Goal: Find contact information: Find contact information

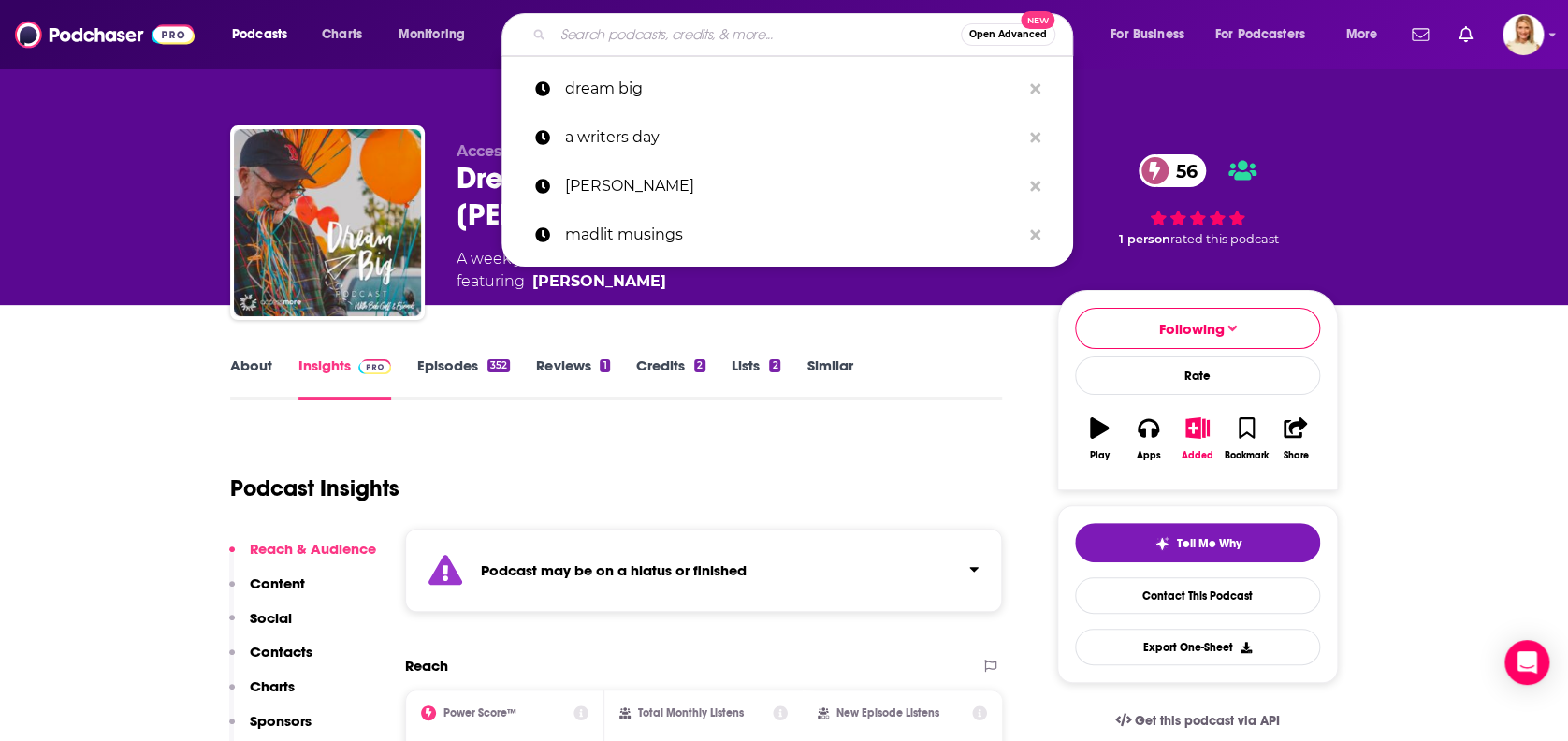
scroll to position [249, 0]
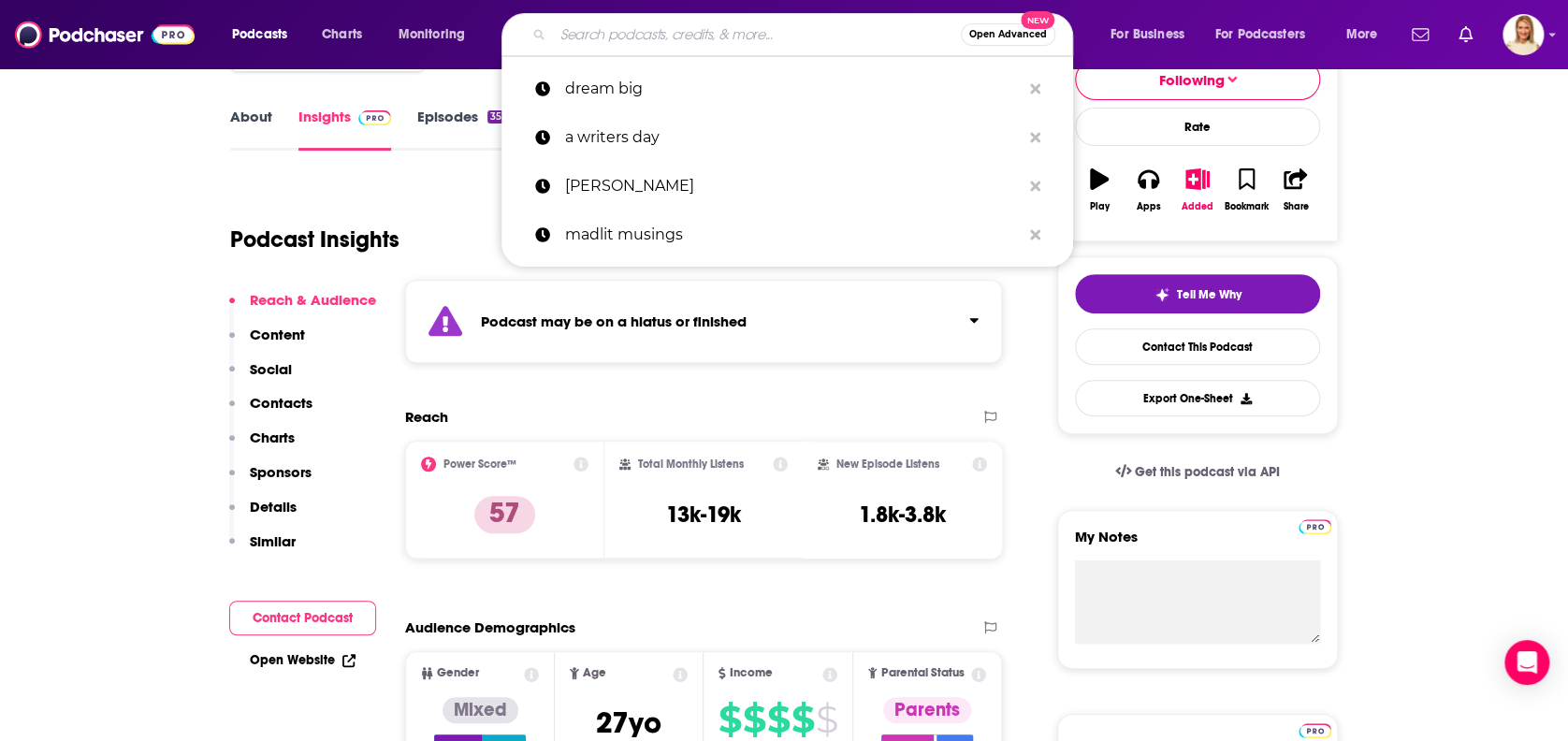
click at [698, 35] on input "Search podcasts, credits, & more..." at bounding box center [756, 34] width 408 height 30
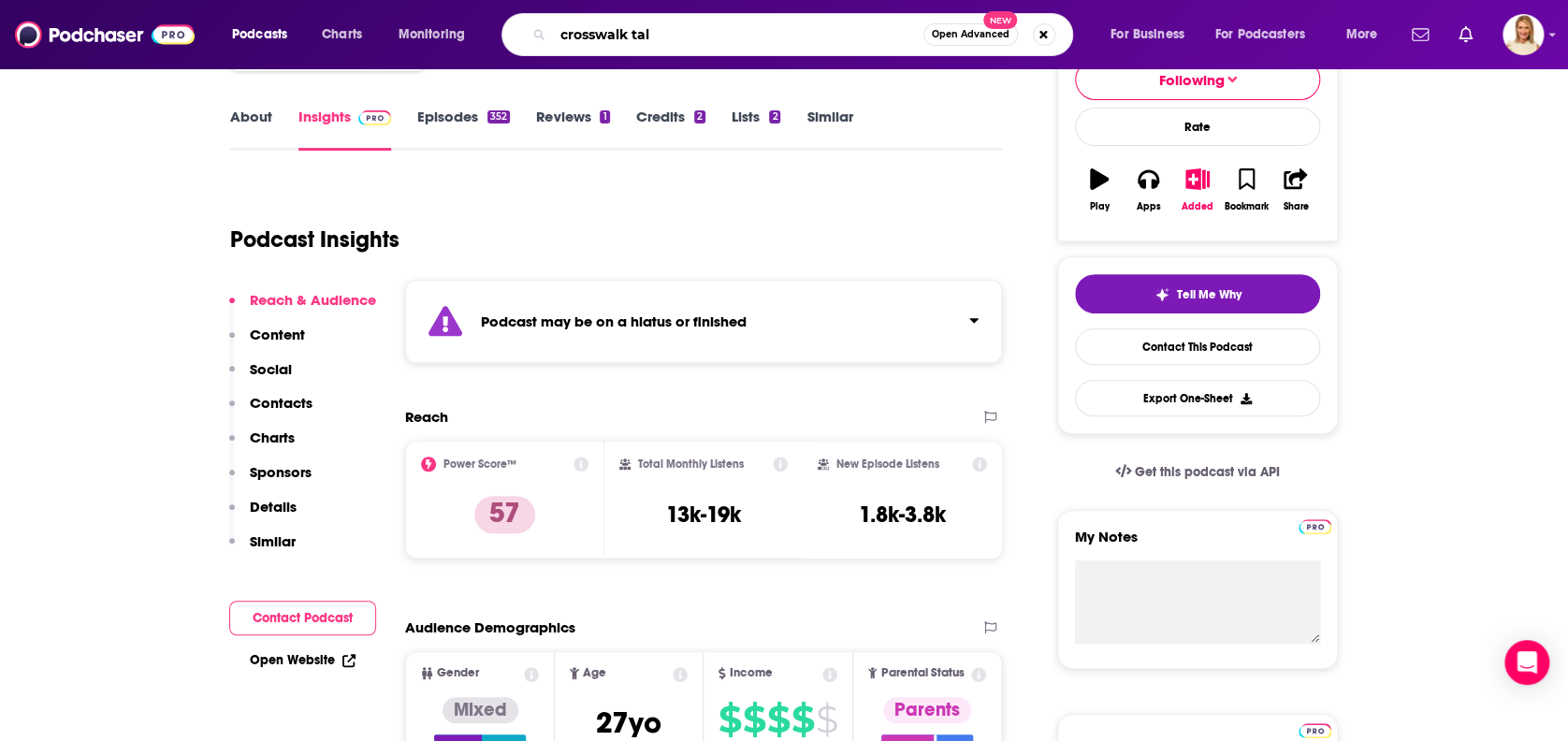
type input "crosswalk talk"
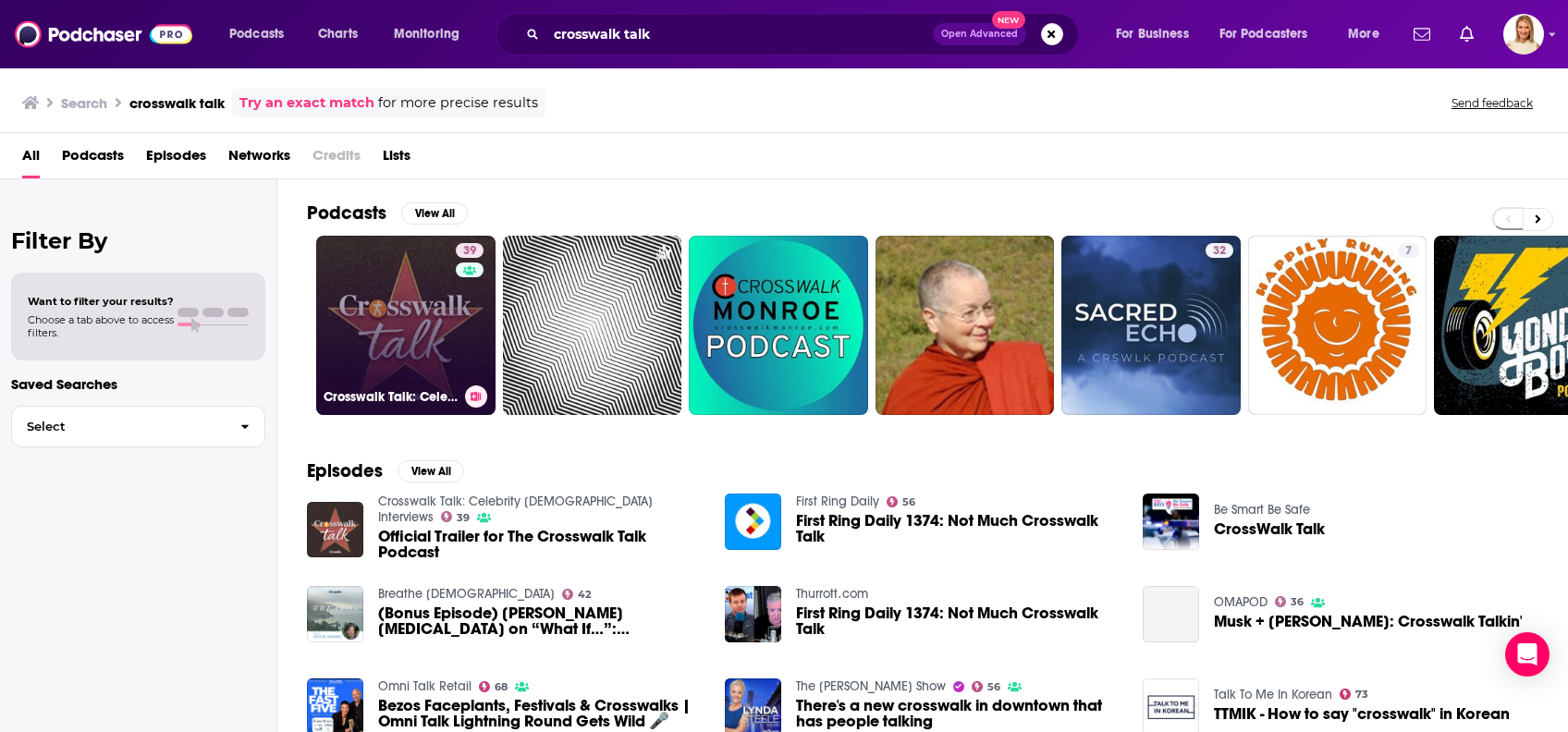
click at [473, 383] on div "39" at bounding box center [471, 314] width 32 height 142
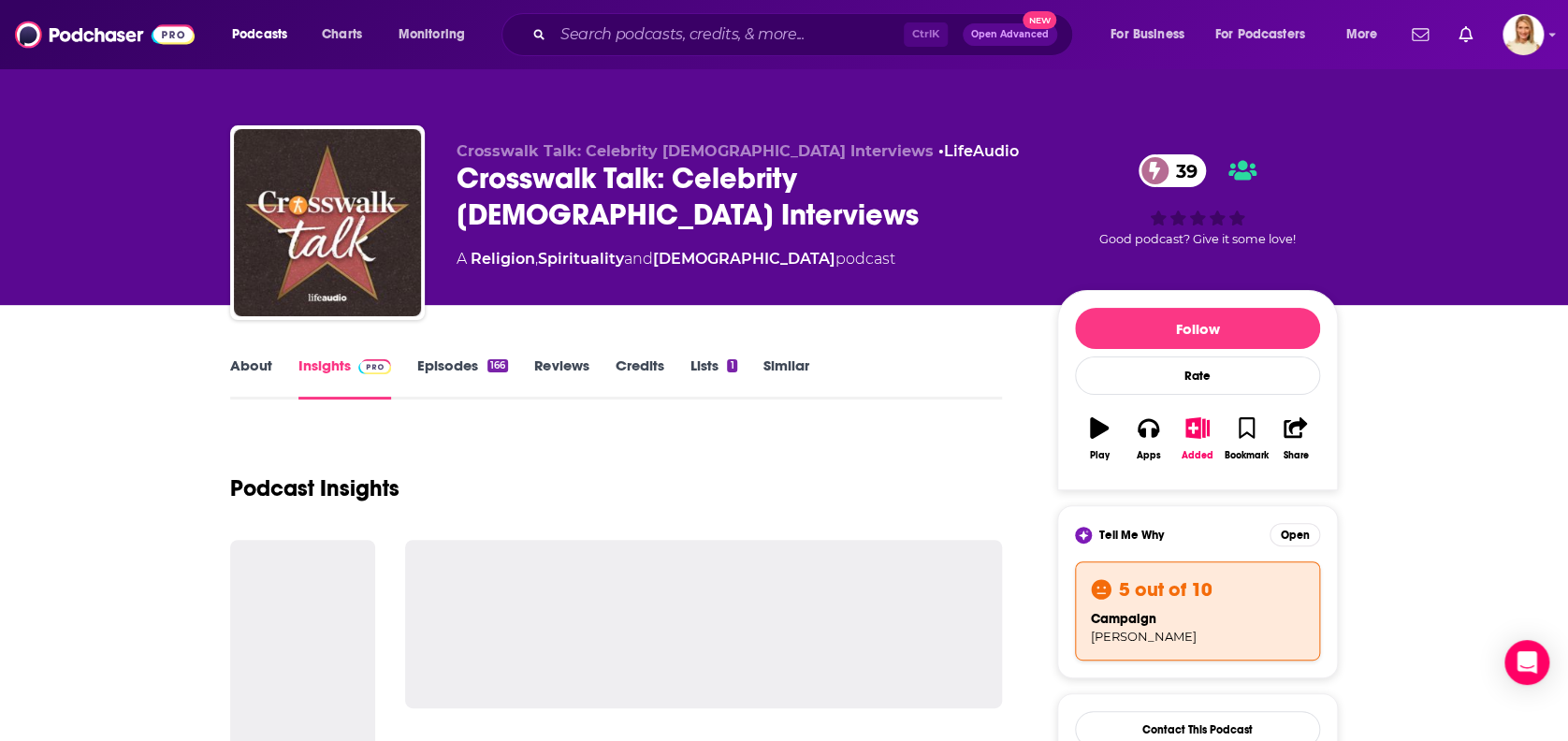
click at [258, 361] on link "About" at bounding box center [251, 378] width 42 height 43
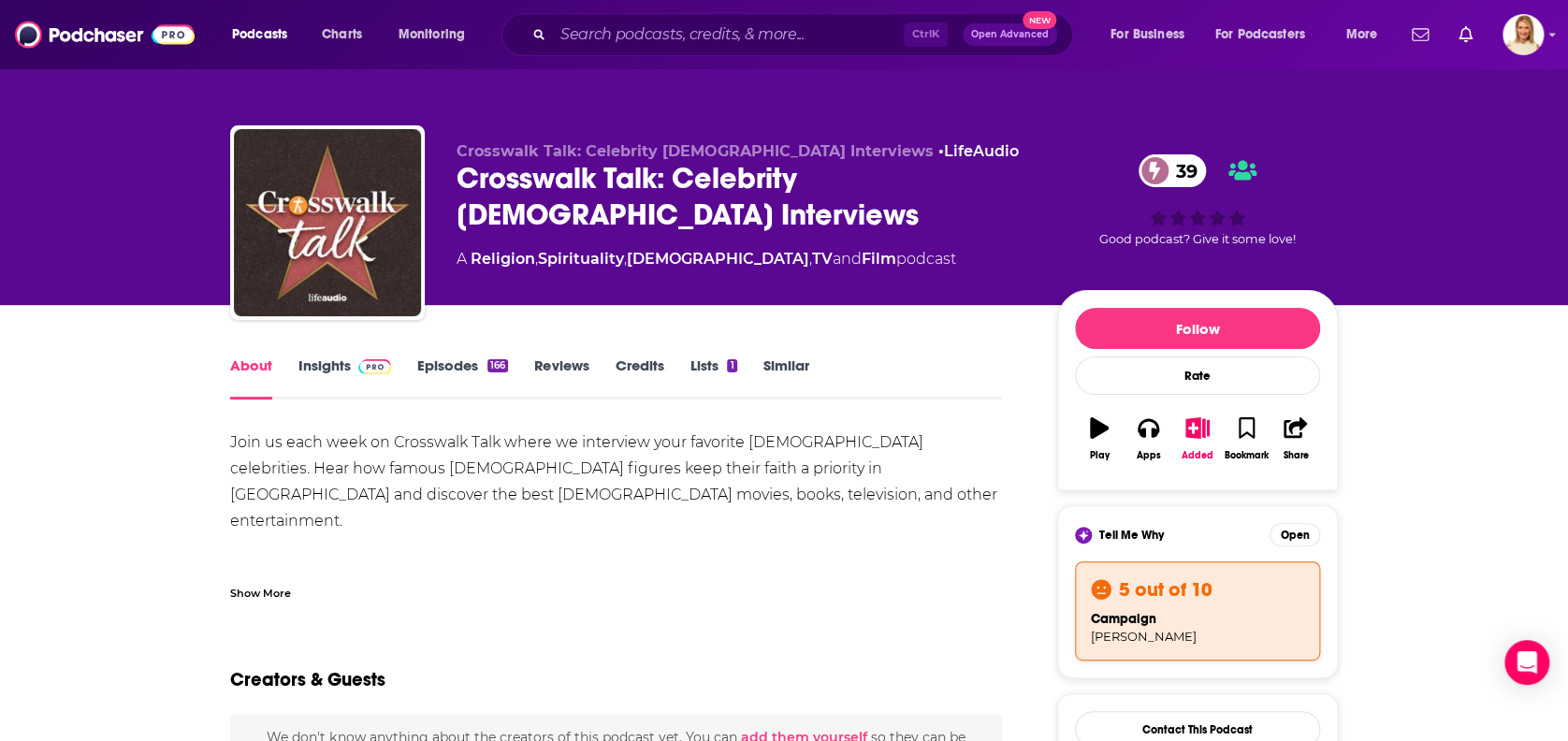
click at [351, 367] on span at bounding box center [371, 365] width 40 height 18
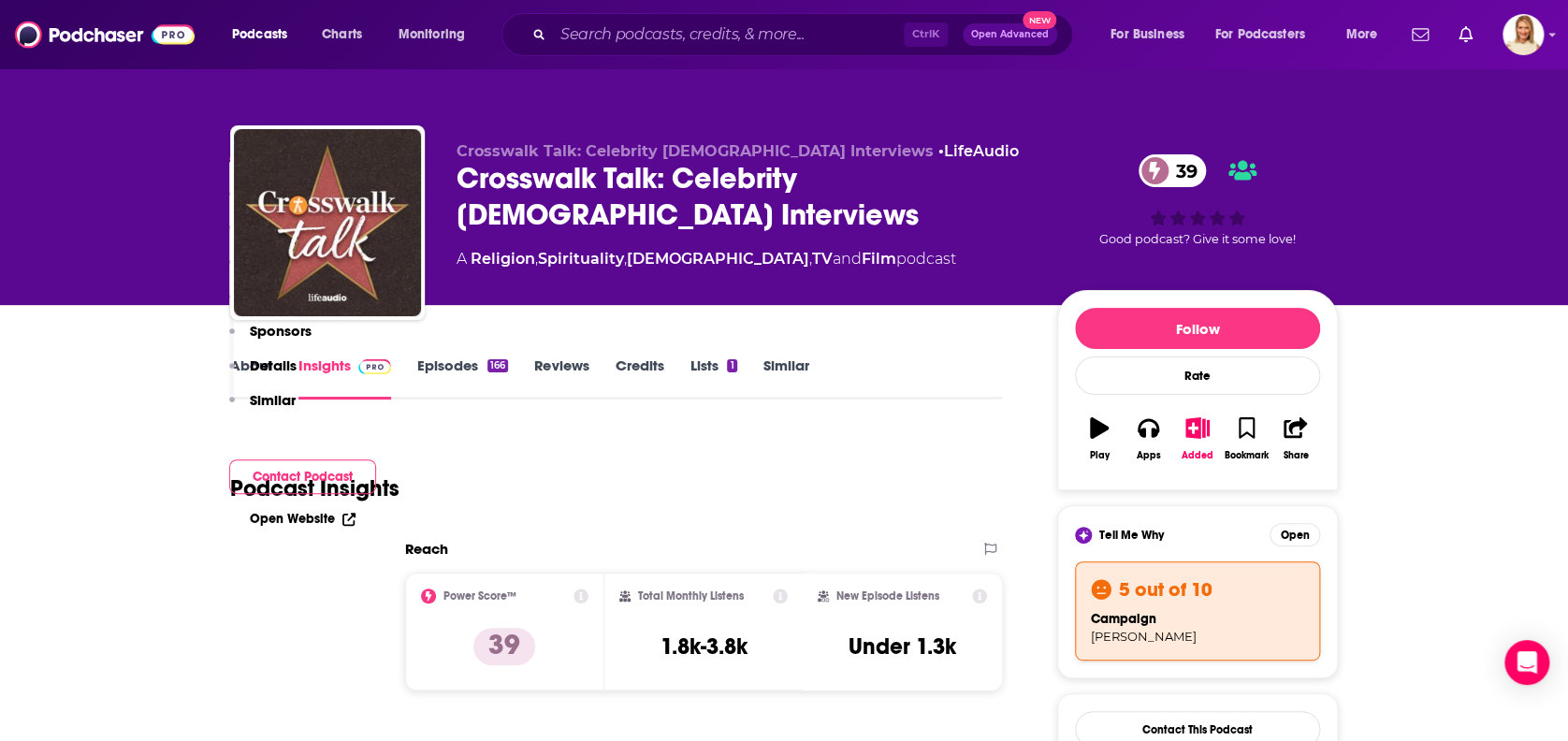
scroll to position [499, 0]
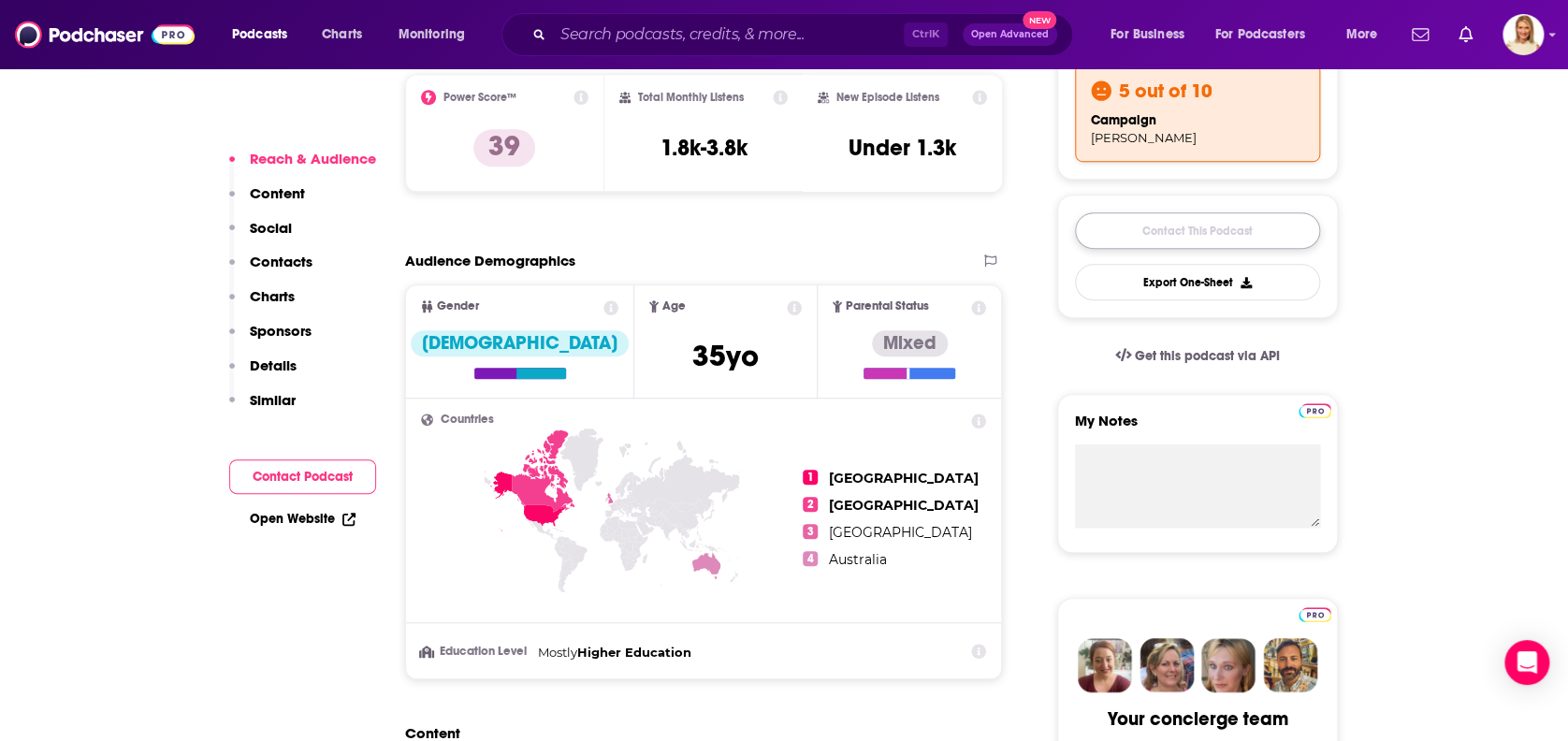
click at [1243, 231] on link "Contact This Podcast" at bounding box center [1197, 230] width 245 height 36
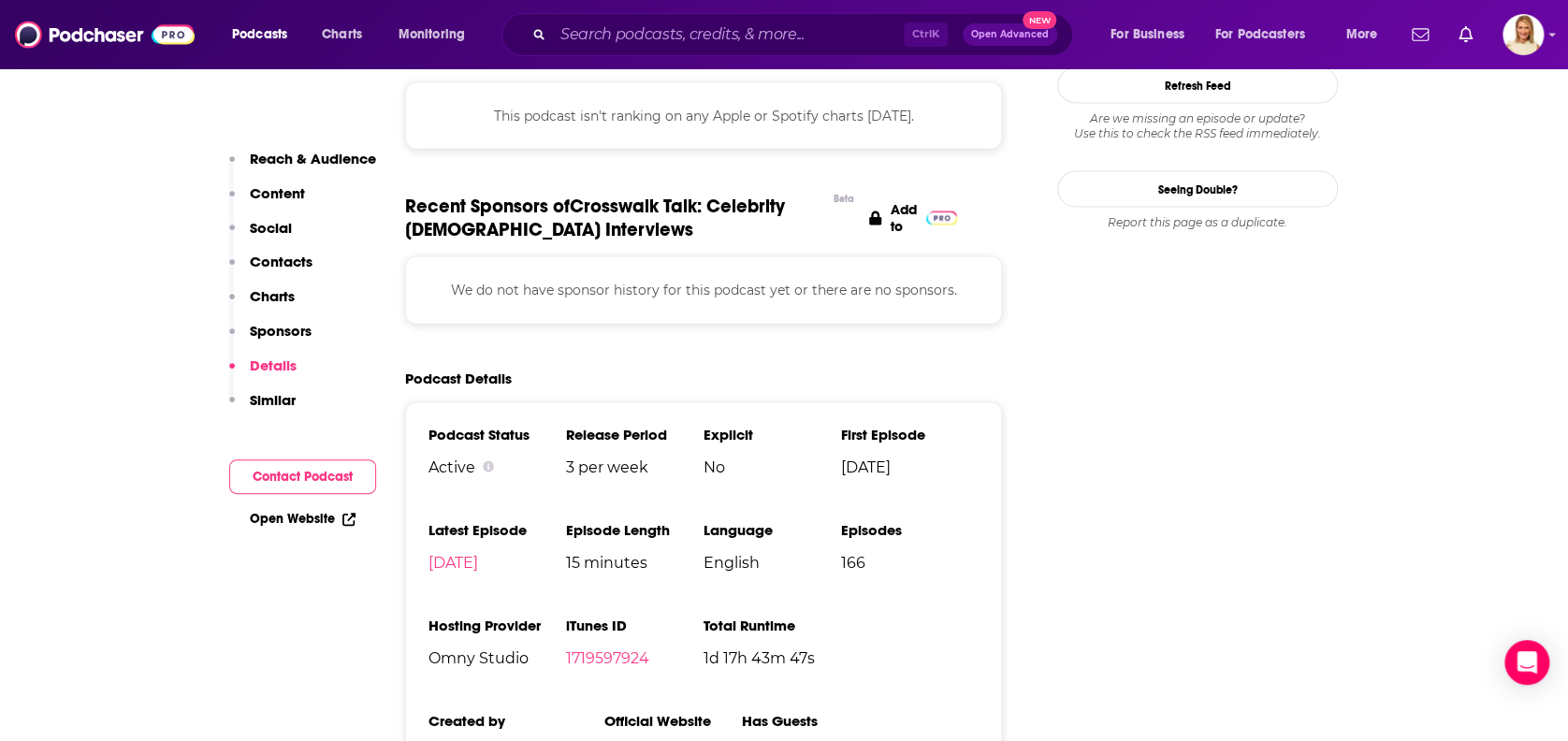
scroll to position [2388, 0]
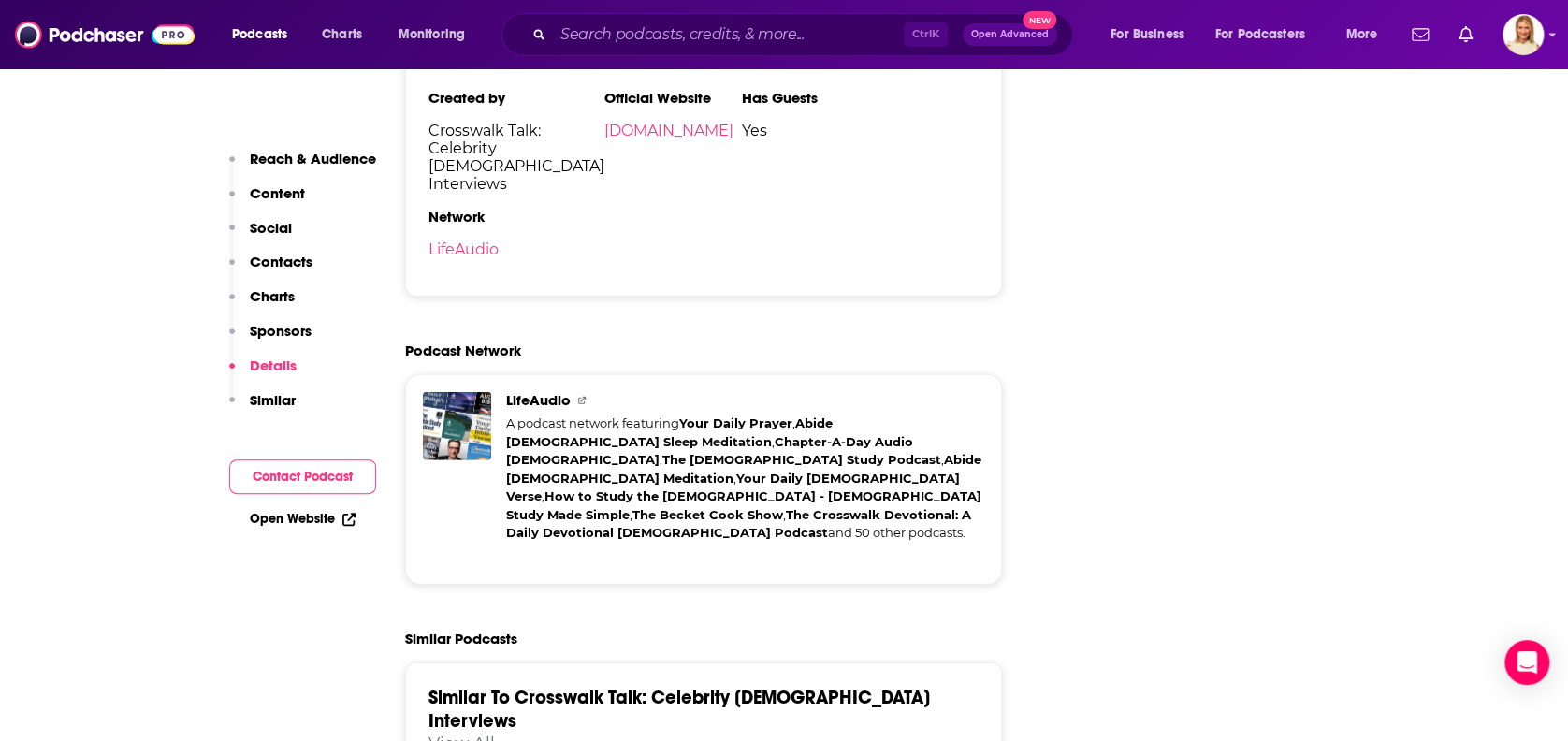
click at [281, 258] on p "Contacts" at bounding box center [281, 262] width 63 height 18
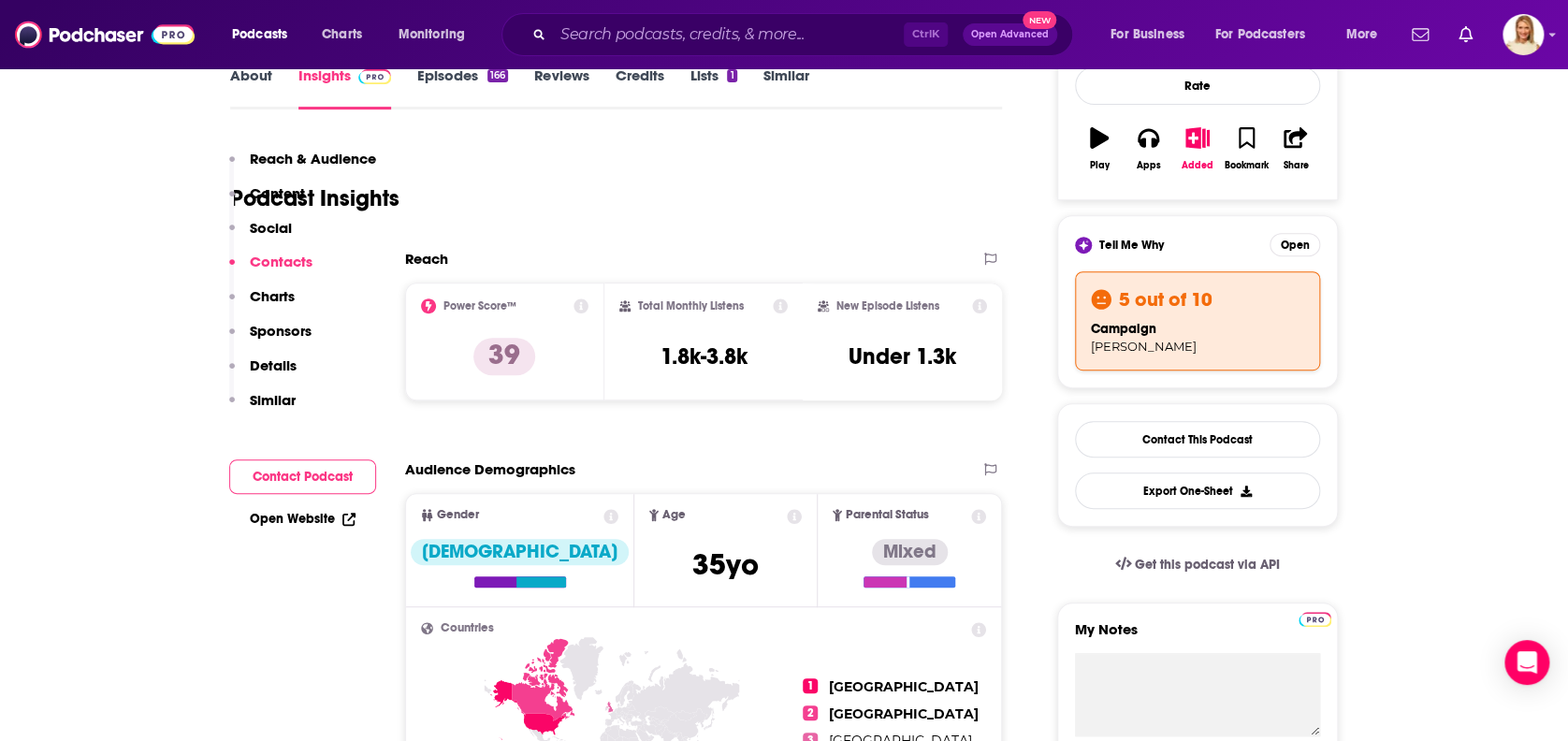
scroll to position [132, 0]
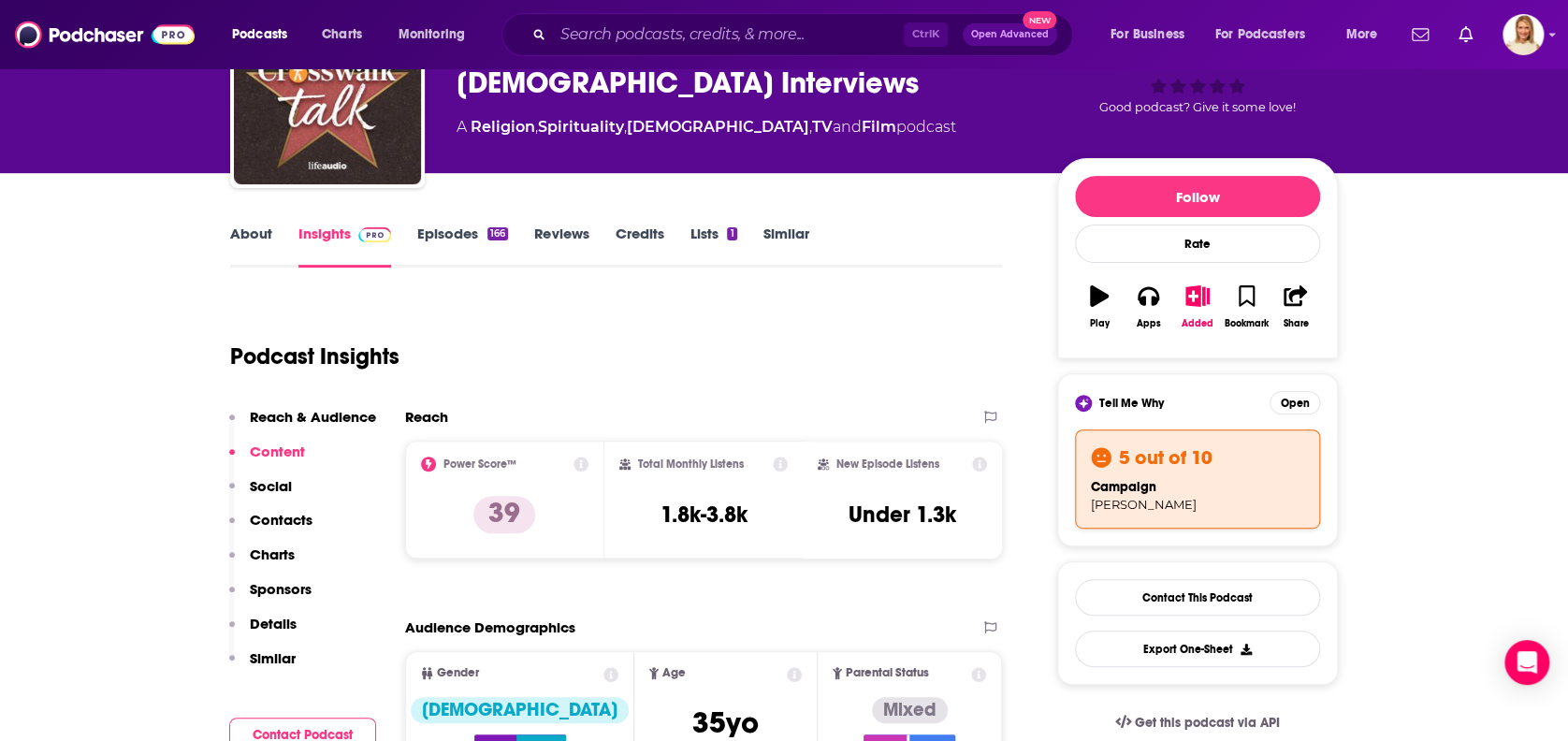
click at [267, 227] on link "About" at bounding box center [251, 246] width 42 height 43
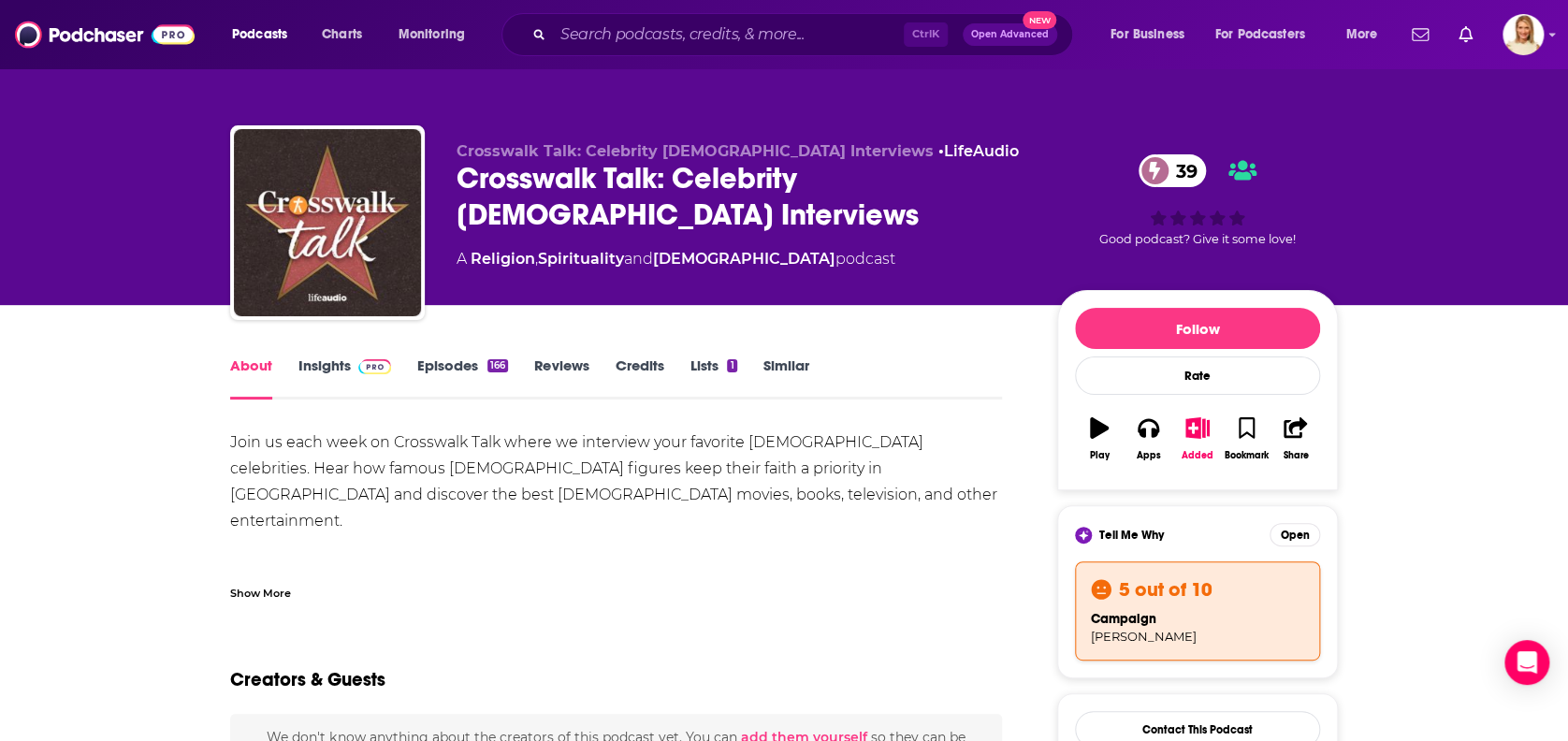
click at [248, 587] on div "Show More" at bounding box center [261, 591] width 61 height 18
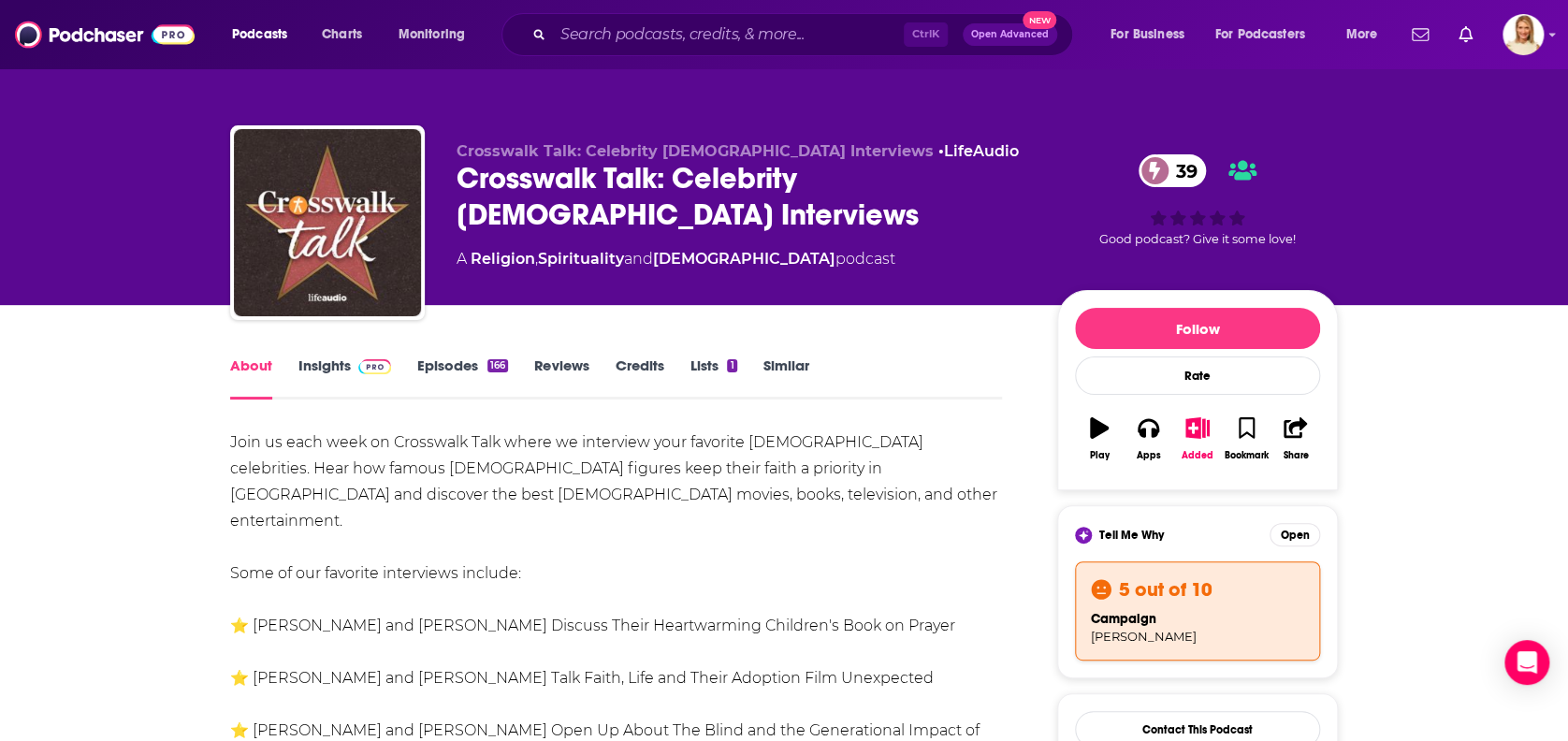
click at [638, 358] on link "Credits" at bounding box center [638, 378] width 48 height 43
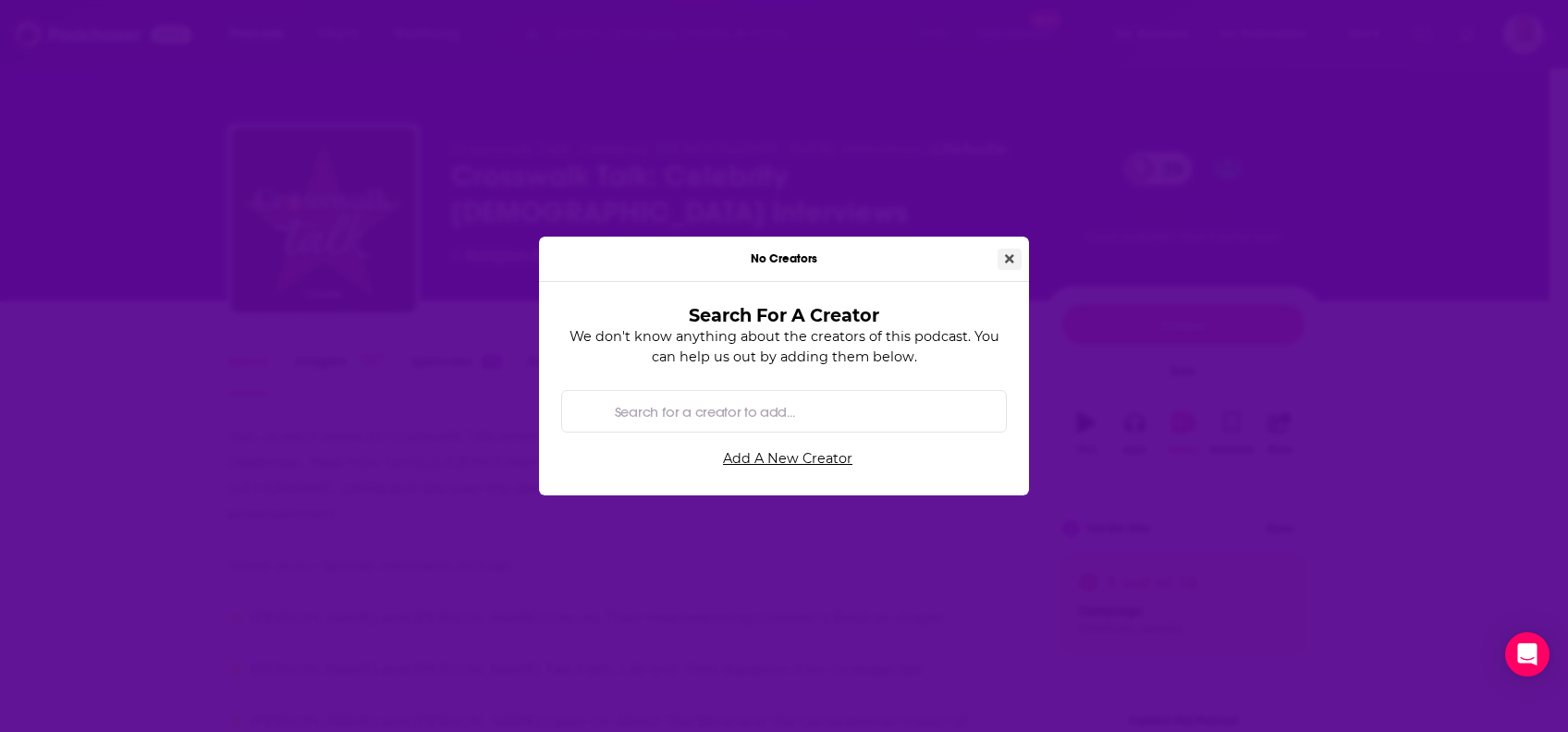
click at [1004, 258] on button "Close" at bounding box center [1009, 260] width 24 height 21
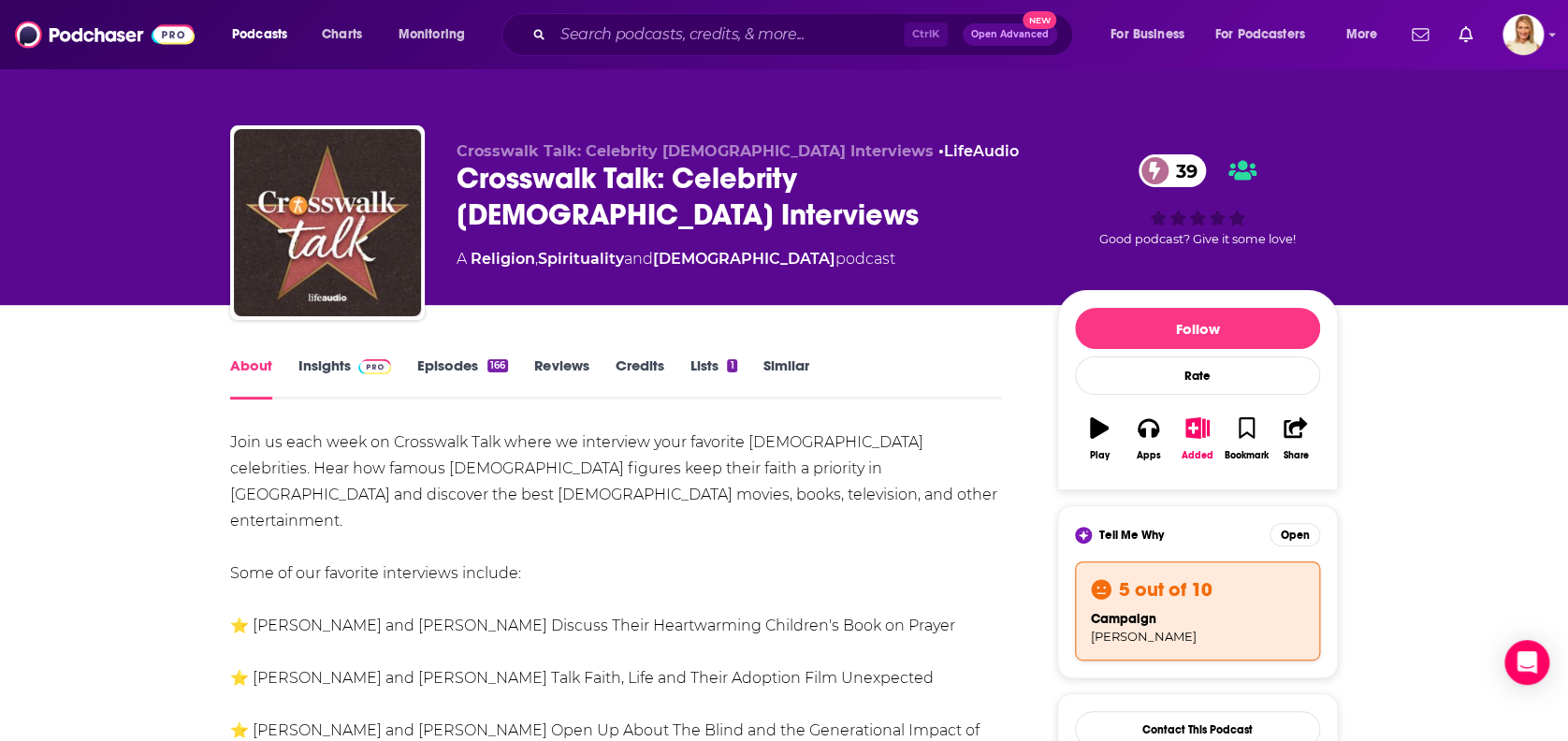
click at [631, 359] on link "Credits" at bounding box center [638, 378] width 48 height 43
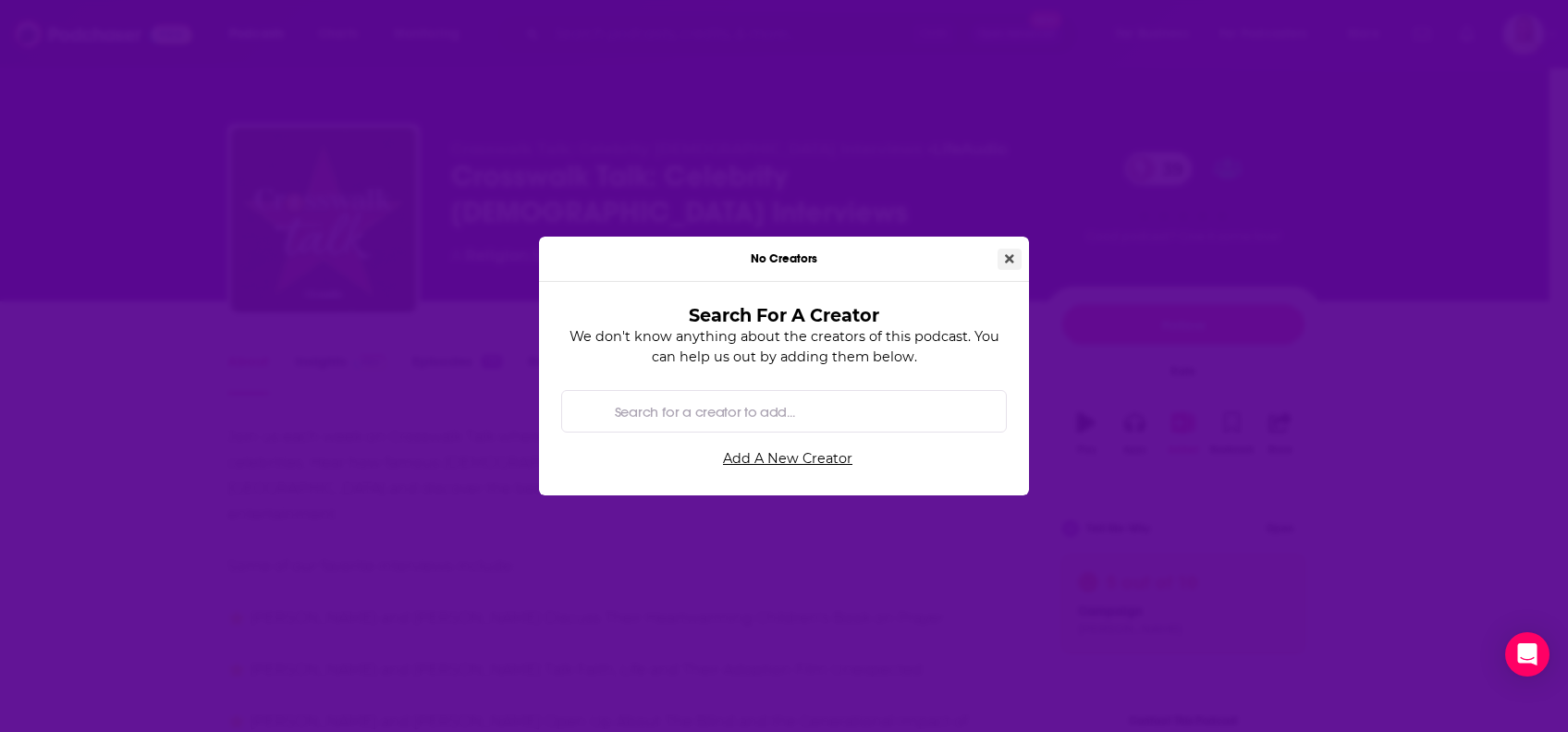
click at [1018, 253] on button "Close" at bounding box center [1009, 260] width 24 height 21
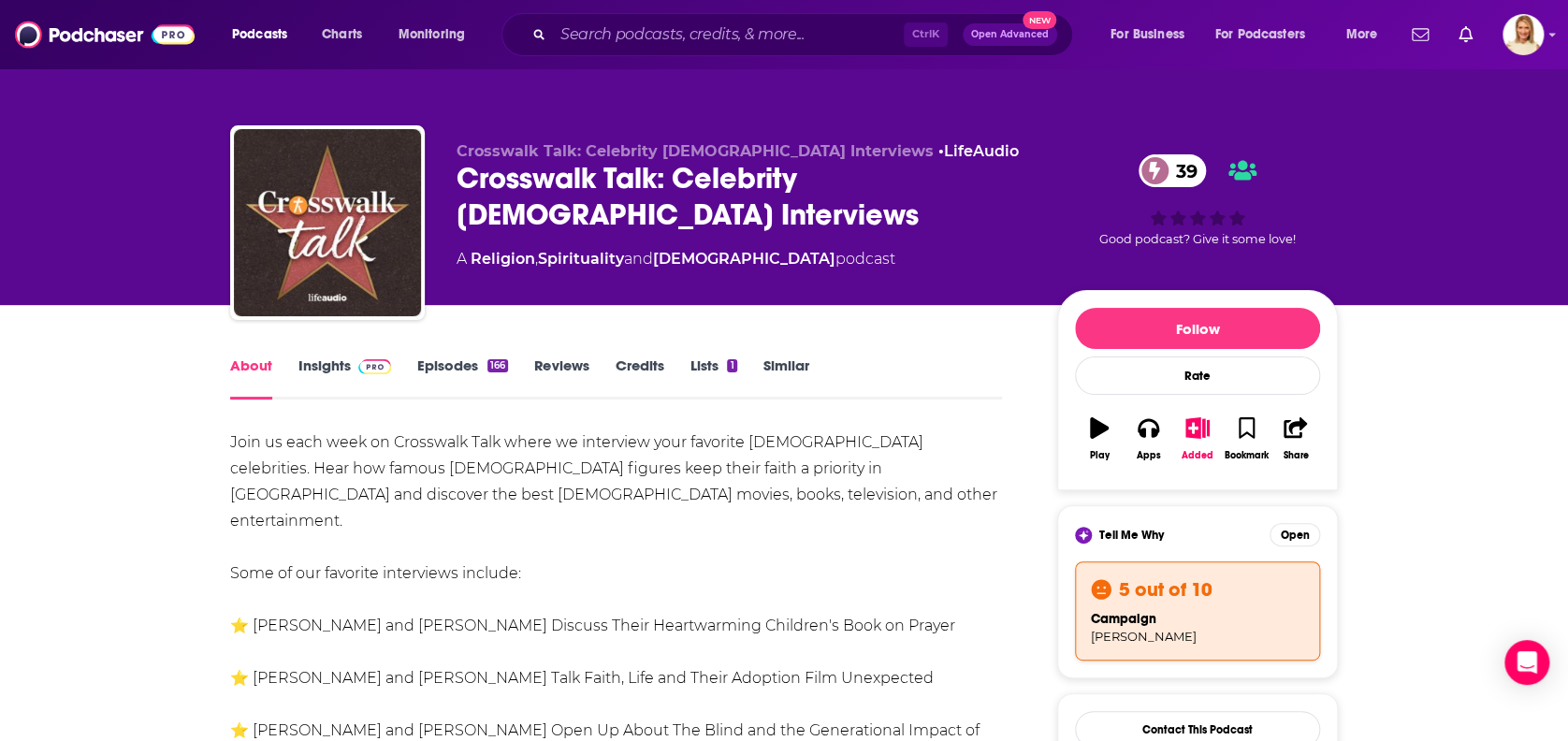
click at [457, 362] on link "Episodes 166" at bounding box center [462, 378] width 90 height 43
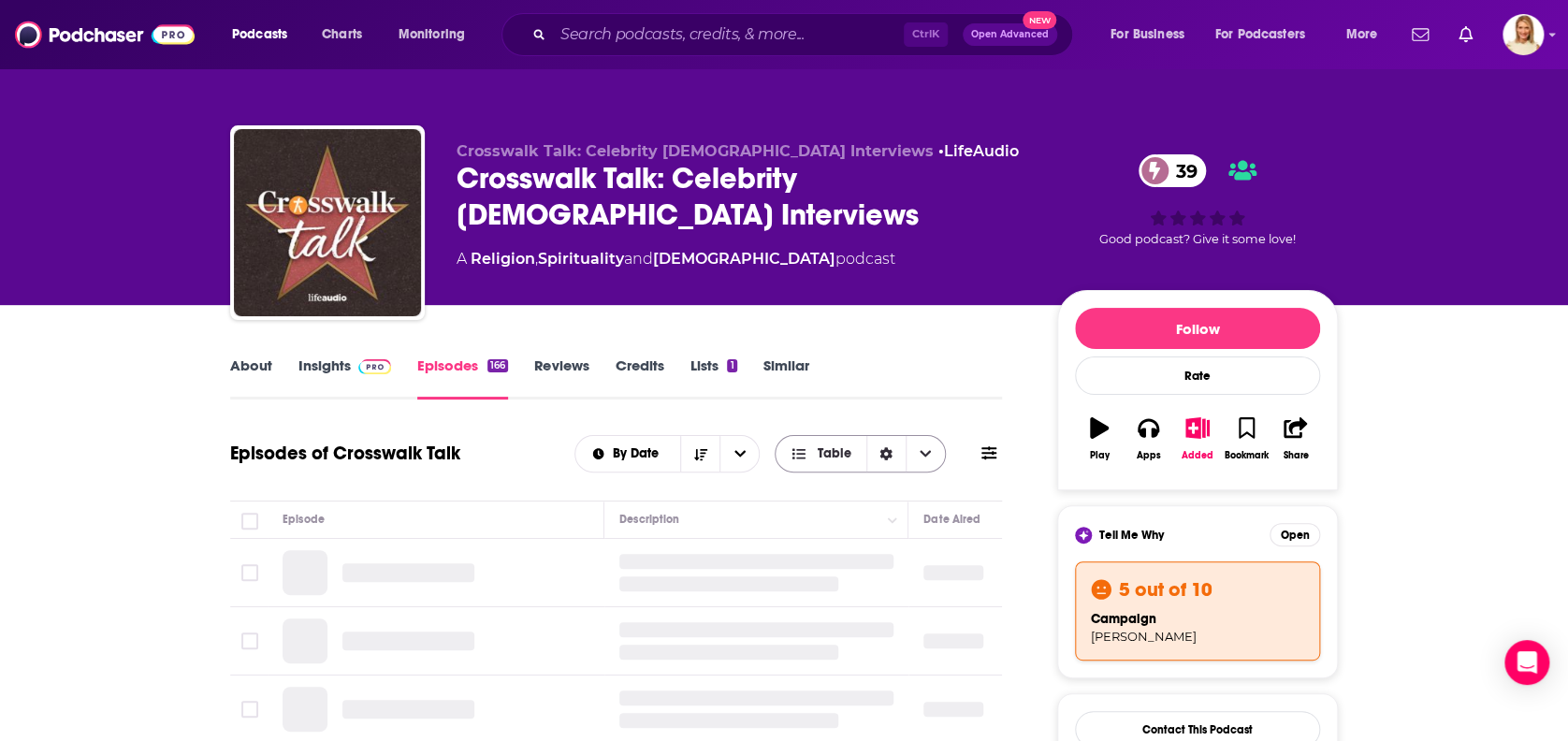
scroll to position [249, 0]
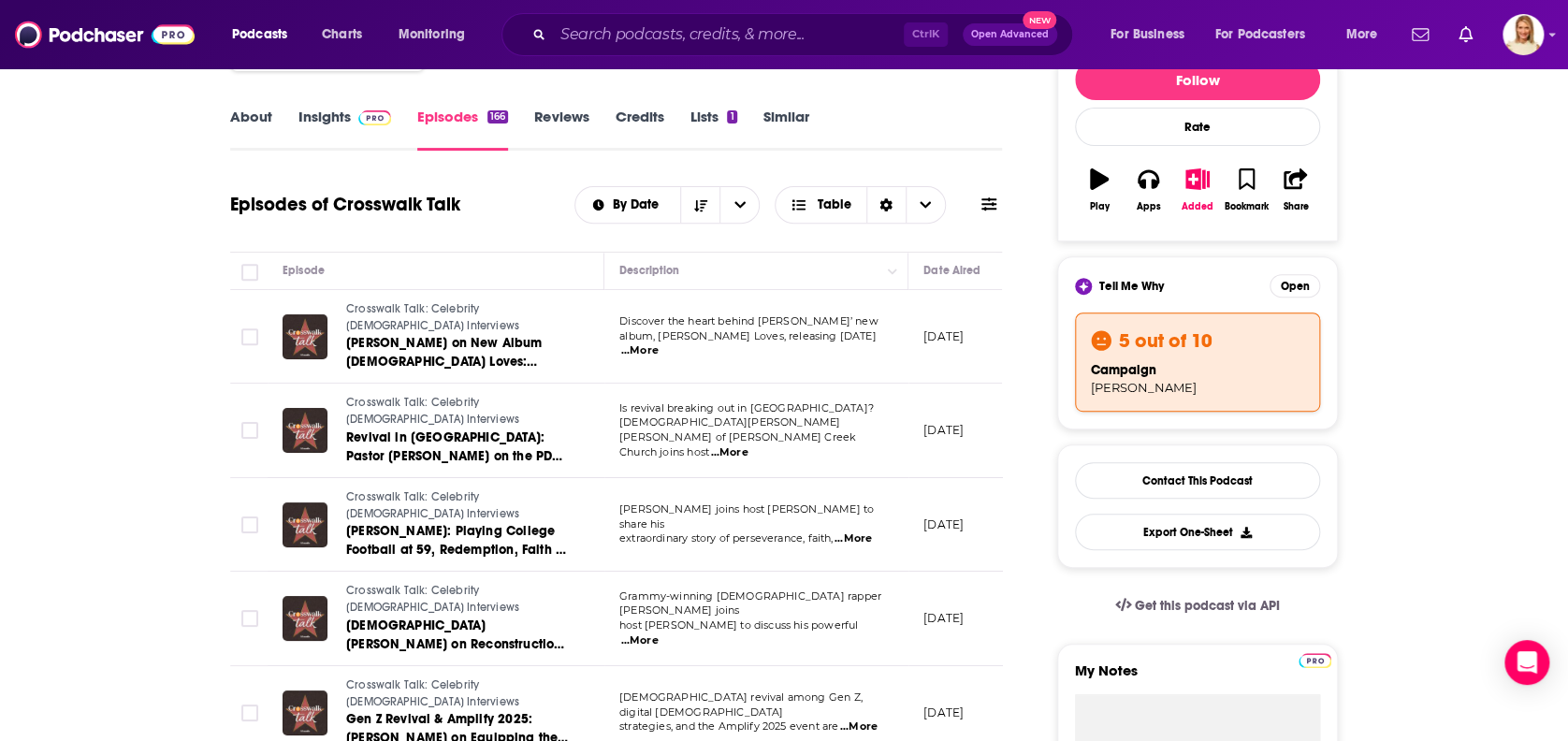
click at [658, 343] on span "...More" at bounding box center [639, 350] width 37 height 15
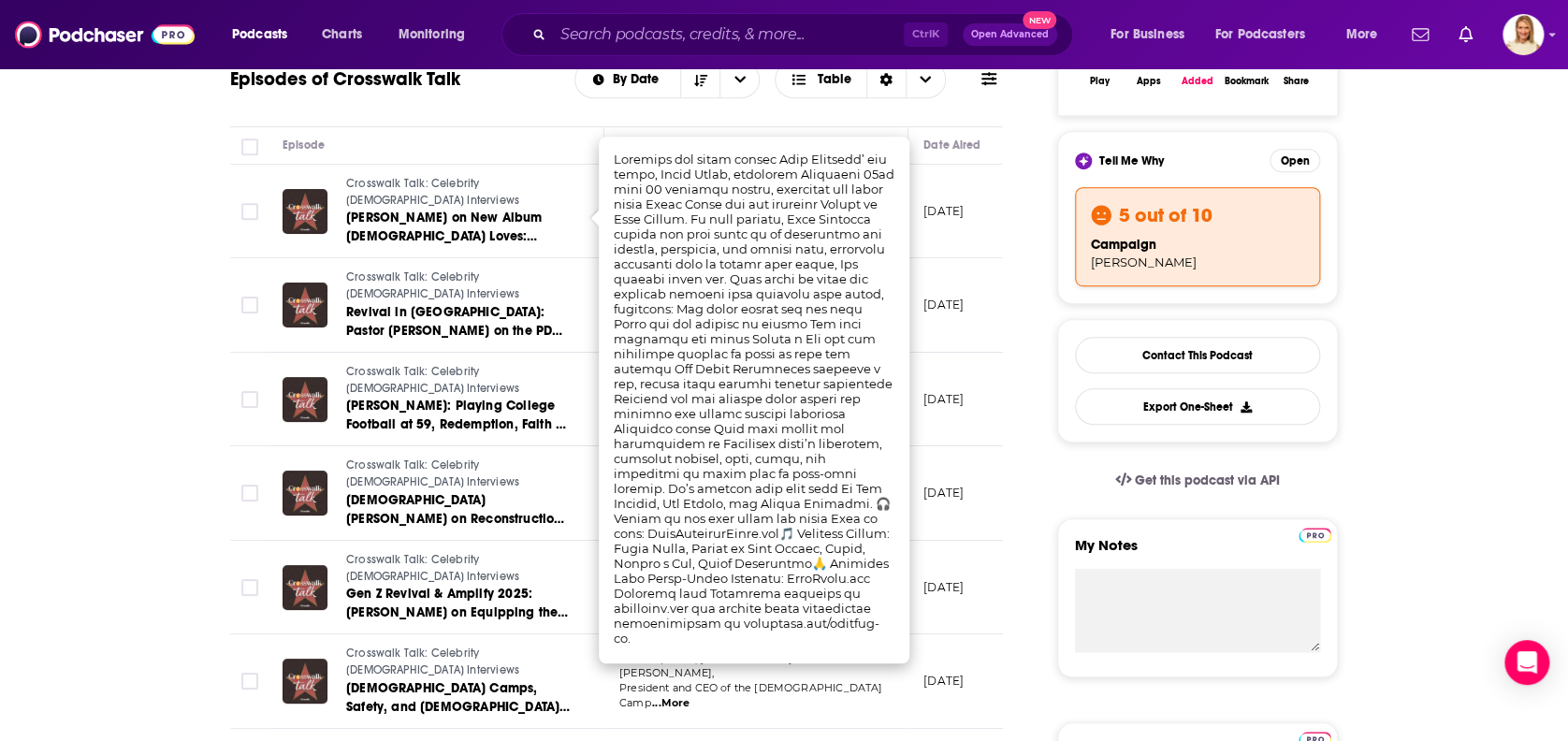
scroll to position [0, 0]
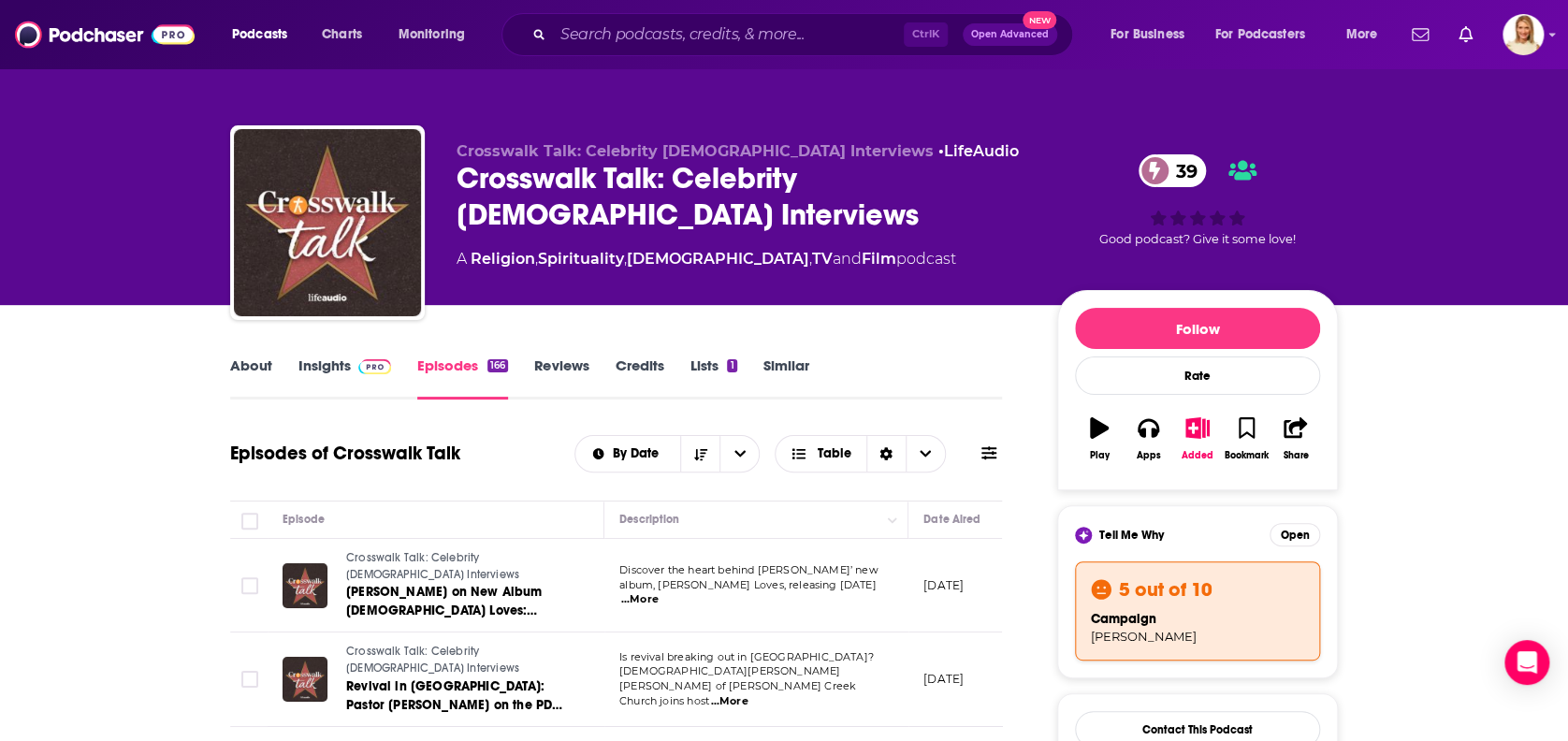
click at [267, 358] on link "About" at bounding box center [251, 378] width 42 height 43
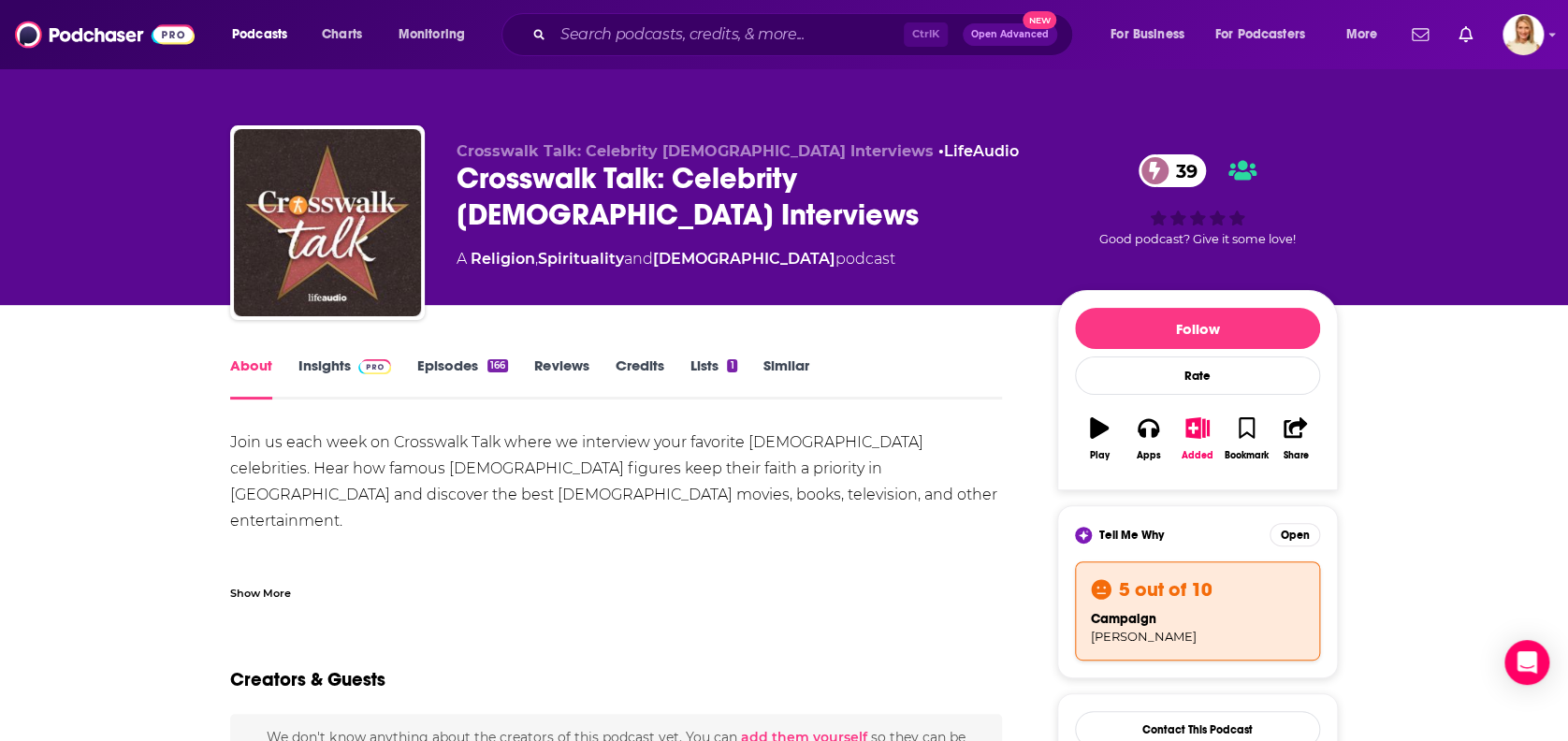
click at [334, 364] on link "Insights" at bounding box center [344, 378] width 92 height 43
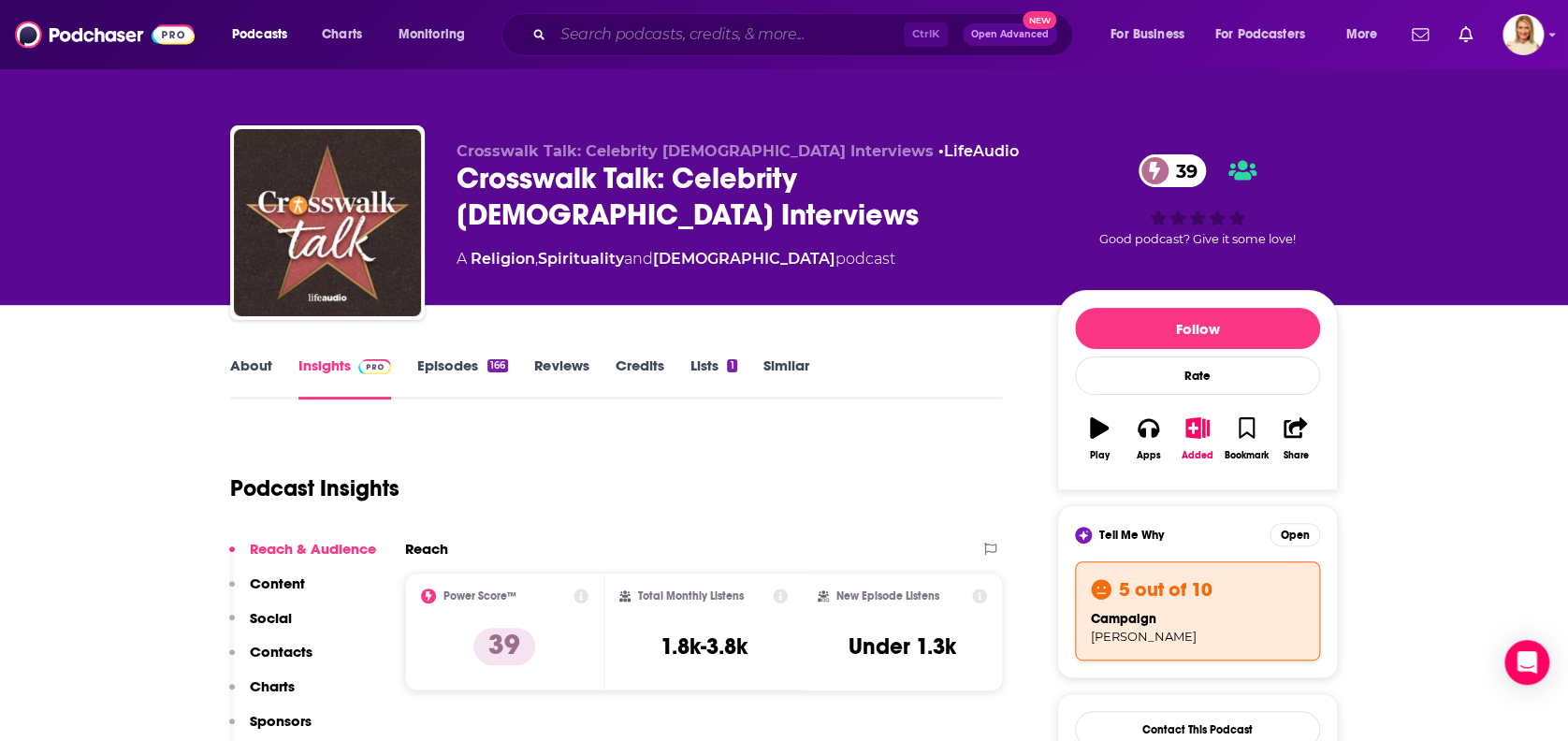
click at [735, 46] on input "Search podcasts, credits, & more..." at bounding box center [728, 34] width 351 height 30
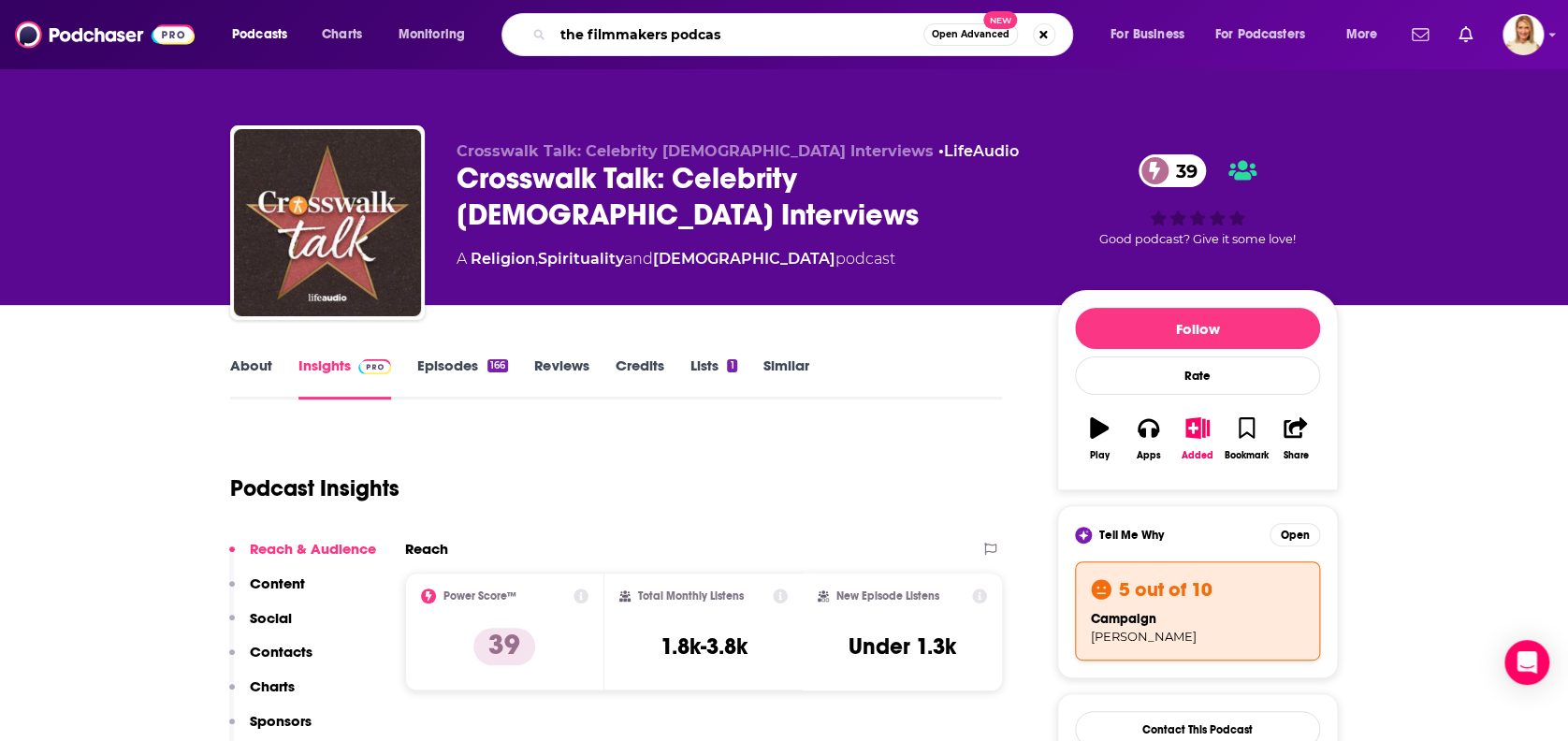
type input "the filmmakers podcast"
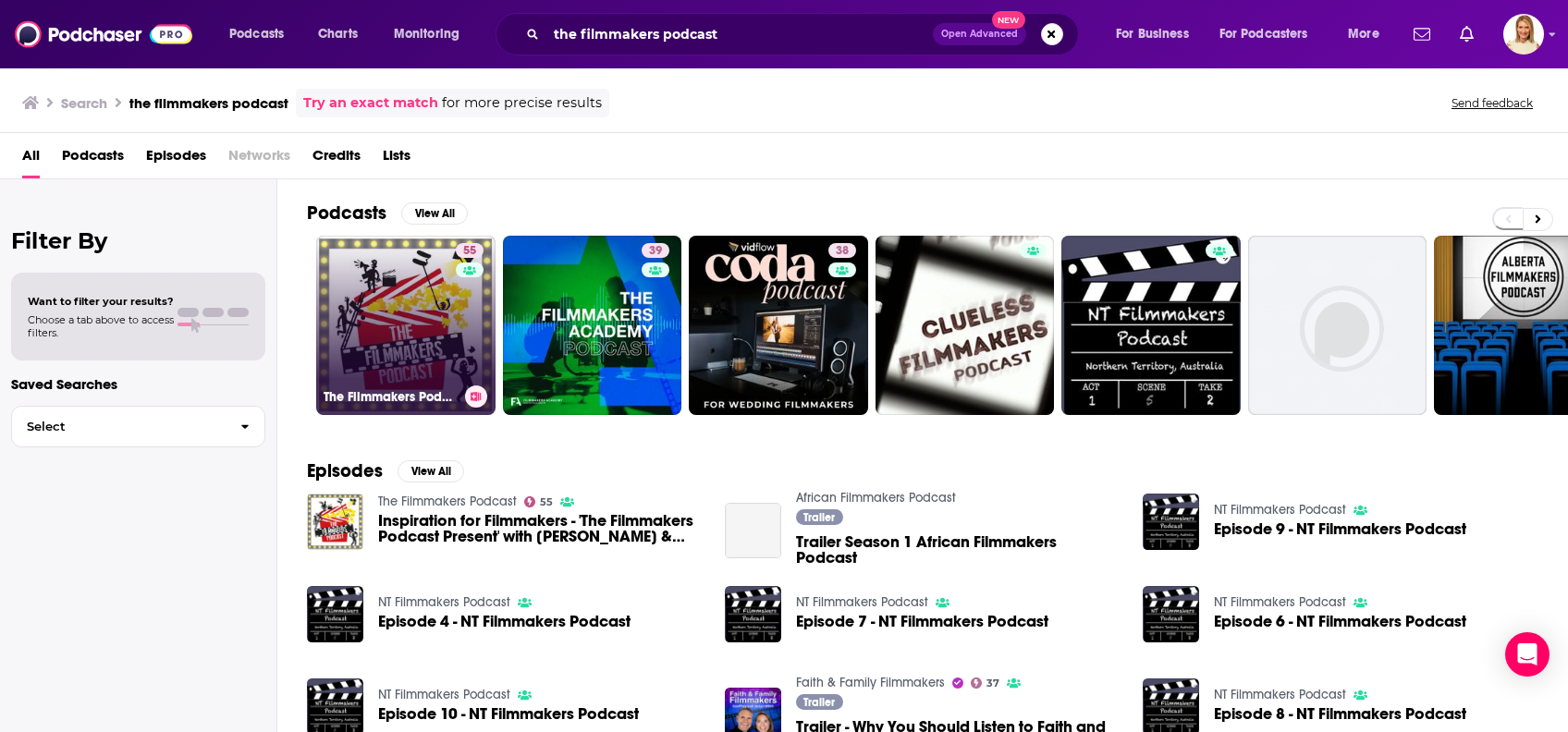
click at [462, 309] on div "55" at bounding box center [471, 314] width 32 height 142
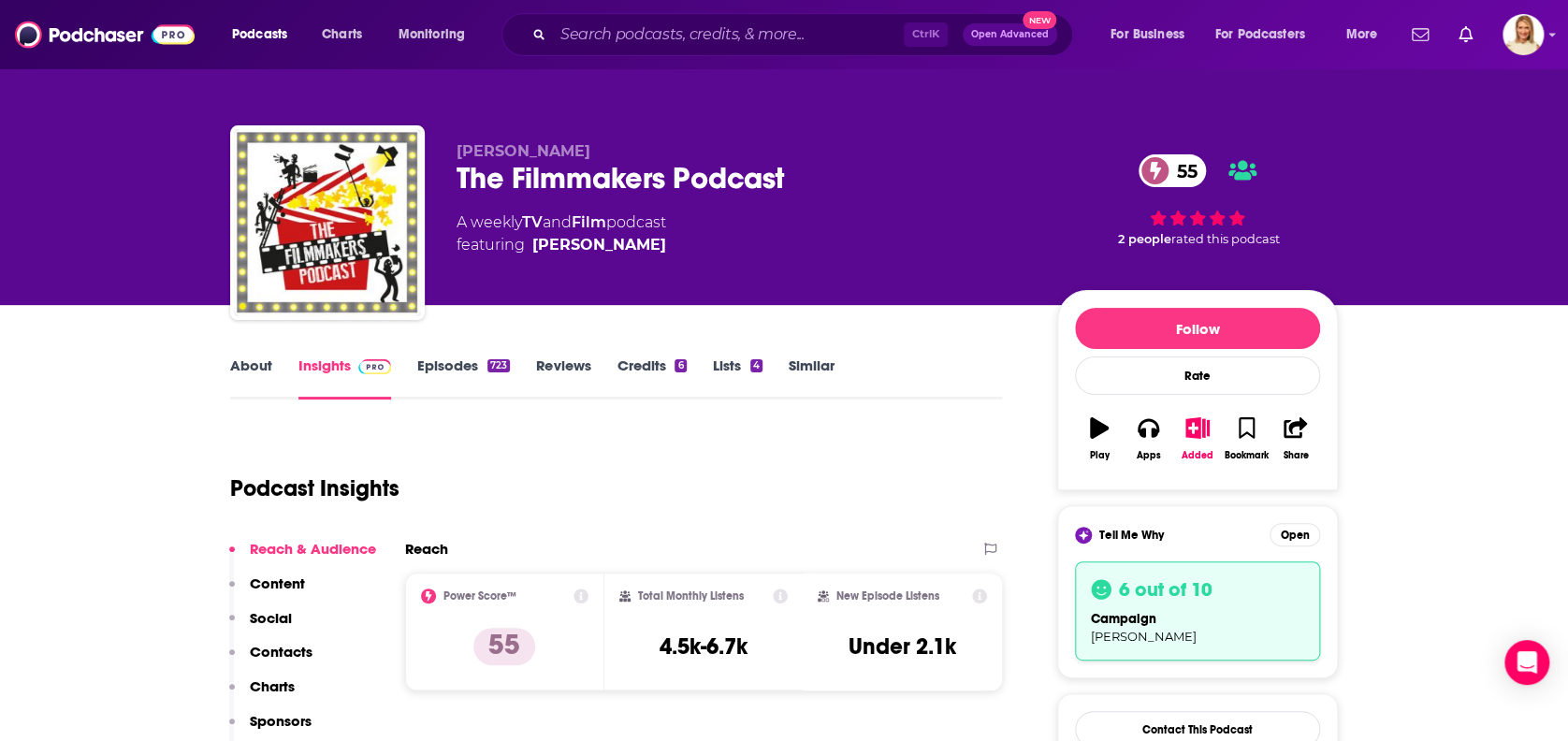
click at [255, 366] on link "About" at bounding box center [251, 378] width 42 height 43
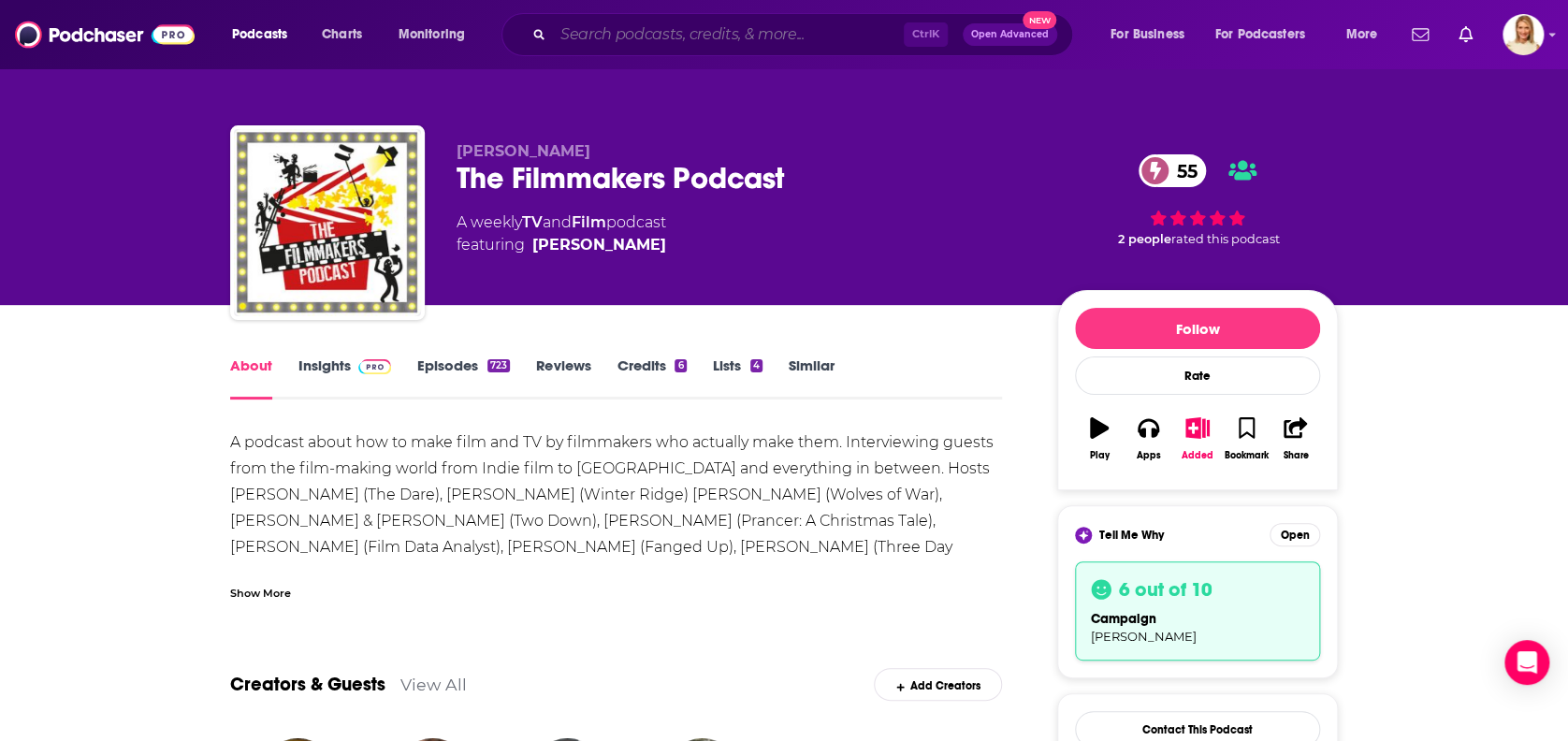
click at [687, 44] on input "Search podcasts, credits, & more..." at bounding box center [728, 34] width 351 height 30
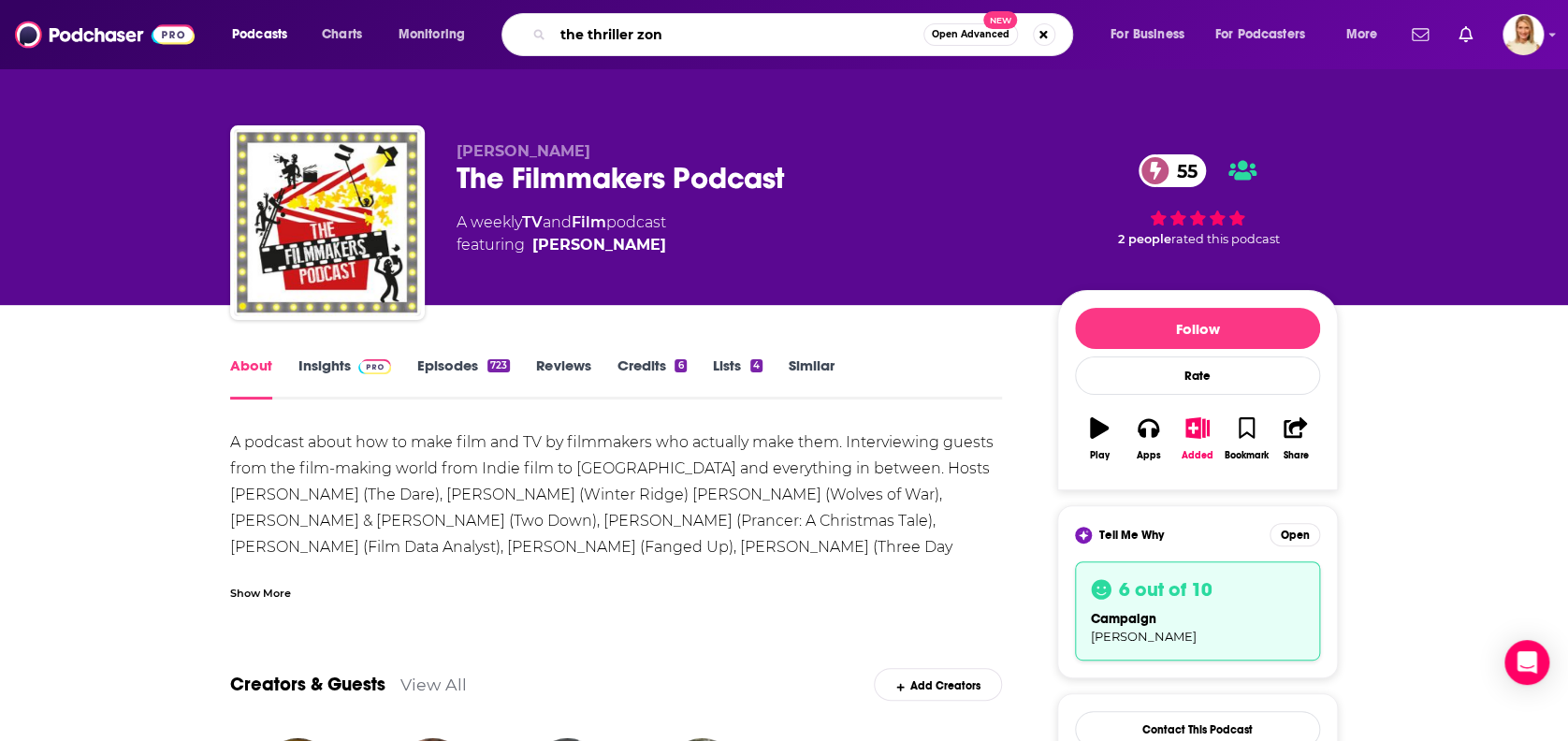
type input "the thriller zone"
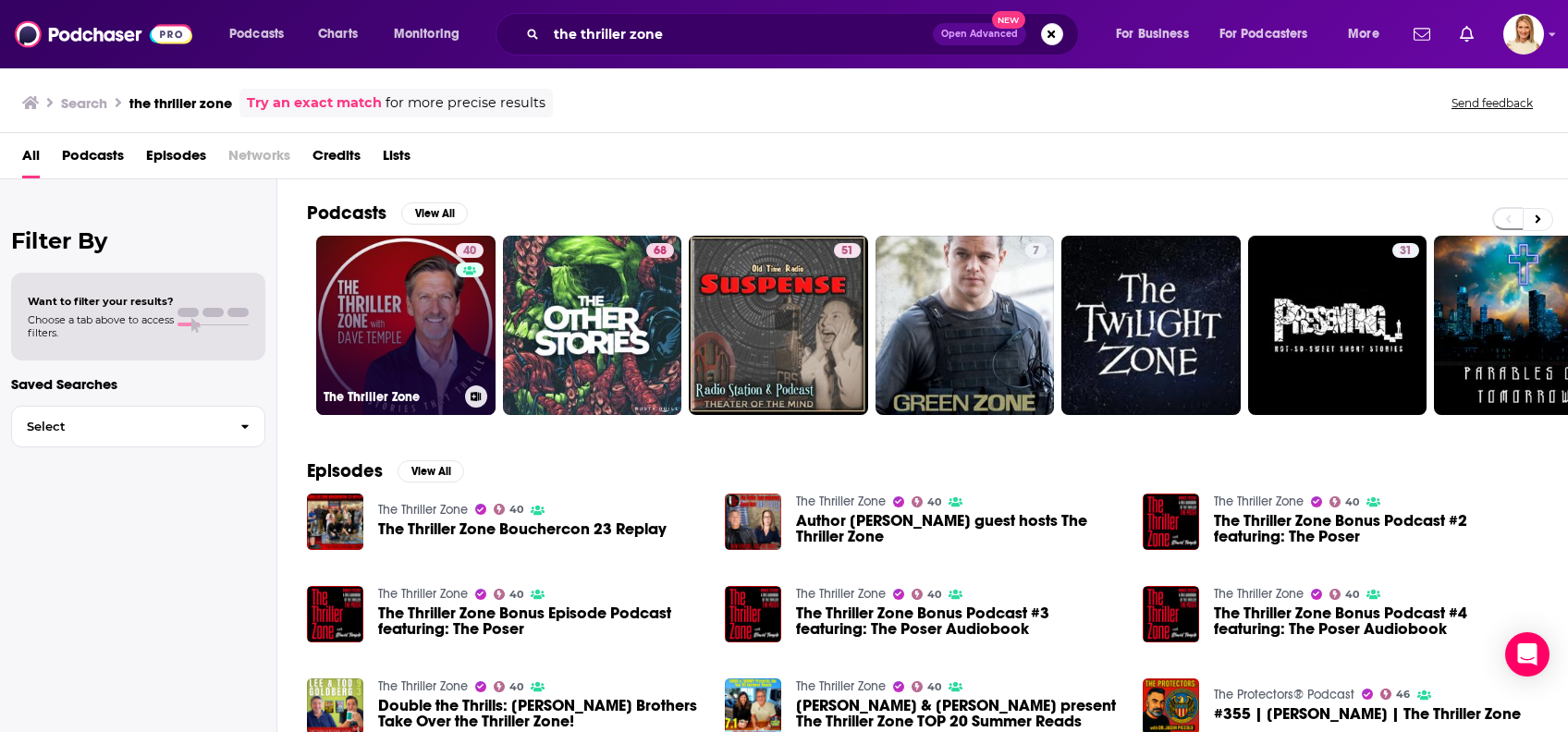
click at [474, 351] on div "40" at bounding box center [471, 314] width 32 height 142
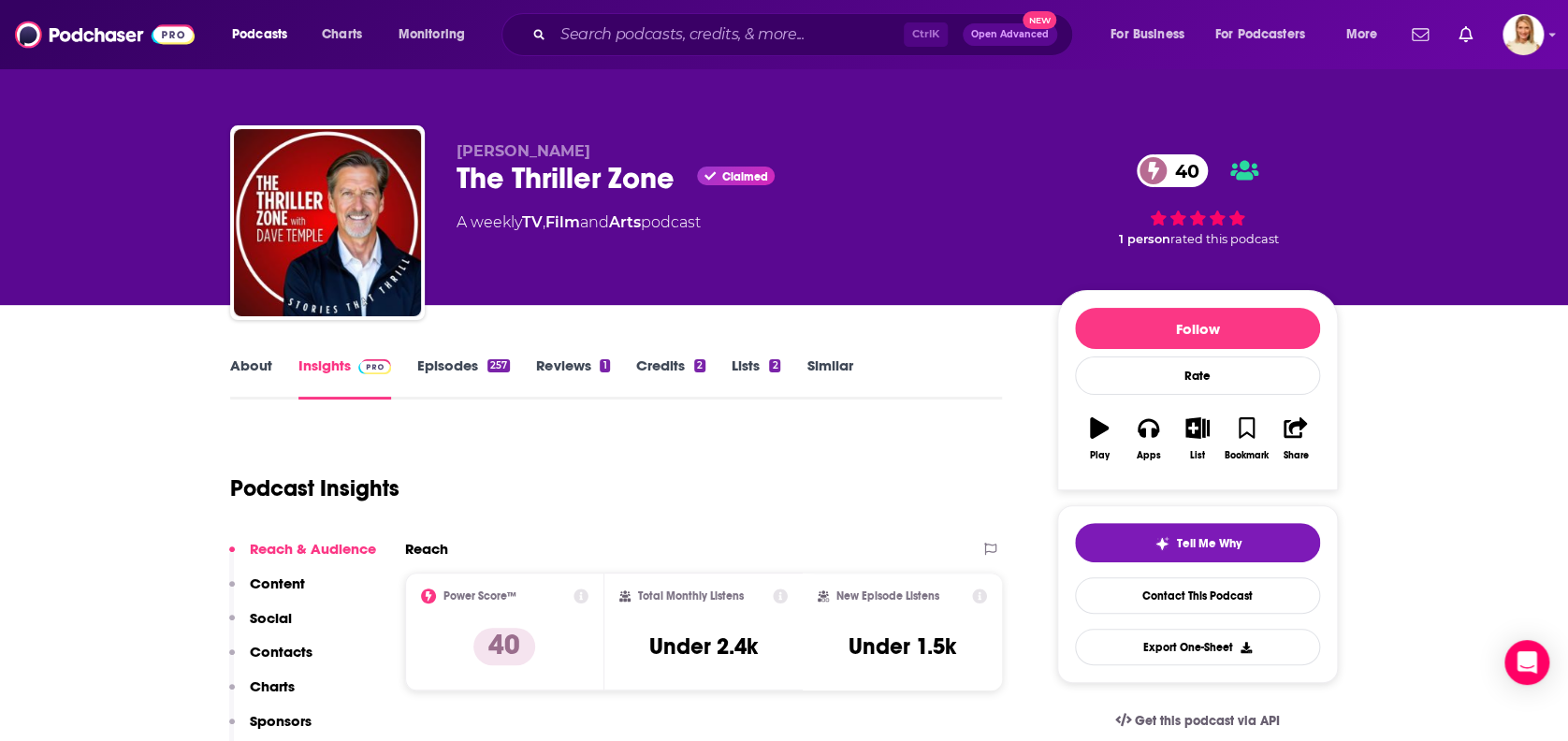
click at [255, 370] on link "About" at bounding box center [251, 378] width 42 height 43
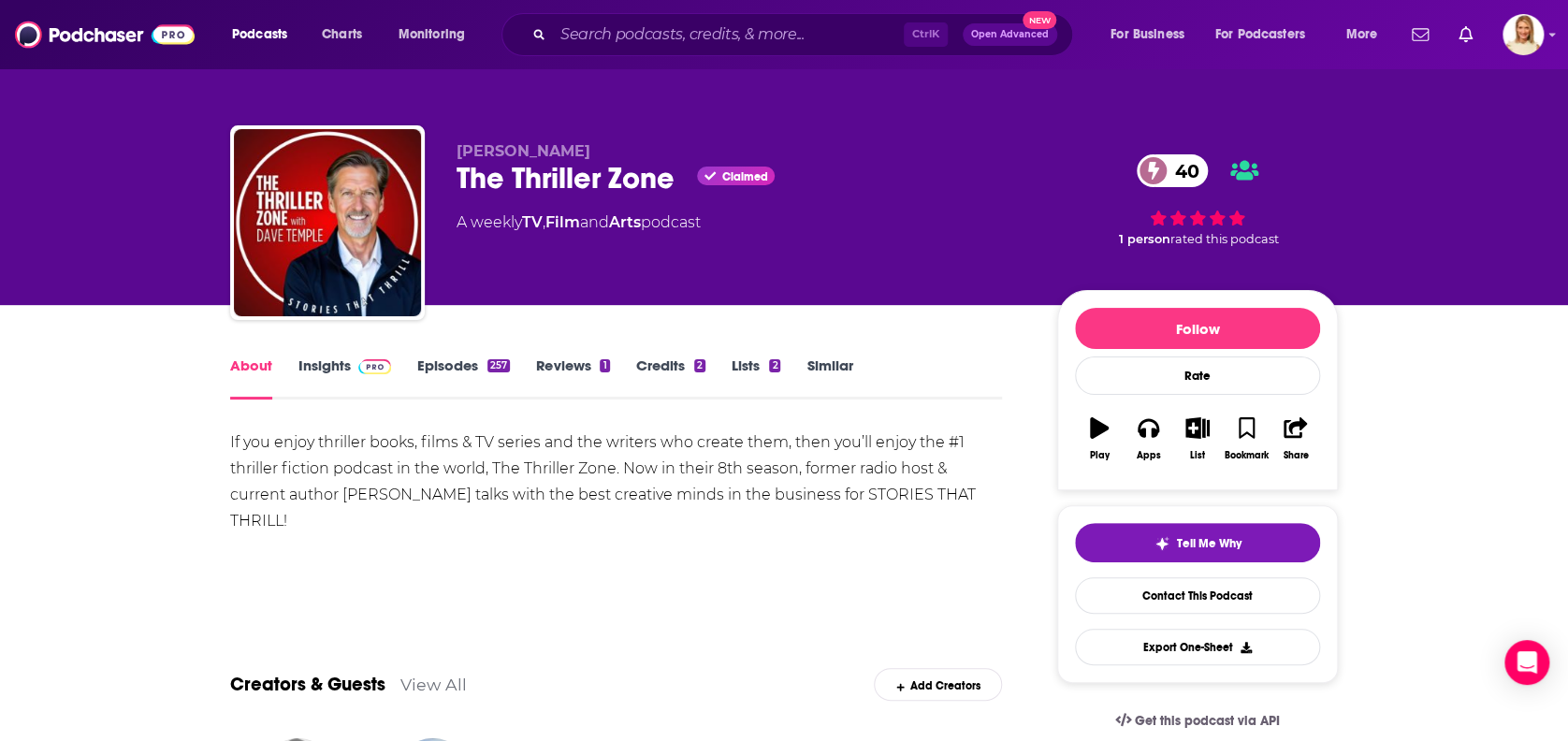
click at [440, 364] on link "Episodes 257" at bounding box center [463, 378] width 92 height 43
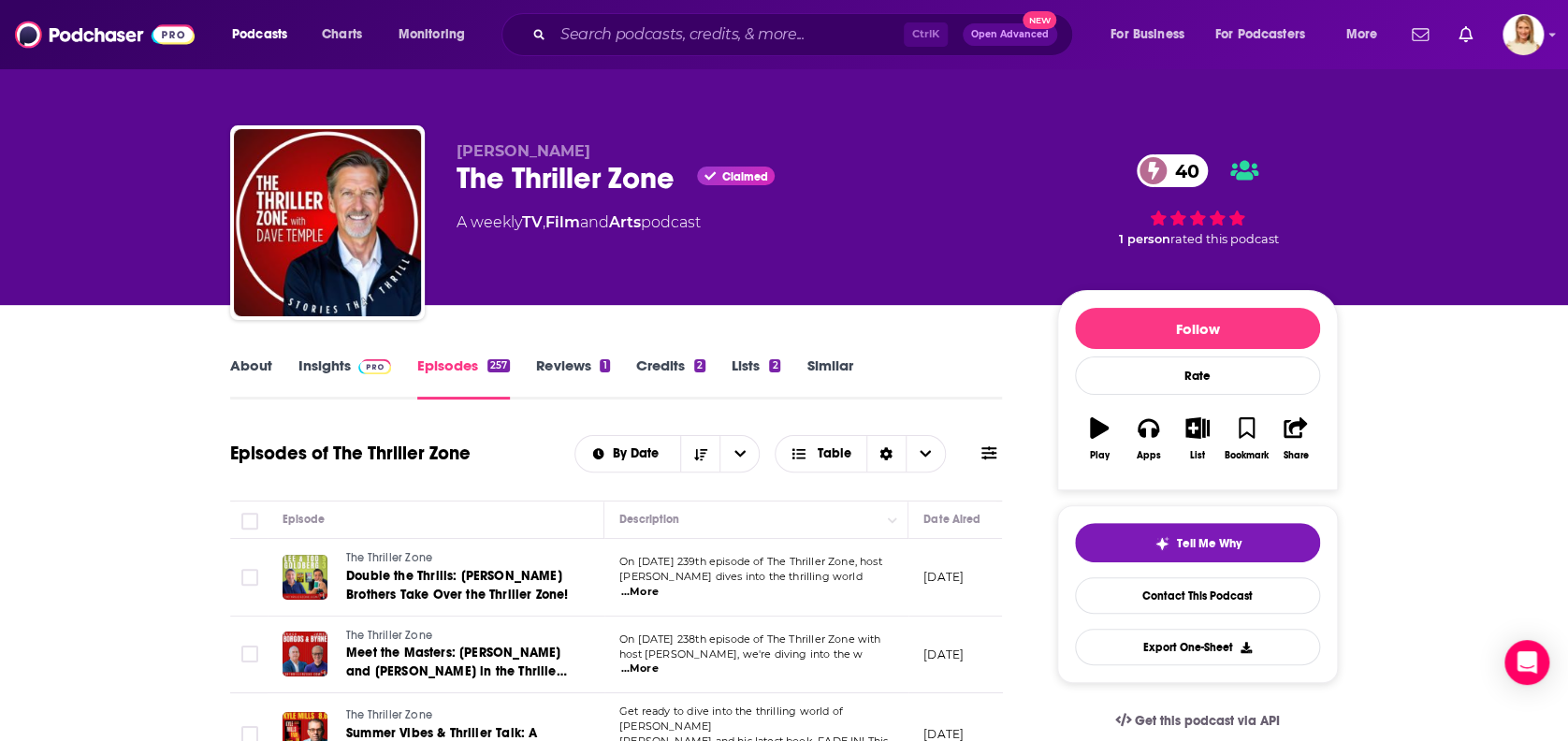
click at [658, 585] on span "...More" at bounding box center [639, 591] width 37 height 15
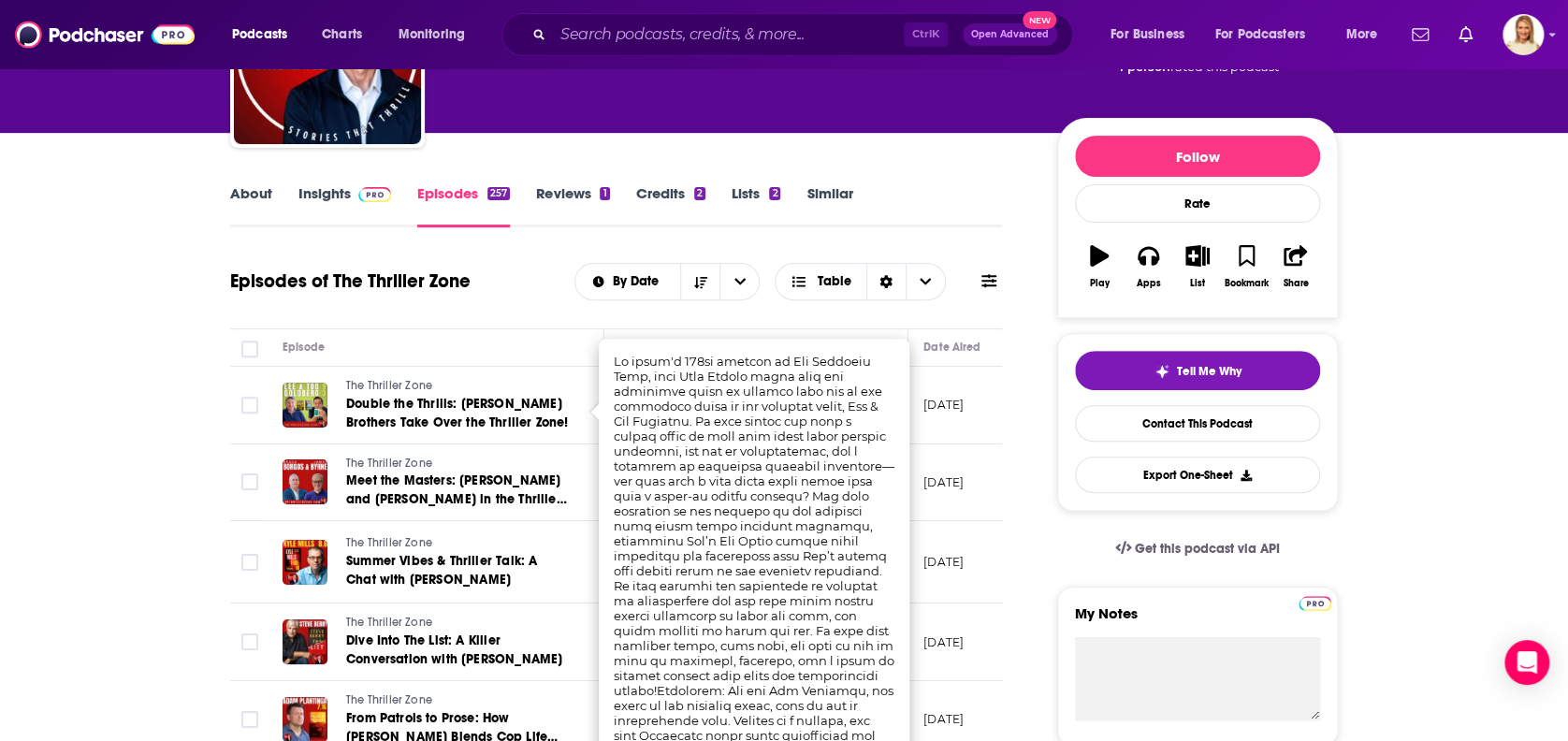
scroll to position [249, 0]
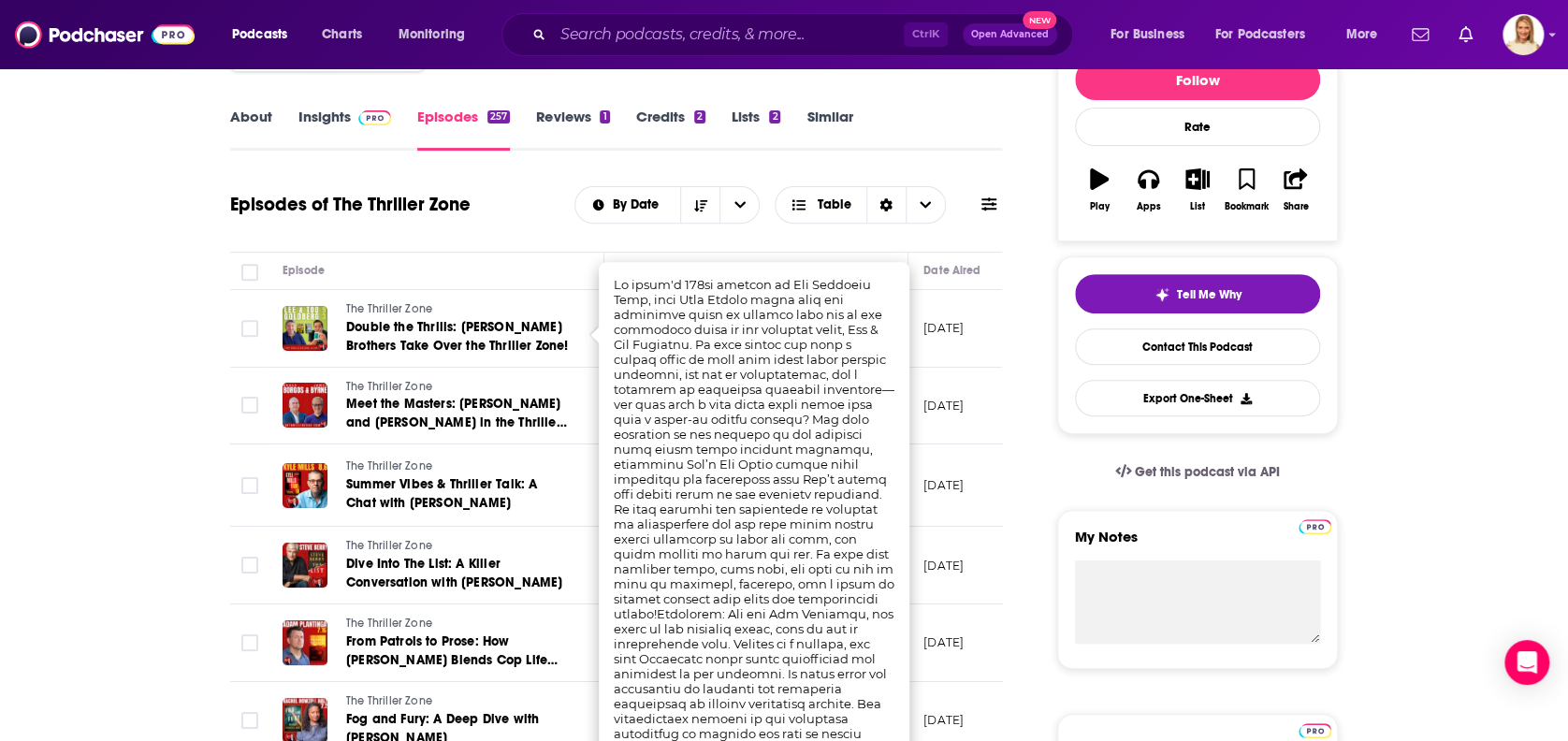
click at [924, 124] on div "About Insights Episodes 257 Reviews 1 Credits 2 Lists 2 Similar" at bounding box center [616, 128] width 772 height 46
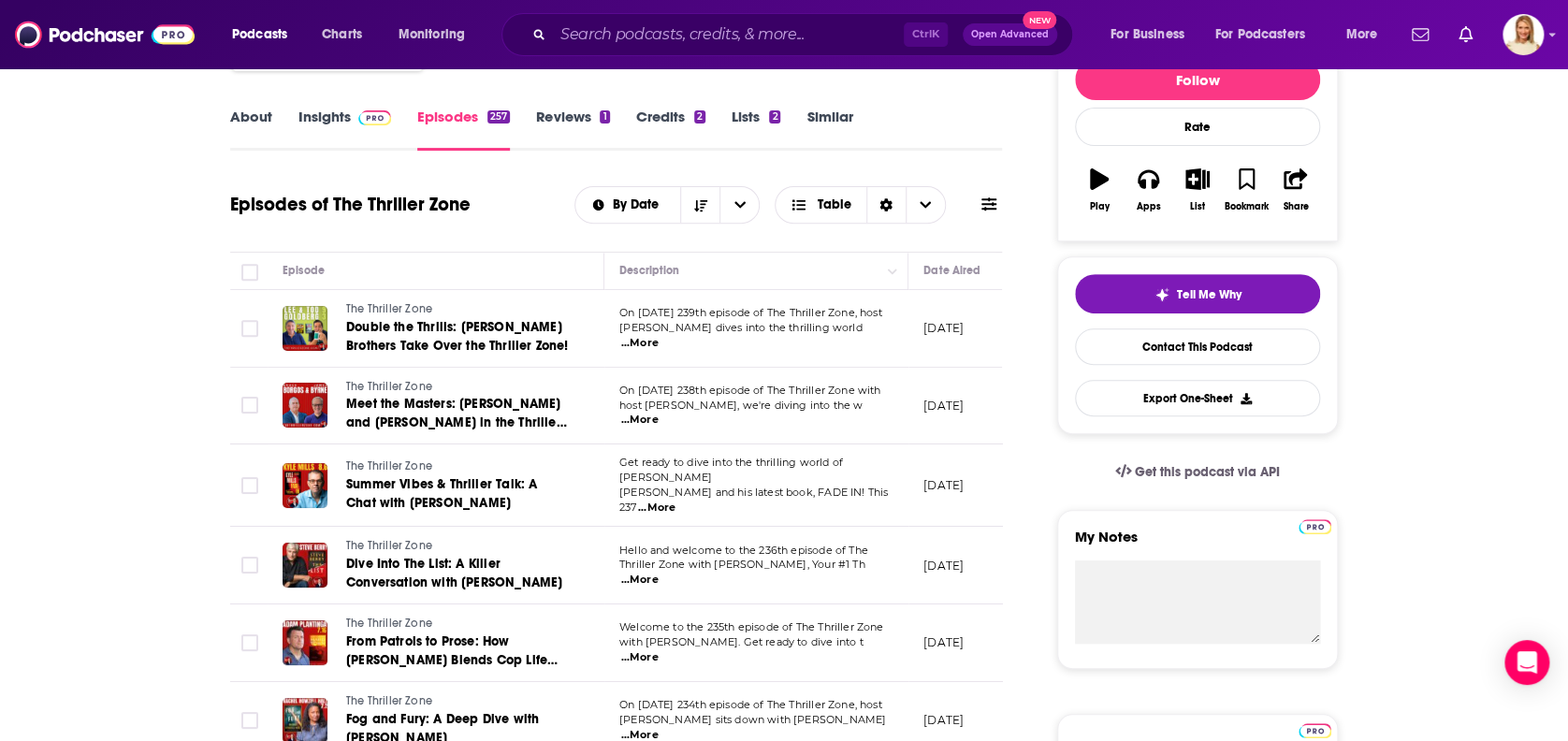
click at [658, 412] on span "...More" at bounding box center [639, 419] width 37 height 15
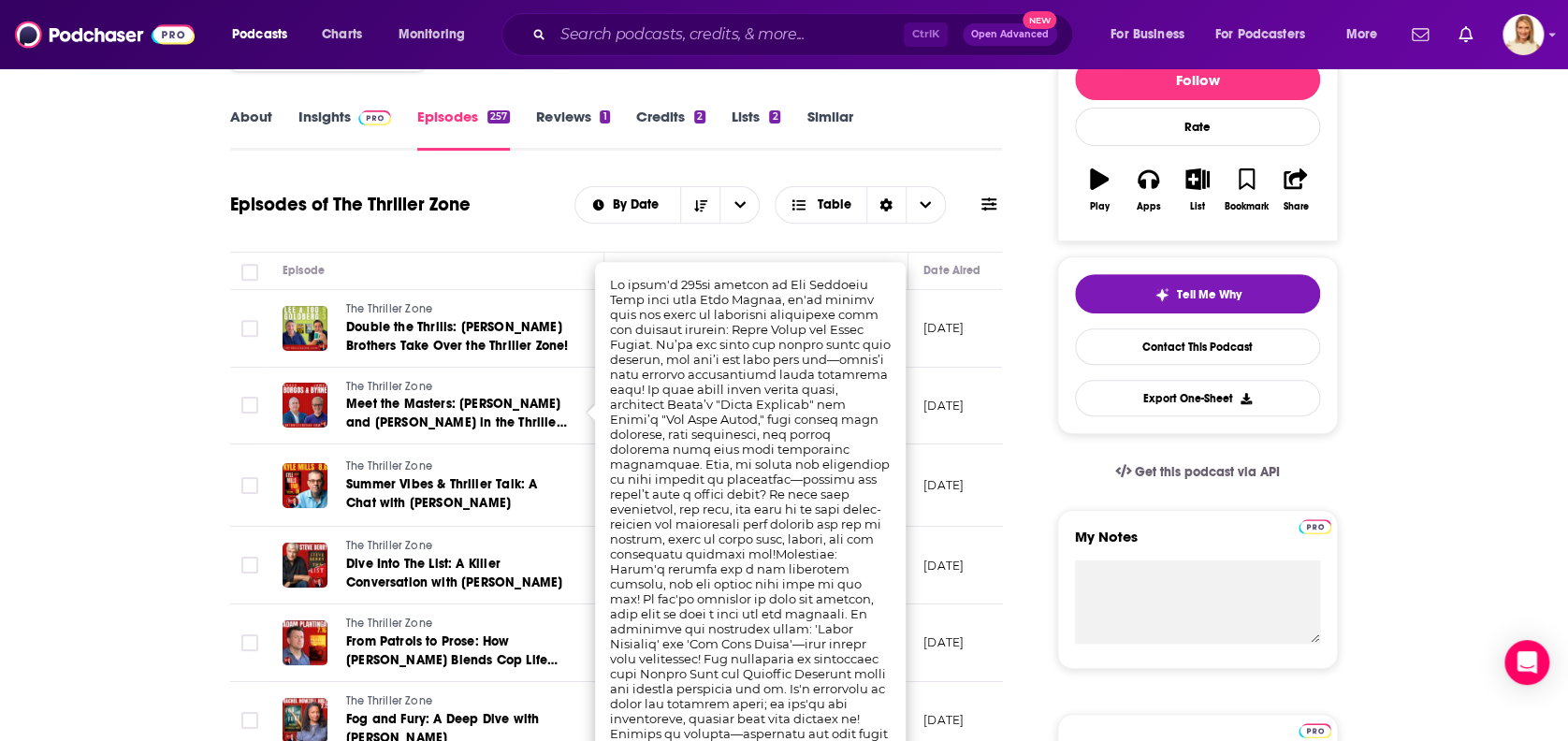
click at [938, 138] on div "About Insights Episodes 257 Reviews 1 Credits 2 Lists 2 Similar" at bounding box center [616, 128] width 772 height 46
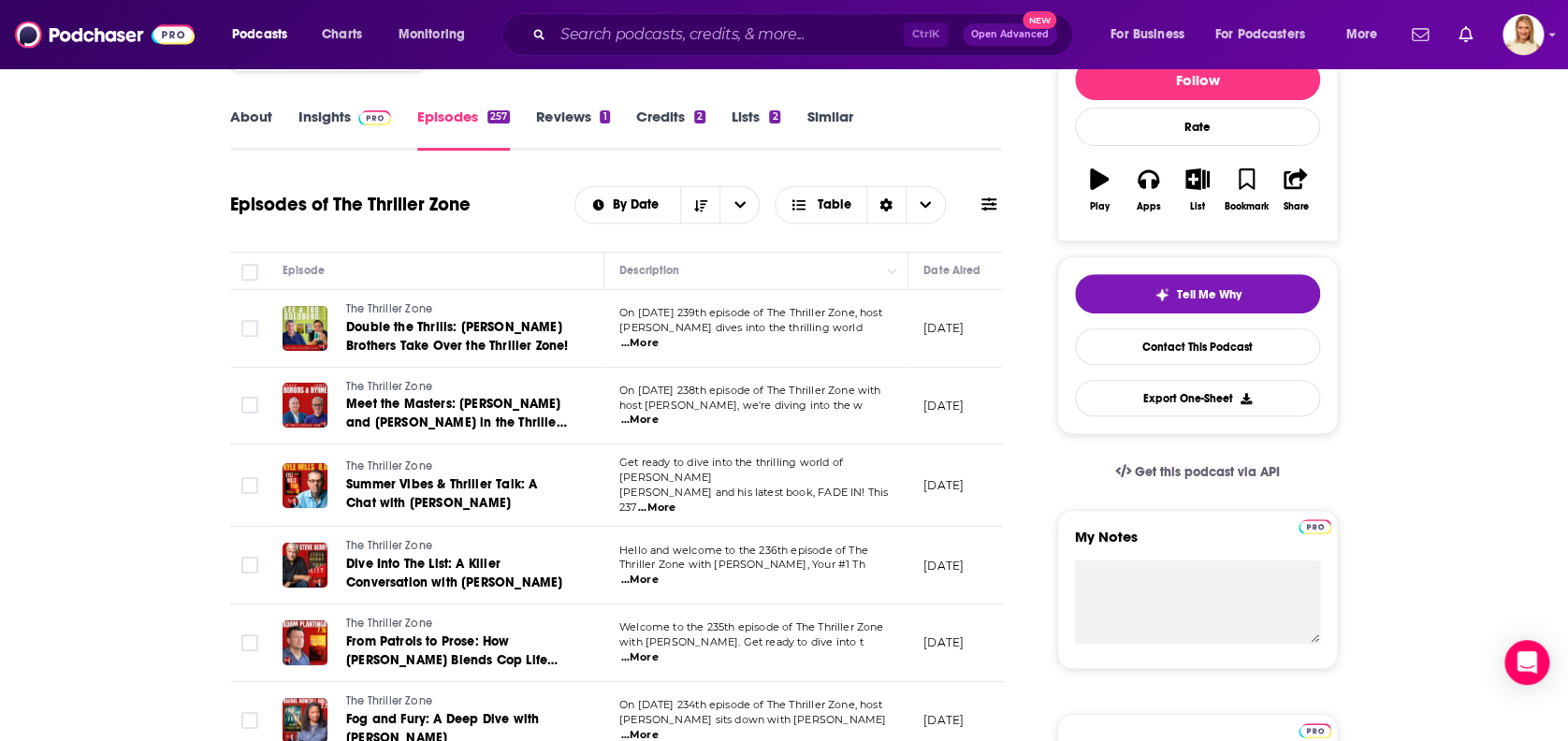
click at [843, 479] on span "Get ready to dive into the thrilling world of [PERSON_NAME]" at bounding box center [731, 469] width 223 height 29
click at [676, 501] on span "...More" at bounding box center [657, 508] width 37 height 15
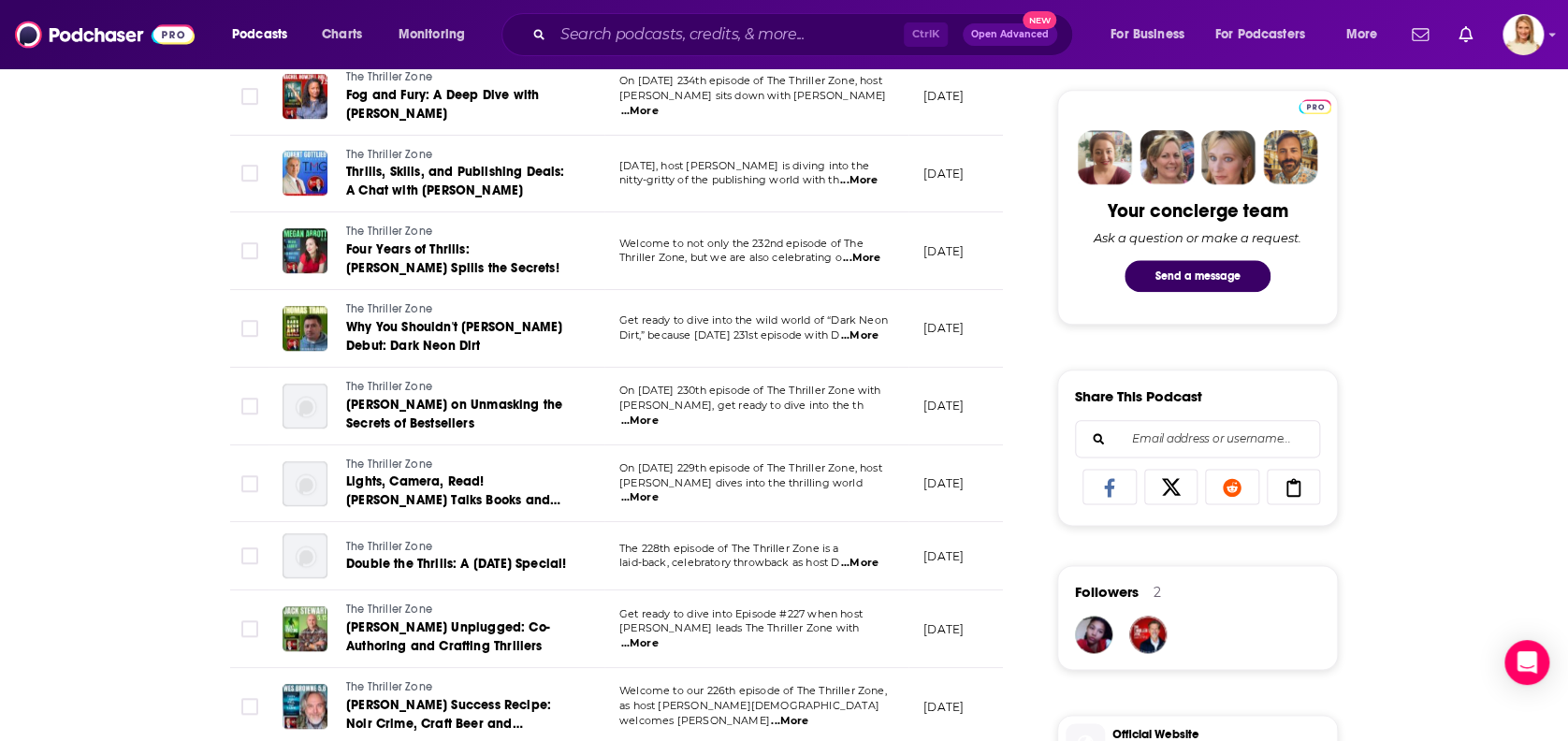
scroll to position [0, 0]
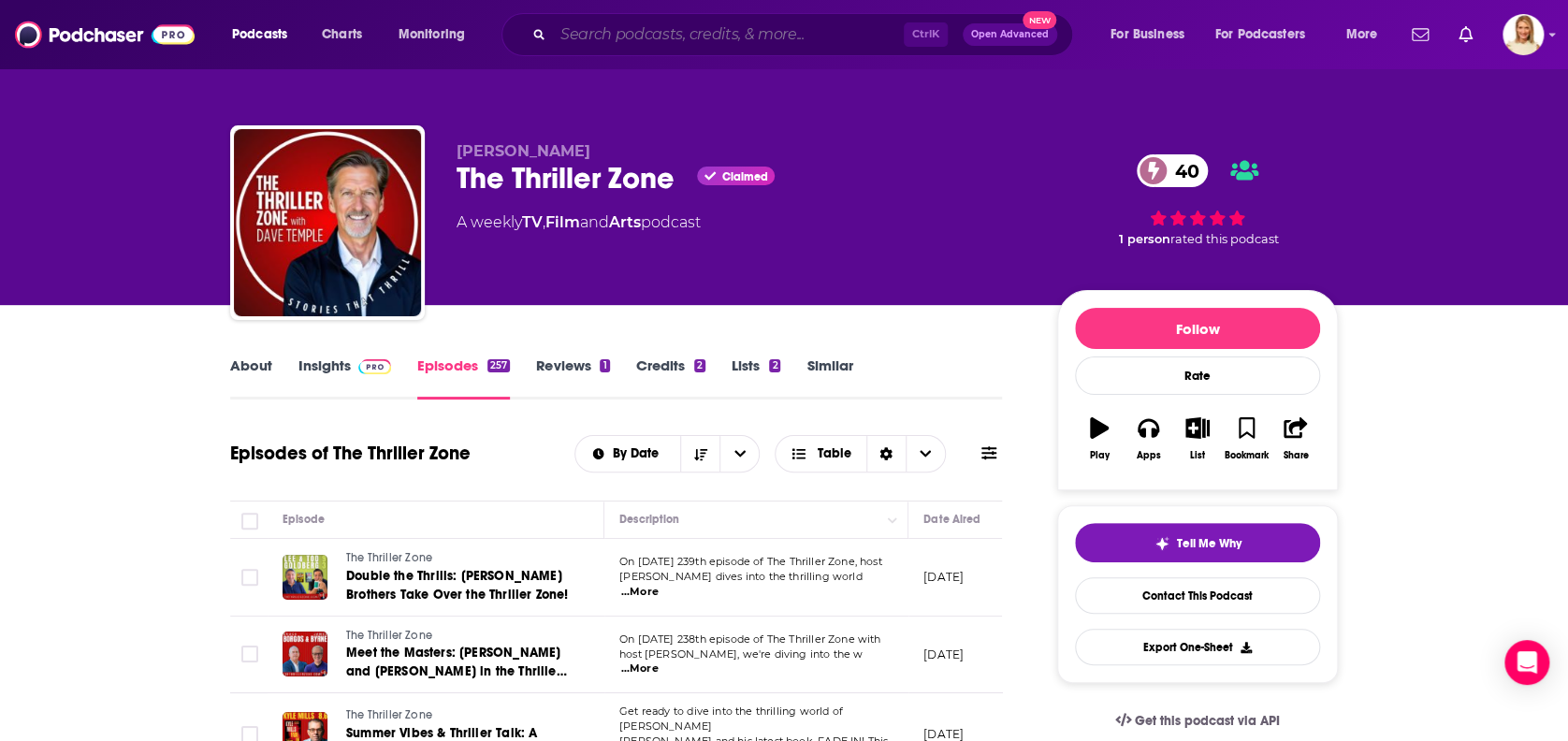
click at [645, 38] on input "Search podcasts, credits, & more..." at bounding box center [728, 34] width 351 height 30
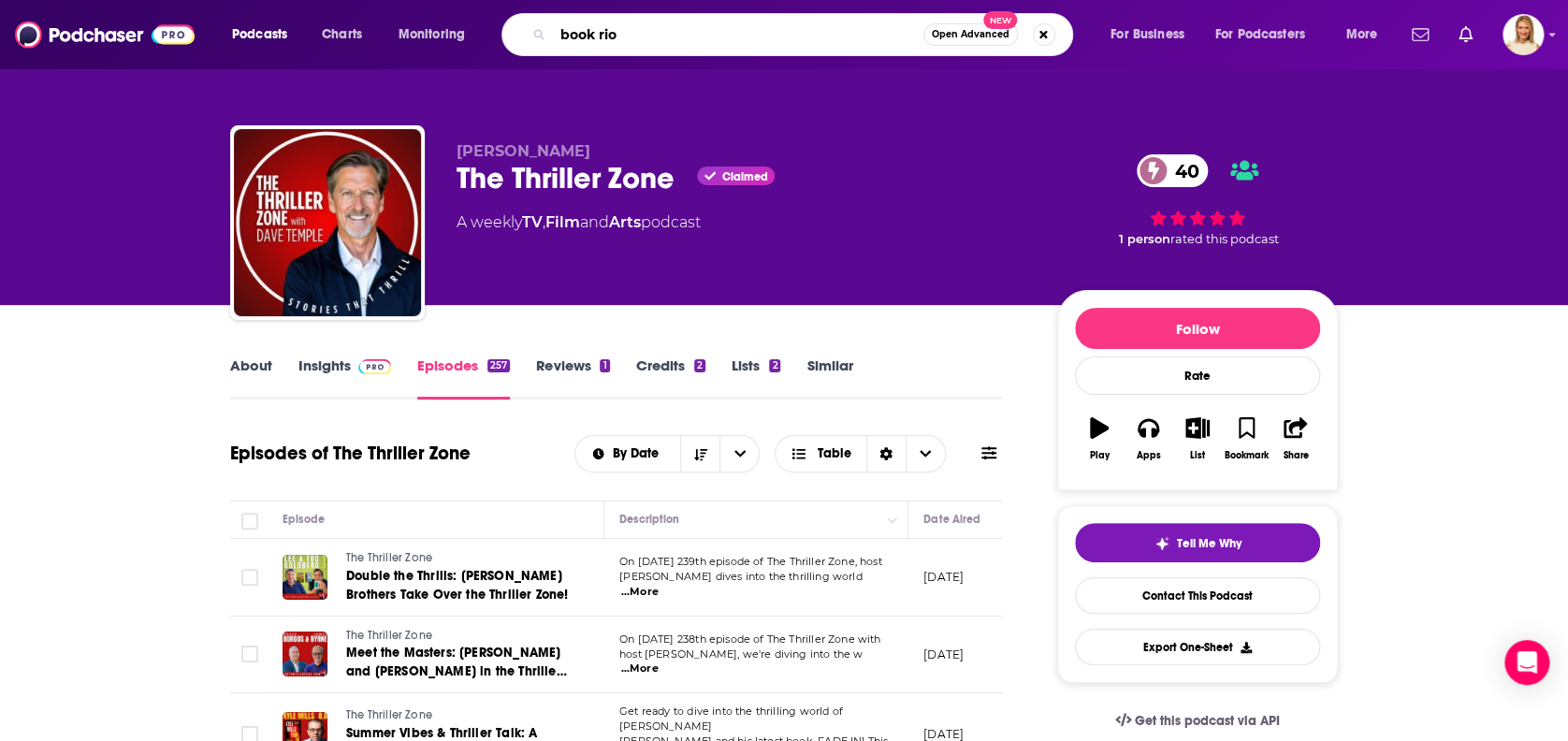
type input "book riot"
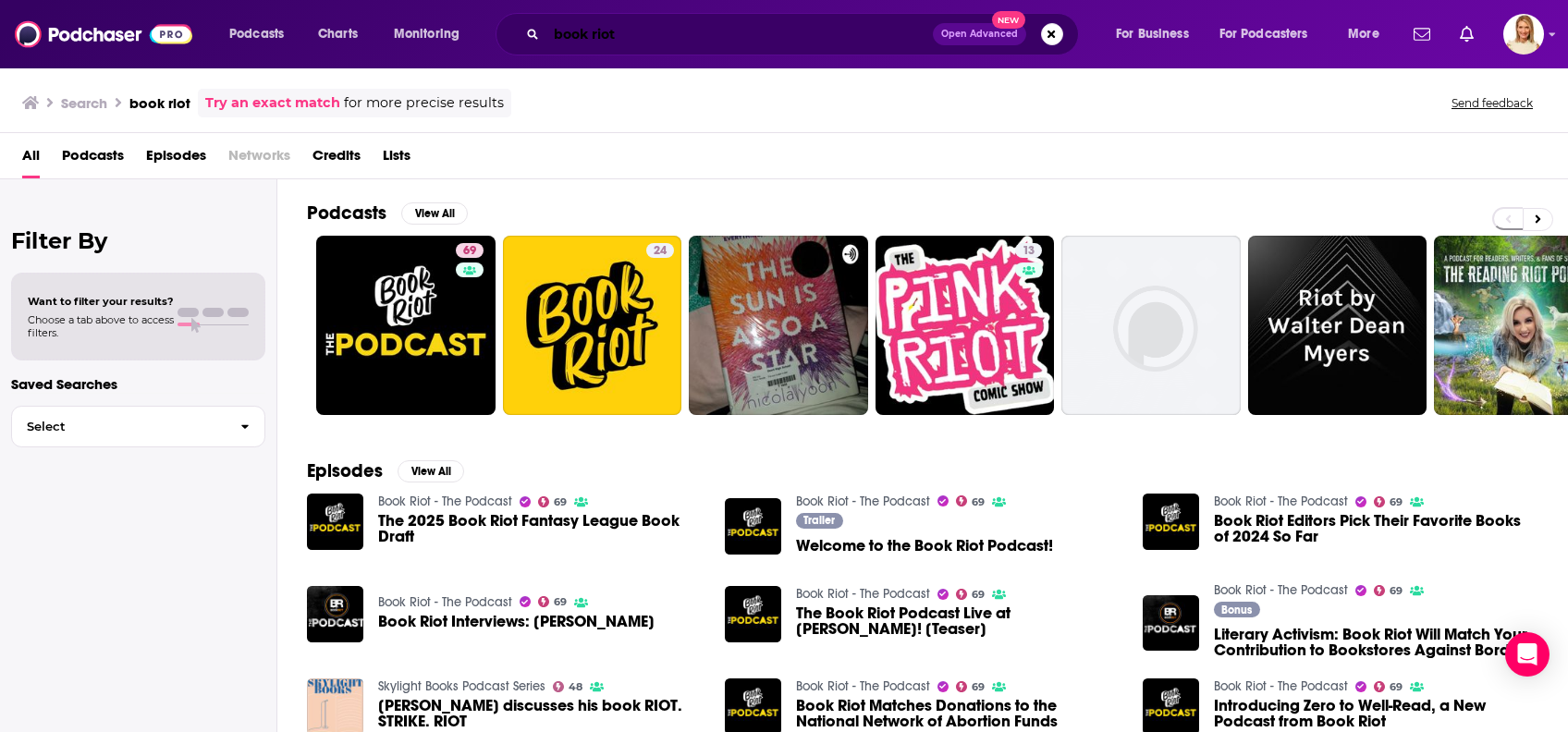
click at [617, 37] on input "book riot" at bounding box center [739, 34] width 386 height 29
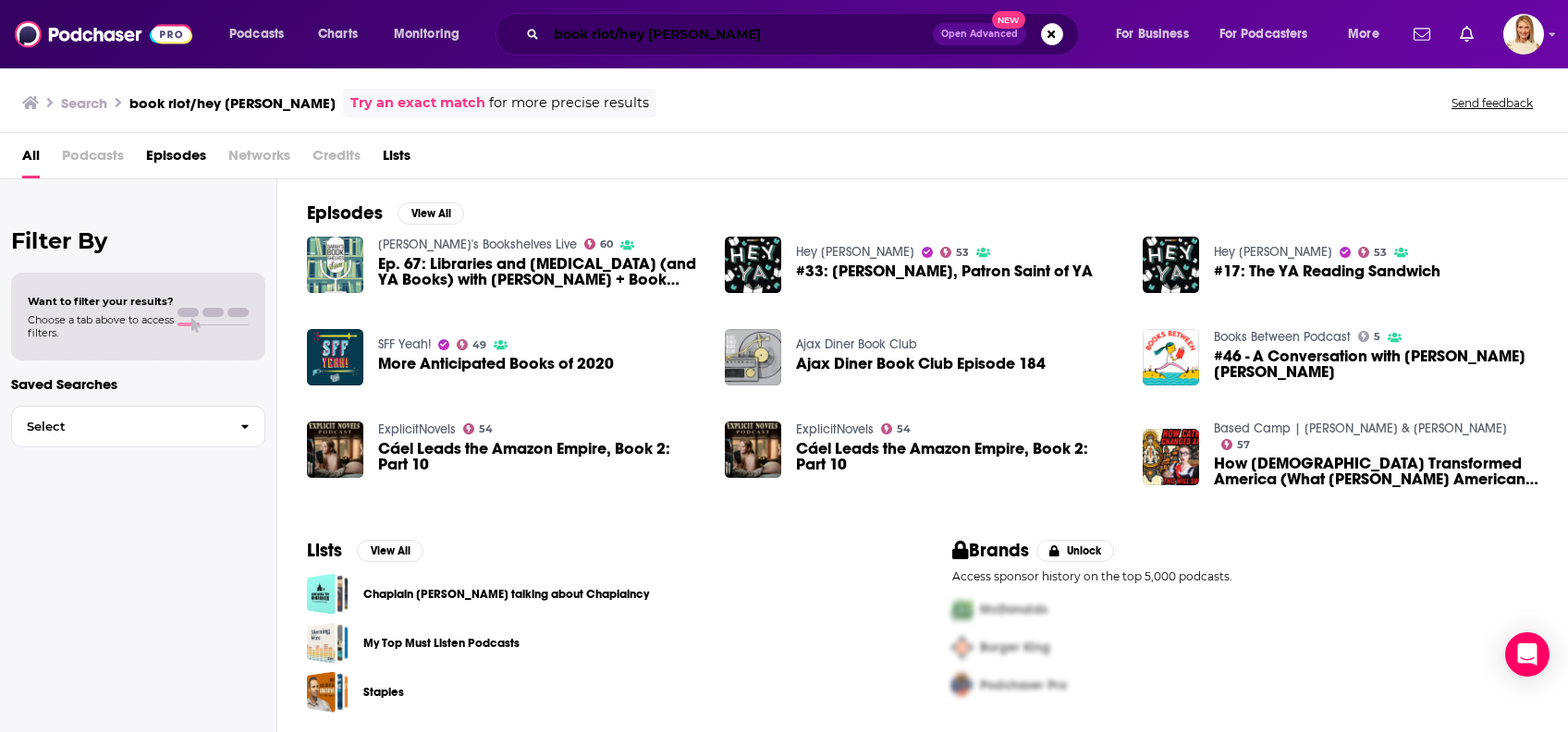
click at [673, 34] on input "book riot/hey [PERSON_NAME]" at bounding box center [739, 34] width 386 height 29
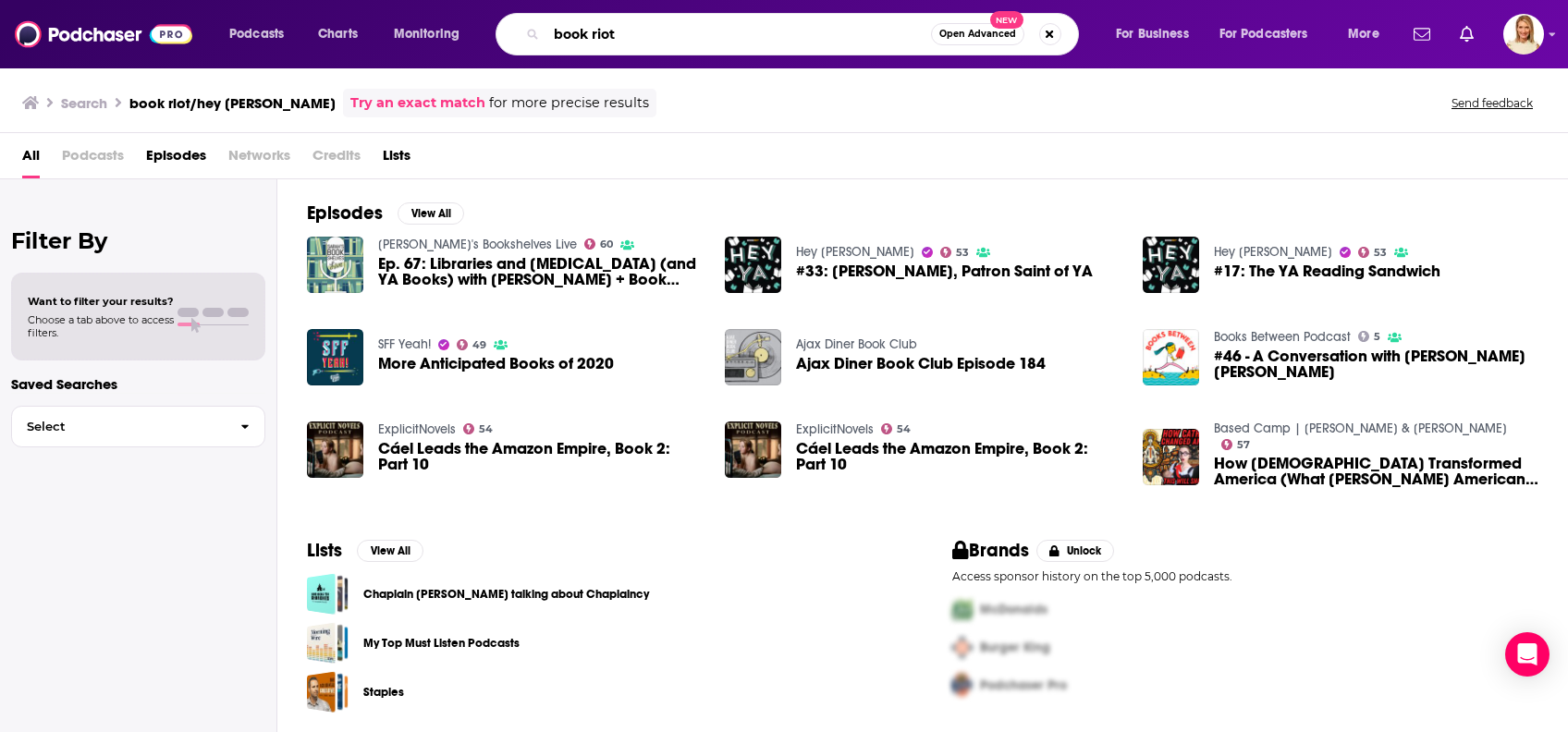
type input "book riot"
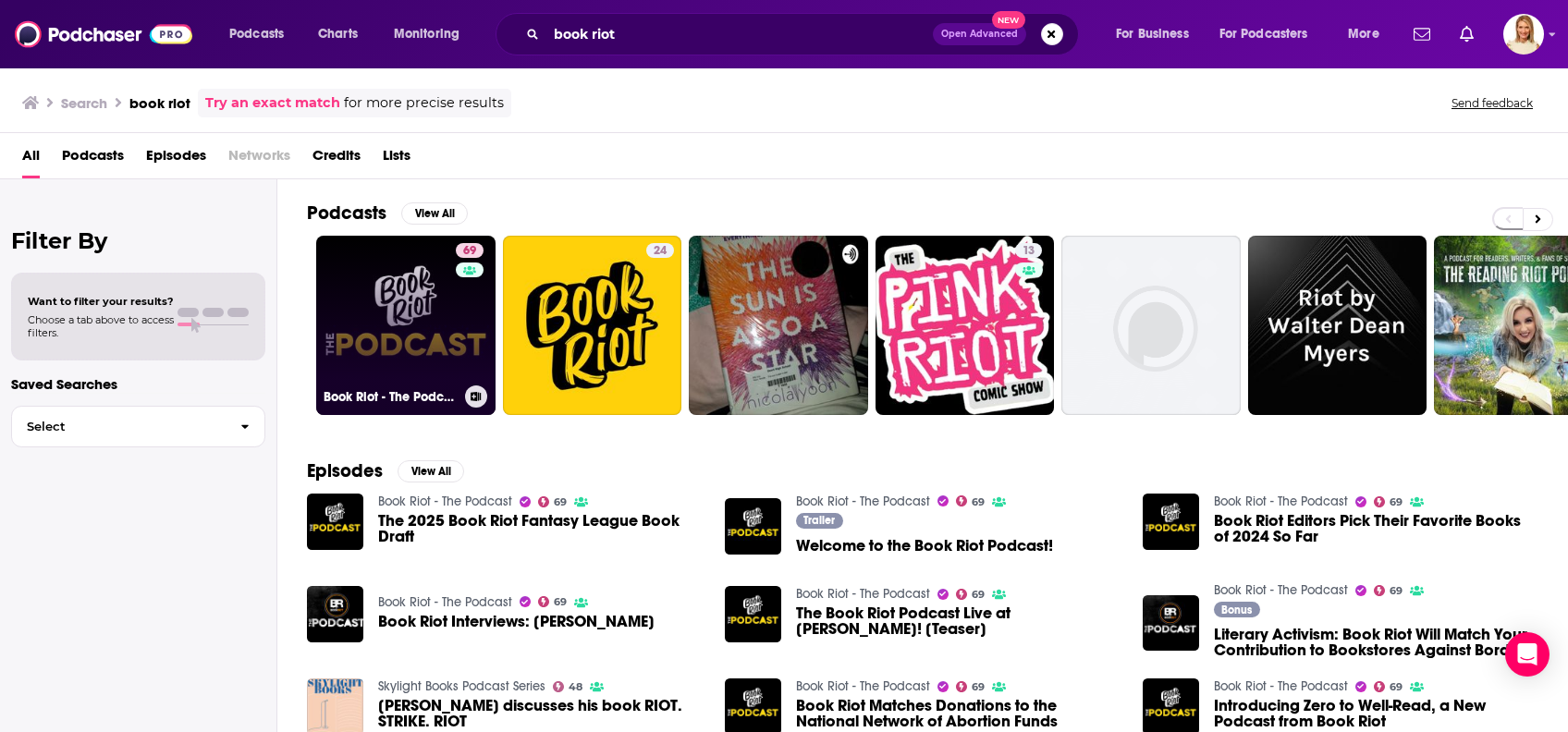
click at [429, 321] on link "69 Book Riot - The Podcast" at bounding box center [405, 325] width 179 height 179
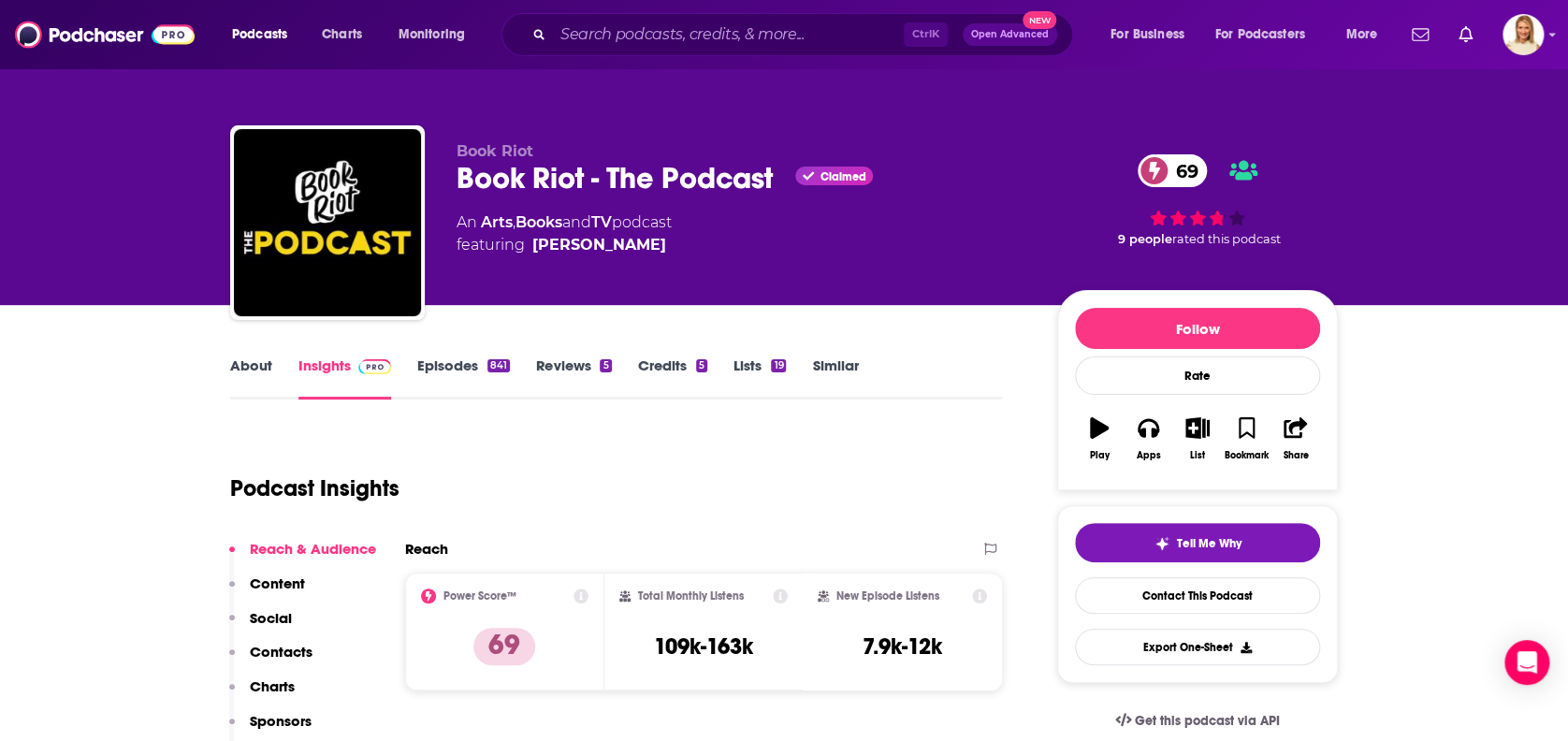
click at [259, 360] on link "About" at bounding box center [251, 378] width 42 height 43
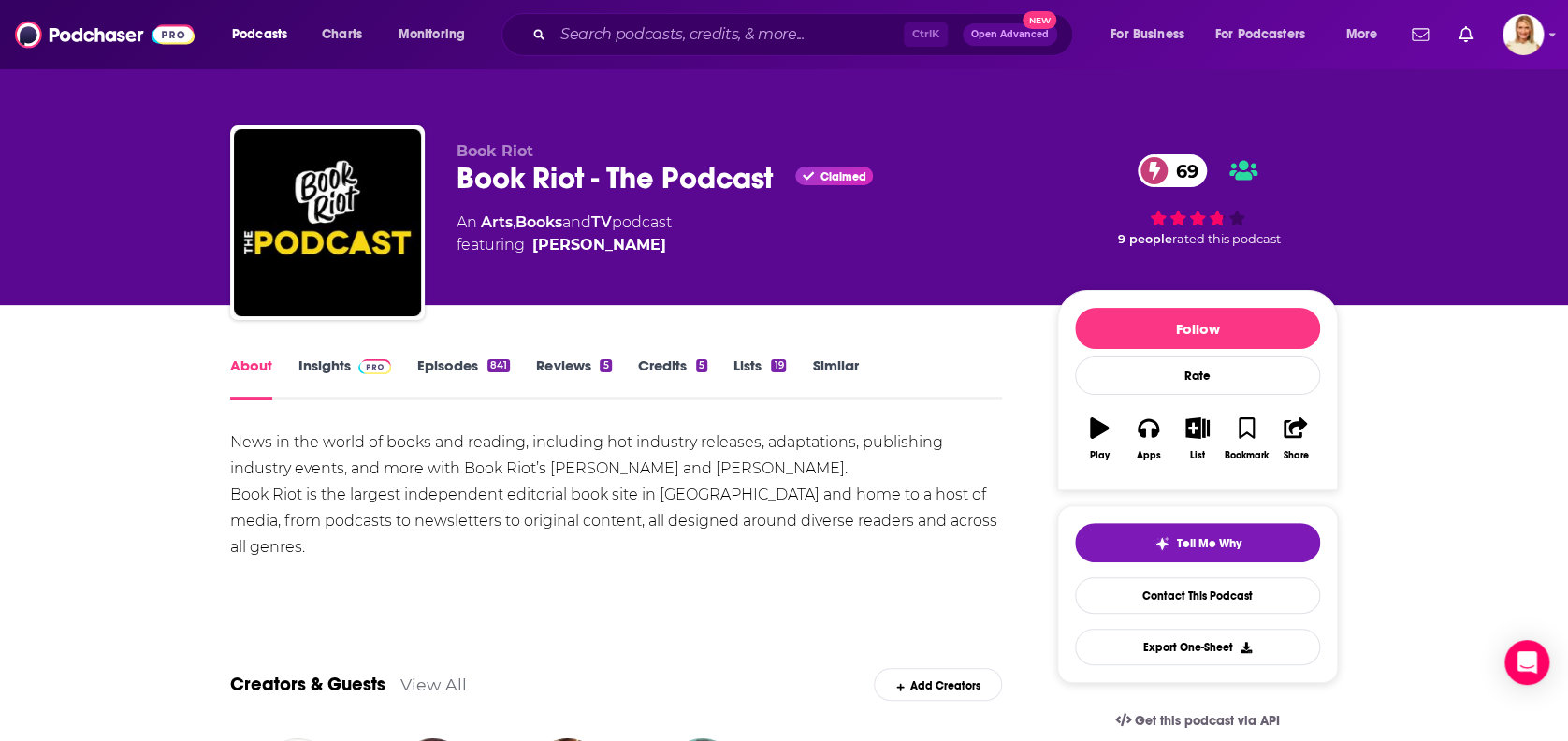
click at [347, 363] on link "Insights" at bounding box center [344, 378] width 92 height 43
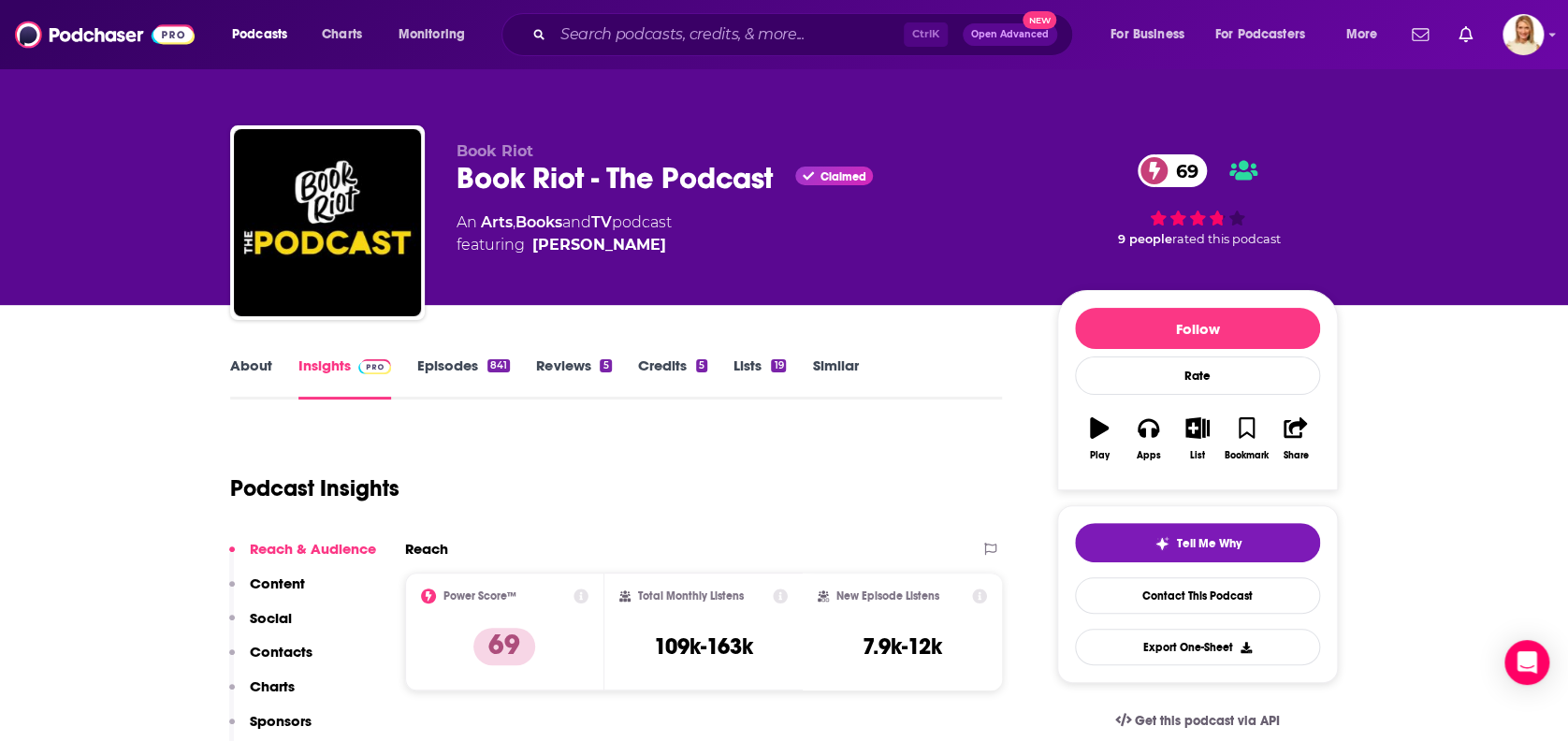
click at [428, 359] on link "Episodes 841" at bounding box center [463, 378] width 92 height 43
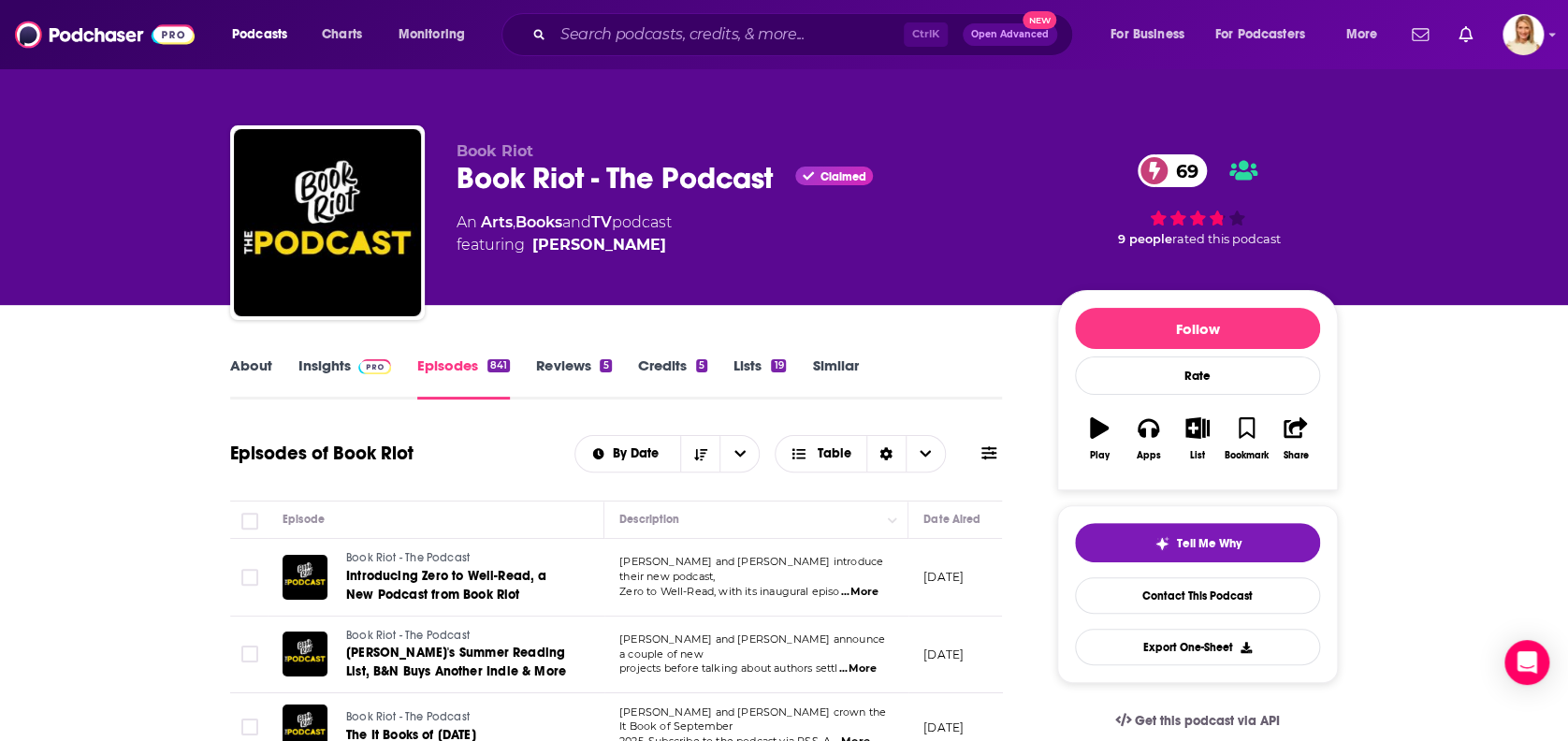
click at [866, 585] on span "...More" at bounding box center [860, 591] width 37 height 15
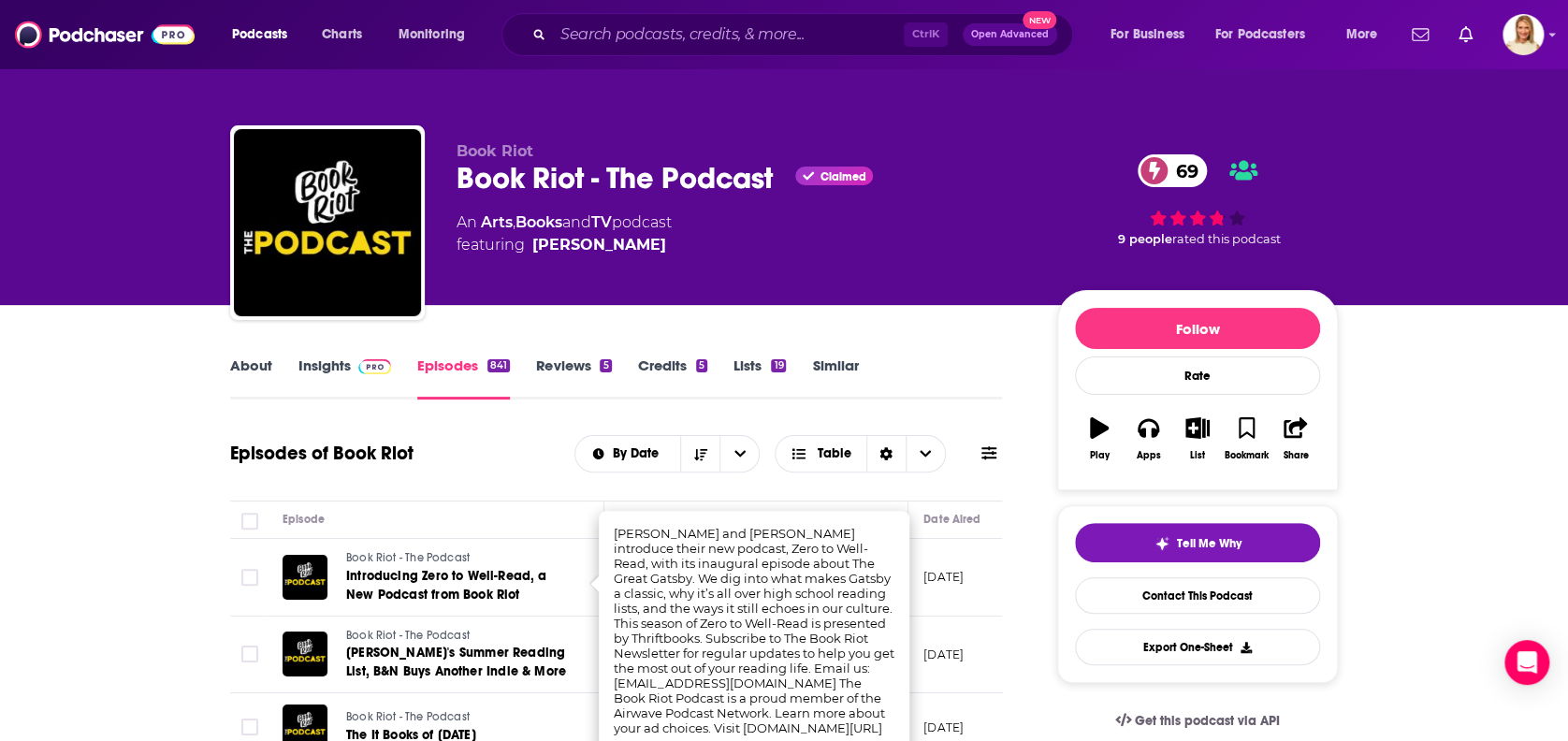
scroll to position [124, 0]
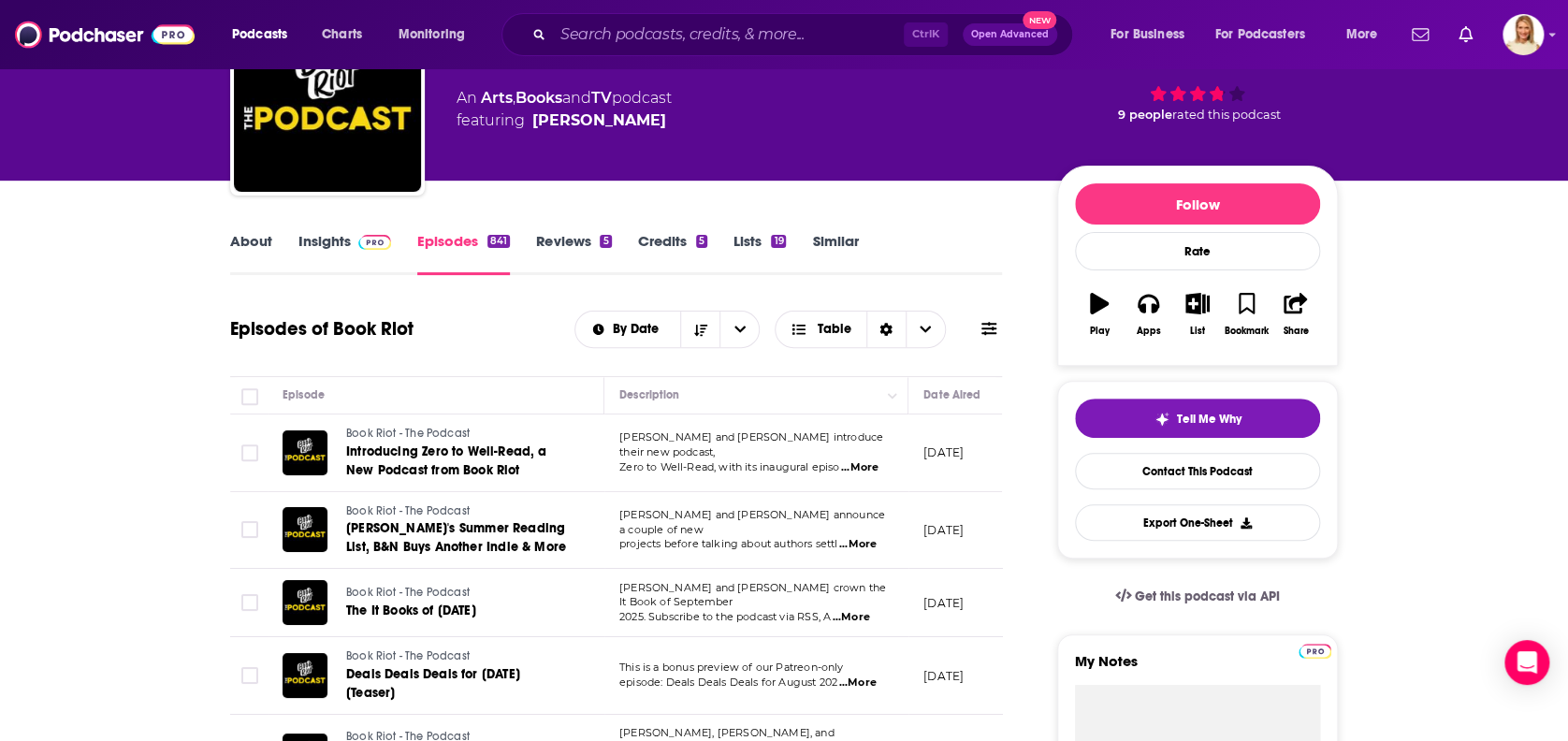
click at [967, 238] on div "About Insights Episodes 841 Reviews 5 Credits 5 Lists 19 Similar" at bounding box center [616, 252] width 772 height 46
click at [870, 537] on span "...More" at bounding box center [858, 544] width 37 height 15
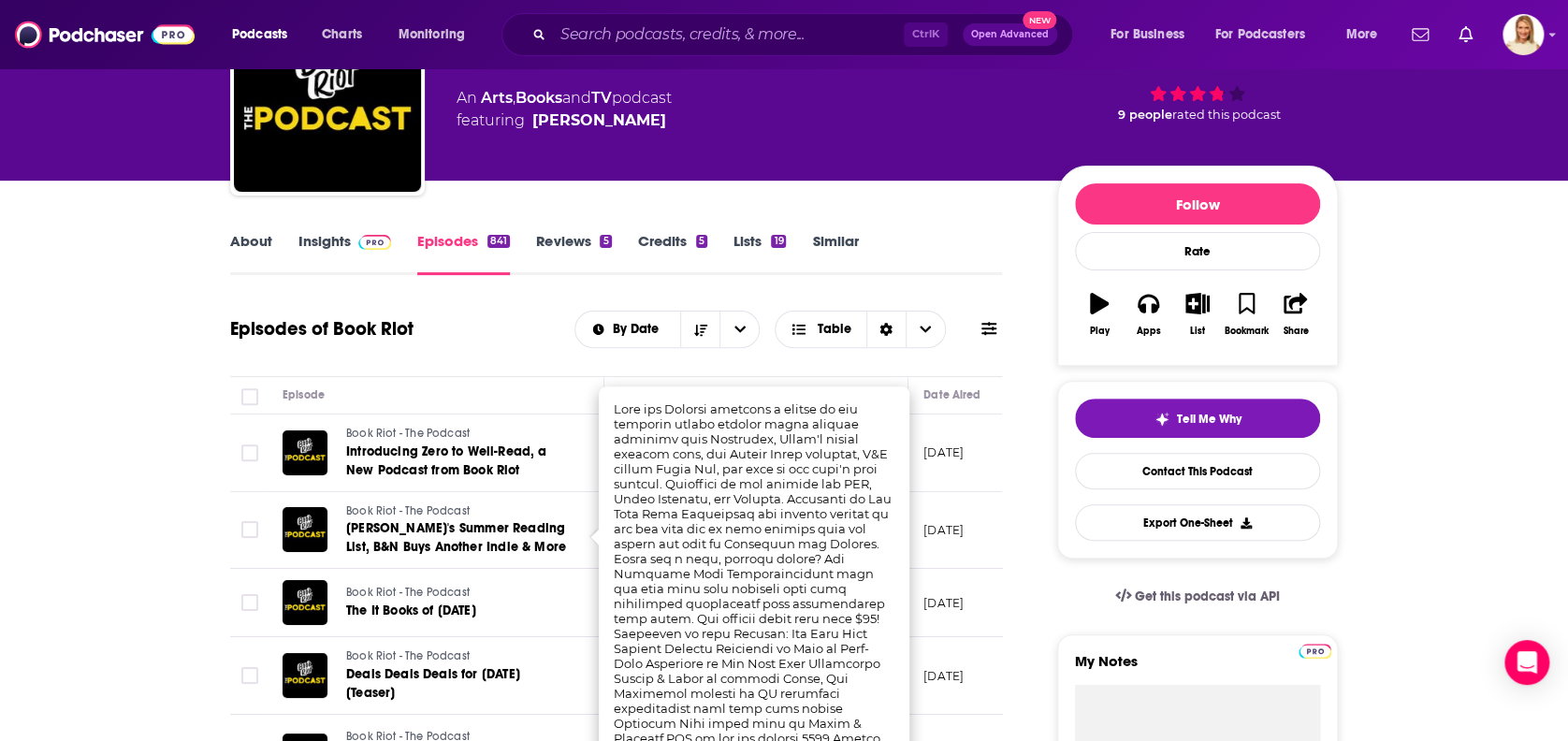
click at [962, 260] on div "About Insights Episodes 841 Reviews 5 Credits 5 Lists 19 Similar" at bounding box center [616, 252] width 772 height 46
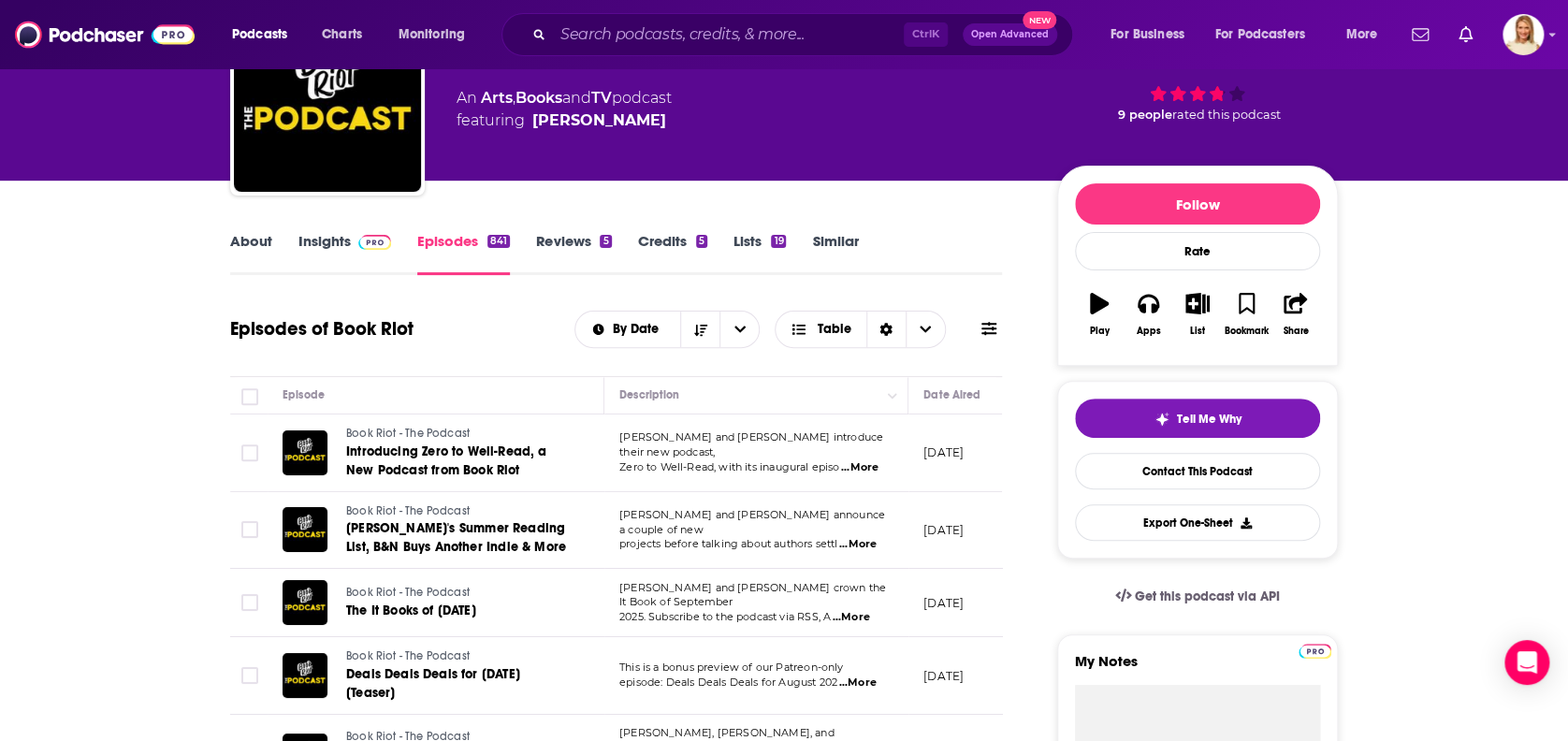
click at [854, 610] on span "...More" at bounding box center [851, 617] width 37 height 15
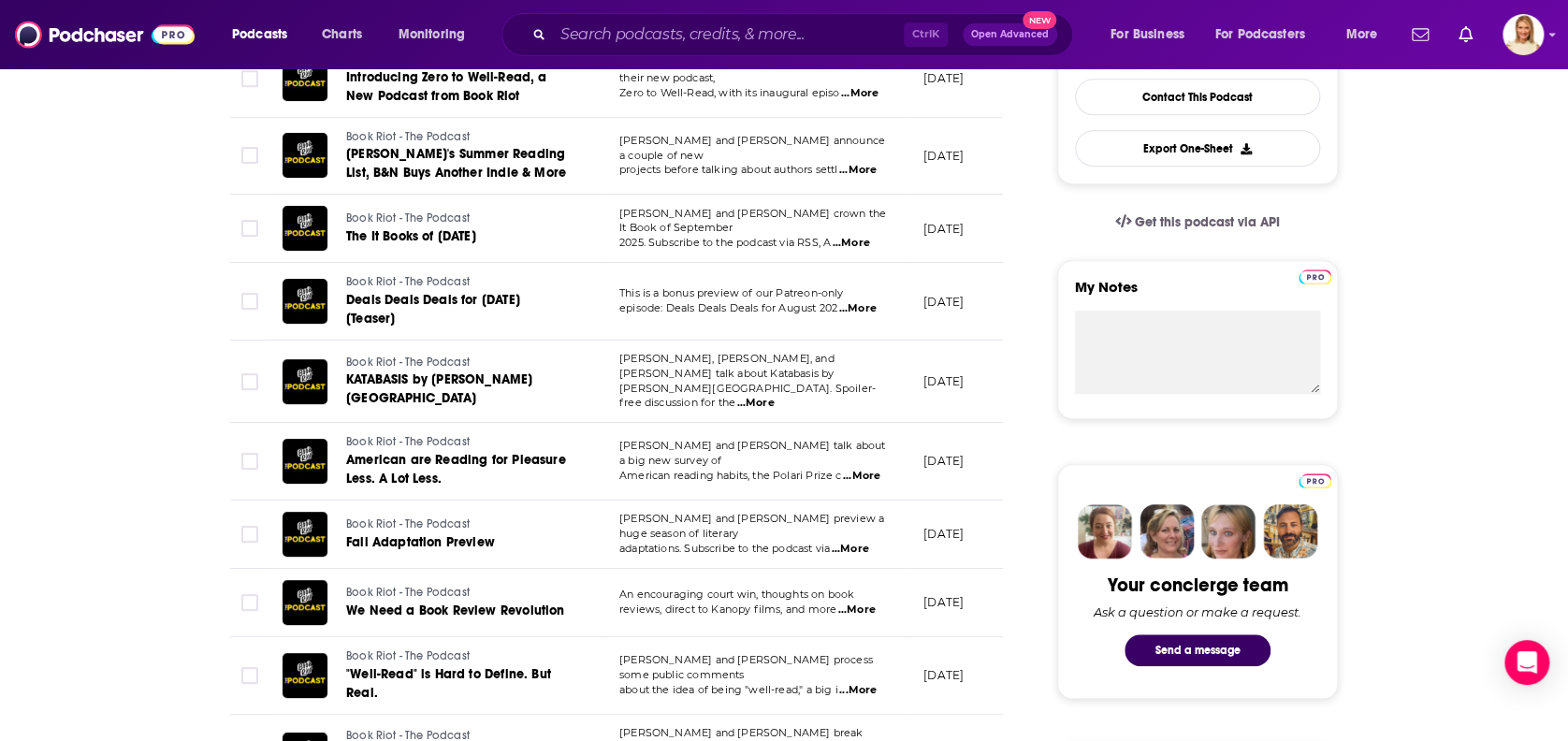
scroll to position [623, 0]
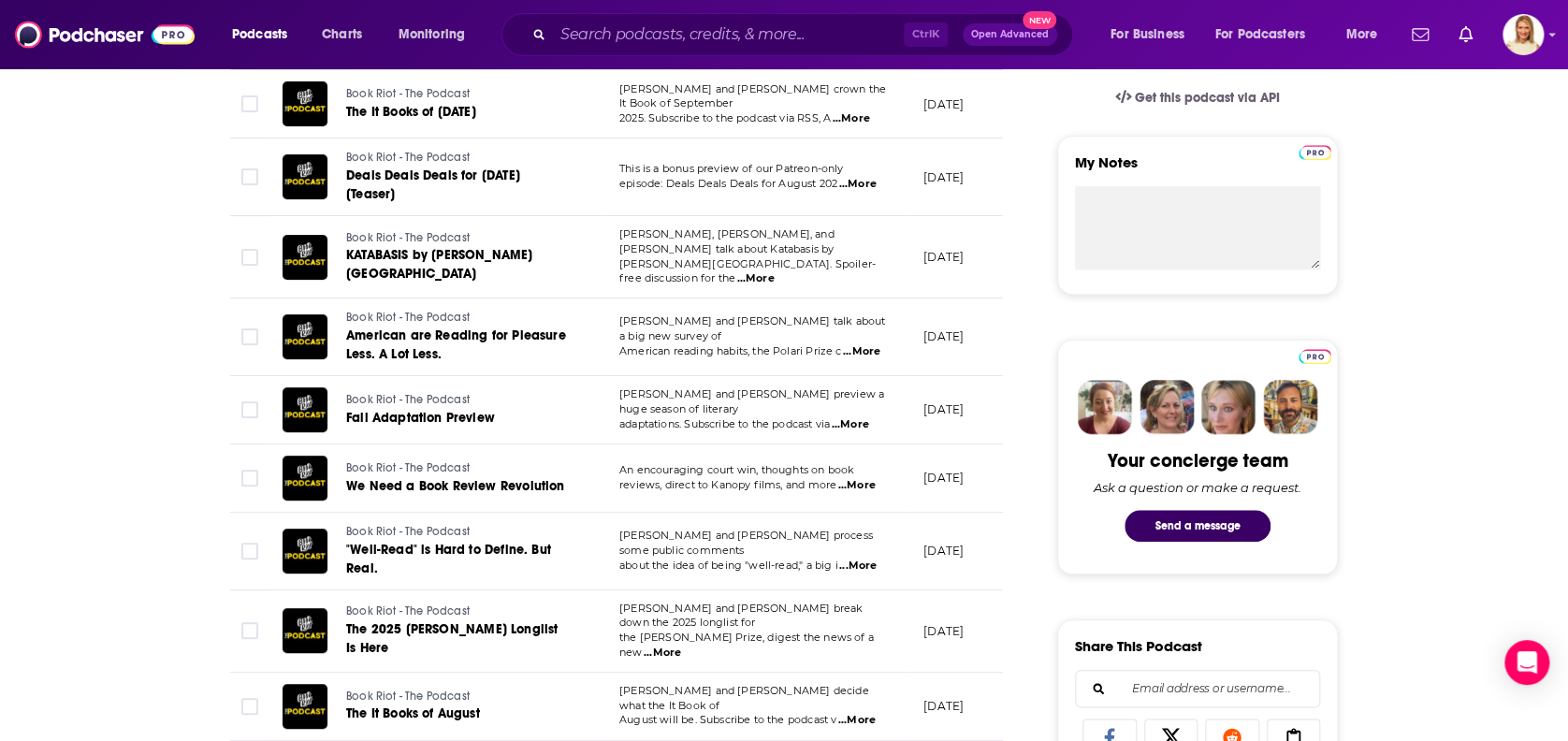
click at [860, 478] on span "...More" at bounding box center [857, 485] width 37 height 15
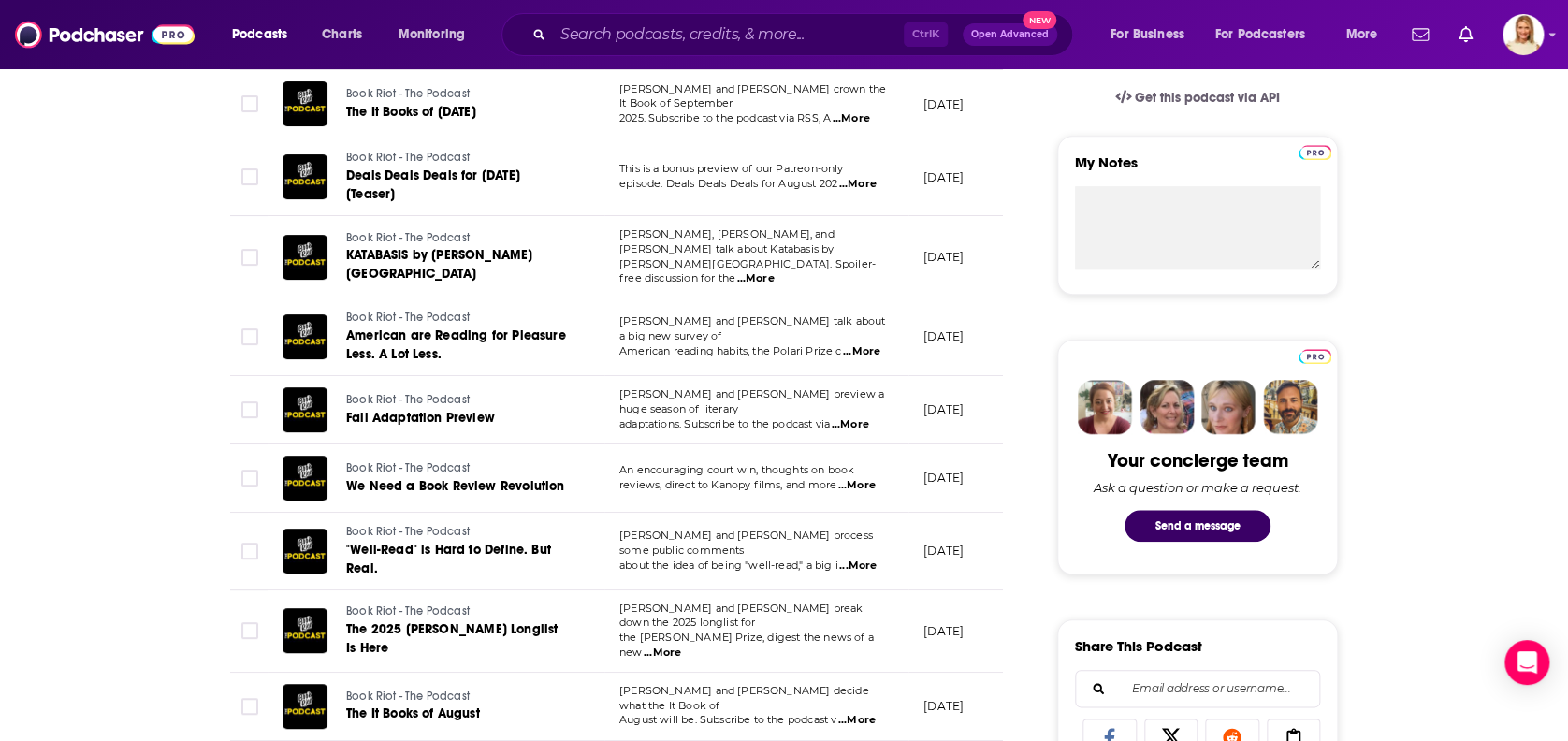
scroll to position [749, 0]
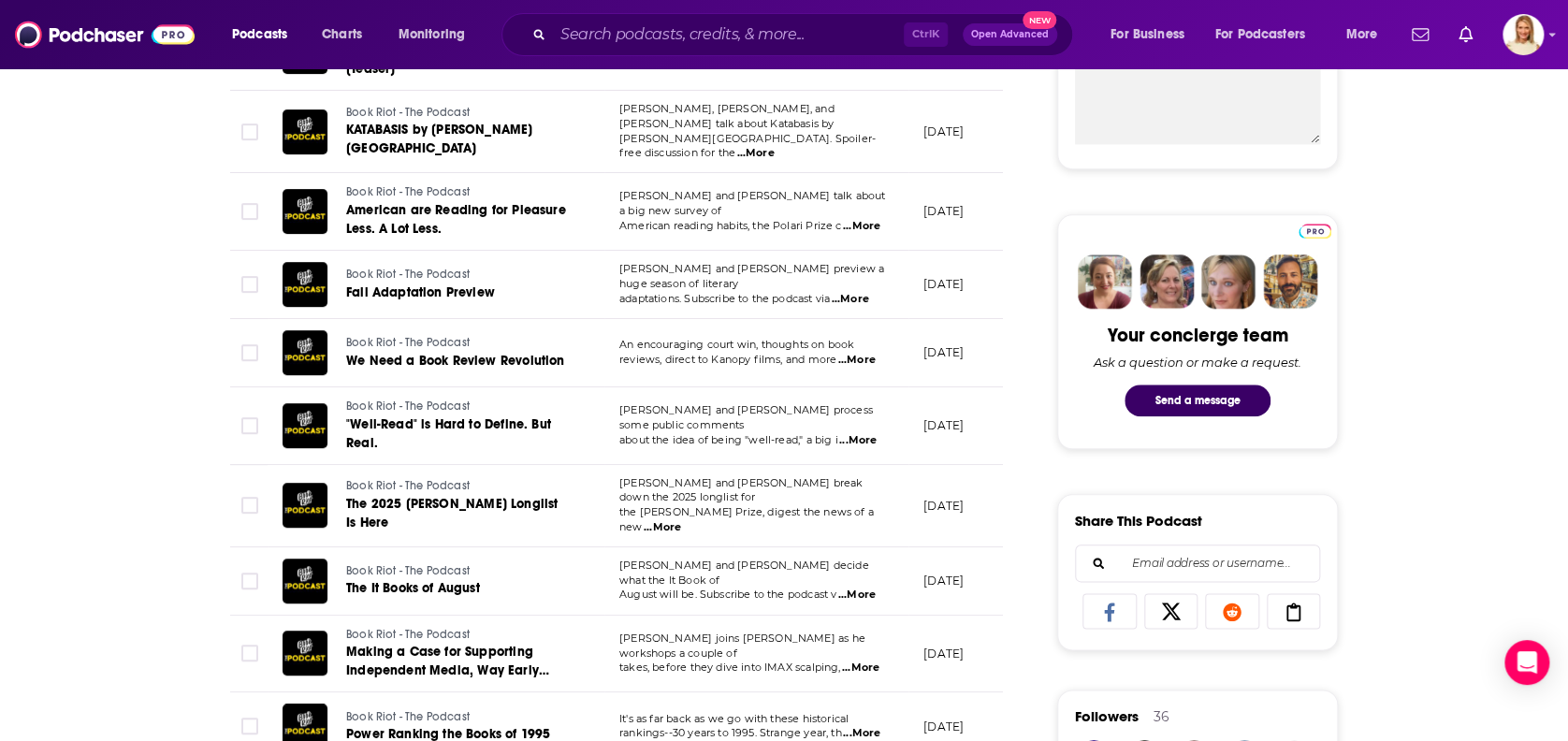
click at [874, 660] on span "...More" at bounding box center [861, 667] width 37 height 15
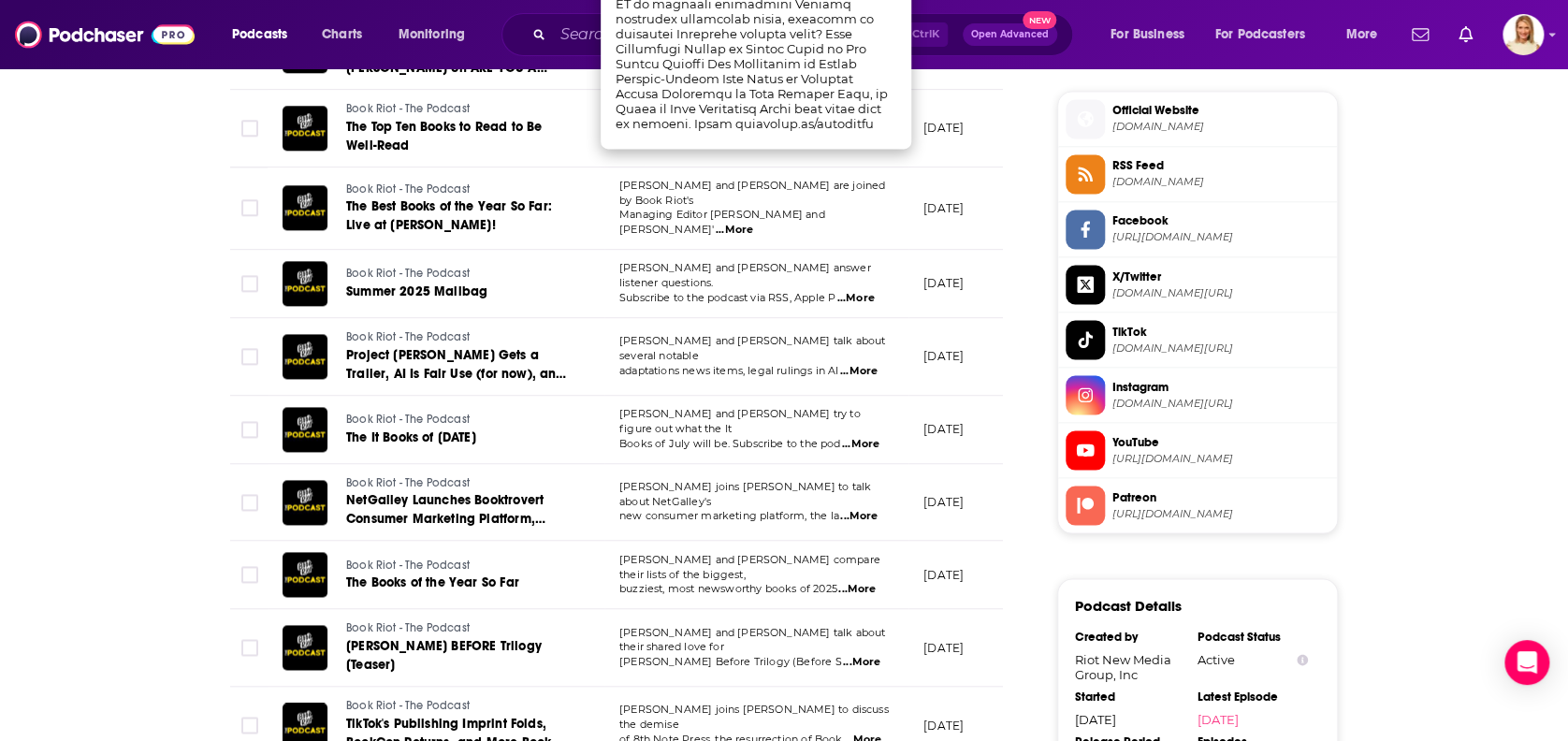
scroll to position [1622, 0]
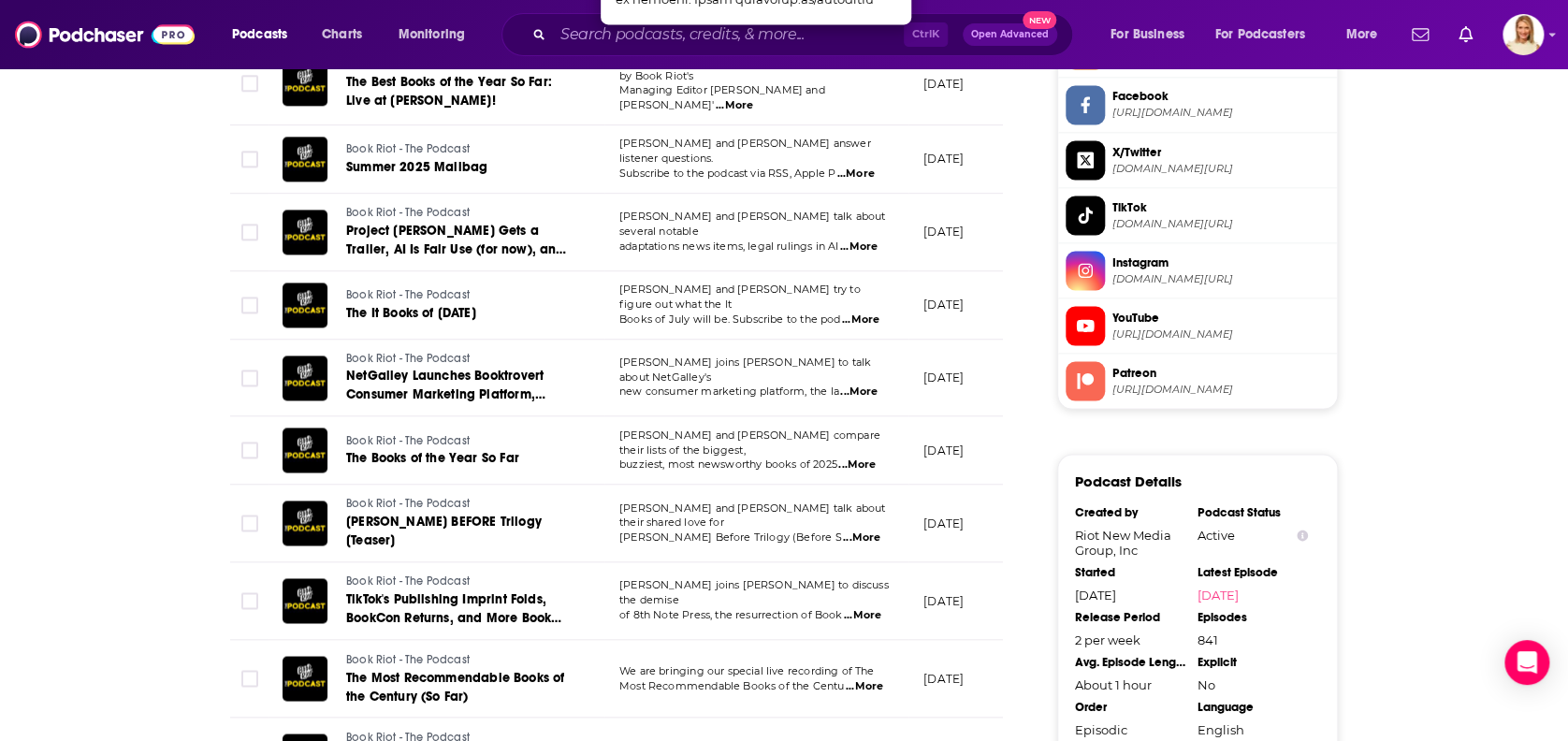
click at [861, 530] on span "...More" at bounding box center [862, 537] width 37 height 15
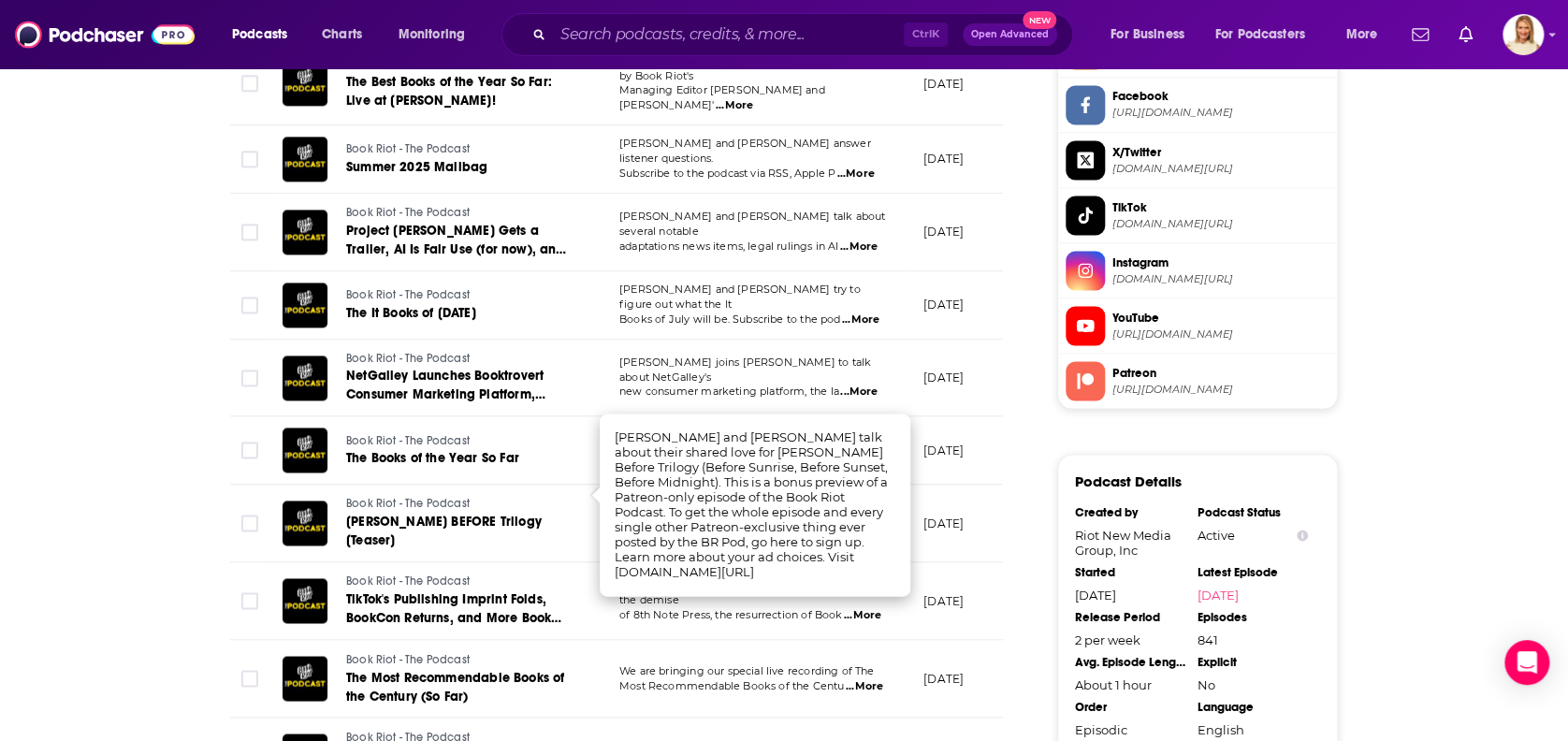
scroll to position [1746, 0]
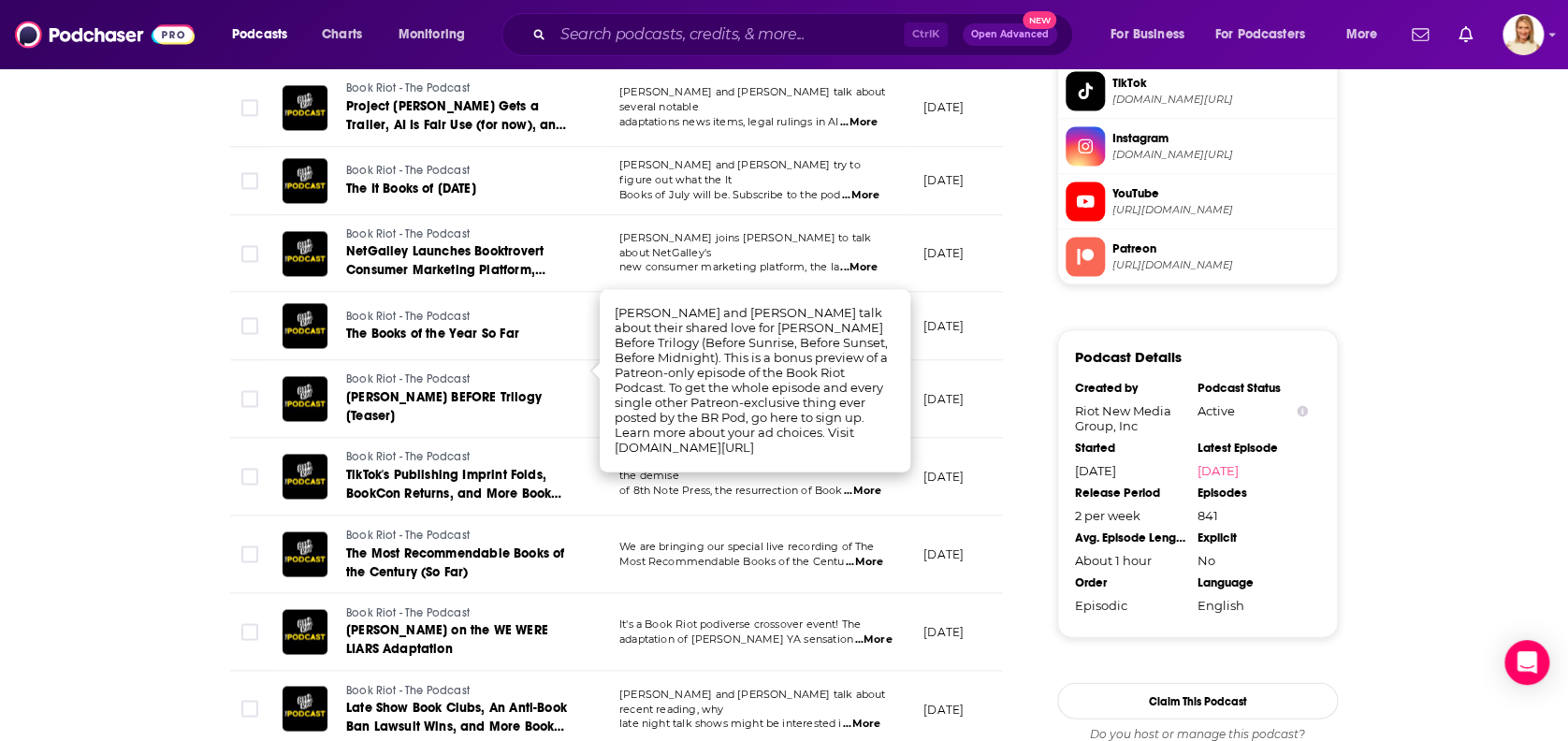
click at [854, 632] on span "...More" at bounding box center [873, 639] width 37 height 15
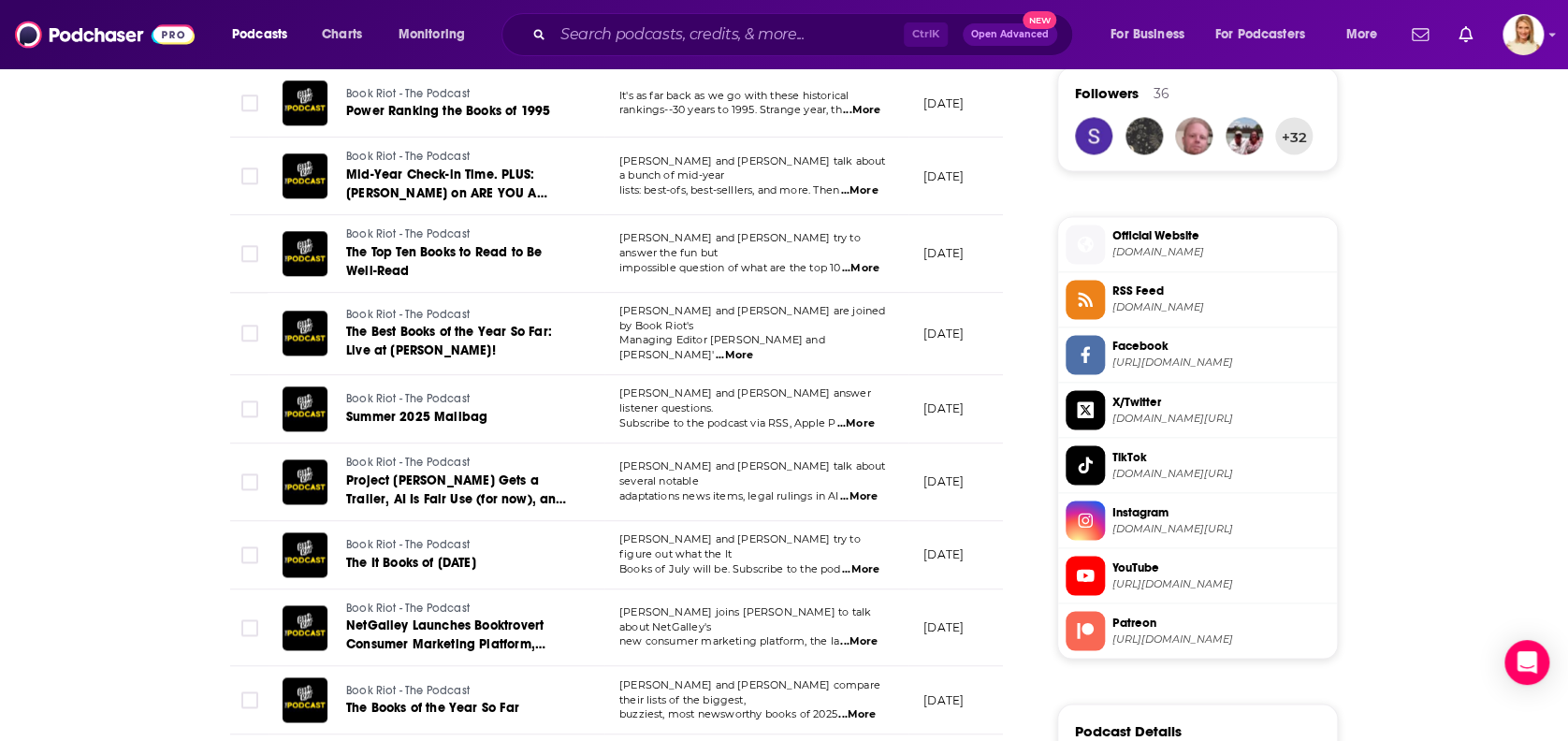
scroll to position [249, 0]
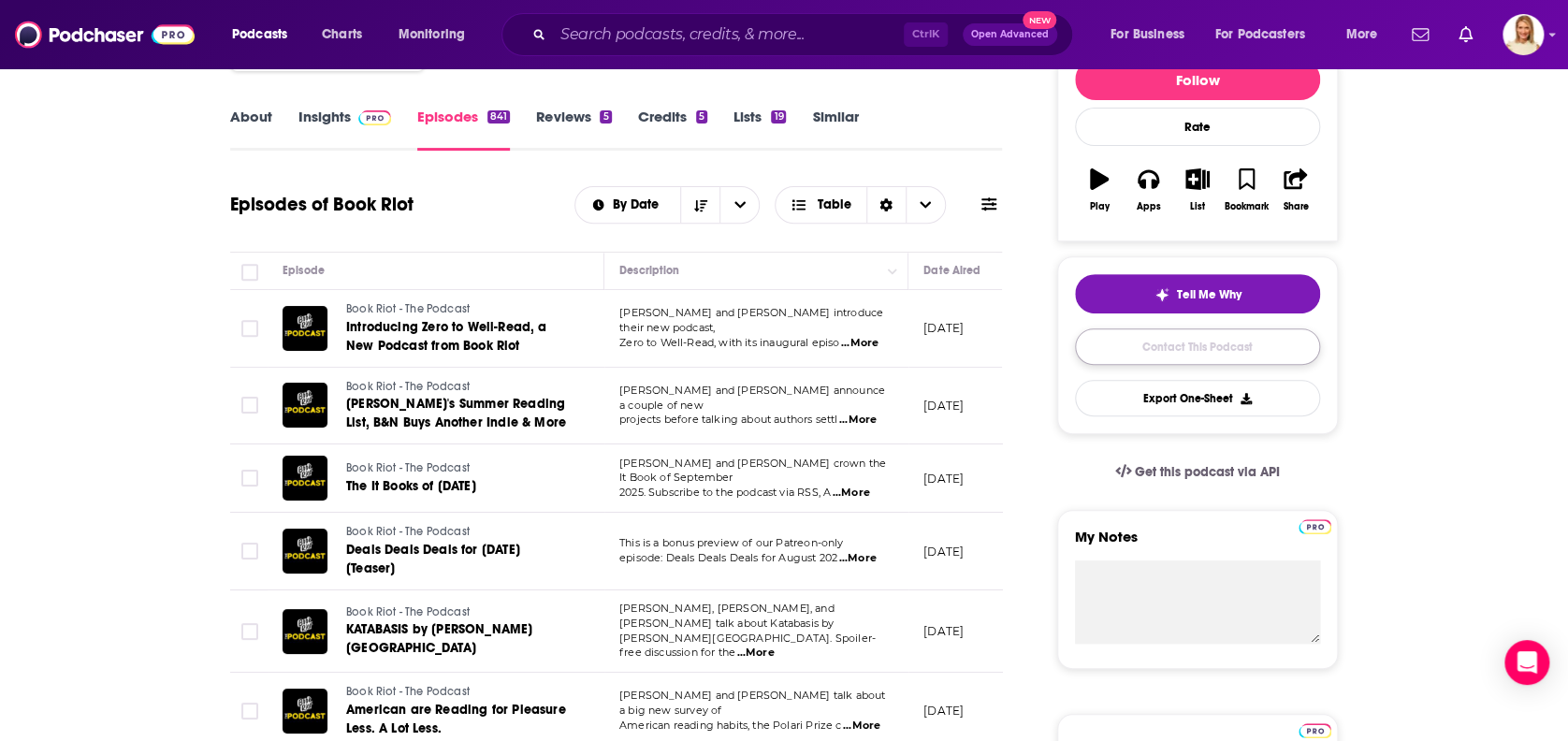
click at [1230, 342] on link "Contact This Podcast" at bounding box center [1197, 346] width 245 height 36
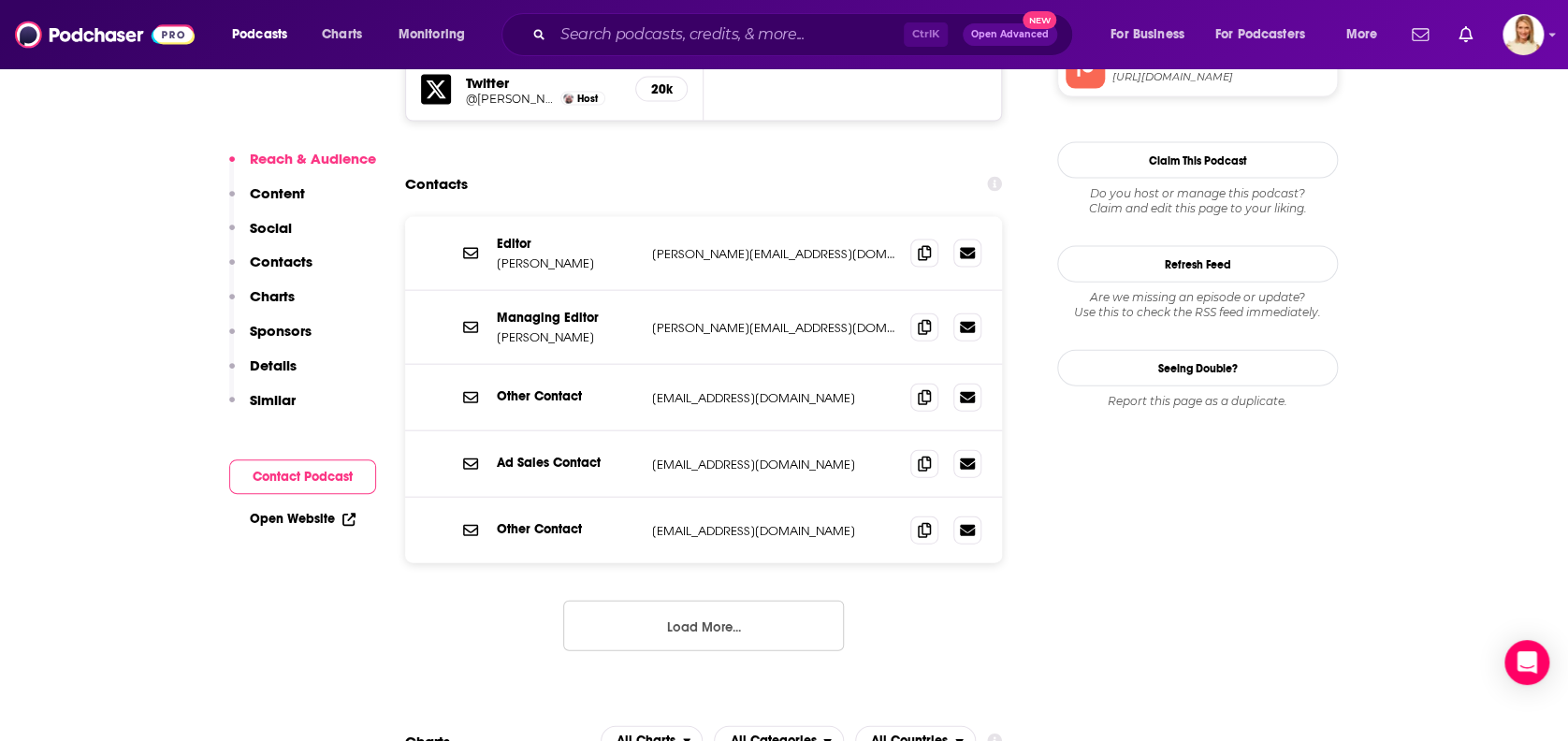
scroll to position [1864, 0]
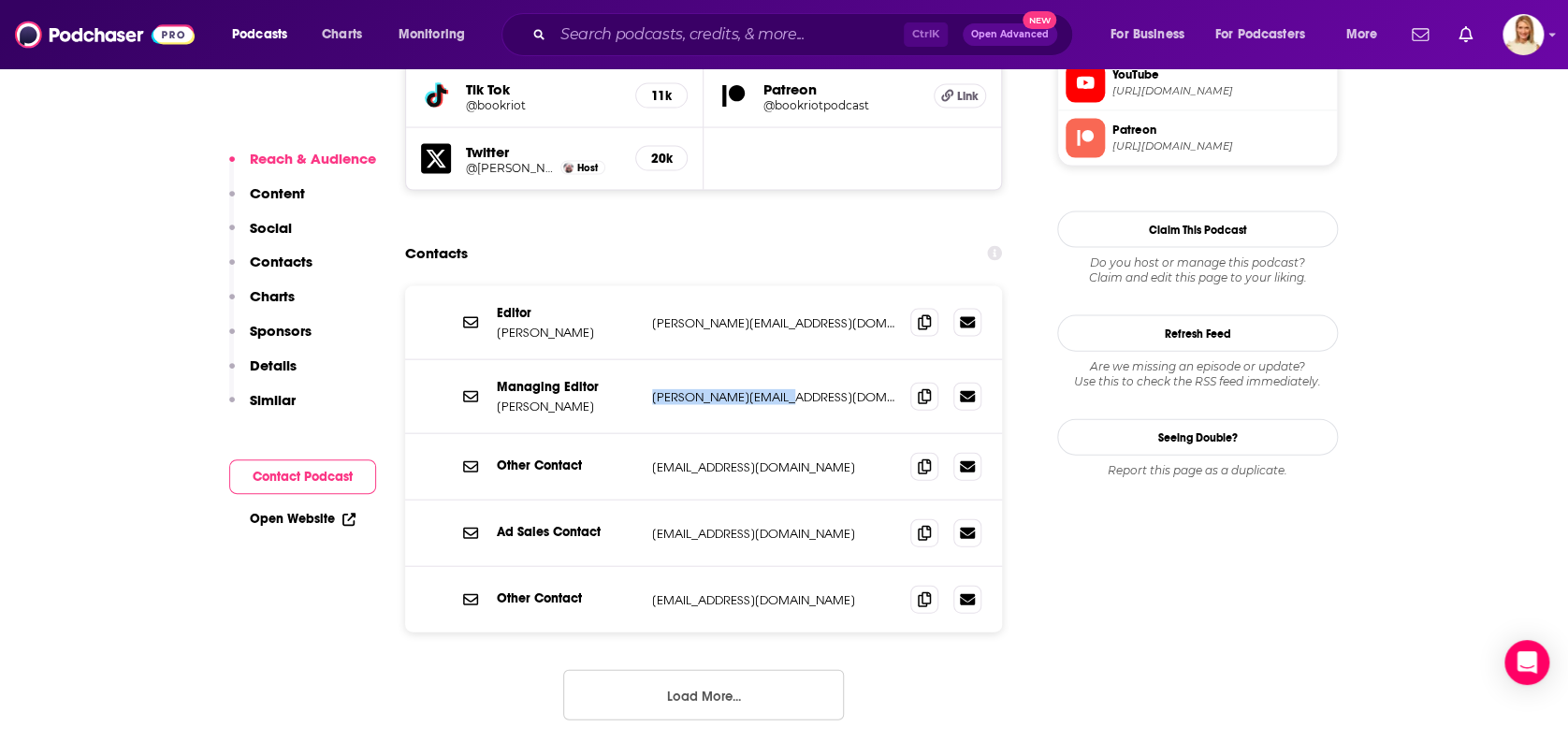
drag, startPoint x: 789, startPoint y: 285, endPoint x: 653, endPoint y: 286, distance: 136.0
click at [653, 390] on p "[PERSON_NAME][EMAIL_ADDRESS][DOMAIN_NAME]" at bounding box center [773, 398] width 243 height 16
copy p "[PERSON_NAME][EMAIL_ADDRESS][DOMAIN_NAME]"
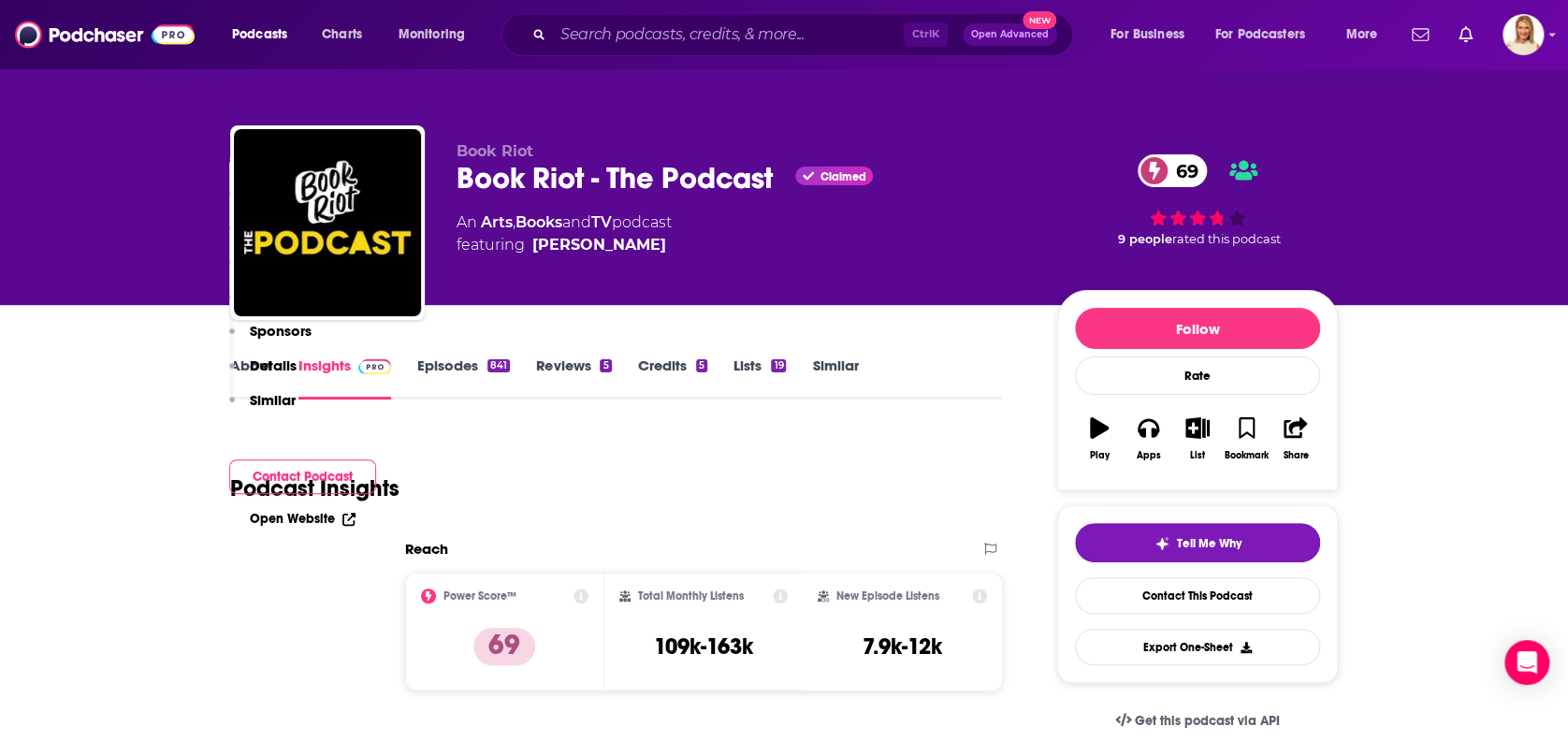
scroll to position [499, 0]
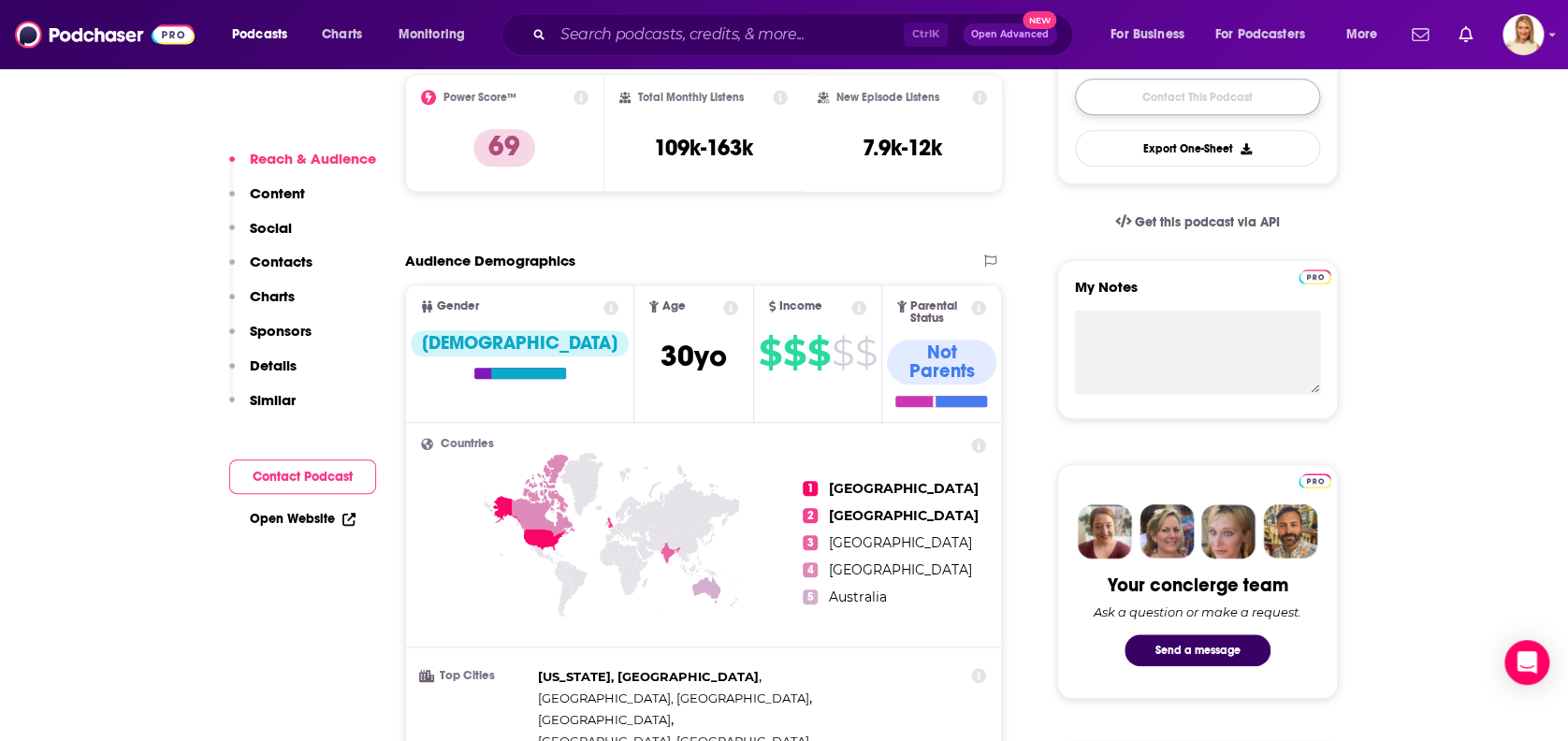
click at [1240, 93] on link "Contact This Podcast" at bounding box center [1197, 96] width 245 height 36
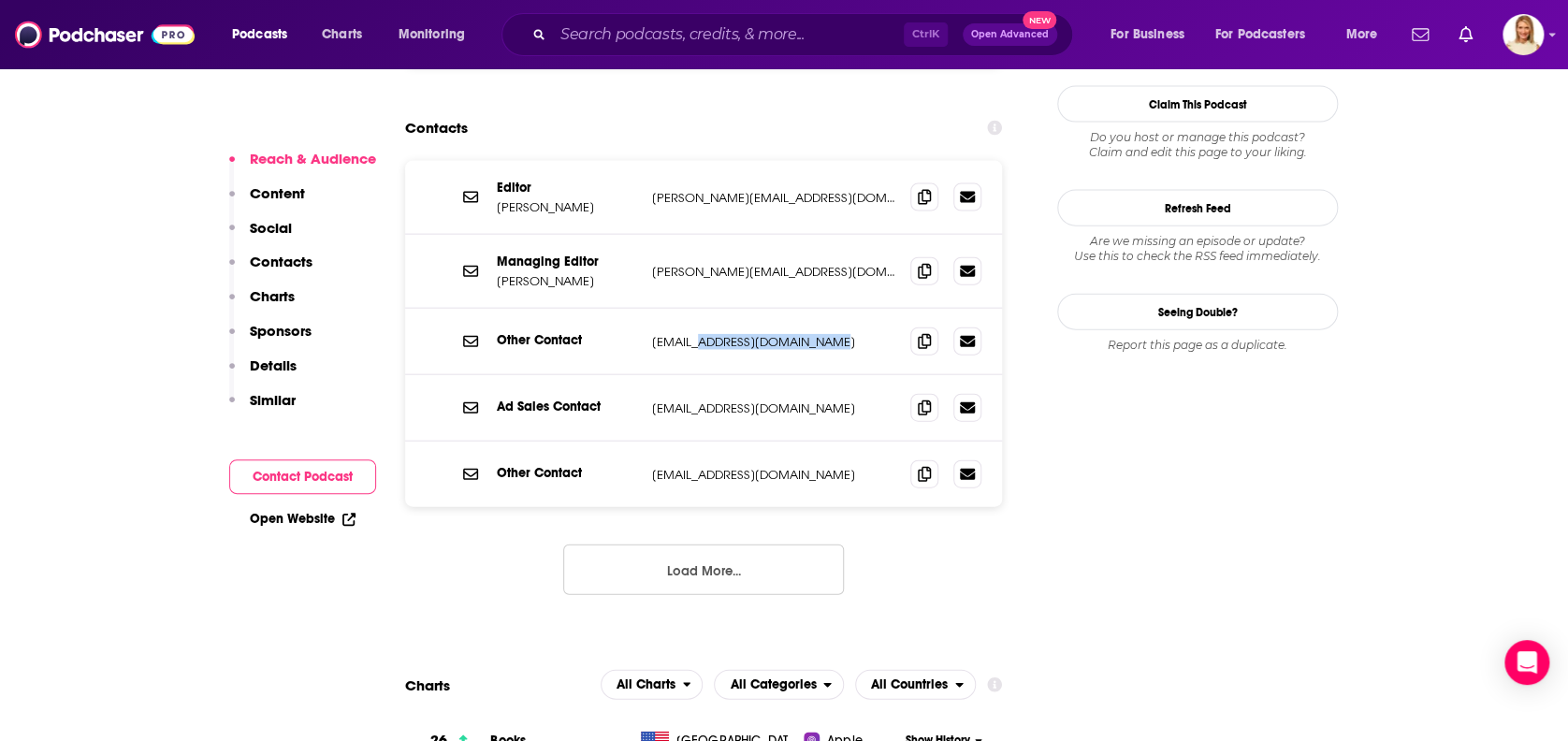
drag, startPoint x: 828, startPoint y: 231, endPoint x: 689, endPoint y: 234, distance: 139.0
click at [689, 334] on p "[EMAIL_ADDRESS][DOMAIN_NAME]" at bounding box center [773, 341] width 243 height 16
drag, startPoint x: 689, startPoint y: 234, endPoint x: 865, endPoint y: 401, distance: 242.6
click at [865, 401] on div "Editor [PERSON_NAME] [PERSON_NAME][EMAIL_ADDRESS][DOMAIN_NAME] [PERSON_NAME][EM…" at bounding box center [703, 394] width 597 height 464
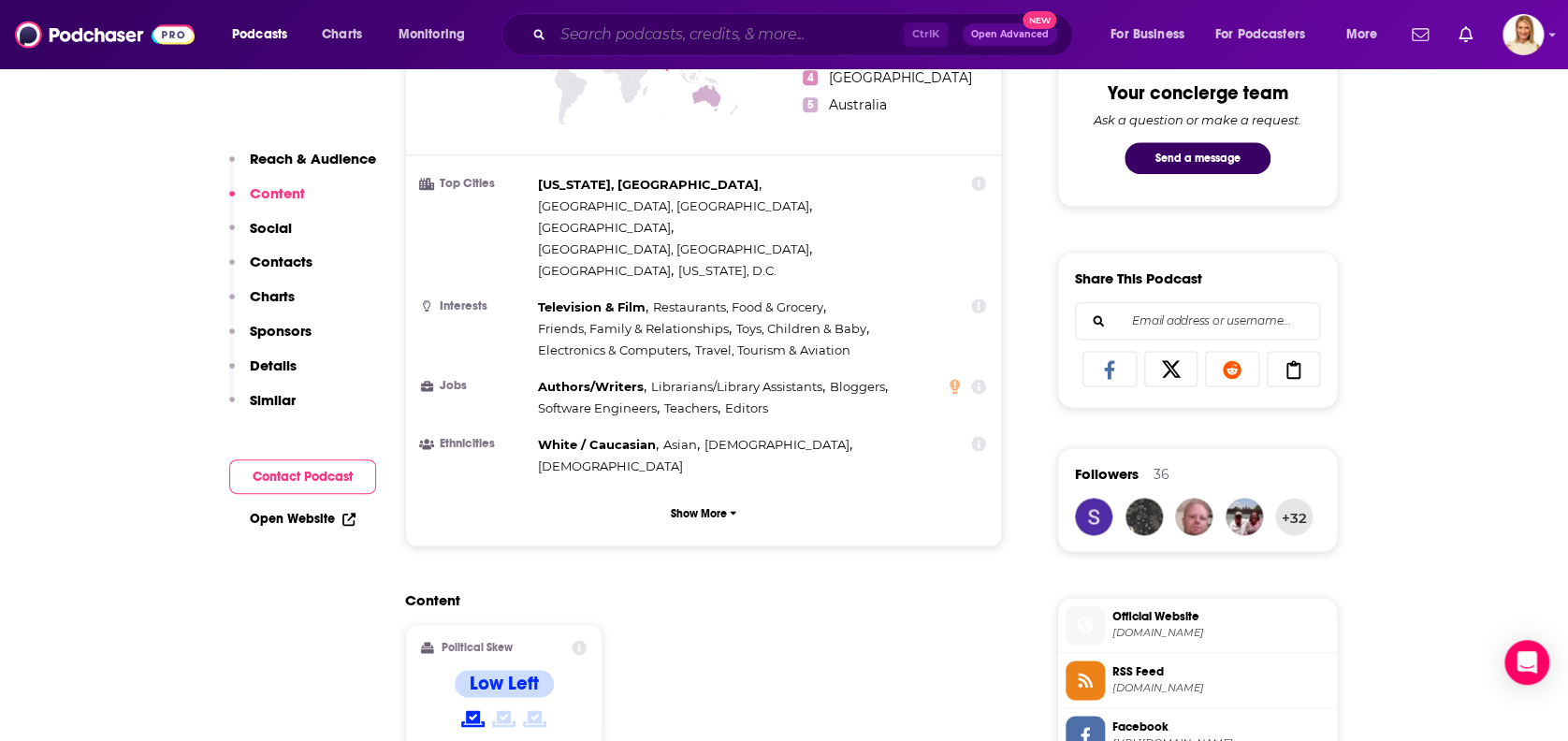
click at [752, 42] on input "Search podcasts, credits, & more..." at bounding box center [728, 34] width 351 height 30
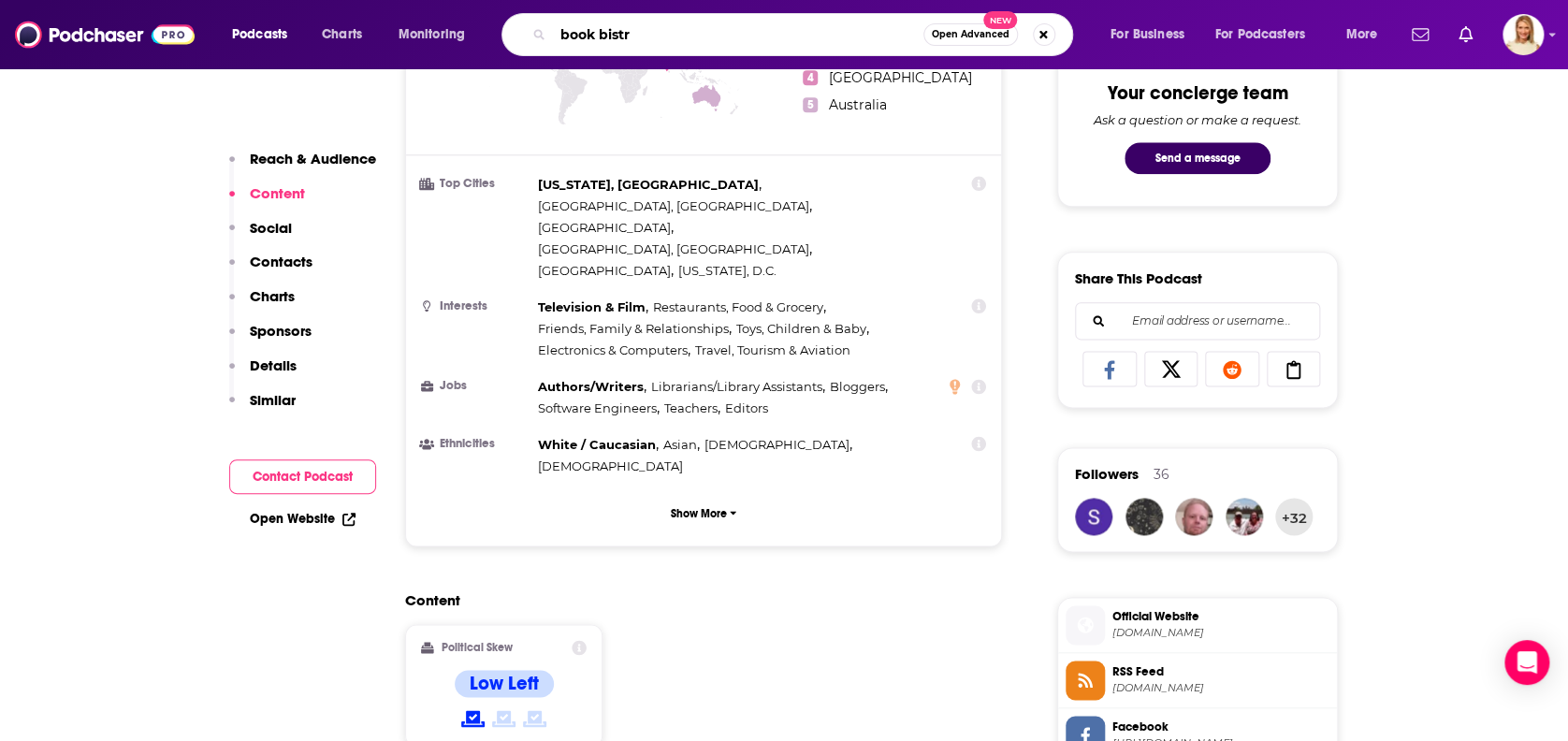
type input "book bistro"
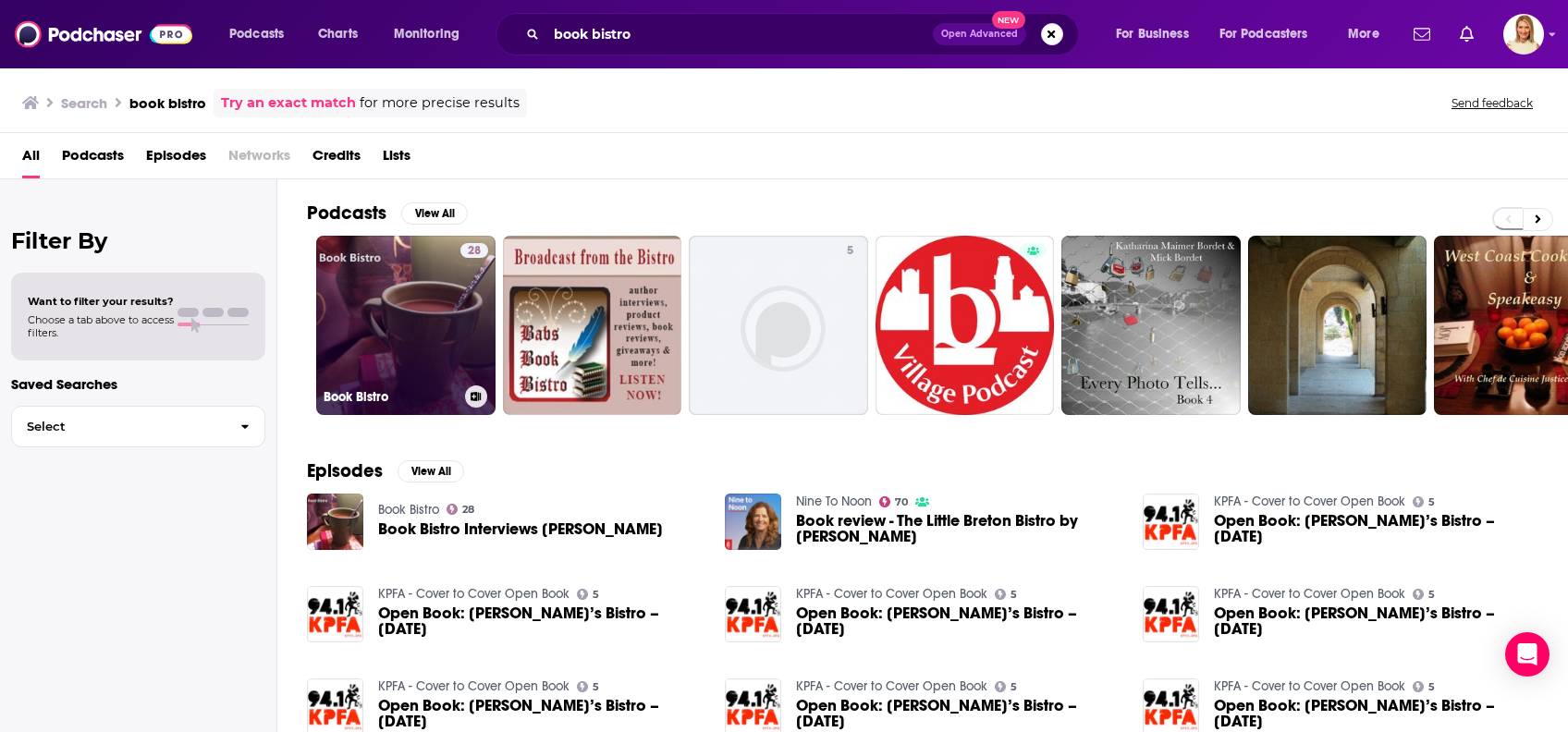
click at [385, 332] on link "28 Book Bistro" at bounding box center [405, 325] width 179 height 179
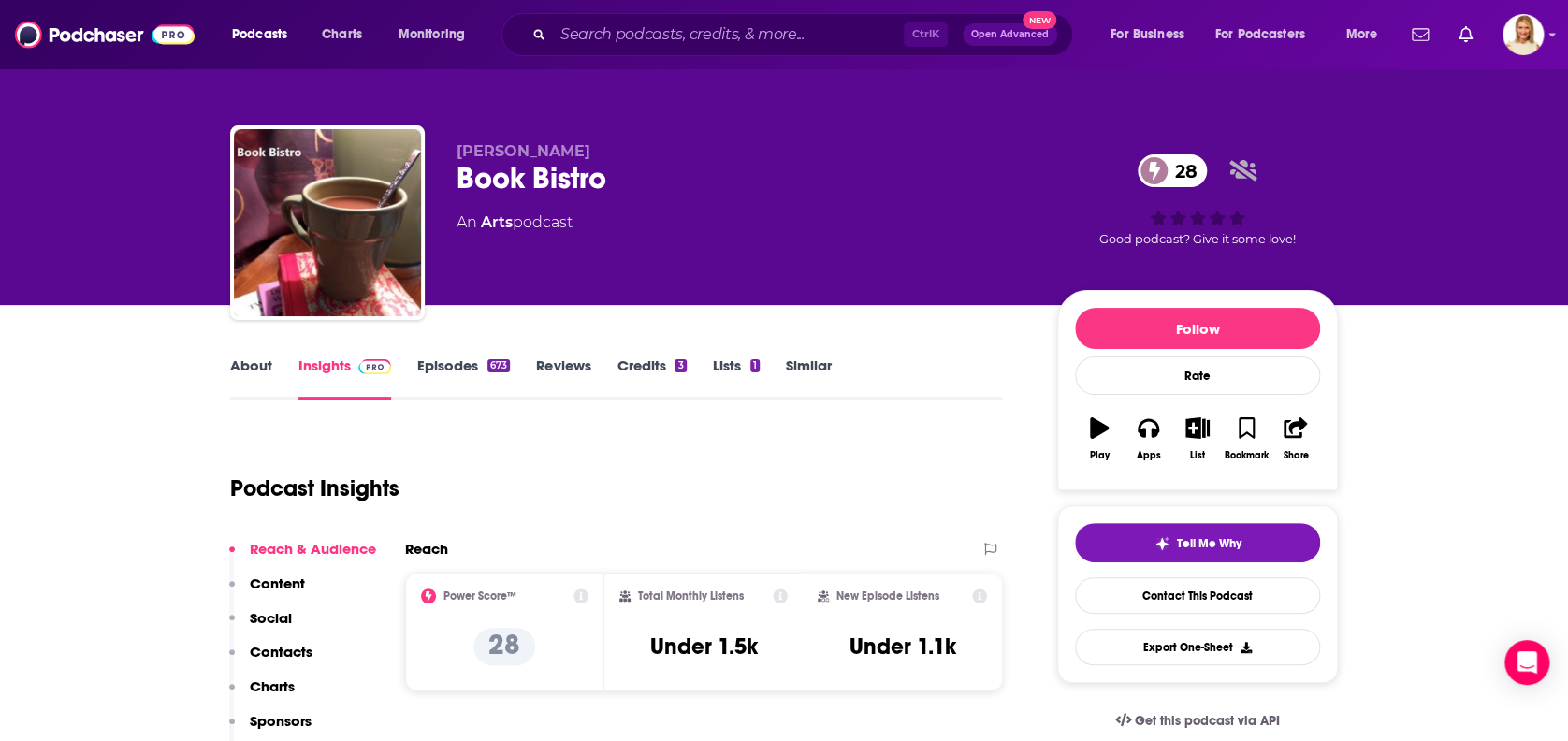
click at [247, 367] on link "About" at bounding box center [251, 378] width 42 height 43
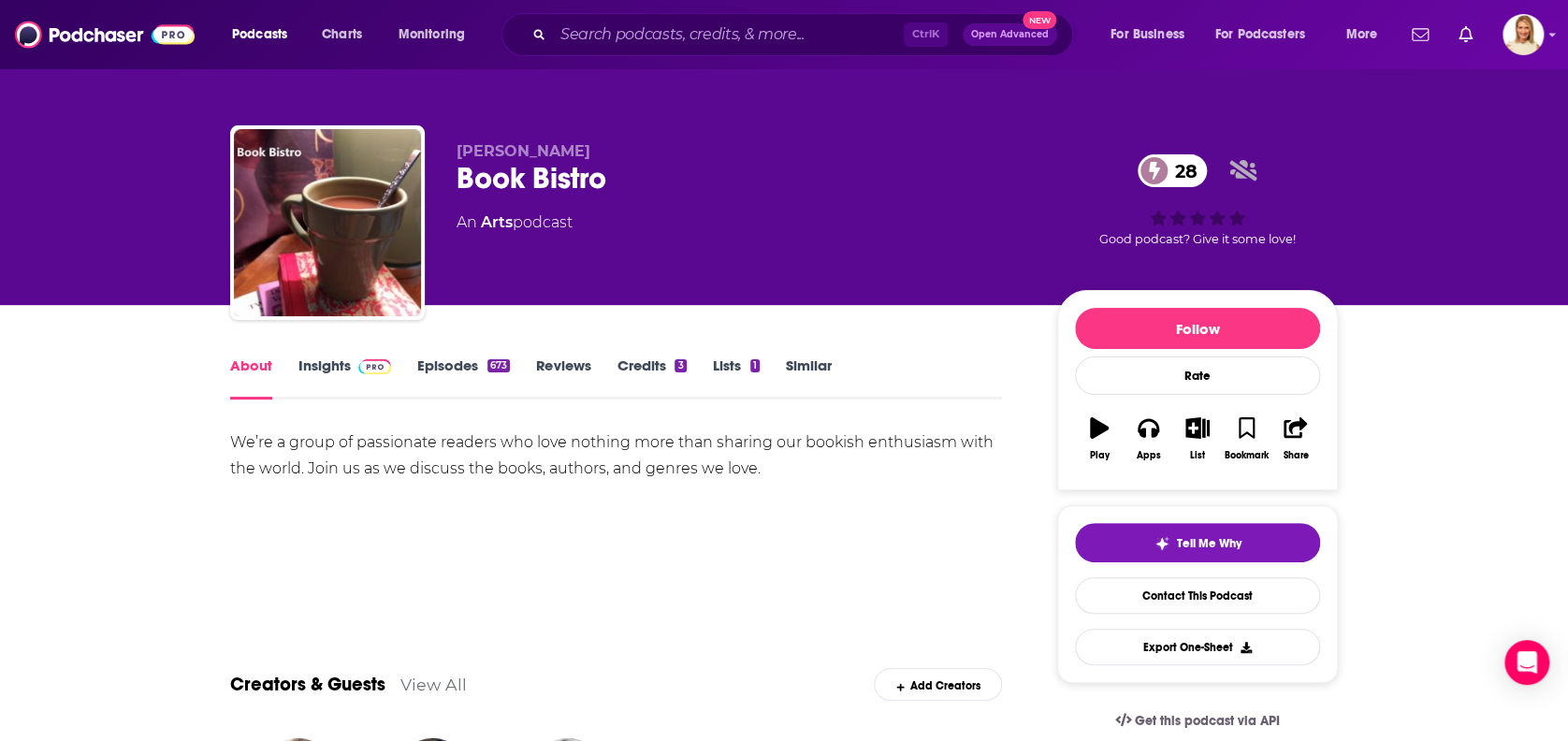
click at [462, 359] on link "Episodes 673" at bounding box center [463, 378] width 92 height 43
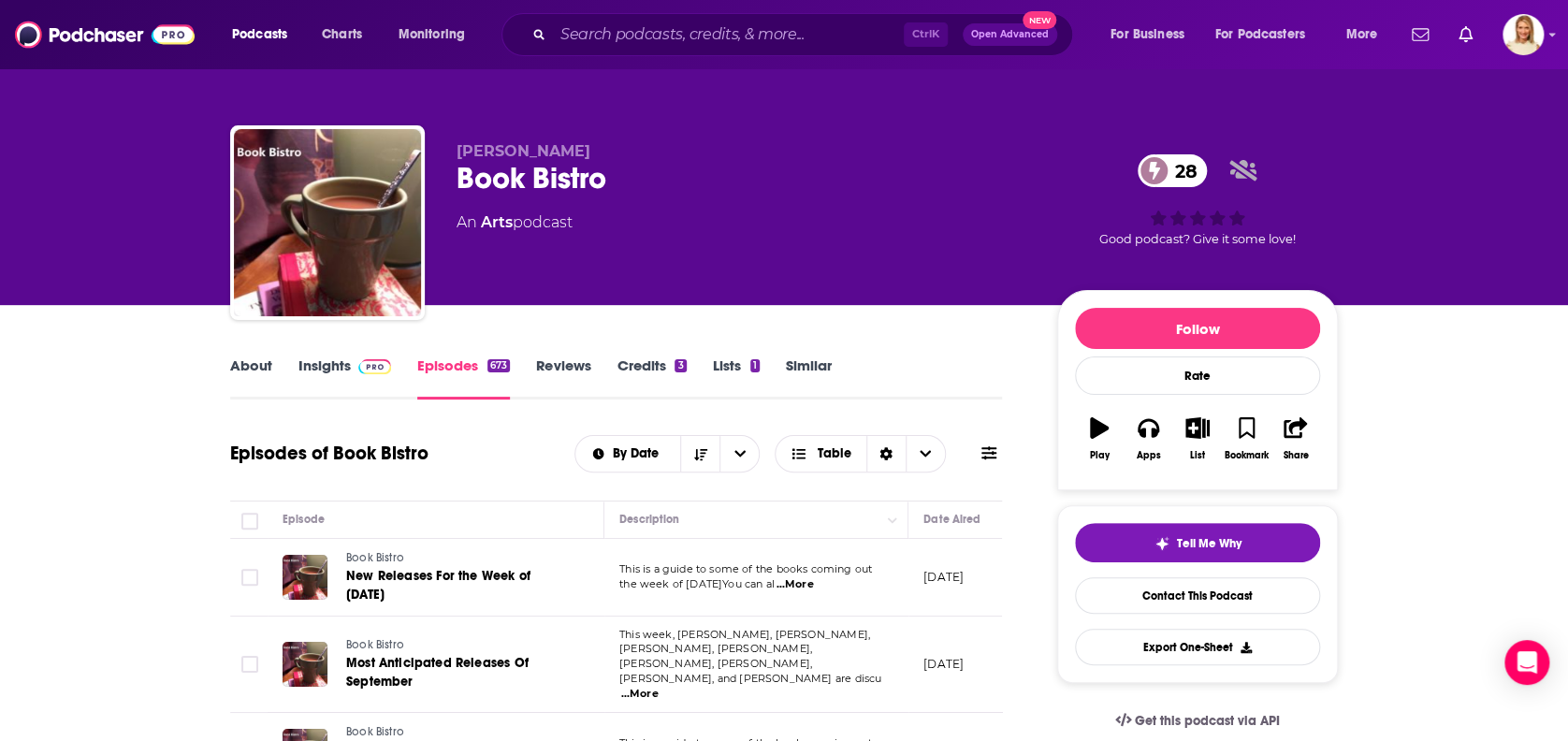
scroll to position [249, 0]
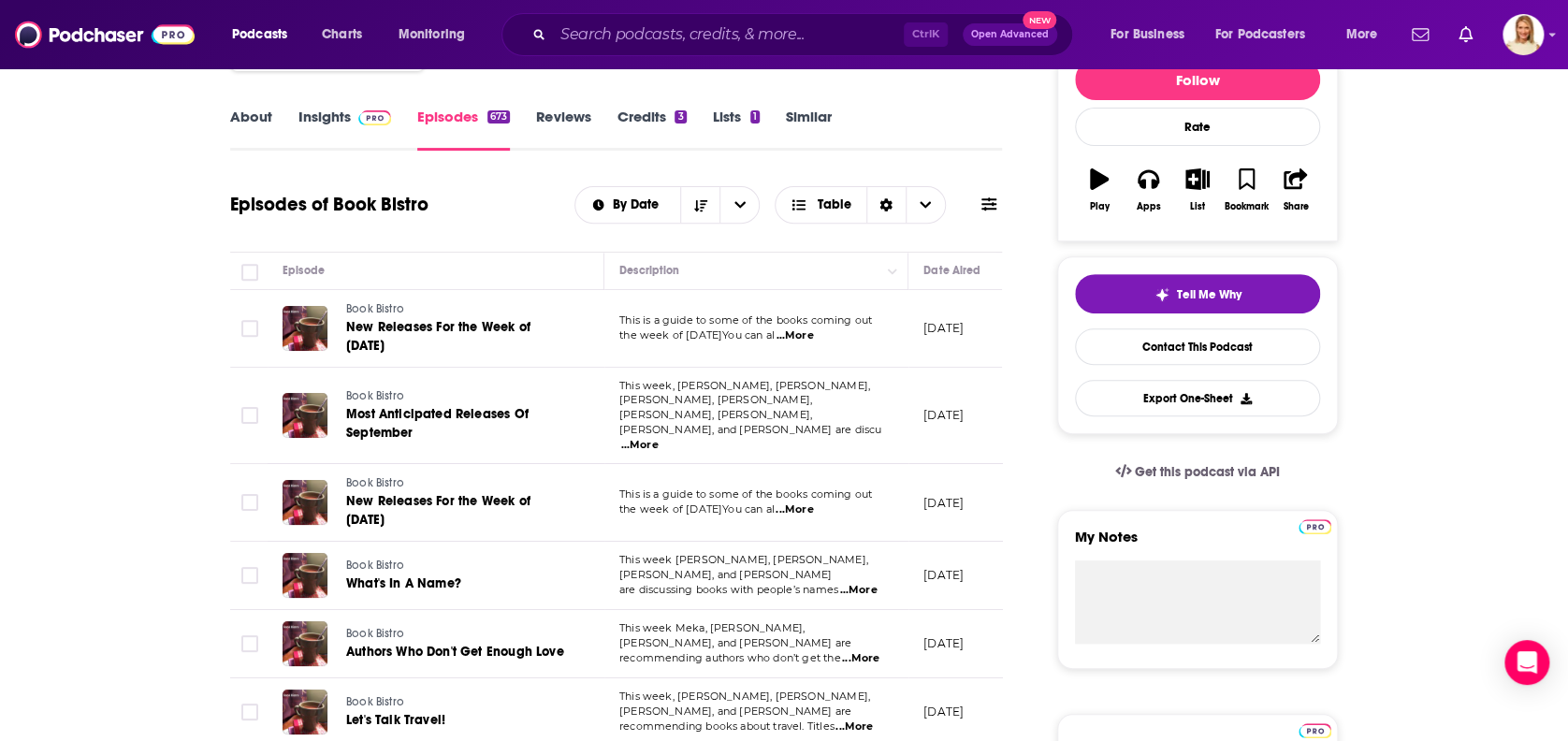
click at [658, 438] on span "...More" at bounding box center [639, 445] width 37 height 15
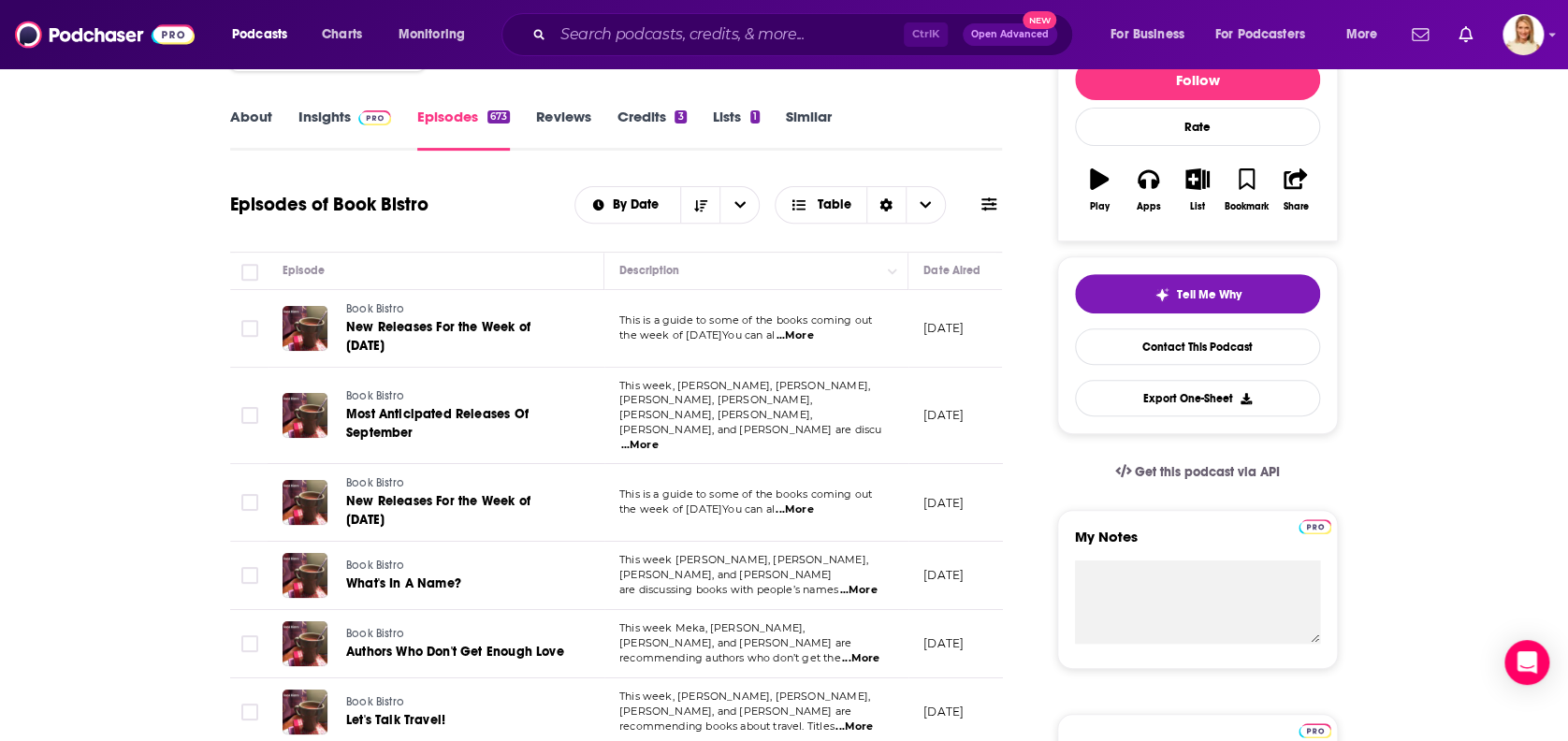
click at [868, 651] on span "...More" at bounding box center [861, 658] width 37 height 15
click at [254, 349] on td at bounding box center [249, 329] width 37 height 78
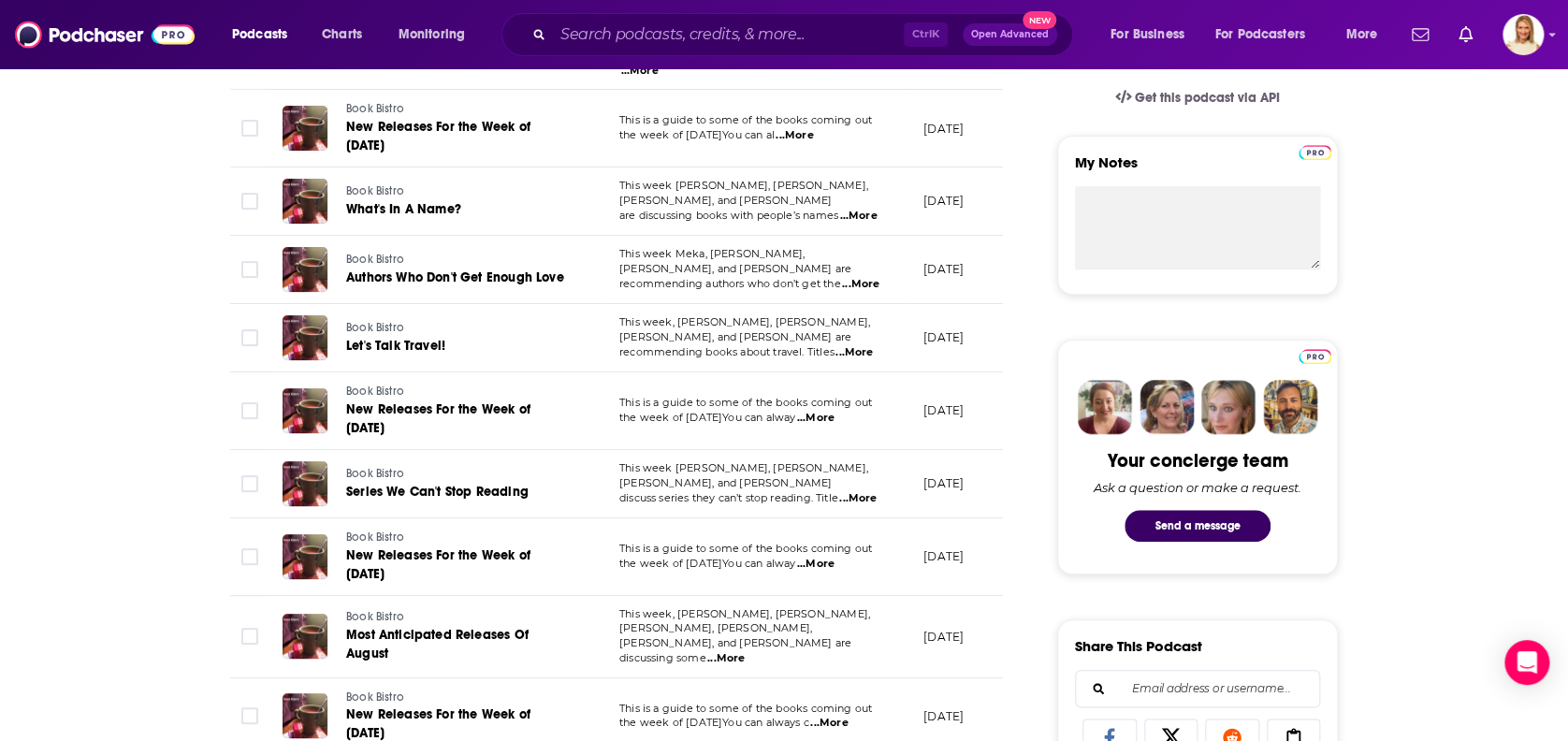
scroll to position [873, 0]
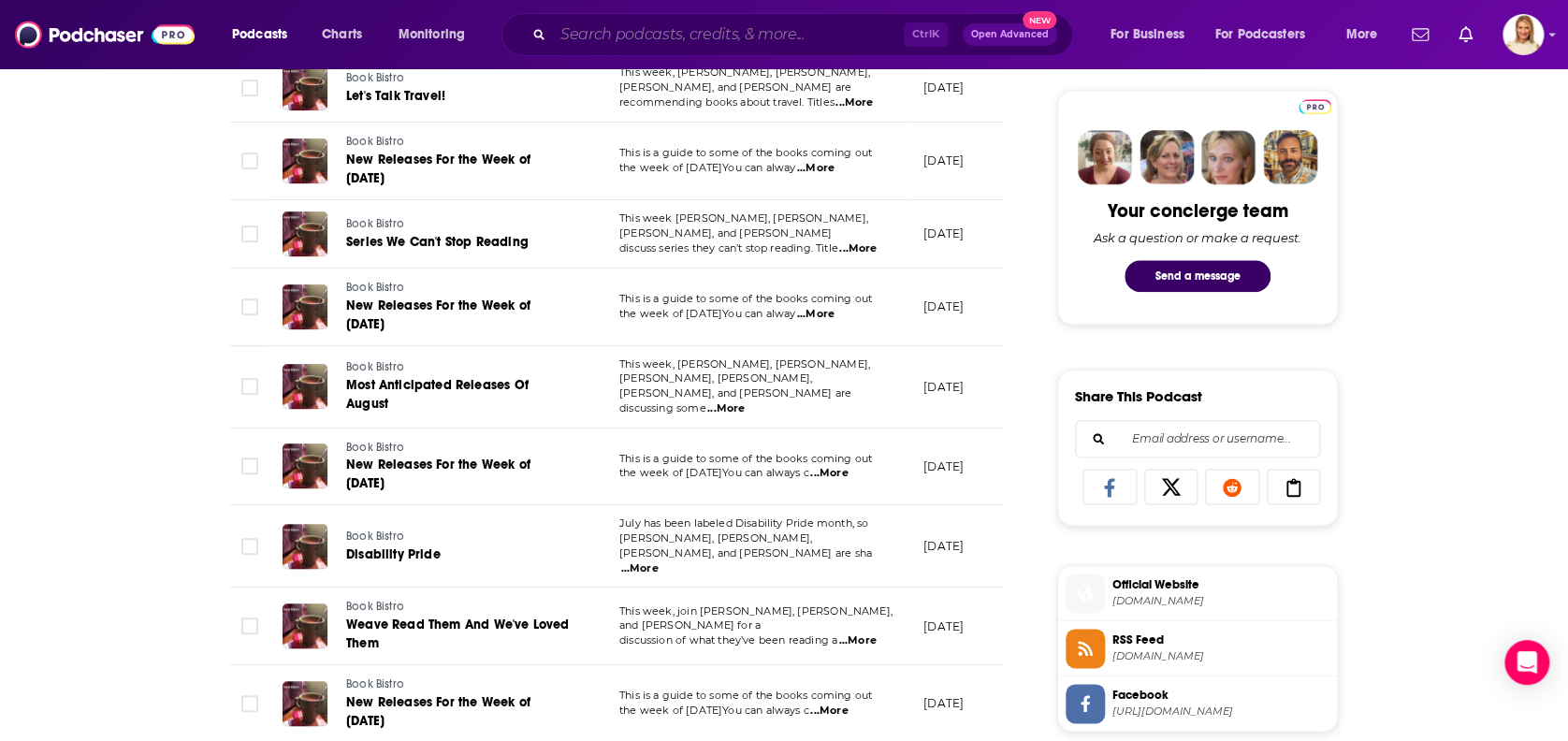
click at [717, 30] on input "Search podcasts, credits, & more..." at bounding box center [728, 34] width 351 height 30
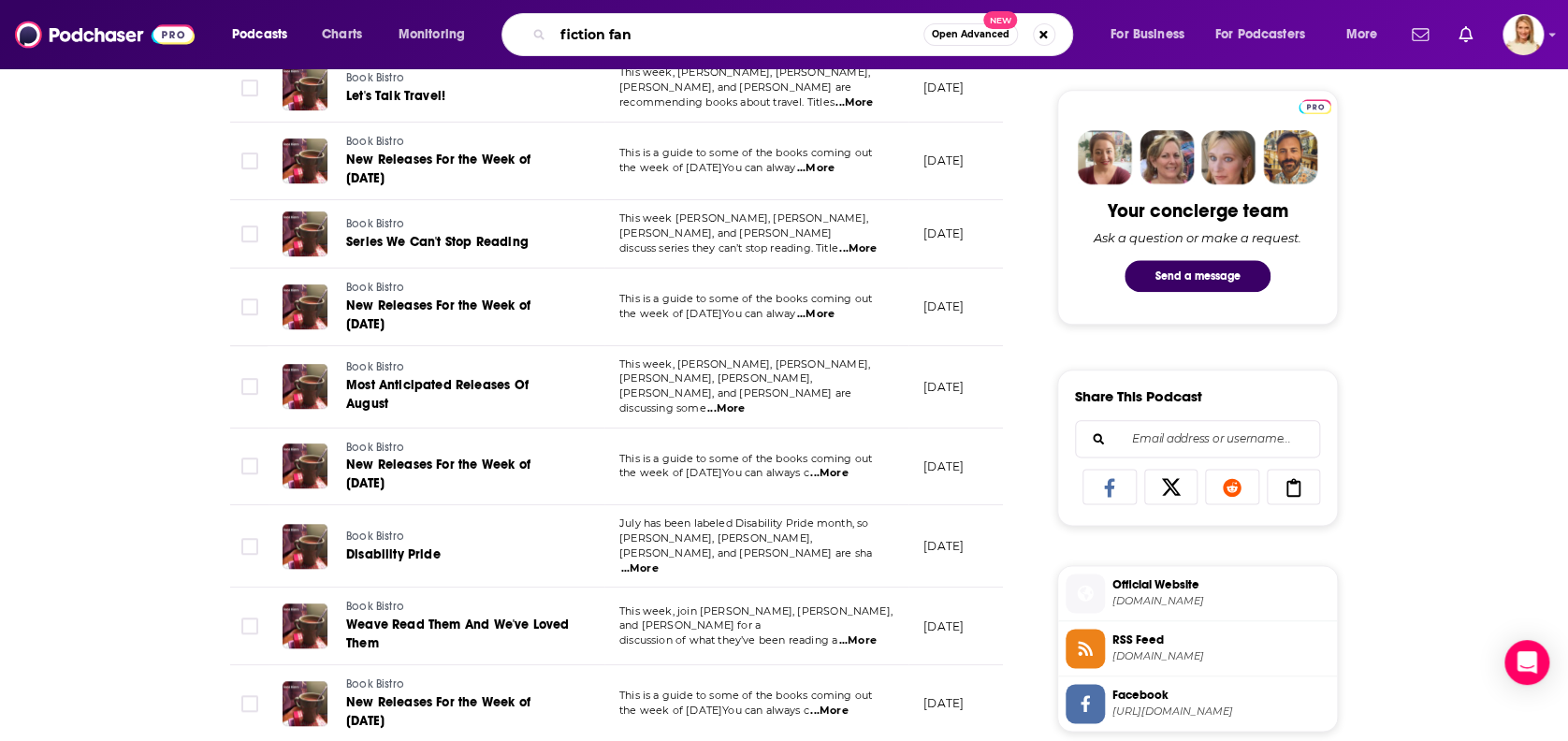
type input "fiction fans"
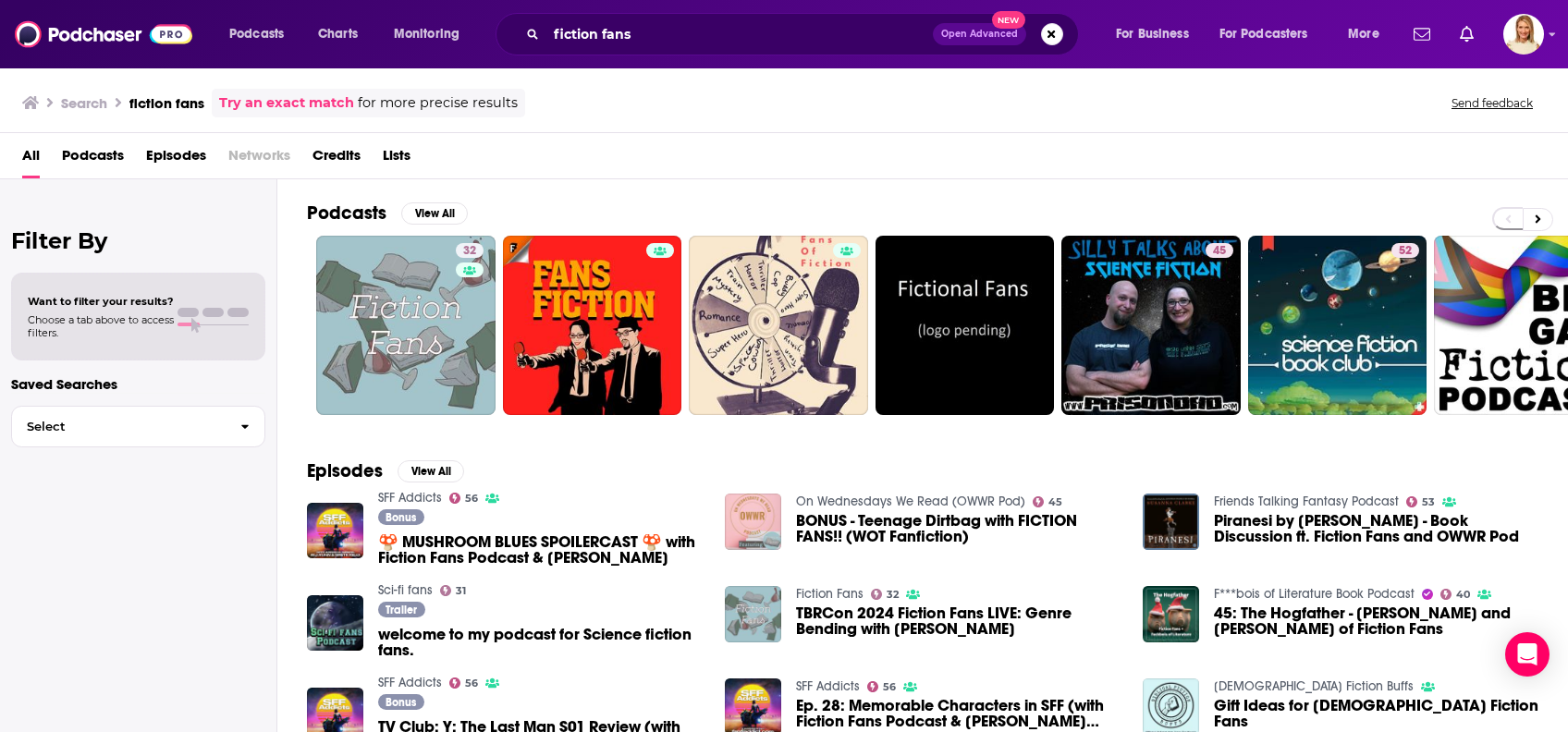
click at [122, 155] on span "Podcasts" at bounding box center [93, 159] width 62 height 38
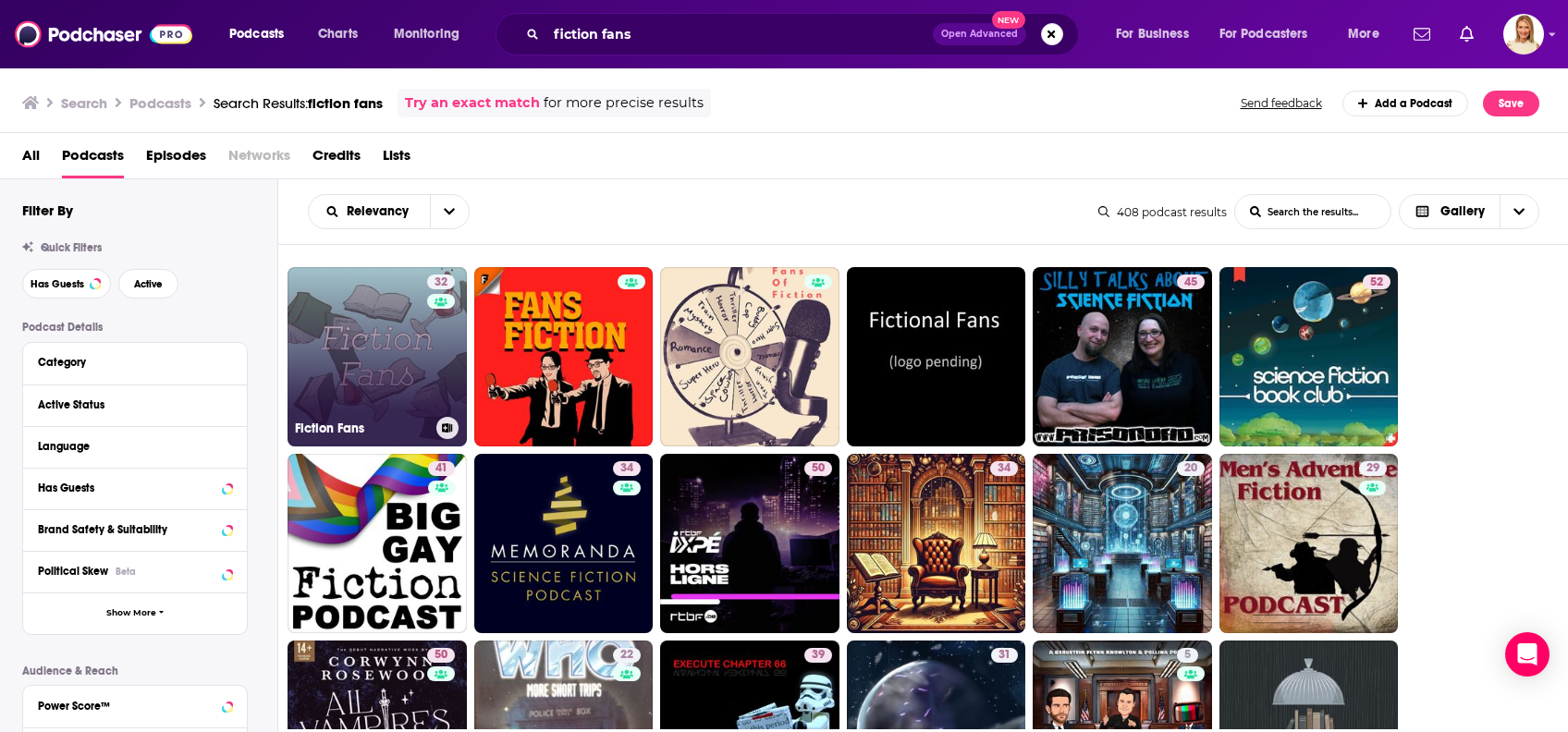
click at [436, 372] on div "32" at bounding box center [442, 345] width 32 height 142
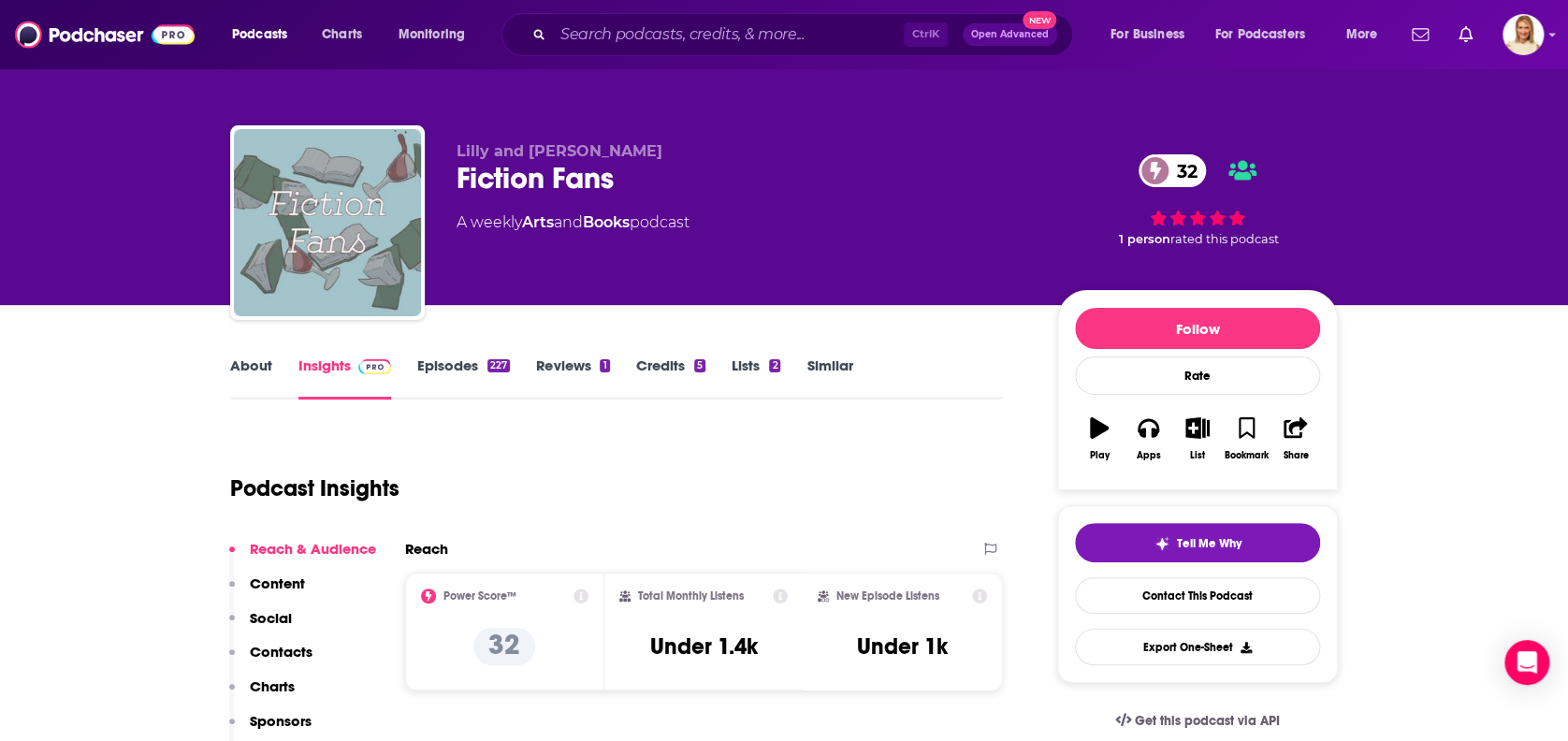
click at [252, 365] on link "About" at bounding box center [251, 378] width 42 height 43
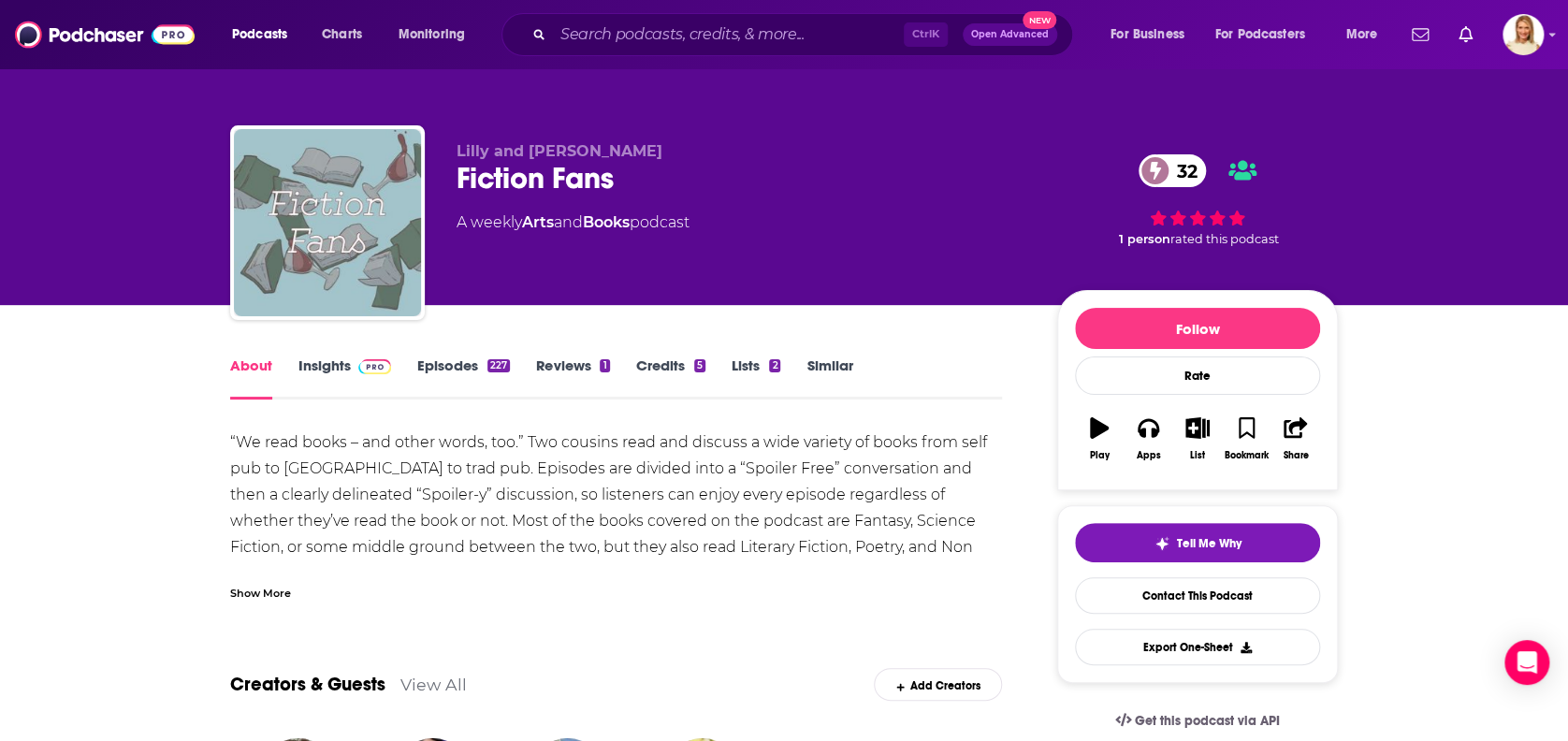
scroll to position [124, 0]
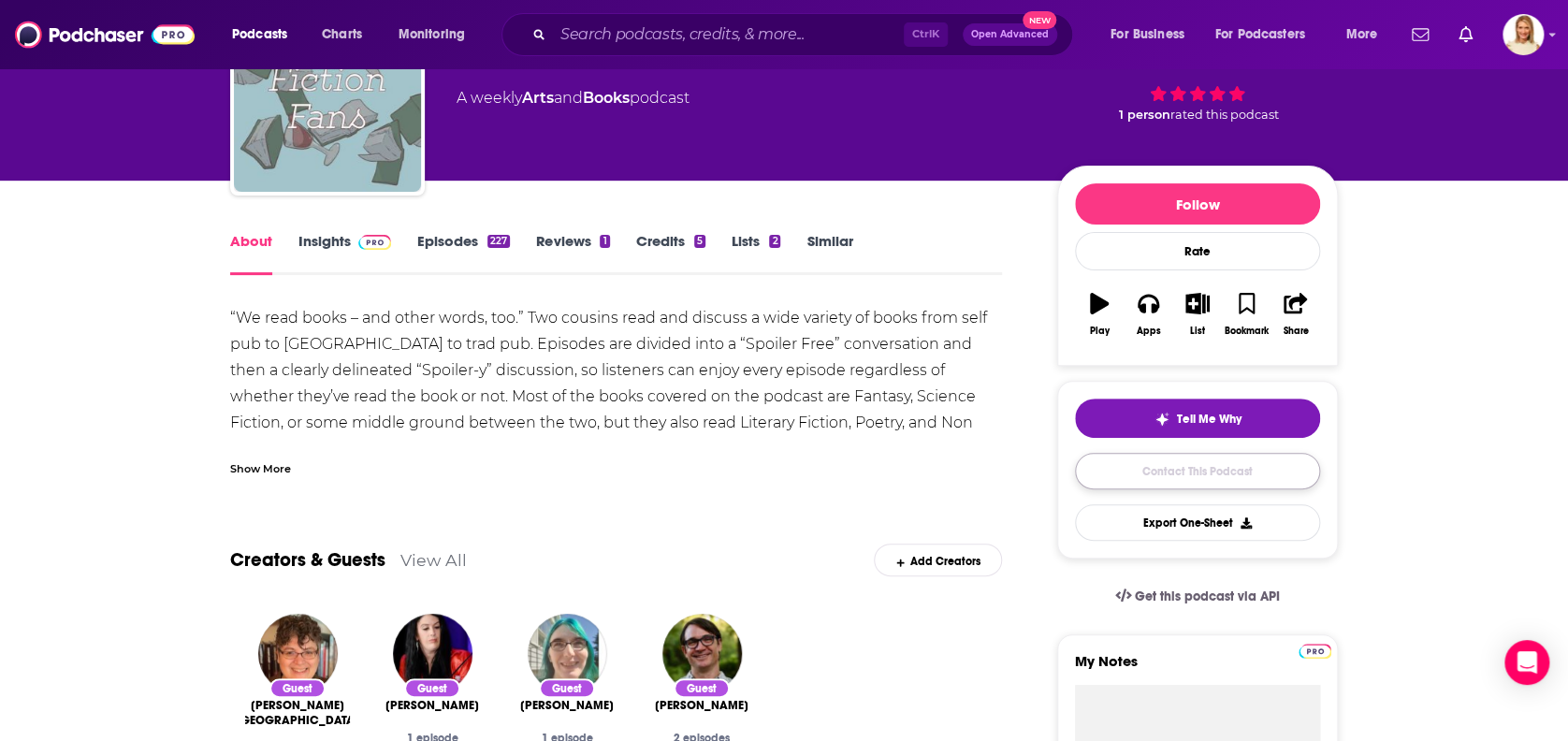
click at [1186, 463] on link "Contact This Podcast" at bounding box center [1197, 470] width 245 height 36
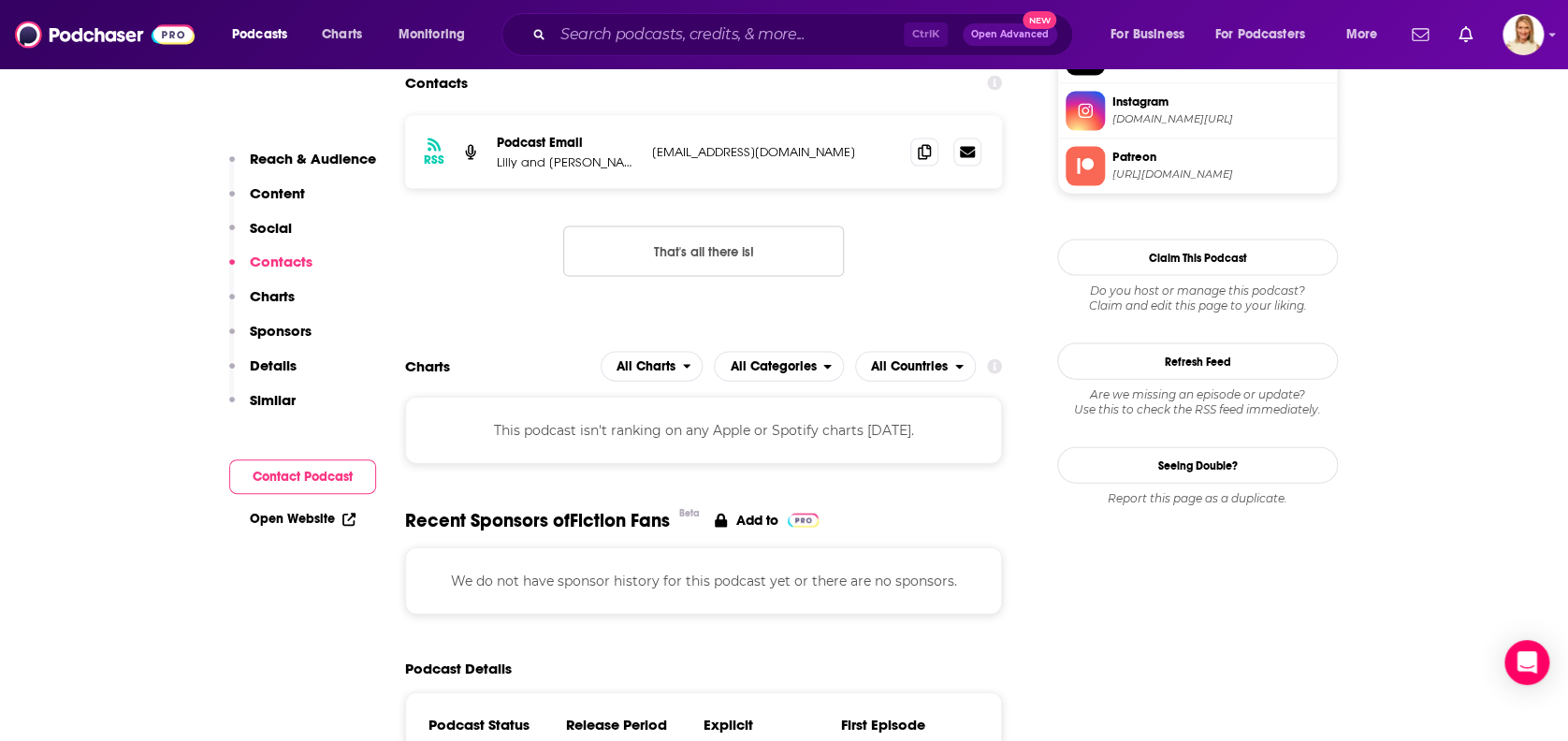
scroll to position [1467, 0]
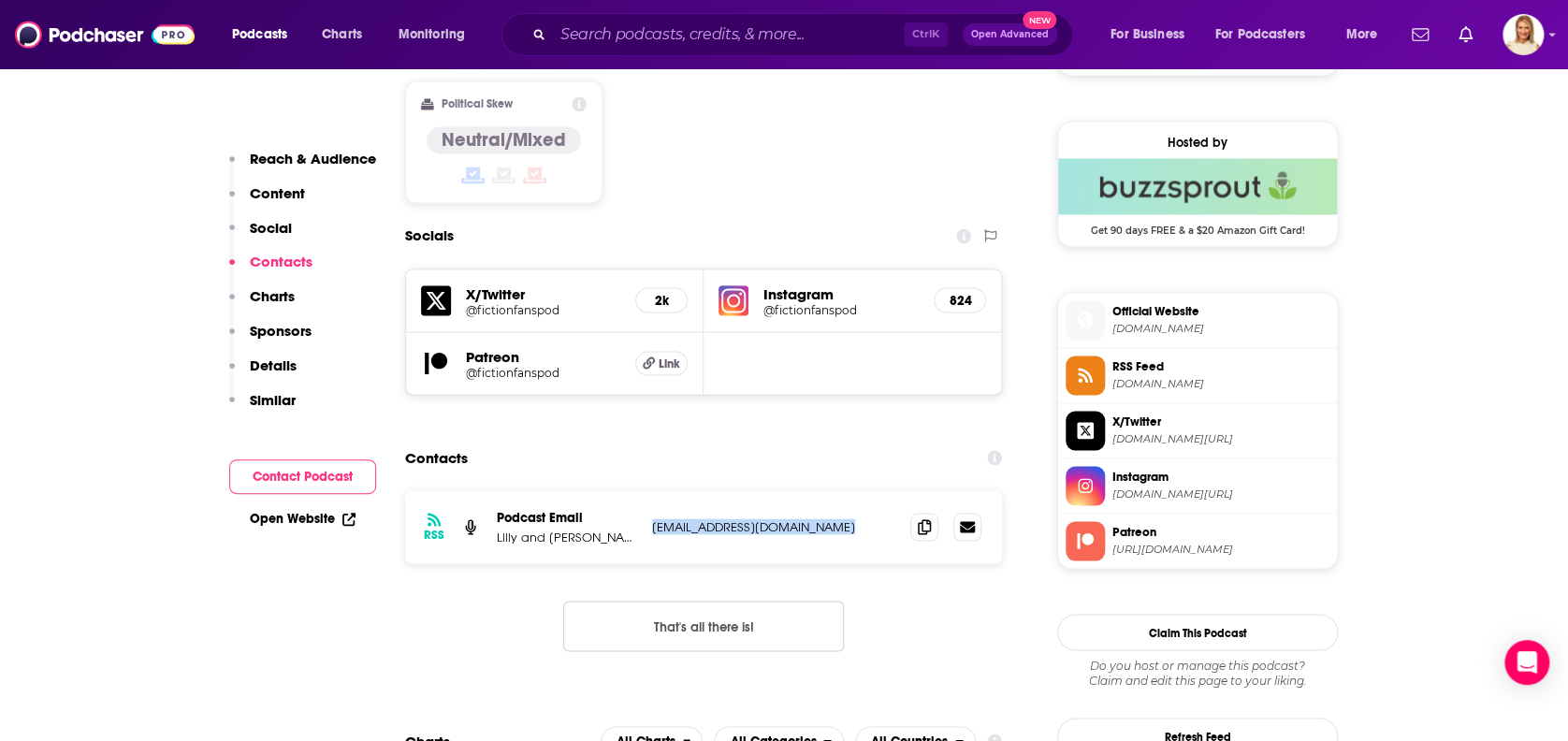
drag, startPoint x: 831, startPoint y: 463, endPoint x: 643, endPoint y: 451, distance: 188.4
click at [643, 490] on div "RSS Podcast Email [PERSON_NAME] and [PERSON_NAME] [EMAIL_ADDRESS][DOMAIN_NAME] …" at bounding box center [703, 526] width 597 height 73
copy p "[EMAIL_ADDRESS][DOMAIN_NAME]"
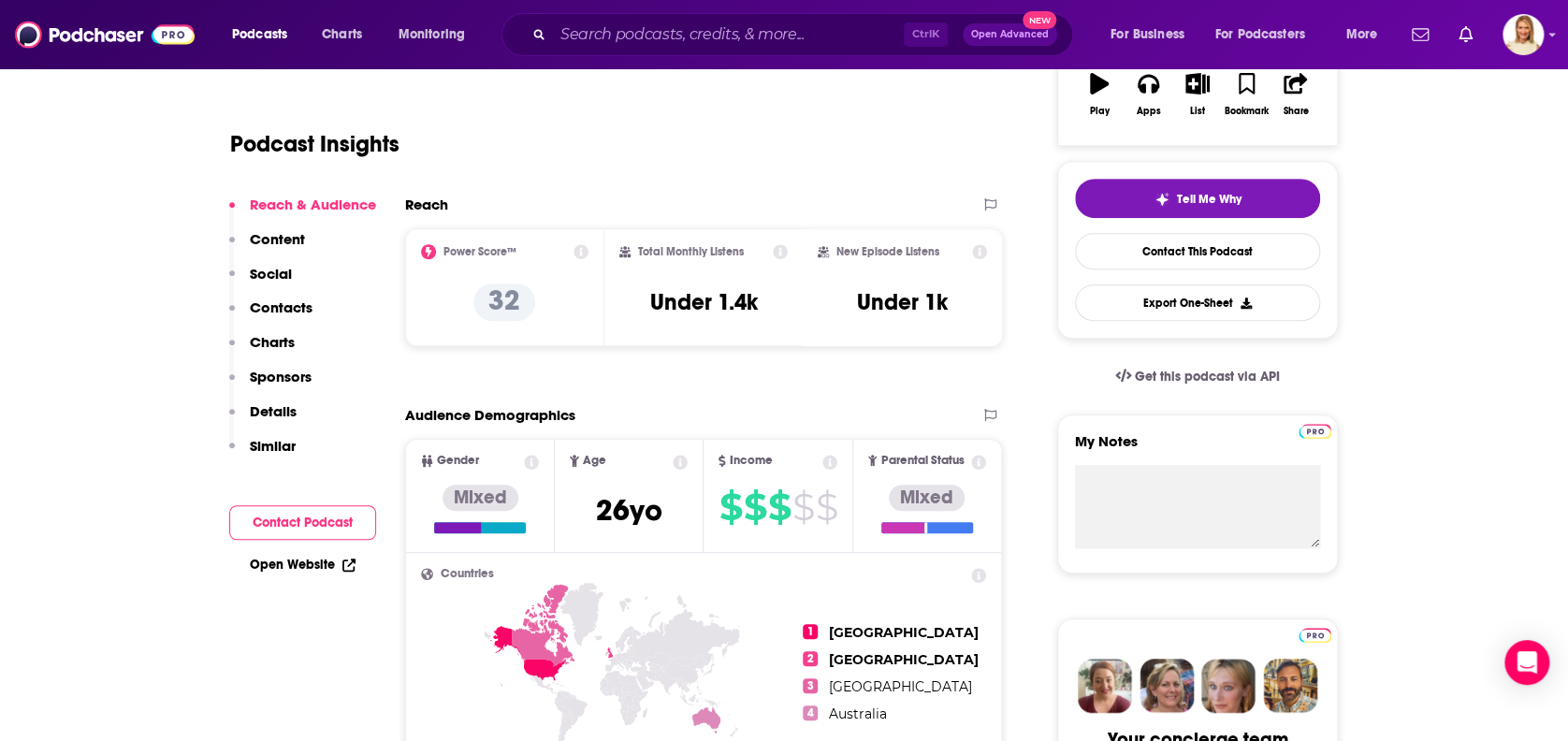
scroll to position [0, 0]
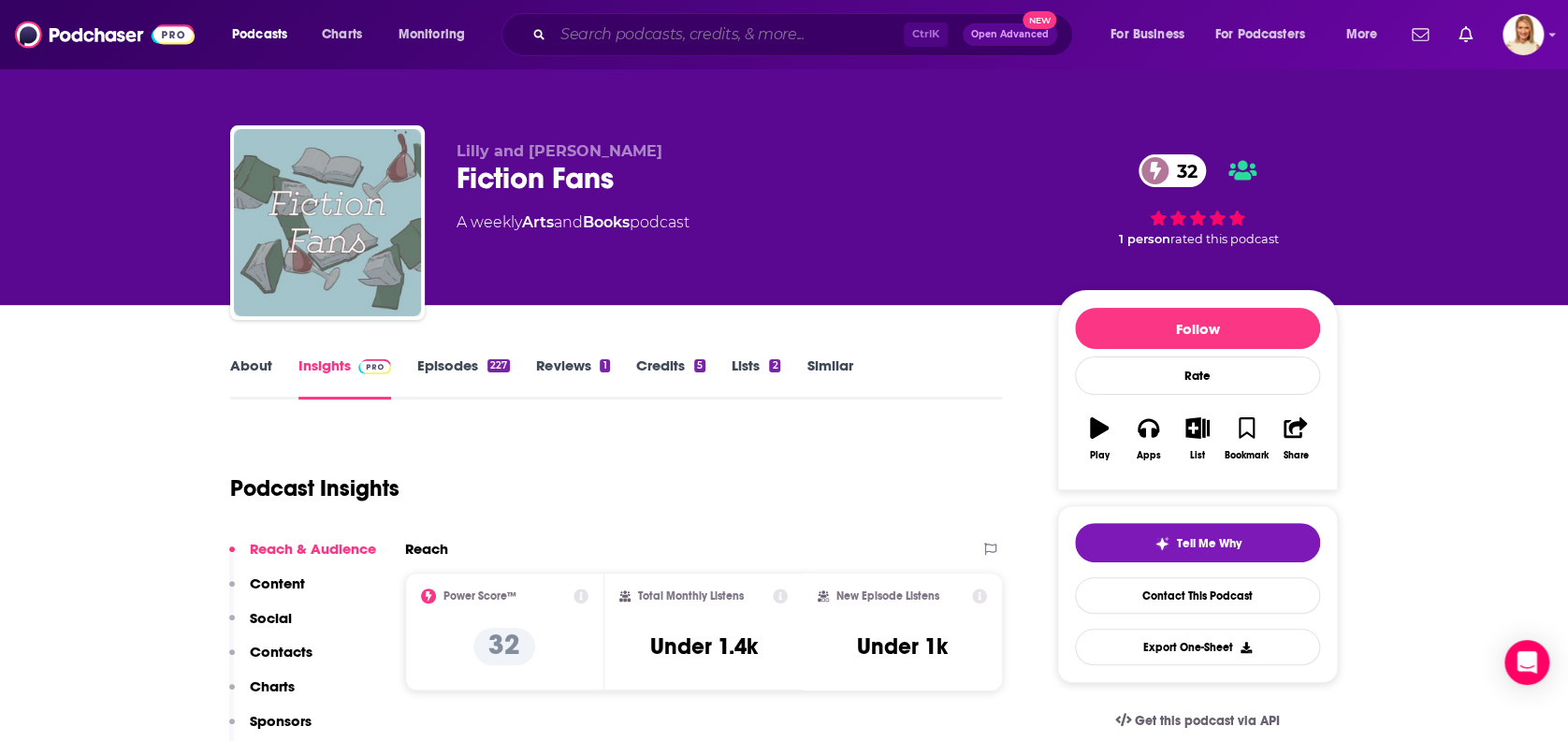
click at [734, 44] on input "Search podcasts, credits, & more..." at bounding box center [728, 34] width 351 height 30
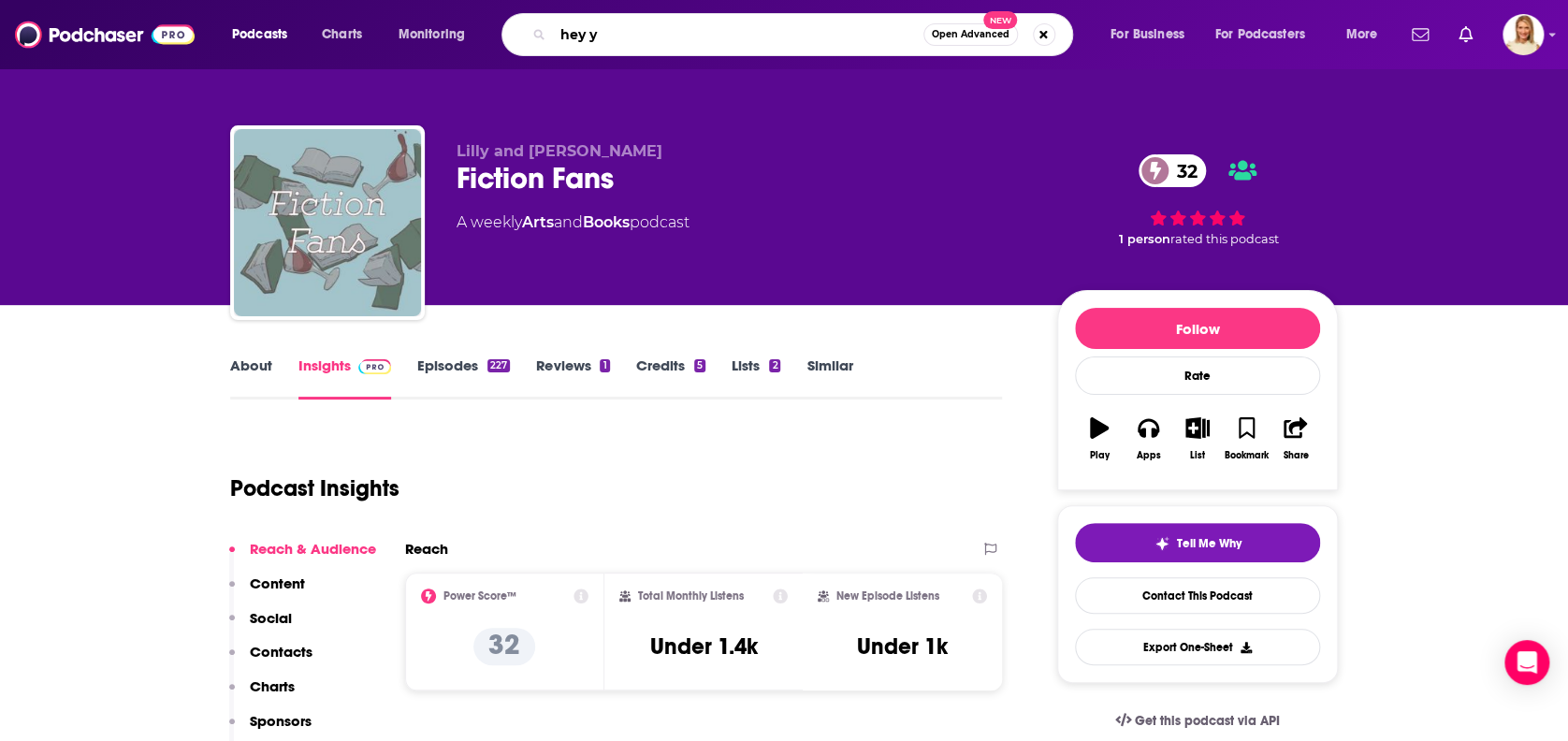
type input "hey [PERSON_NAME]"
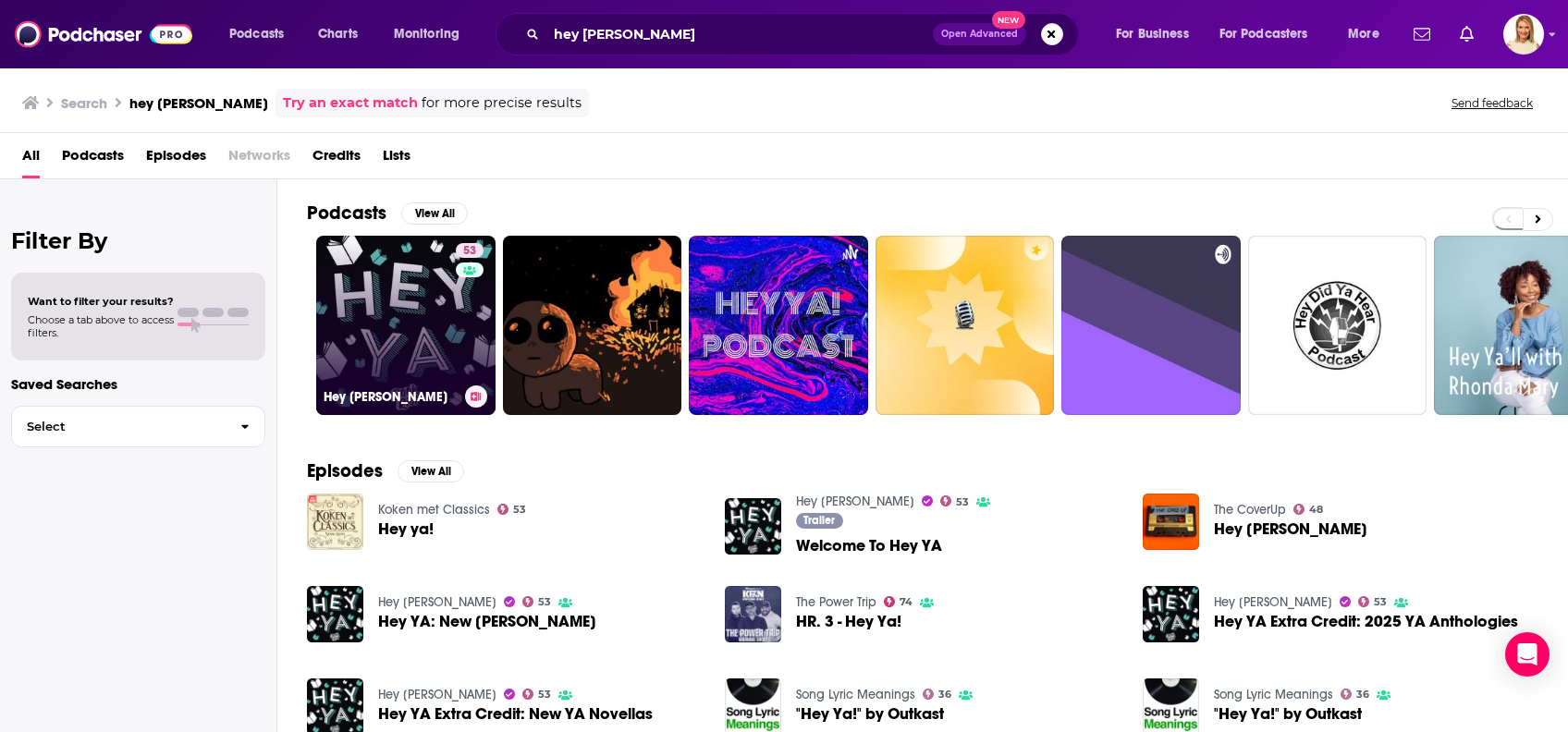
click at [431, 309] on link "53 Hey YA" at bounding box center [405, 325] width 179 height 179
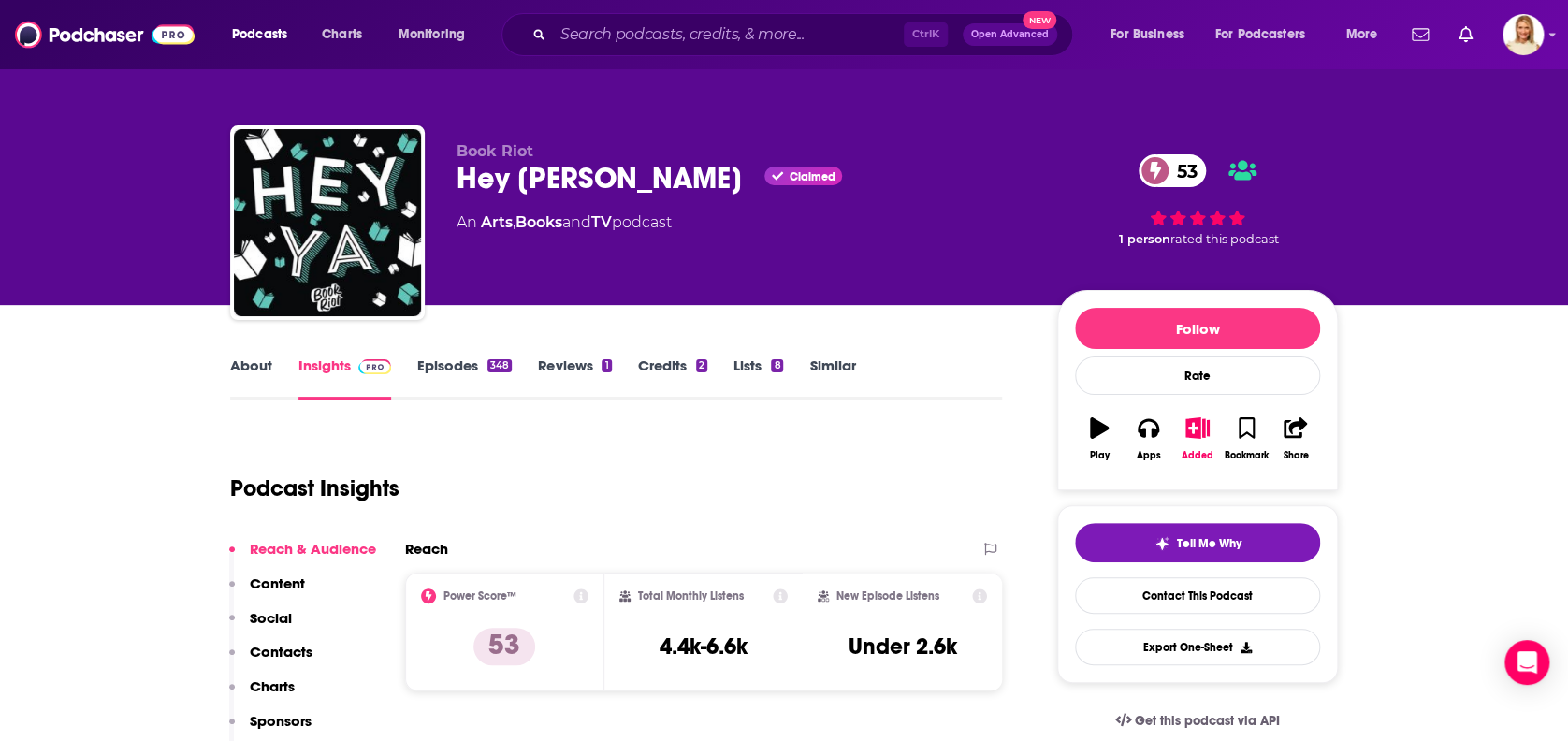
click at [262, 364] on link "About" at bounding box center [251, 378] width 42 height 43
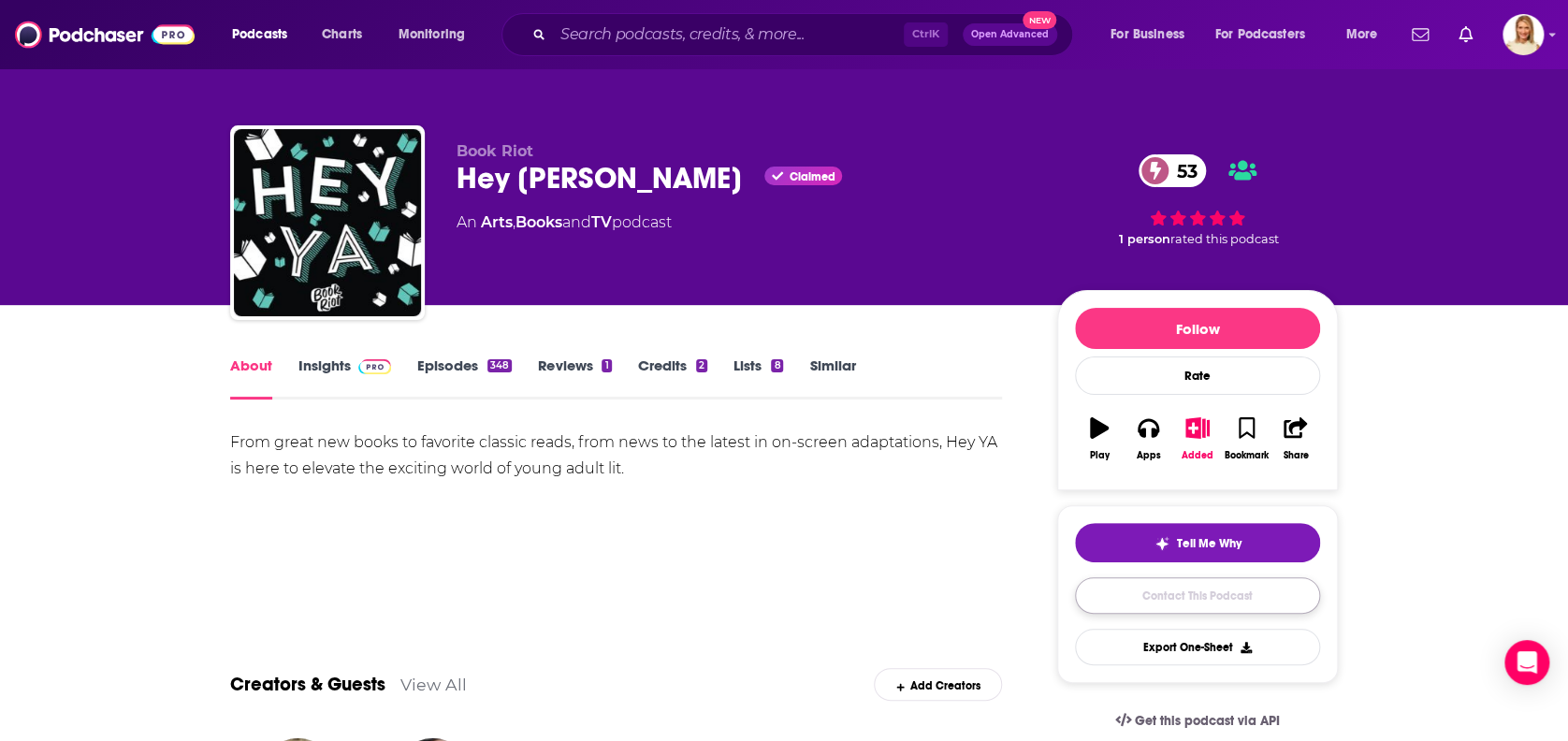
click at [1270, 587] on link "Contact This Podcast" at bounding box center [1197, 595] width 245 height 36
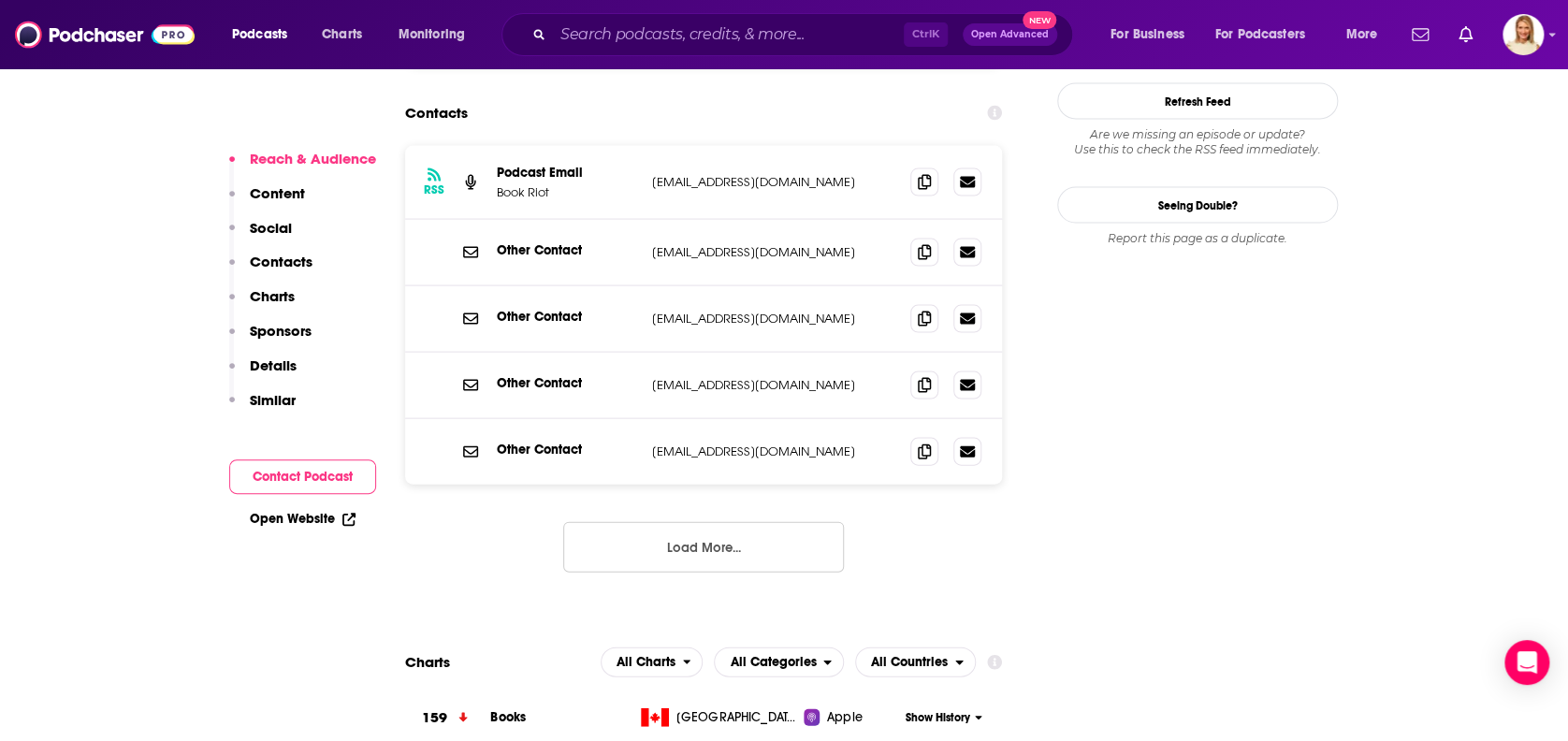
scroll to position [1515, 0]
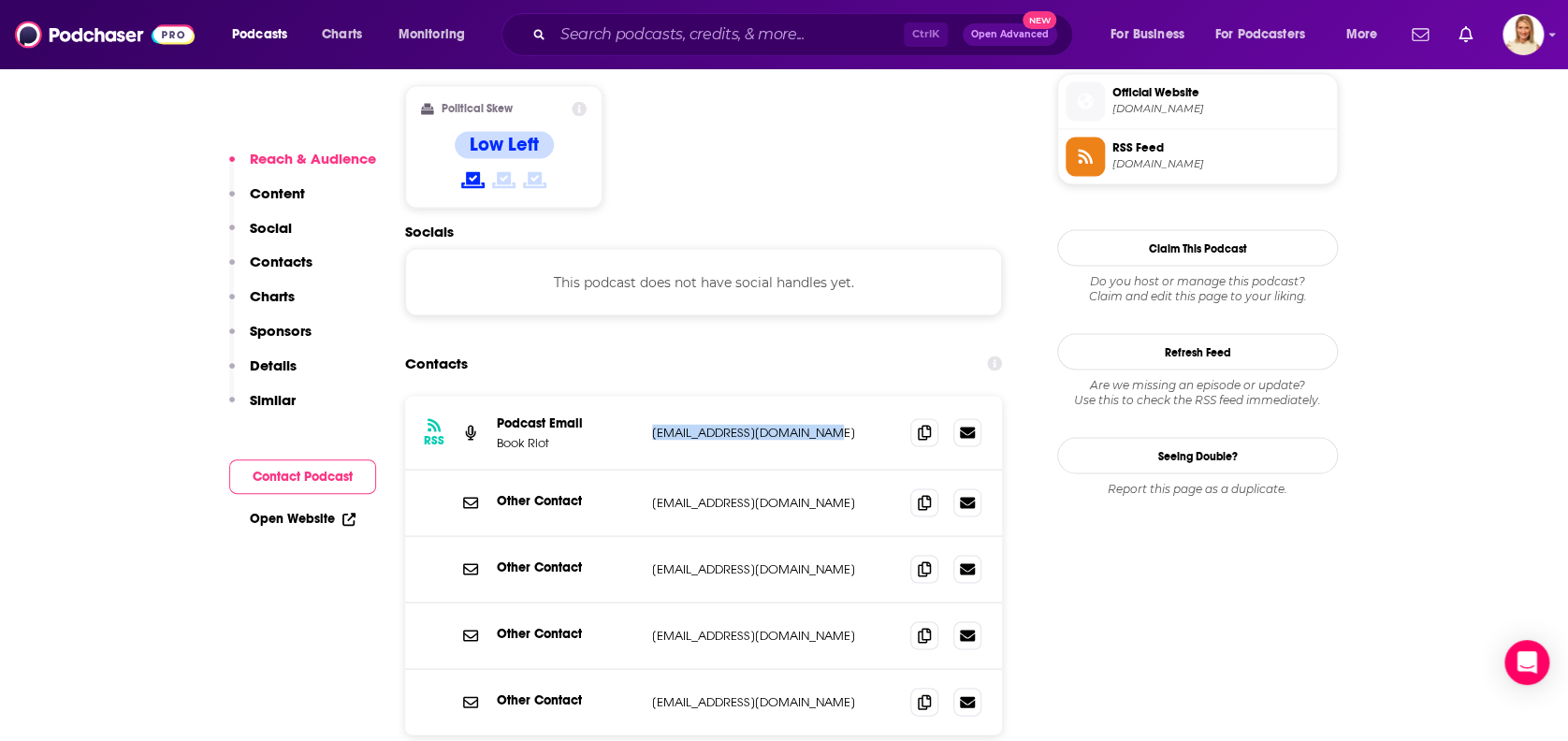
drag, startPoint x: 830, startPoint y: 336, endPoint x: 651, endPoint y: 336, distance: 179.0
click at [652, 424] on p "[EMAIL_ADDRESS][DOMAIN_NAME]" at bounding box center [773, 432] width 243 height 16
copy p "[EMAIL_ADDRESS][DOMAIN_NAME]"
drag, startPoint x: 838, startPoint y: 472, endPoint x: 665, endPoint y: 470, distance: 173.0
click at [665, 561] on p "[EMAIL_ADDRESS][DOMAIN_NAME]" at bounding box center [773, 569] width 243 height 16
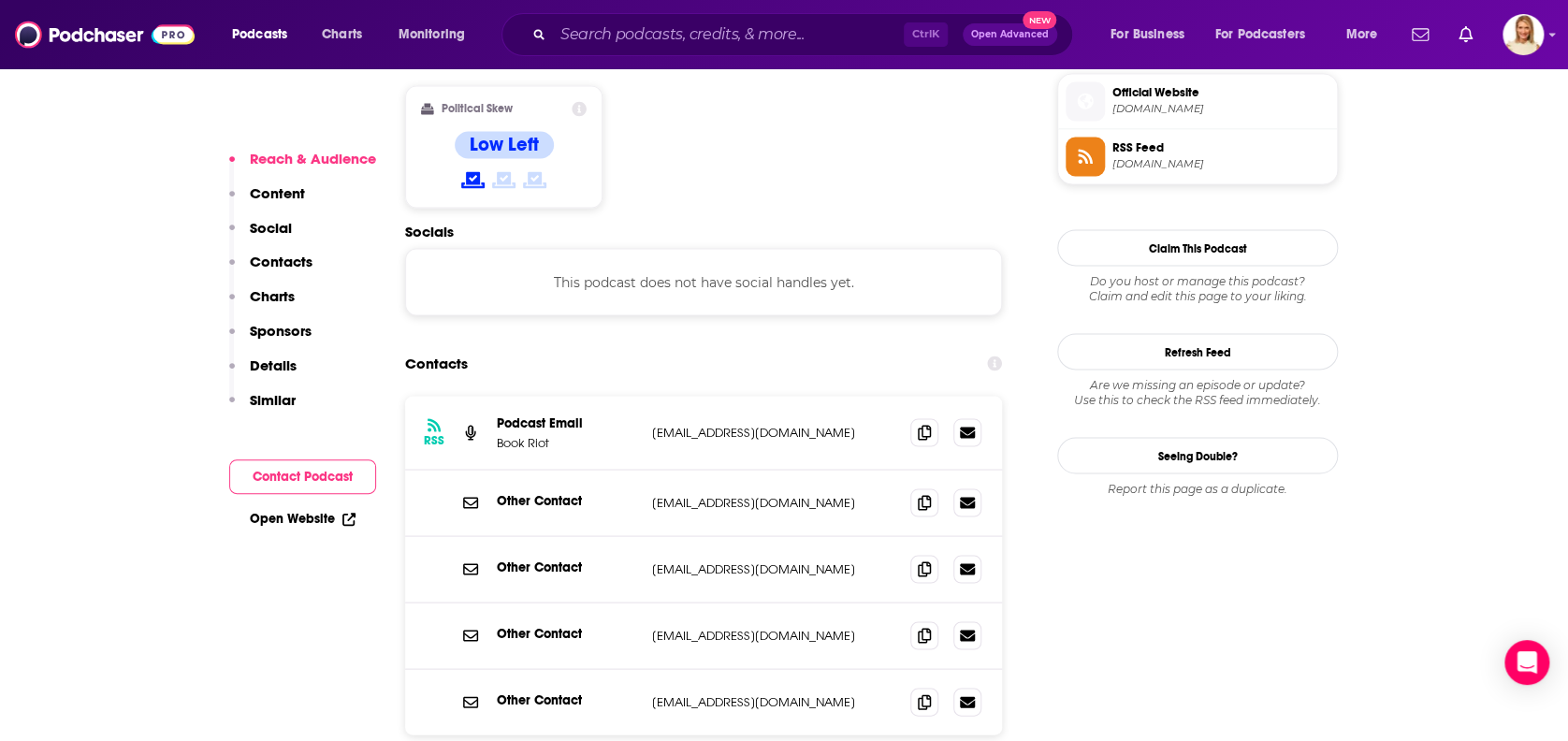
drag, startPoint x: 665, startPoint y: 470, endPoint x: 771, endPoint y: 532, distance: 122.8
click at [771, 627] on p "[EMAIL_ADDRESS][DOMAIN_NAME]" at bounding box center [773, 635] width 243 height 16
drag, startPoint x: 812, startPoint y: 536, endPoint x: 639, endPoint y: 539, distance: 173.0
click at [639, 602] on div "Other Contact [EMAIL_ADDRESS][DOMAIN_NAME] [EMAIL_ADDRESS][DOMAIN_NAME]" at bounding box center [703, 636] width 597 height 67
copy div "[EMAIL_ADDRESS][DOMAIN_NAME]"
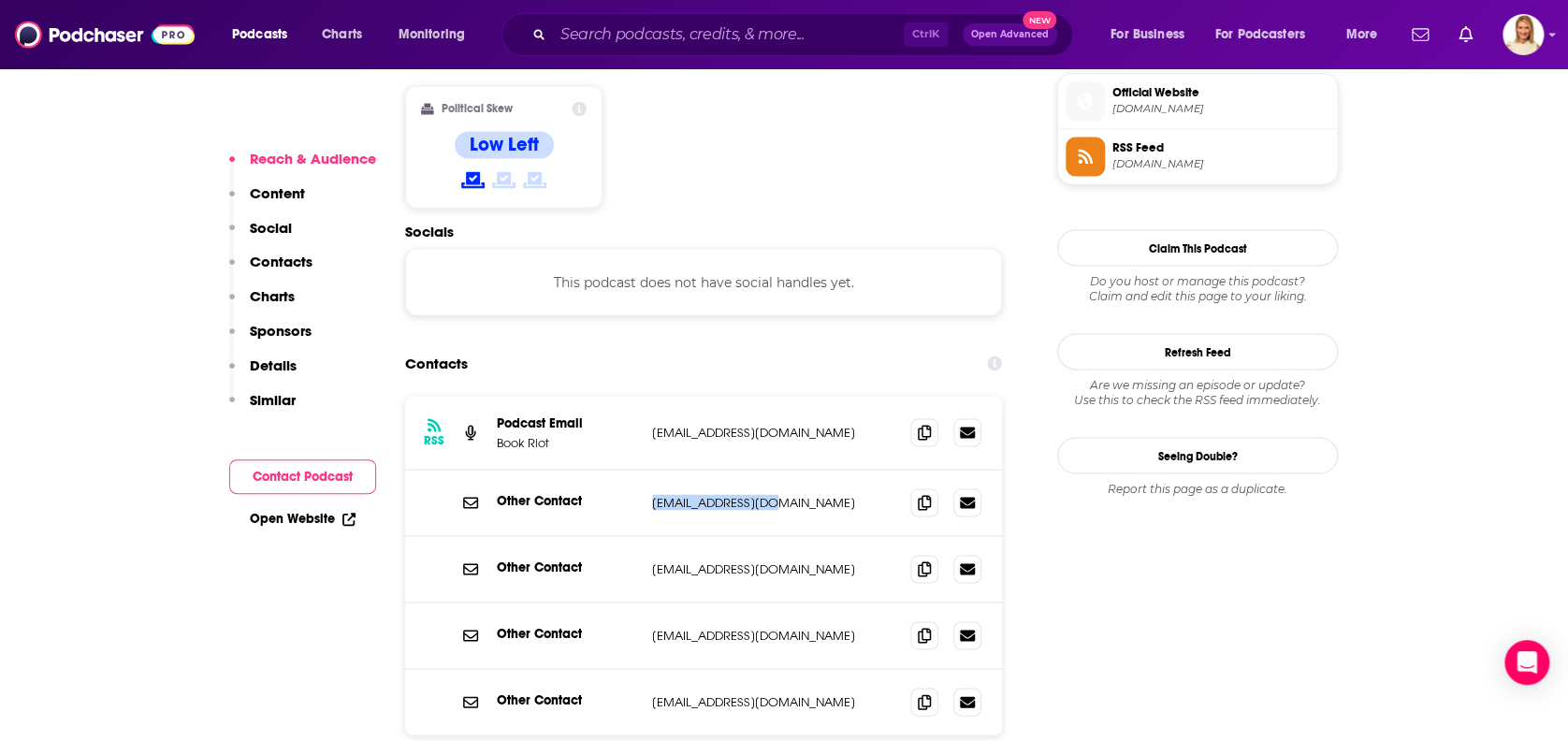
drag, startPoint x: 767, startPoint y: 403, endPoint x: 651, endPoint y: 413, distance: 116.4
click at [651, 469] on div "Other Contact [EMAIL_ADDRESS][DOMAIN_NAME] [EMAIL_ADDRESS][DOMAIN_NAME]" at bounding box center [703, 503] width 597 height 67
copy p "[EMAIL_ADDRESS][DOMAIN_NAME]"
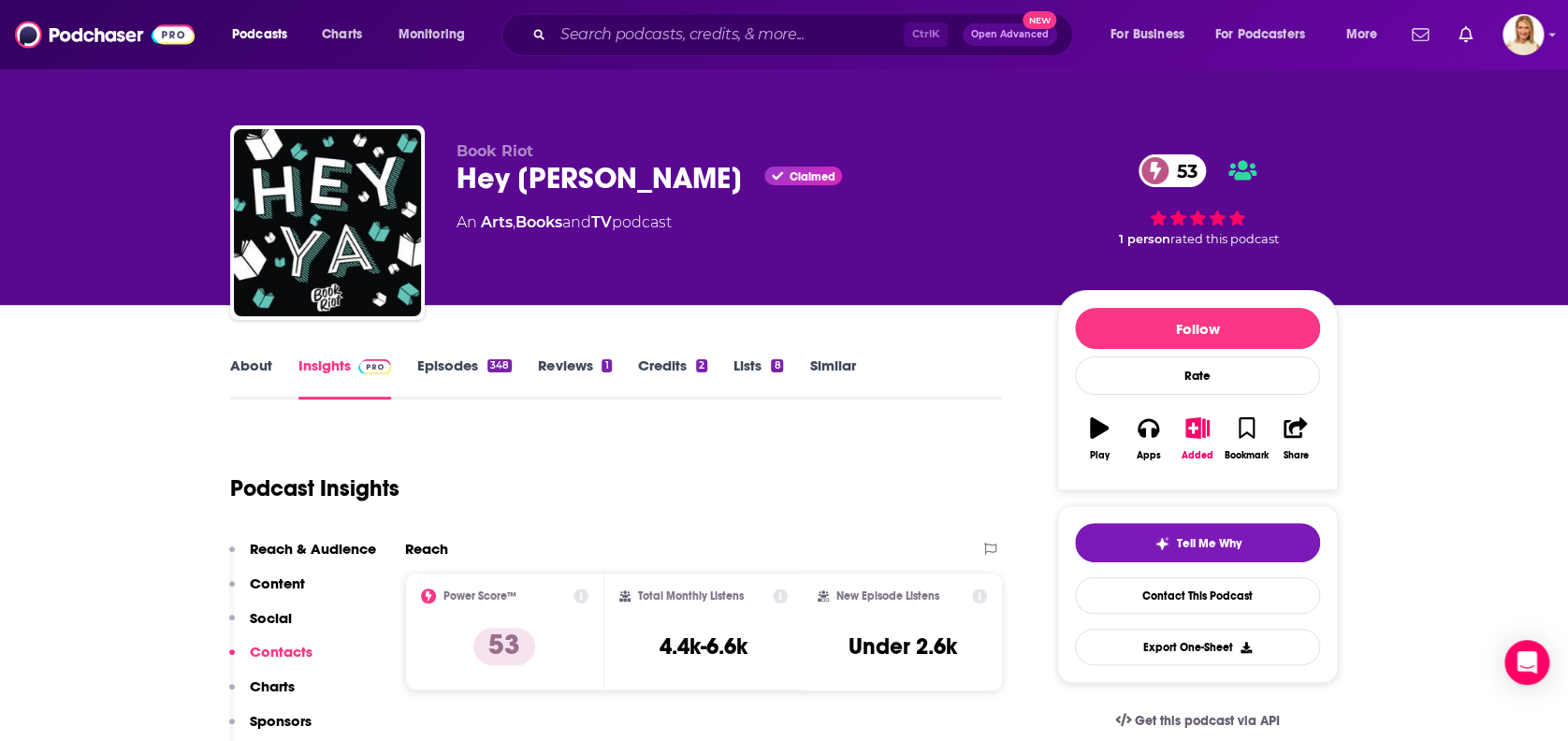
click at [265, 371] on link "About" at bounding box center [251, 378] width 42 height 43
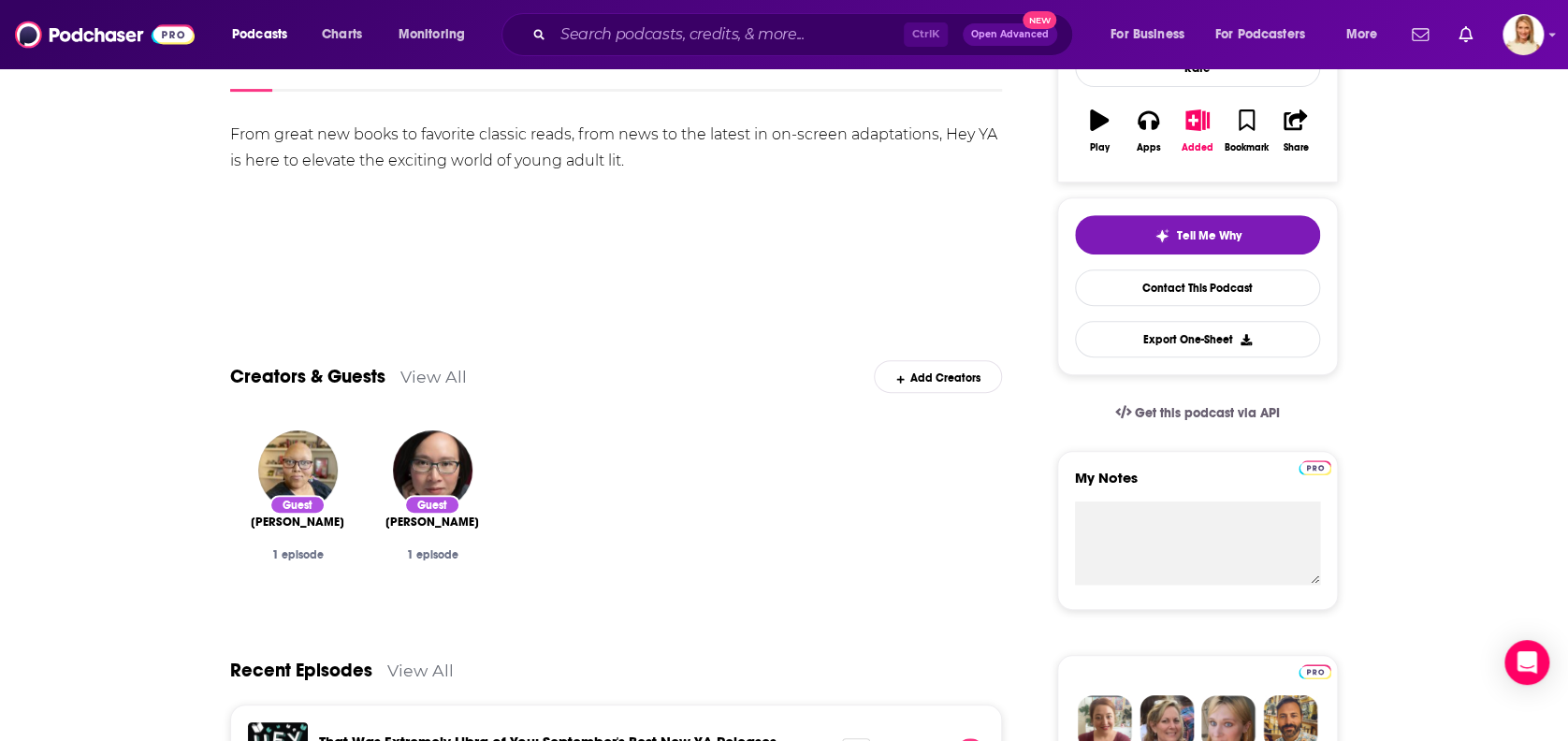
scroll to position [374, 0]
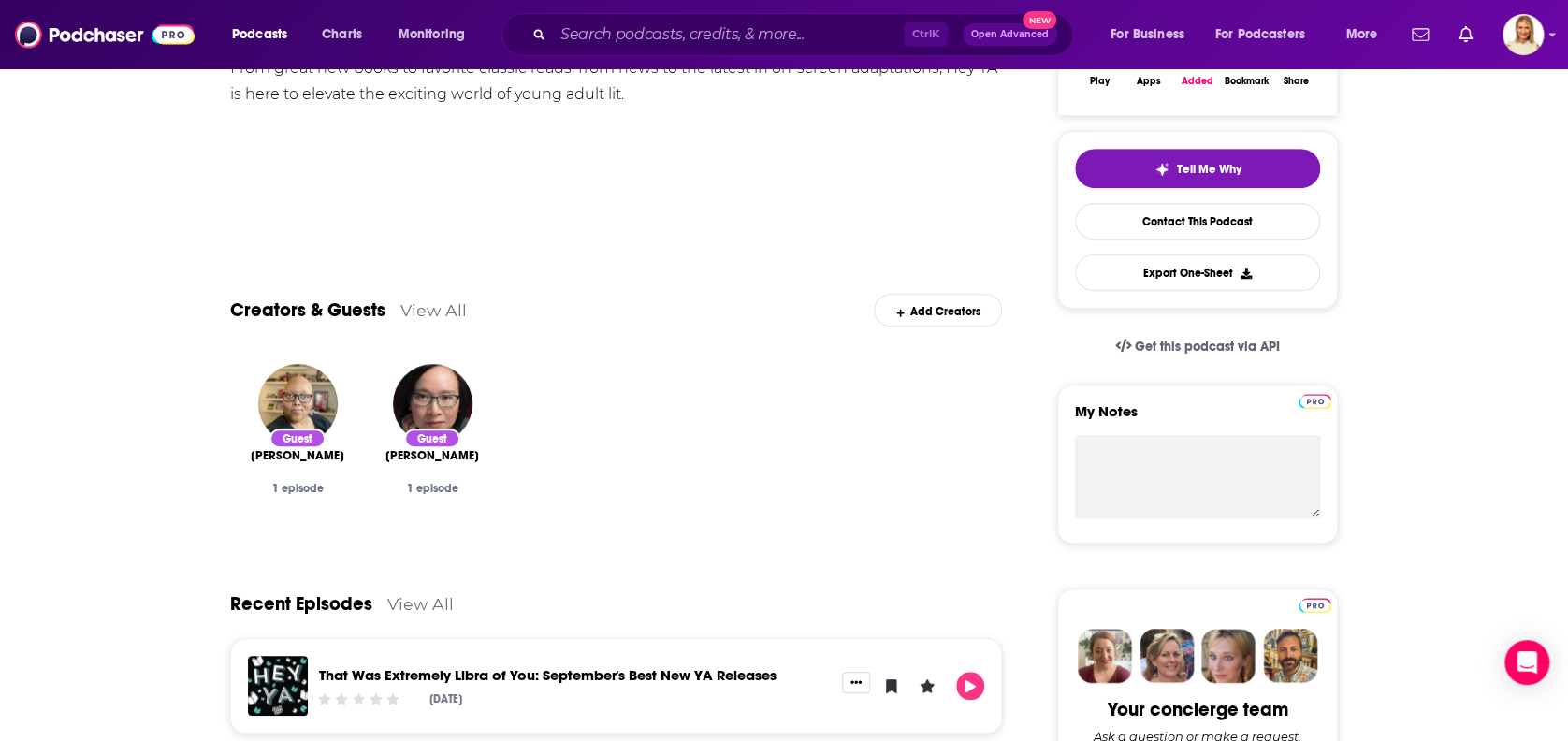
click at [459, 307] on link "View All" at bounding box center [434, 310] width 67 height 20
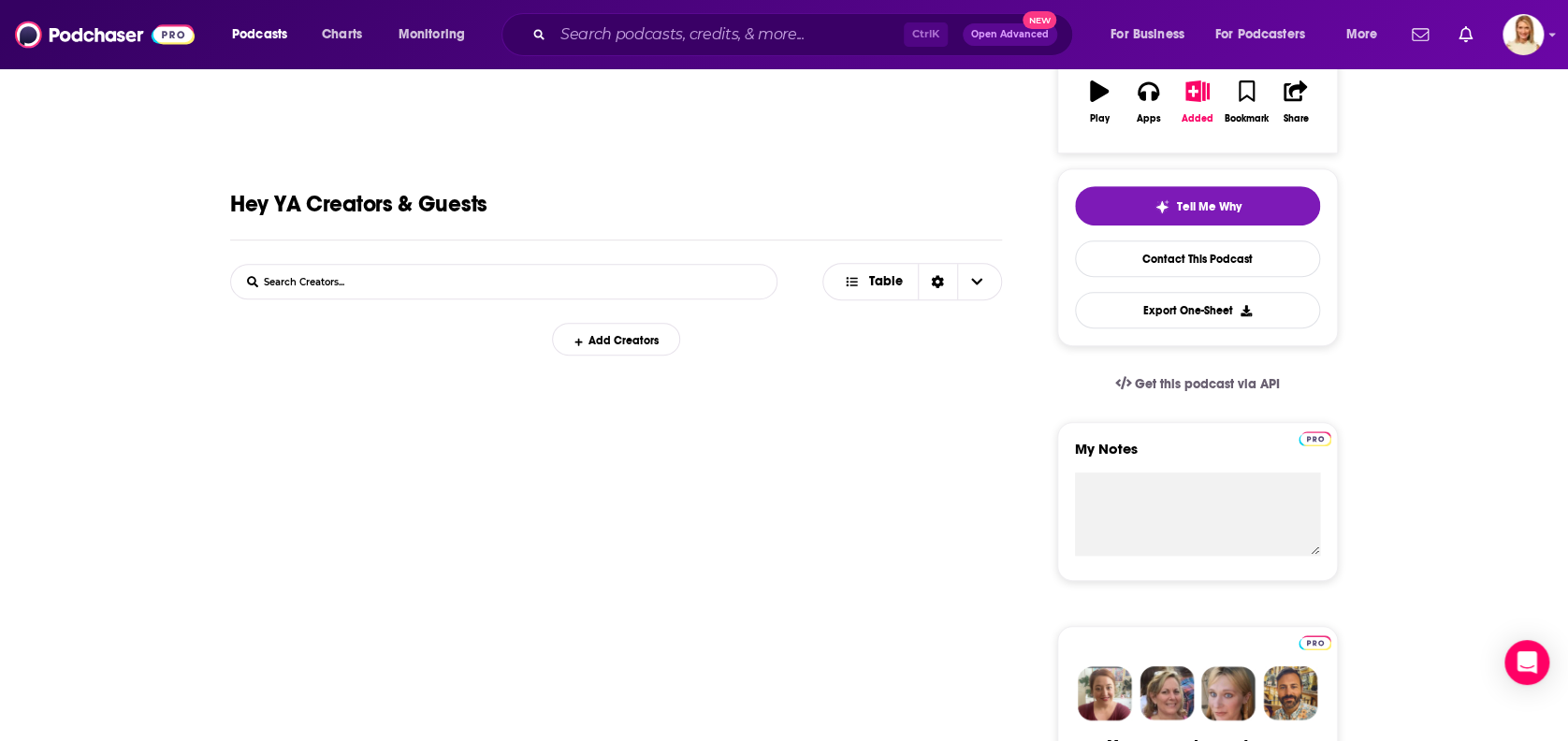
scroll to position [352, 0]
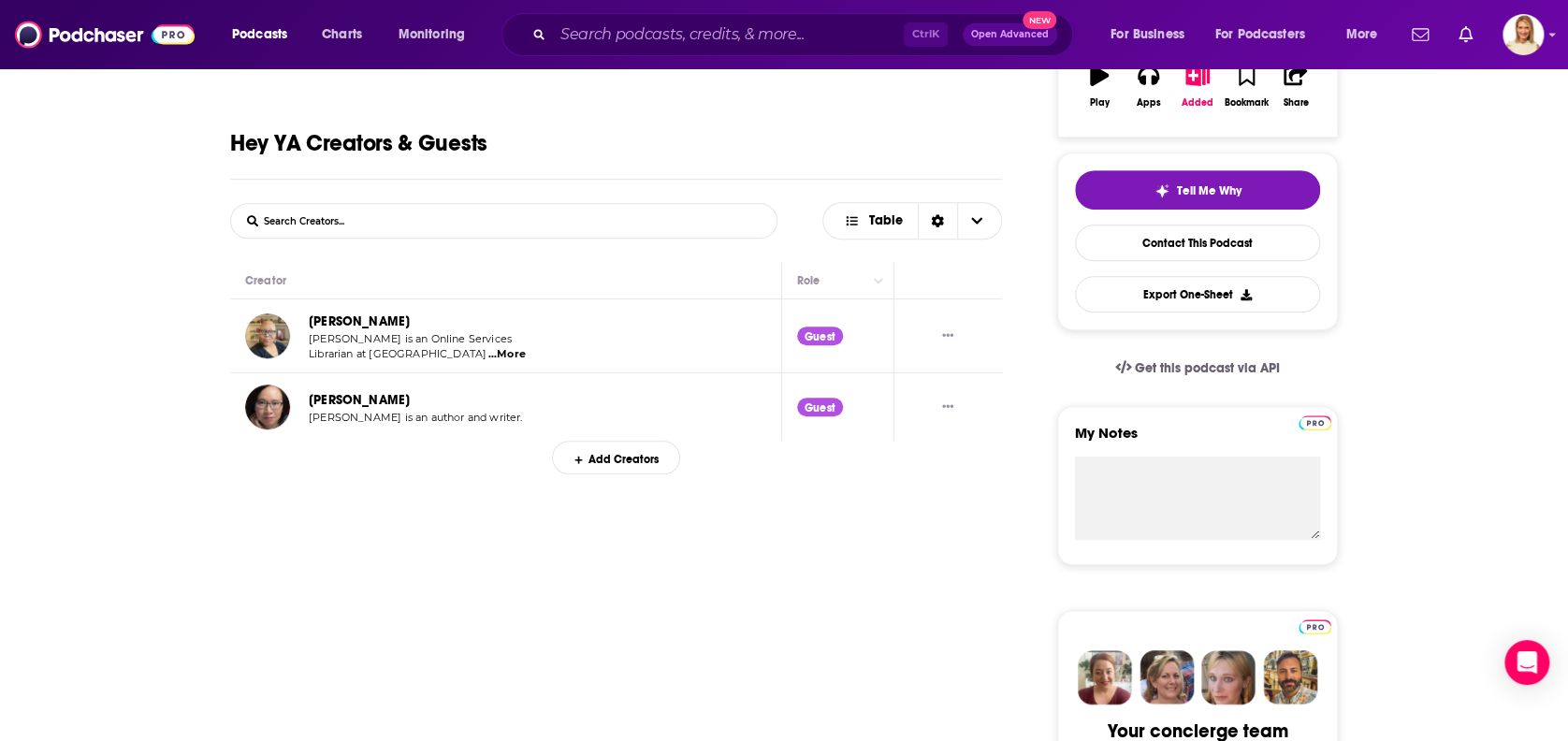
click at [498, 347] on span "...More" at bounding box center [507, 354] width 37 height 15
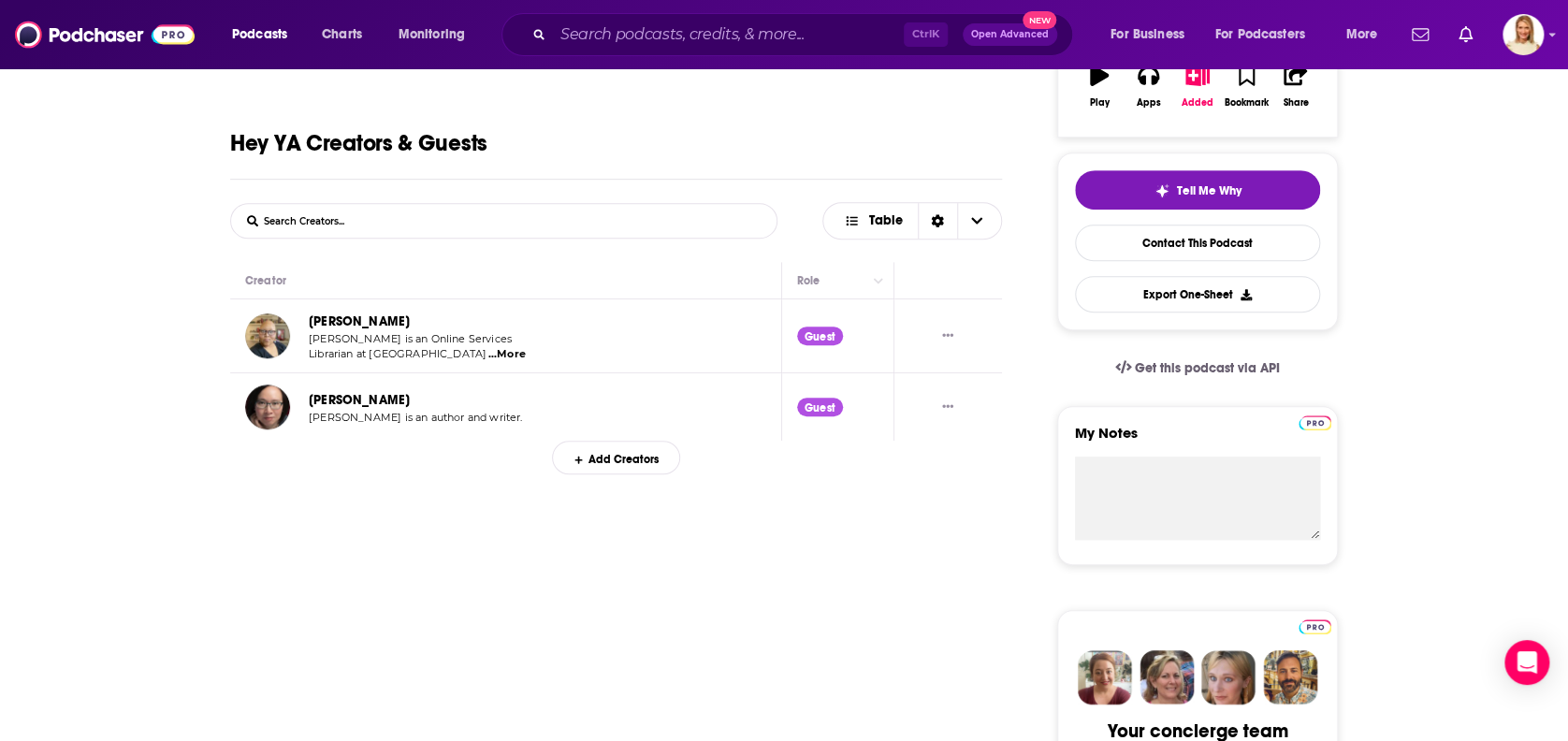
scroll to position [0, 0]
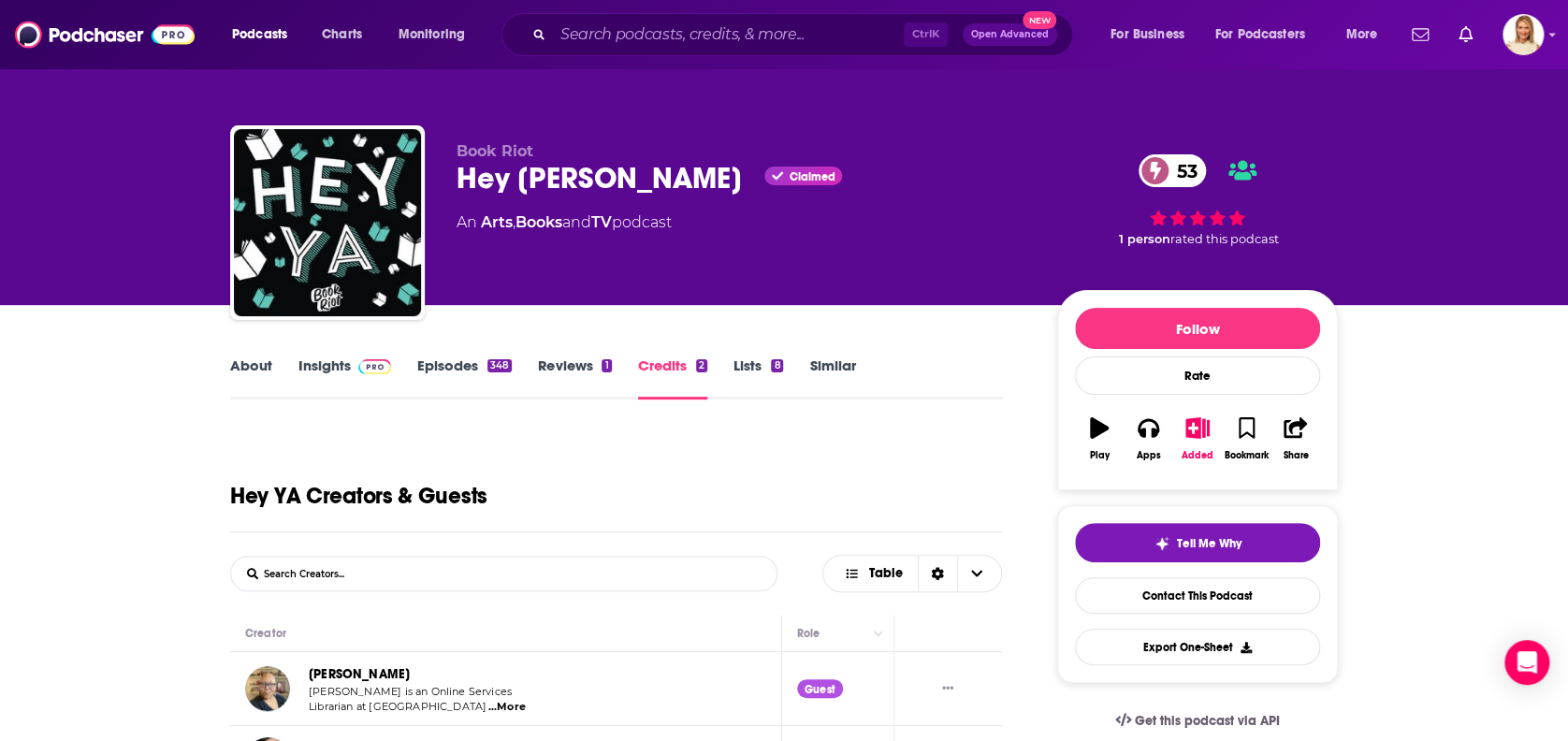
click at [474, 363] on link "Episodes 348" at bounding box center [464, 378] width 94 height 43
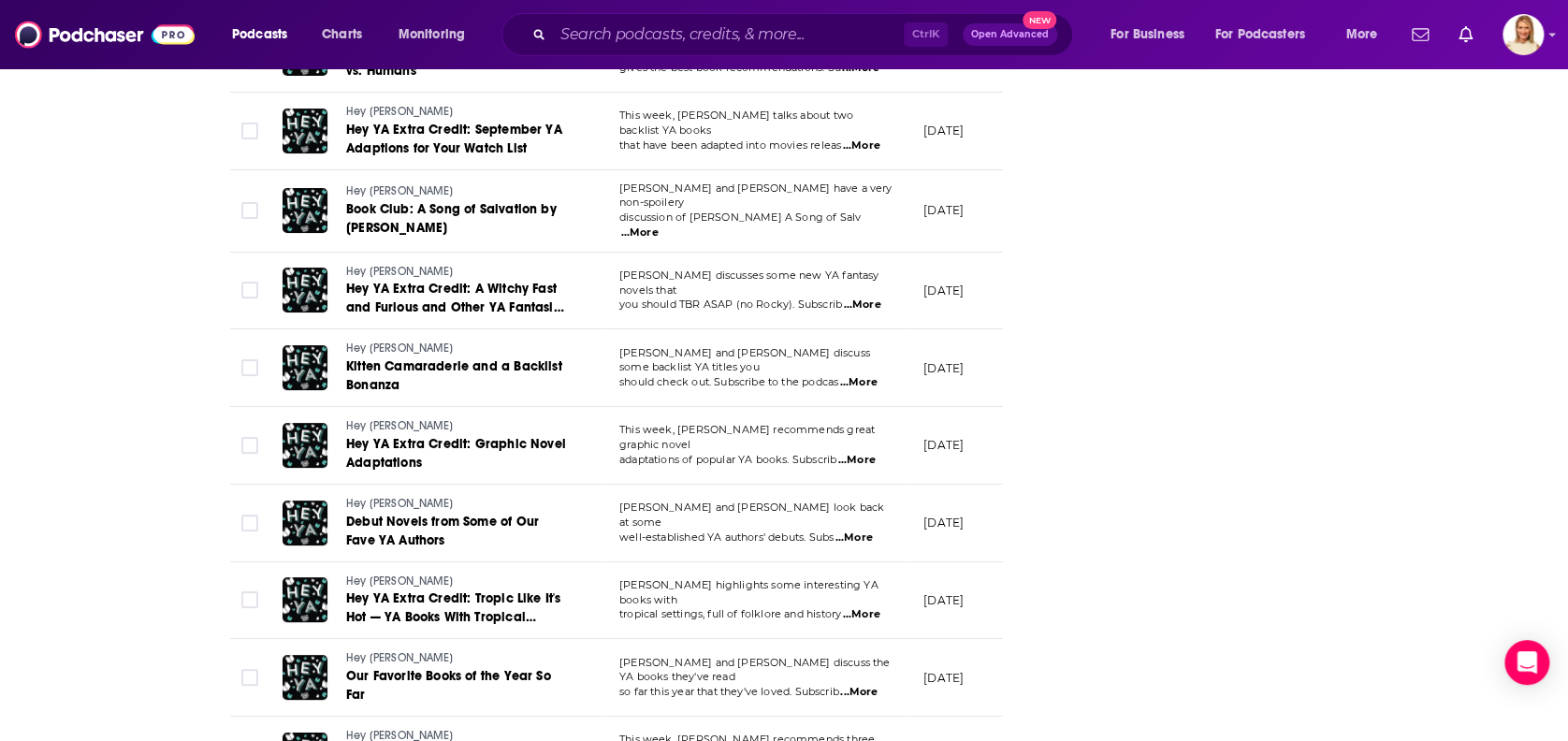
scroll to position [7500, 0]
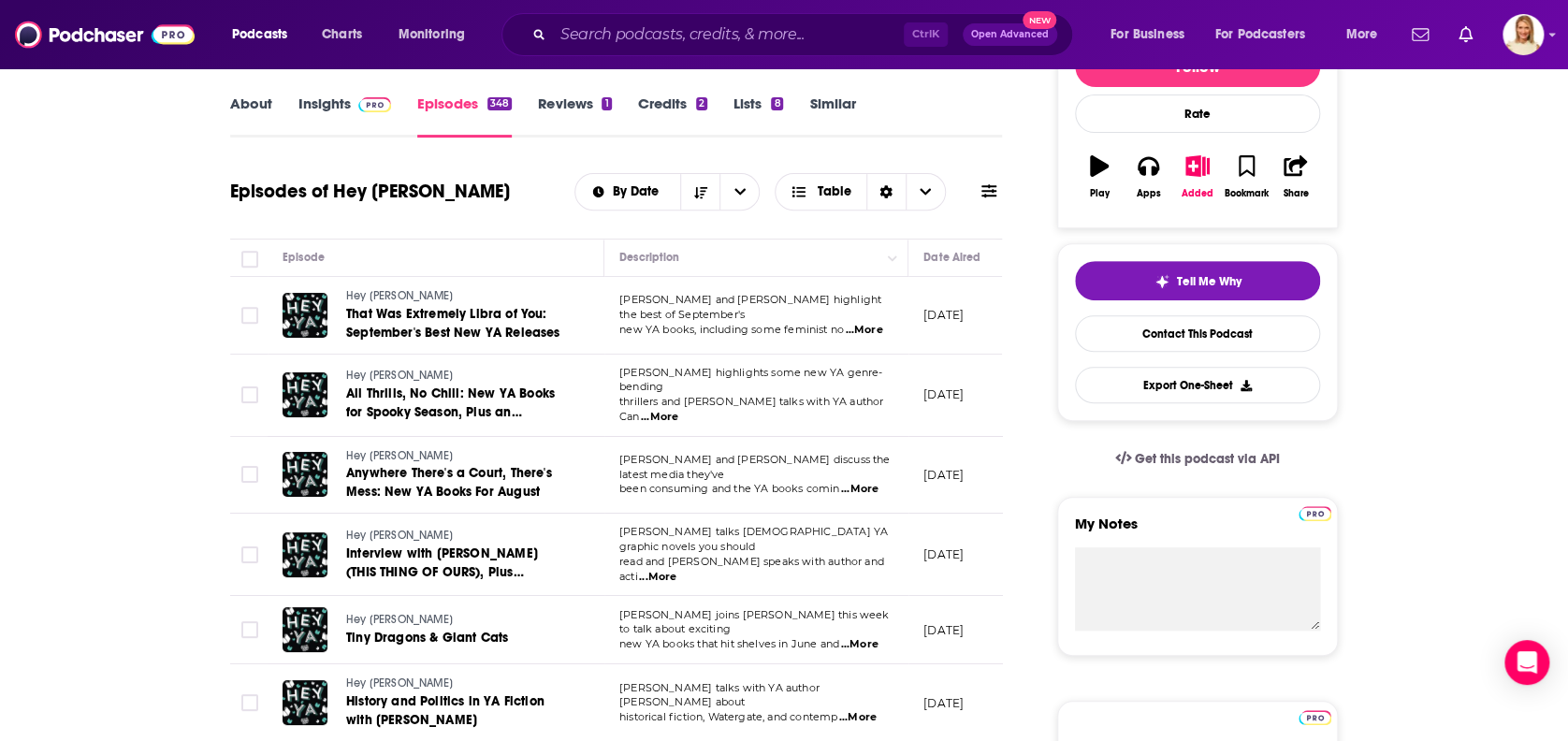
scroll to position [0, 0]
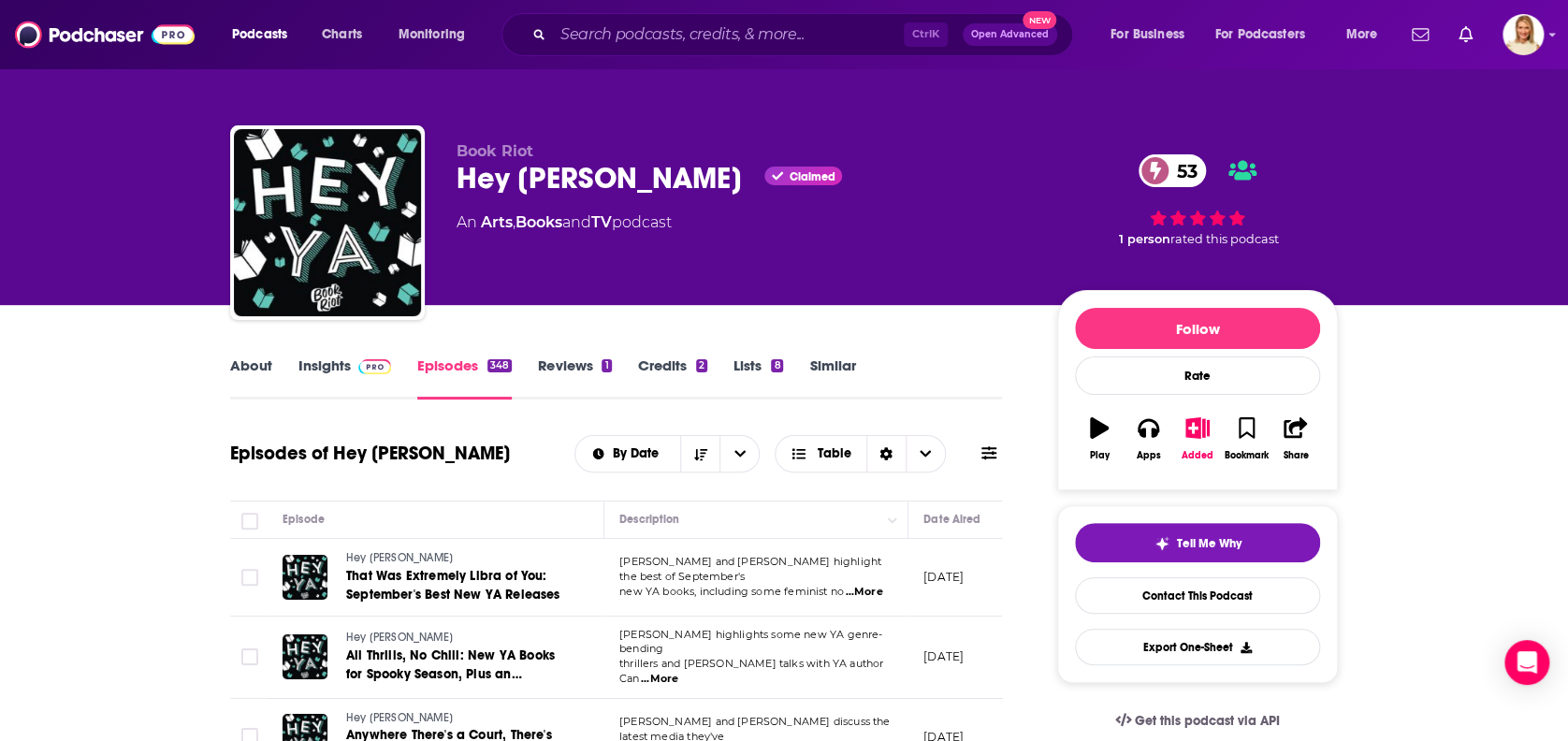
click at [344, 361] on link "Insights" at bounding box center [344, 378] width 92 height 43
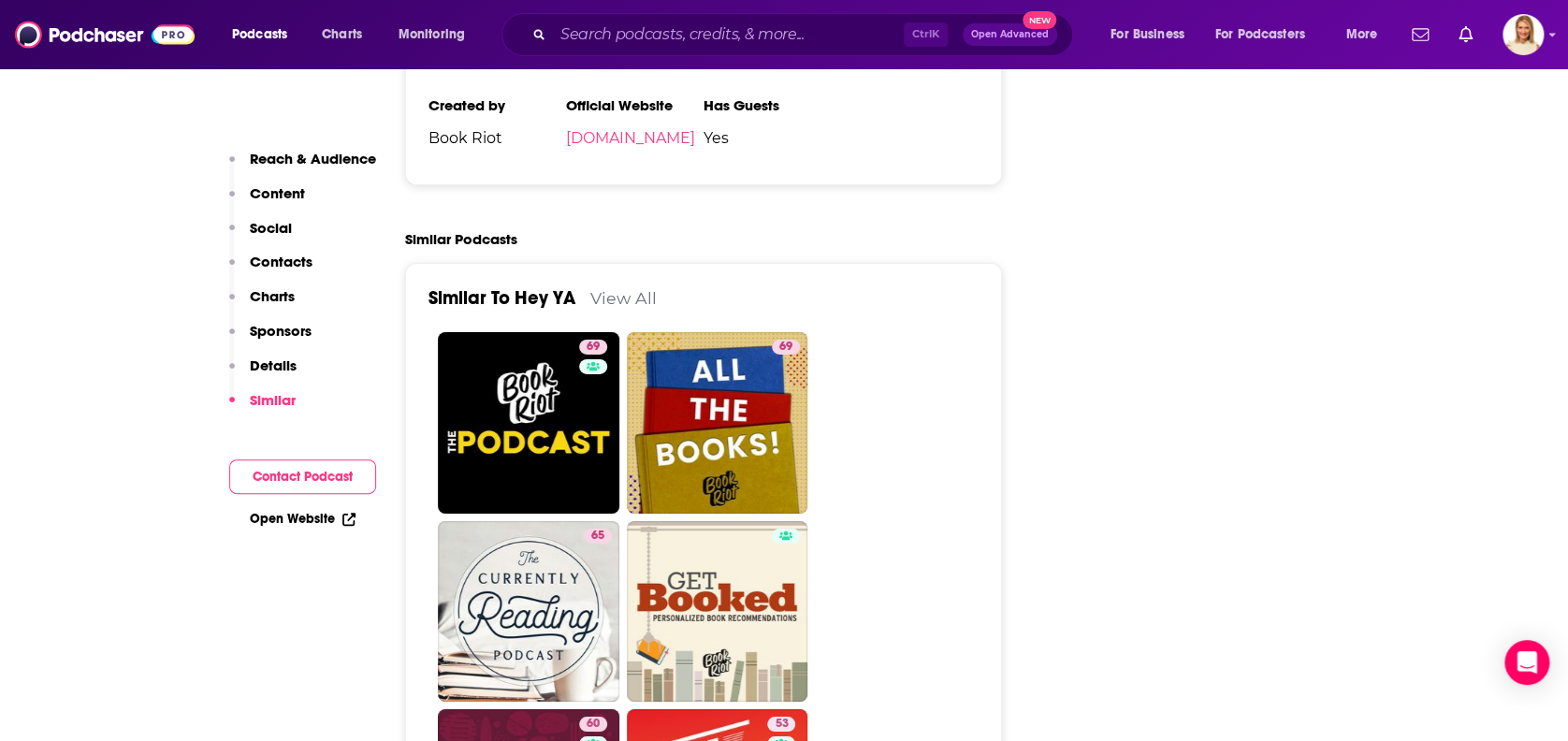
scroll to position [2995, 0]
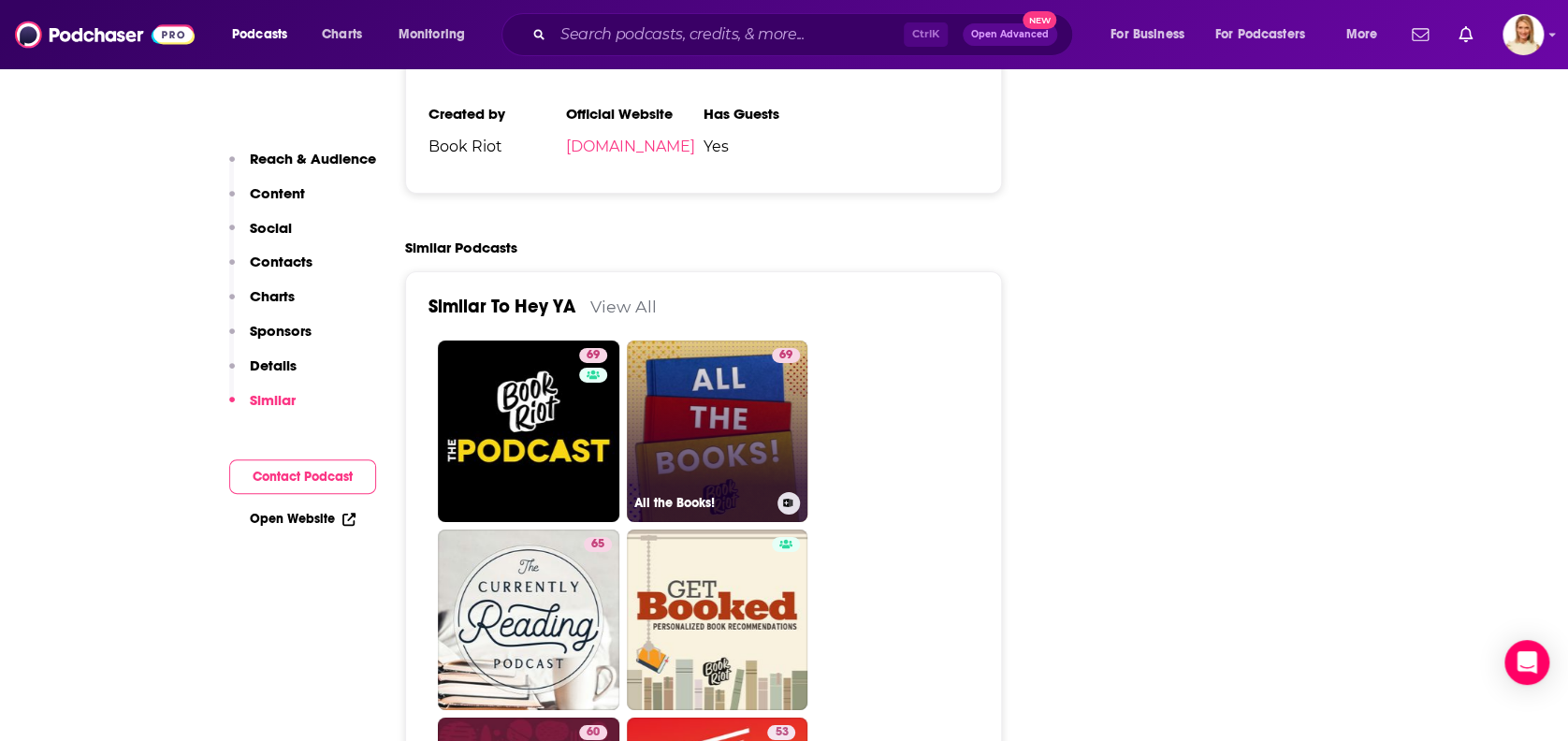
click at [752, 366] on link "69 All the Books!" at bounding box center [717, 431] width 181 height 181
type input "[URL][DOMAIN_NAME]"
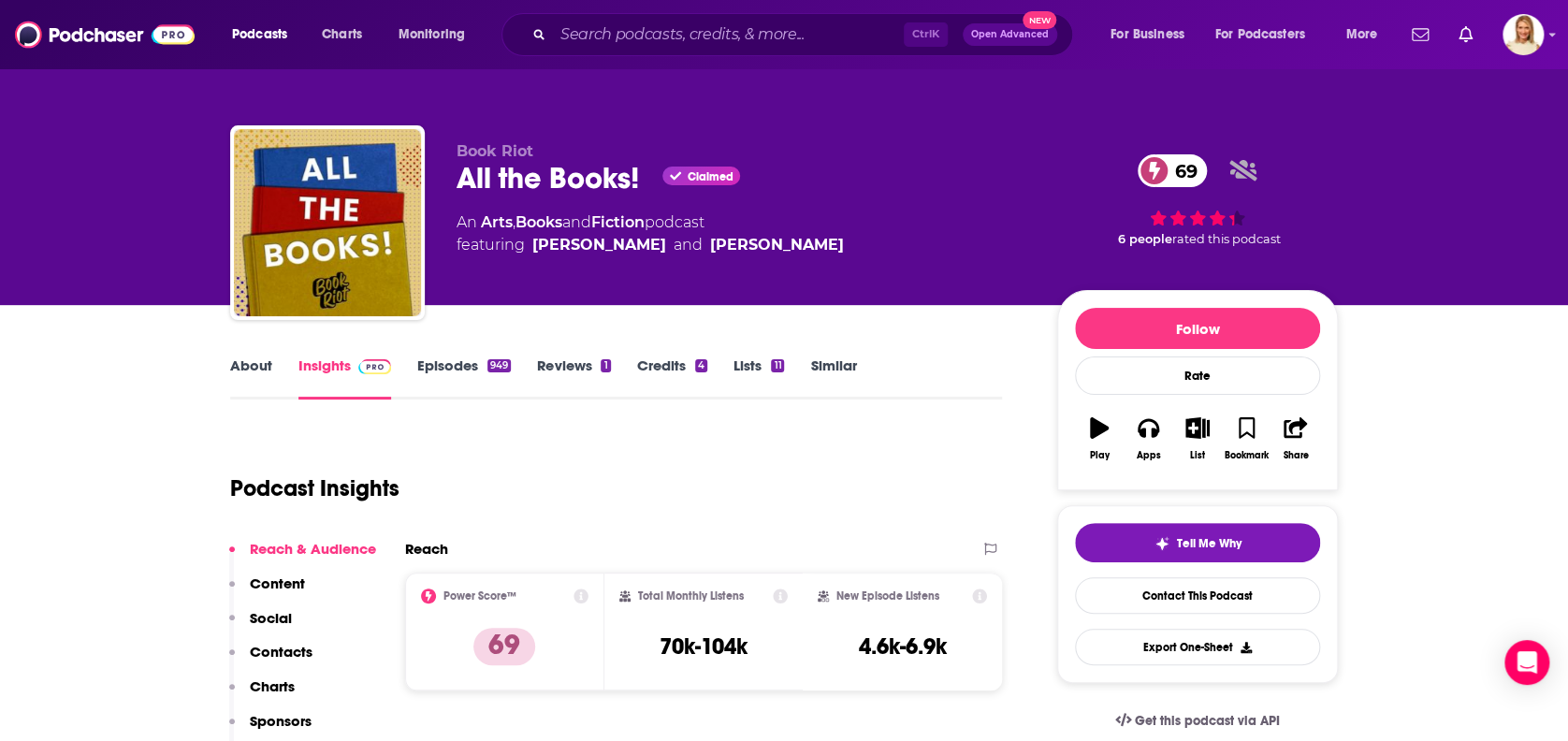
click at [242, 364] on link "About" at bounding box center [251, 378] width 42 height 43
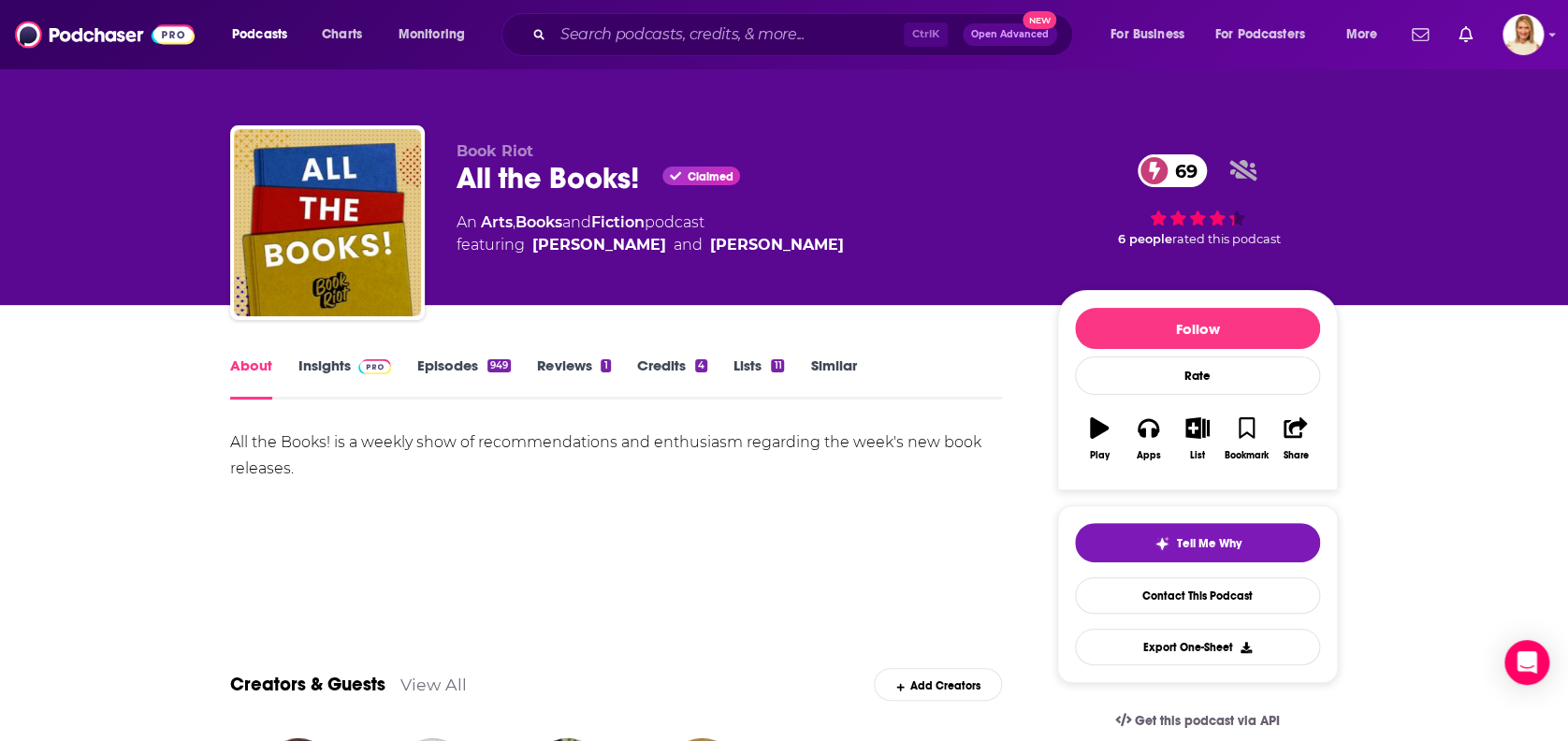
click at [438, 362] on link "Episodes 949" at bounding box center [463, 378] width 93 height 43
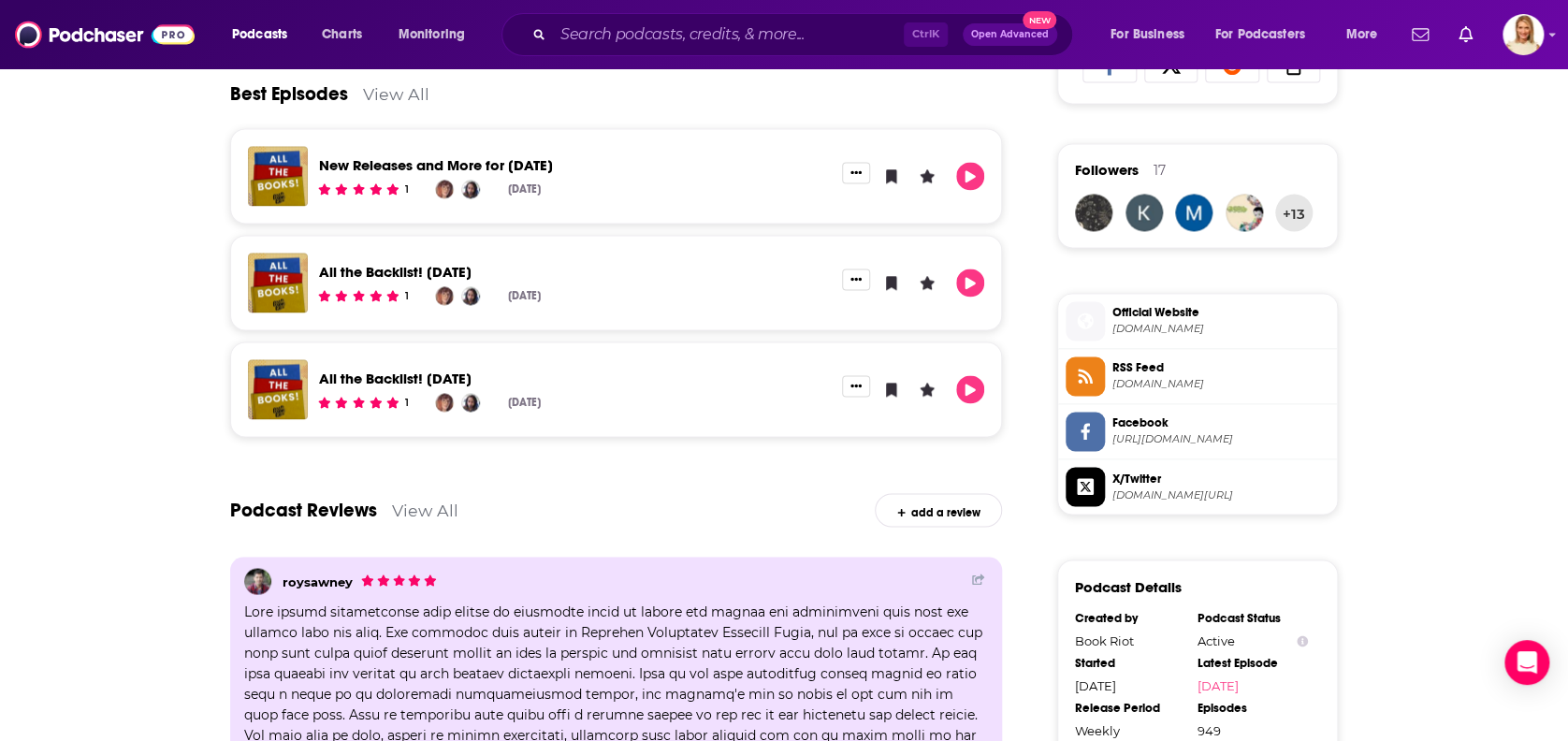
scroll to position [172, 0]
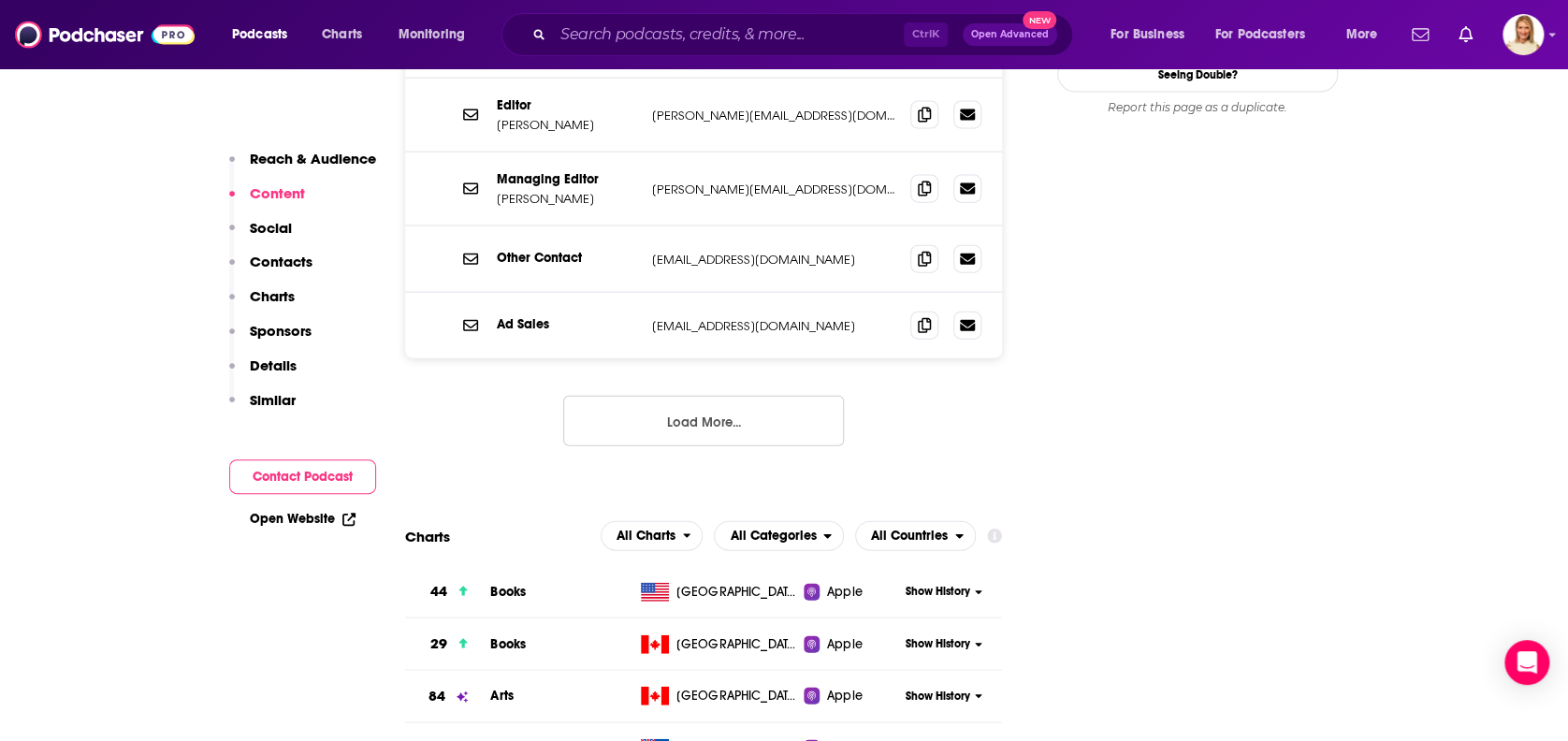
scroll to position [1996, 0]
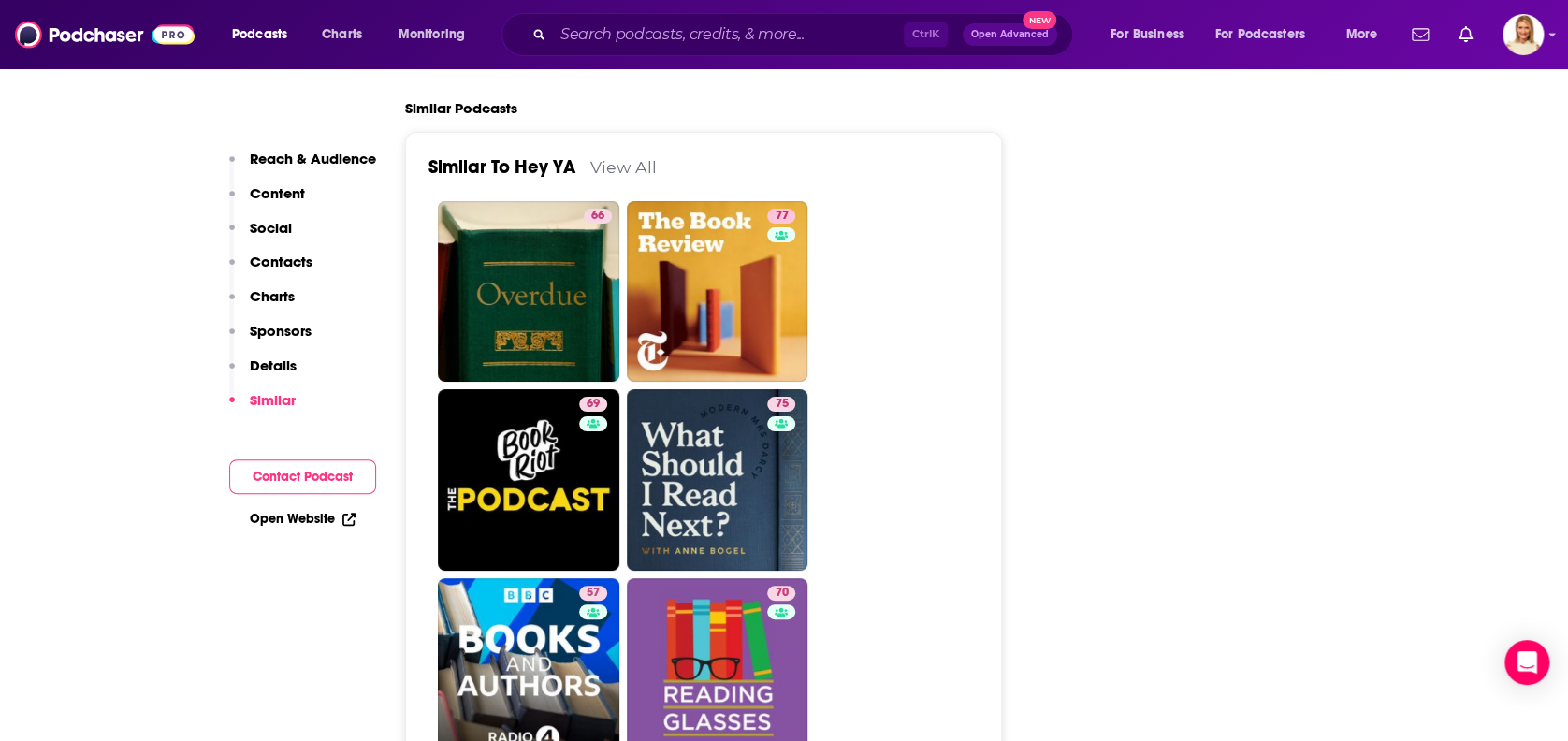
scroll to position [3493, 0]
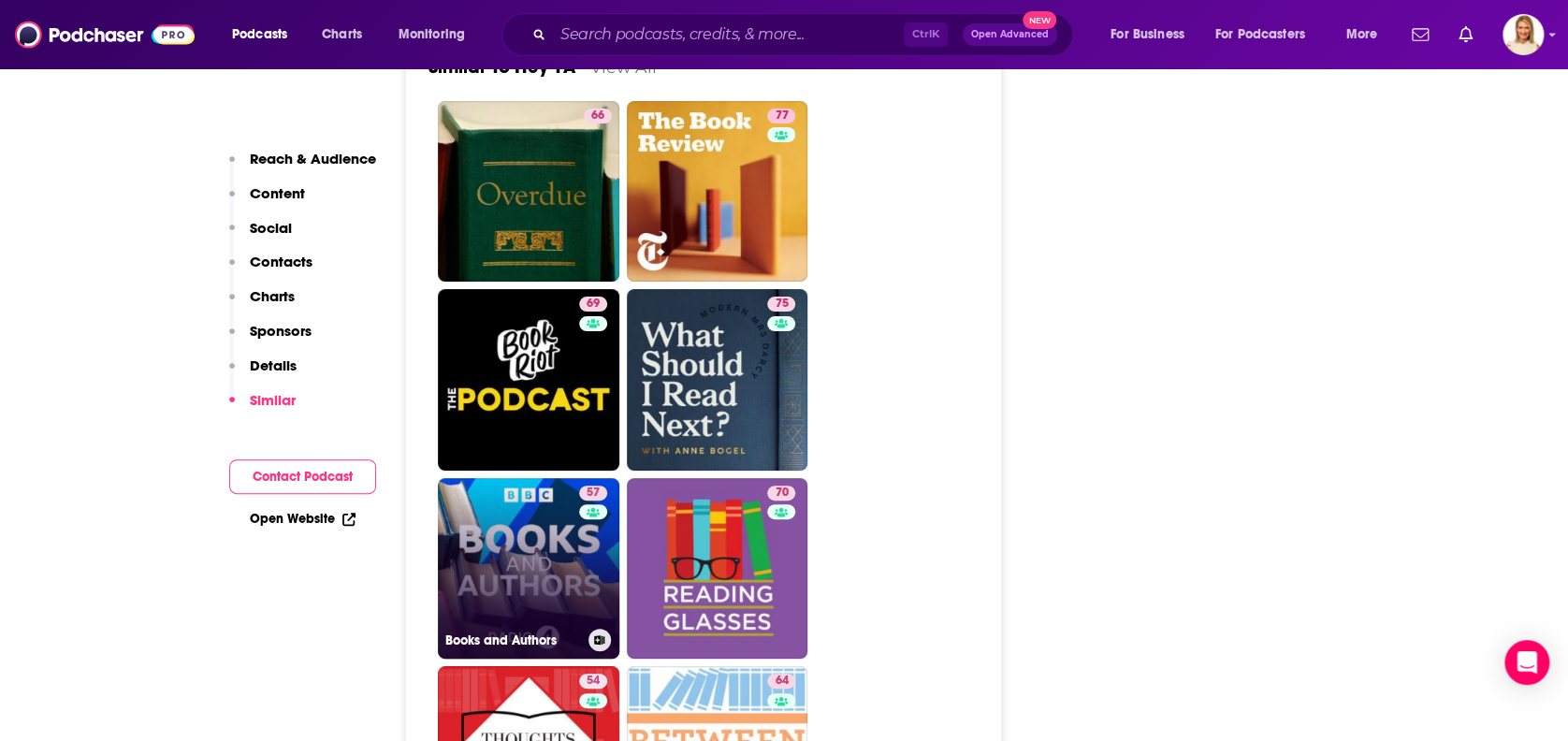
click at [537, 478] on link "57 Books and Authors" at bounding box center [528, 569] width 181 height 181
type input "[URL][DOMAIN_NAME]"
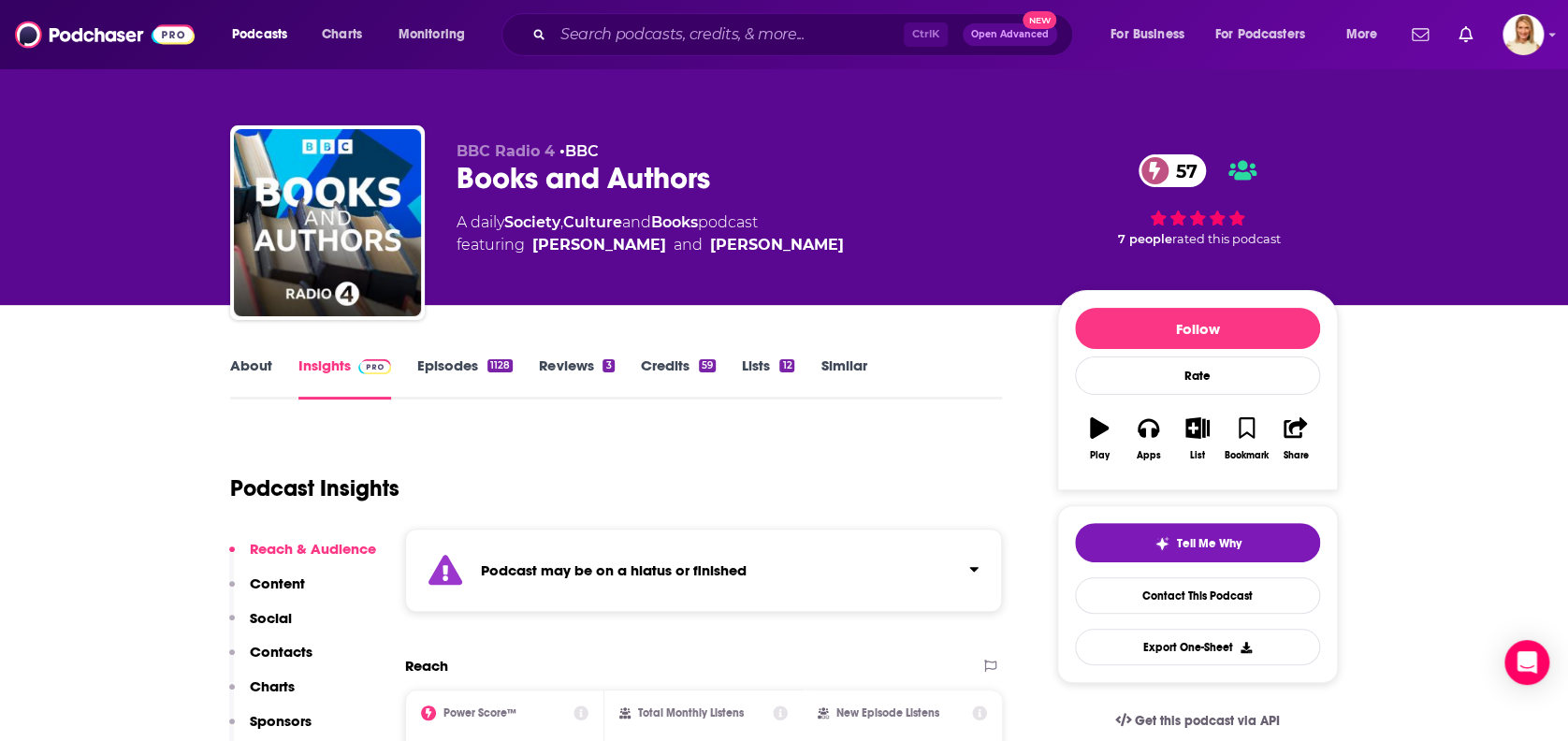
click at [259, 357] on link "About" at bounding box center [251, 378] width 42 height 43
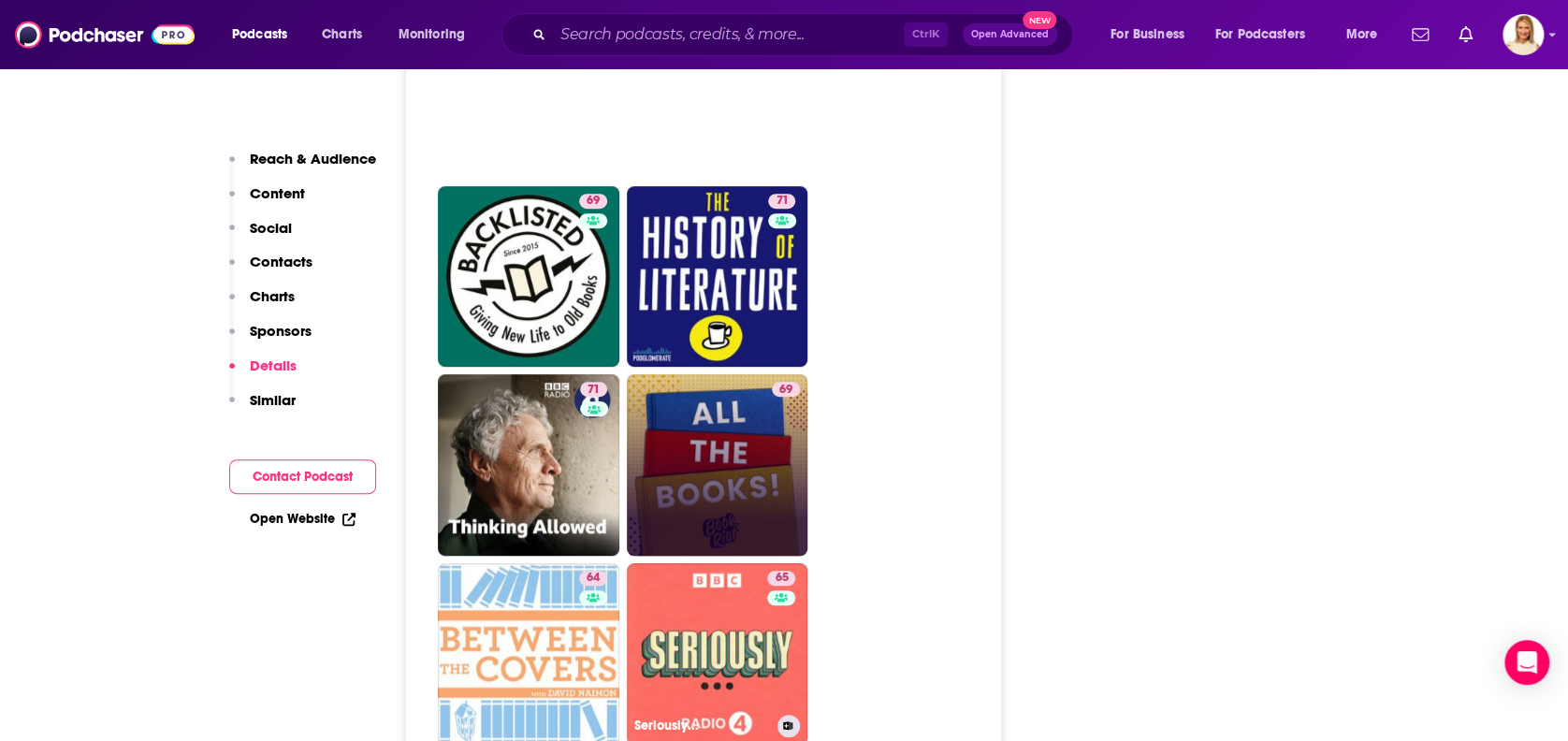
scroll to position [3992, 0]
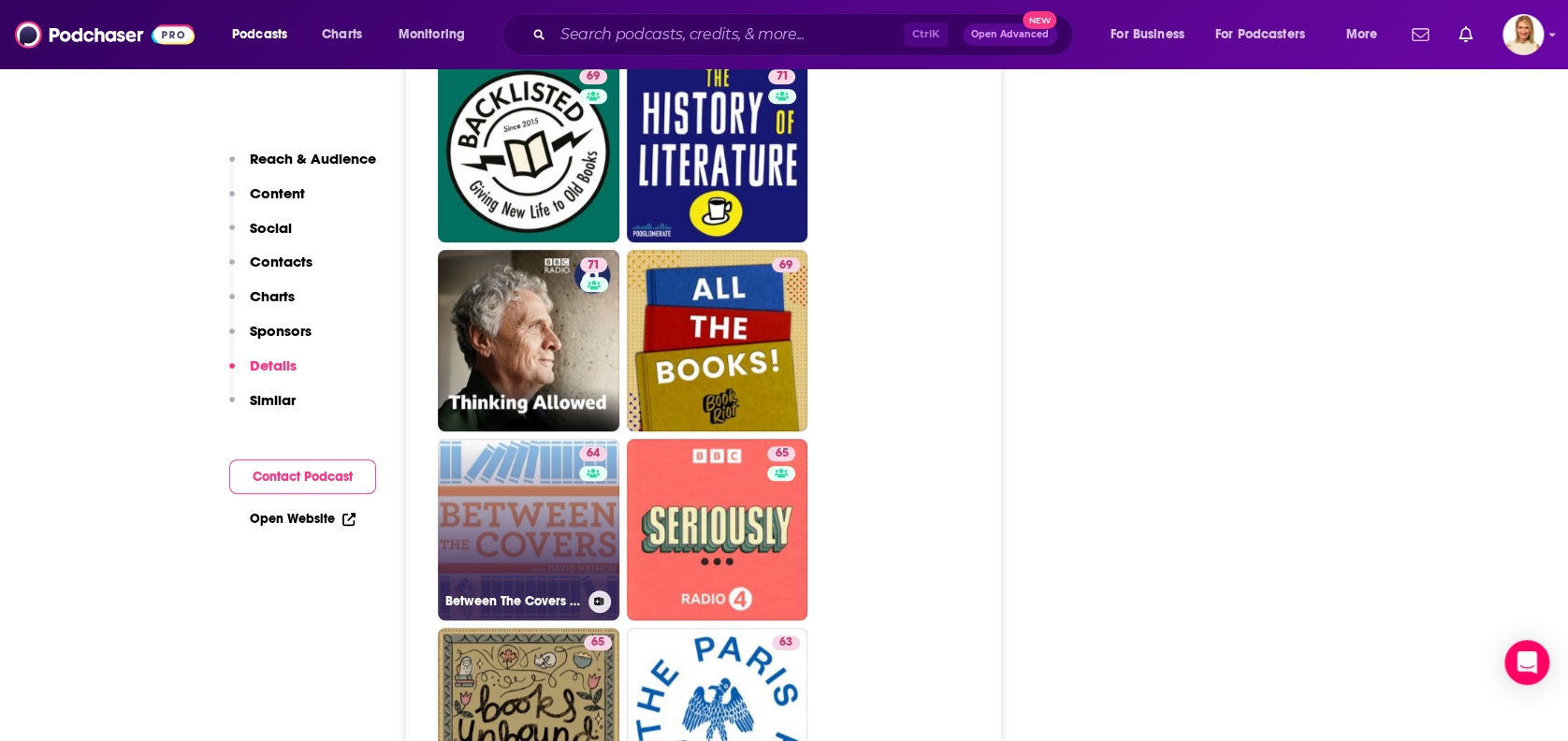
click at [565, 439] on link "64 Between The Covers : Conversations with Writers in Fiction, Nonfiction & Poe…" at bounding box center [528, 529] width 181 height 181
type input "[URL][DOMAIN_NAME]"
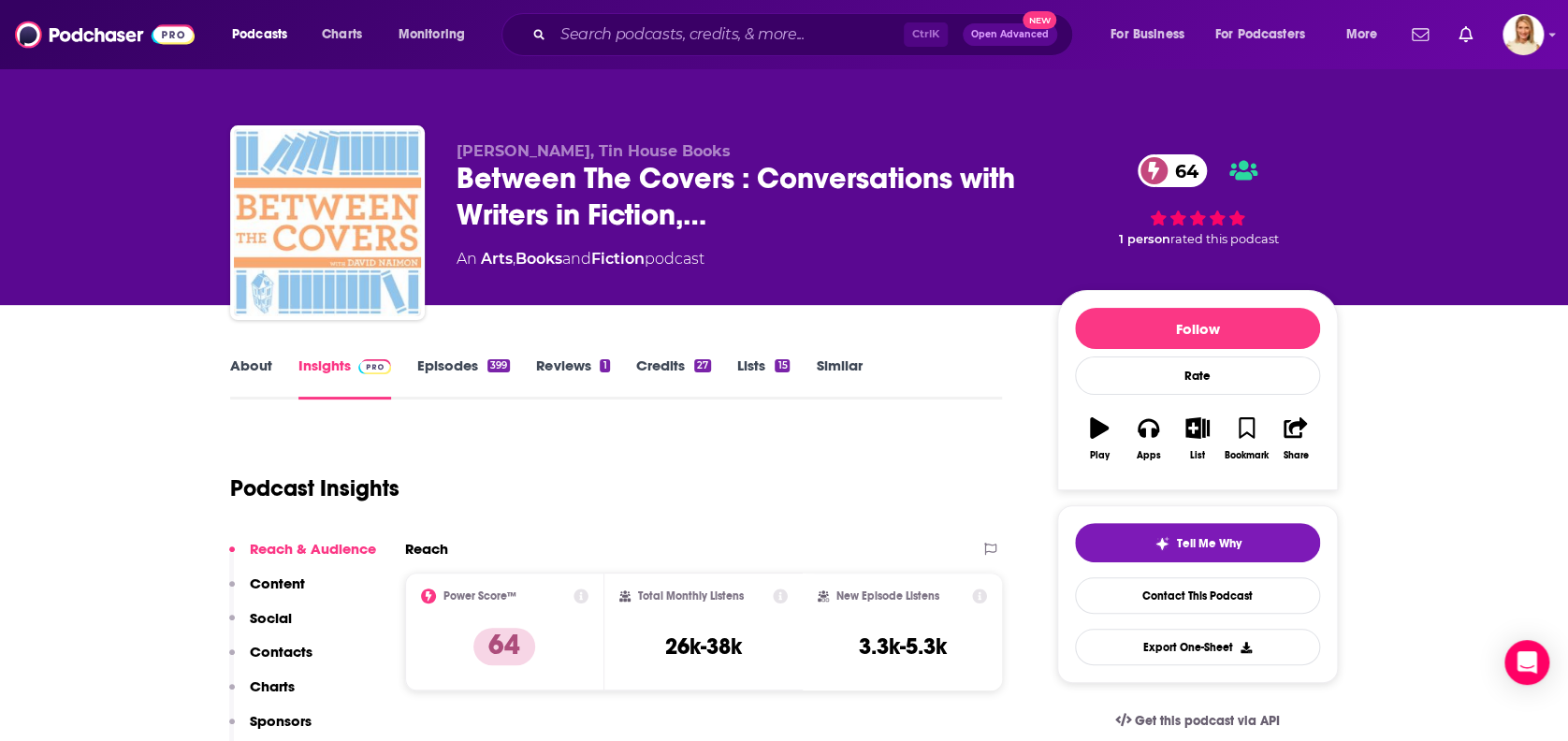
click at [256, 363] on link "About" at bounding box center [251, 378] width 42 height 43
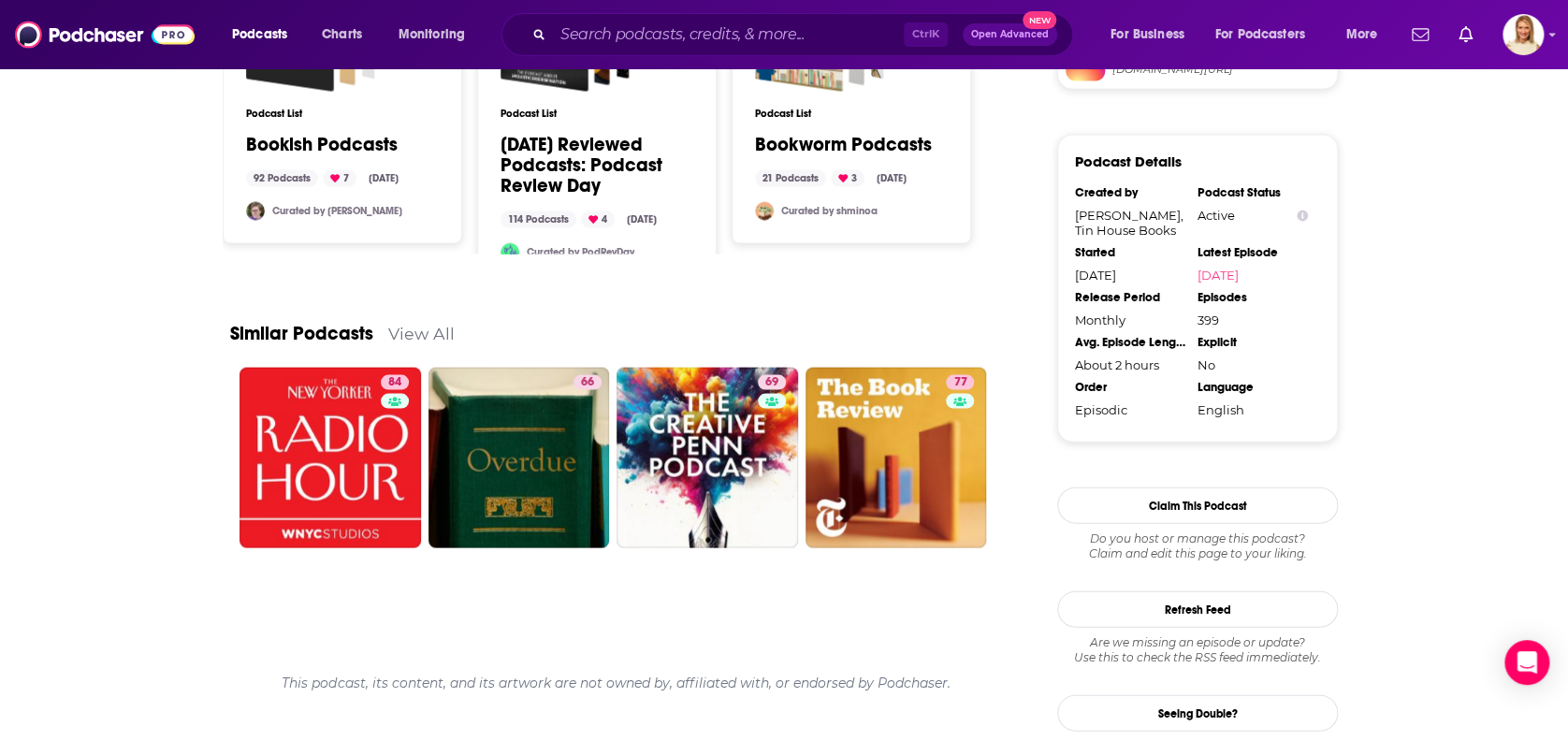
scroll to position [1805, 0]
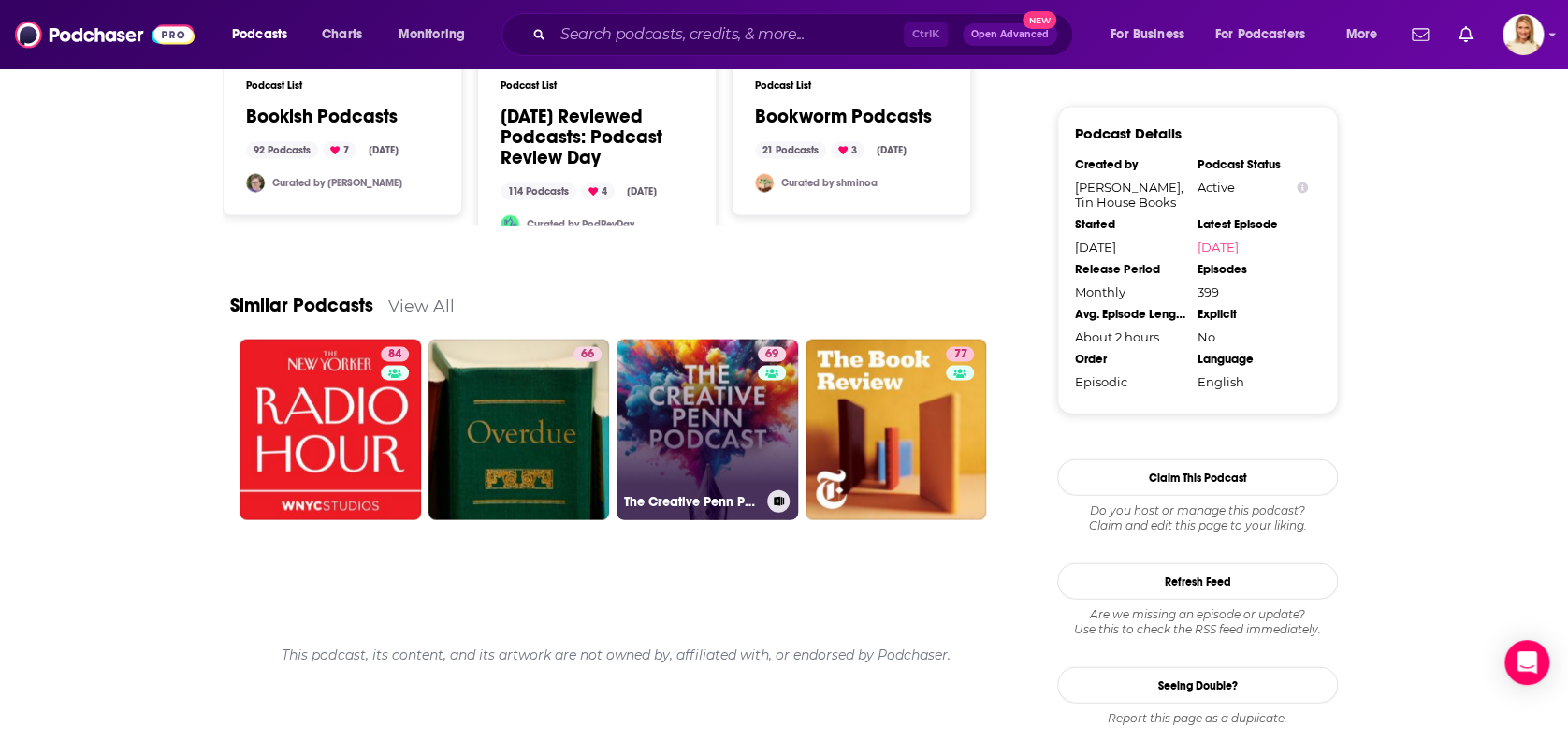
click at [731, 422] on link "69 The Creative Penn Podcast For Writers" at bounding box center [707, 430] width 181 height 181
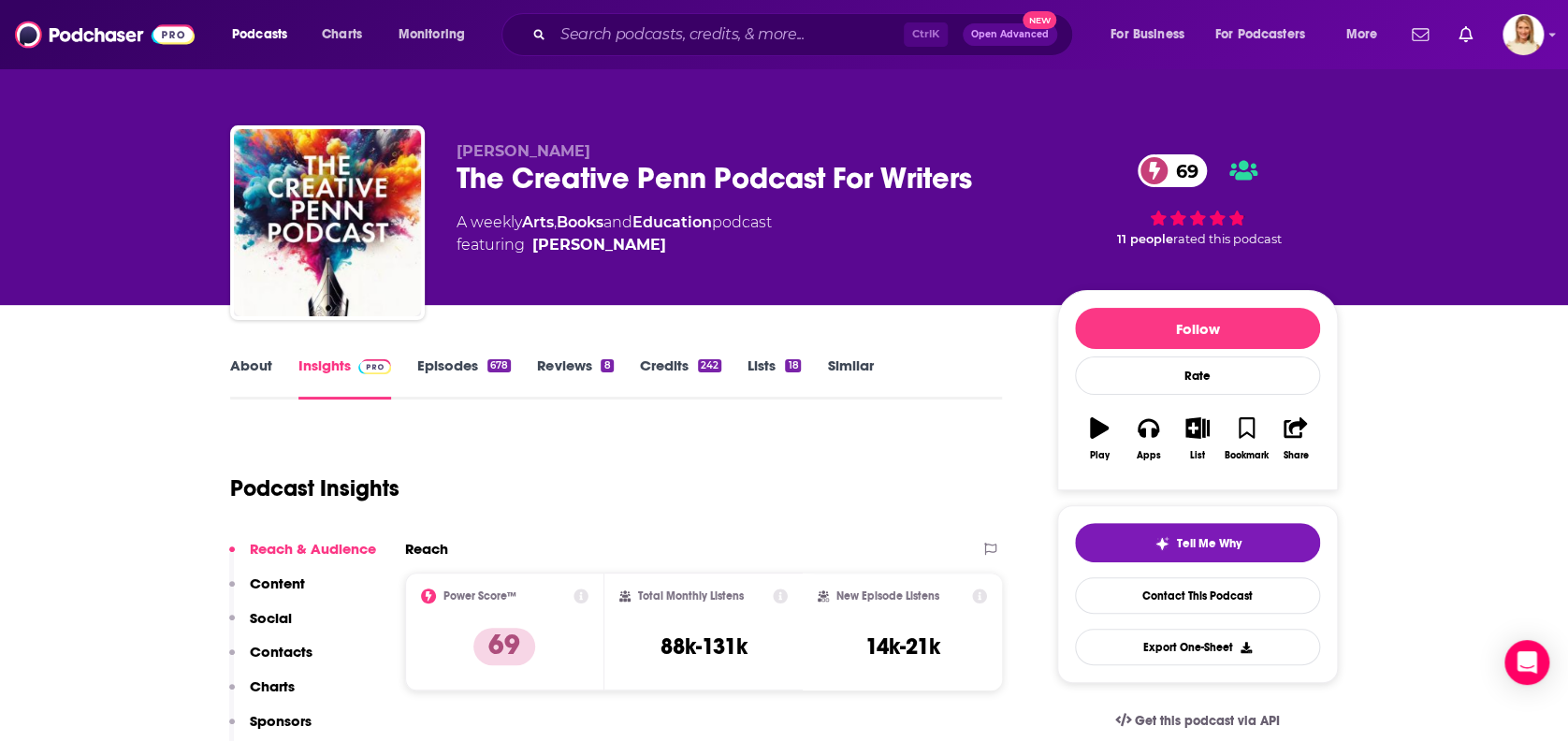
click at [261, 370] on link "About" at bounding box center [251, 378] width 42 height 43
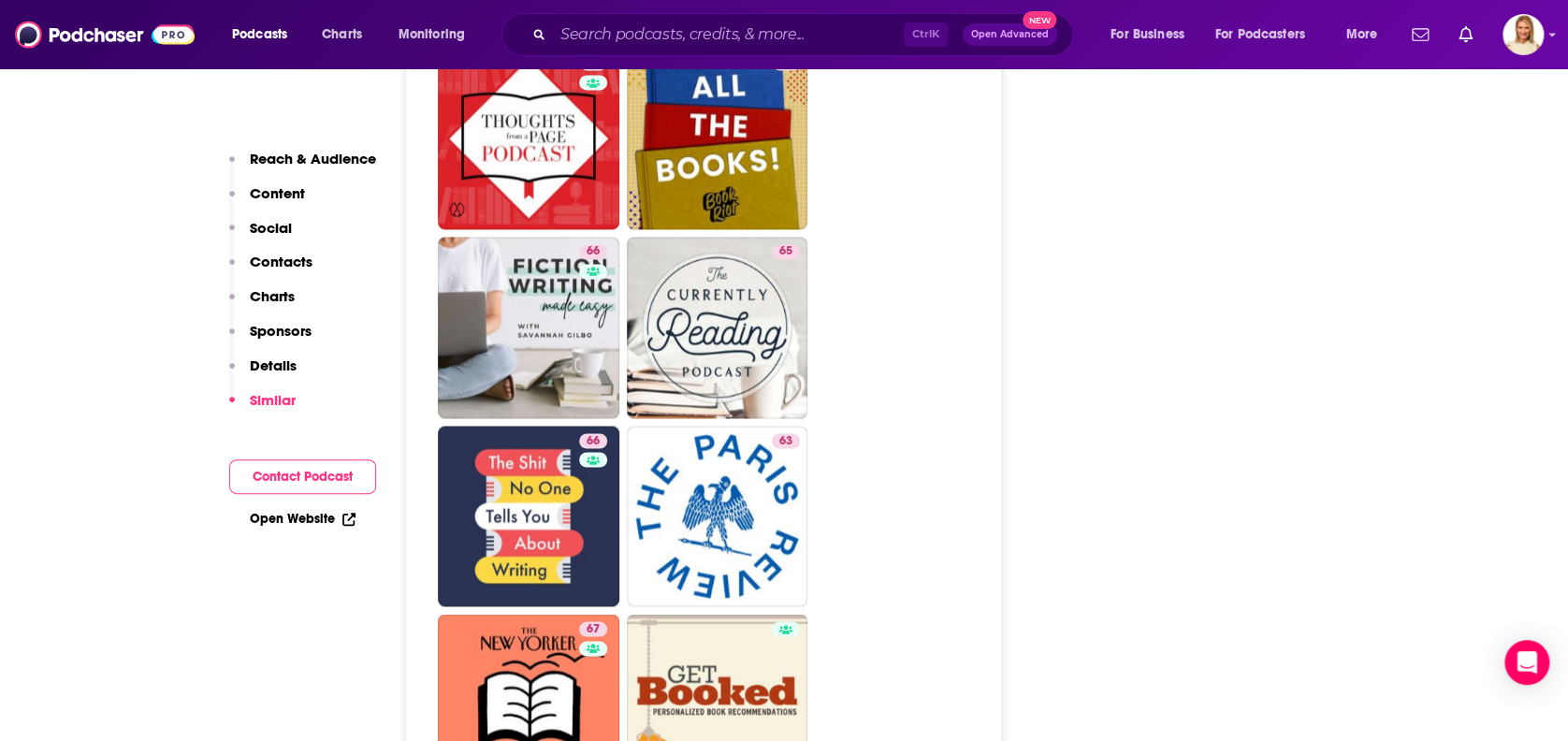
scroll to position [5115, 0]
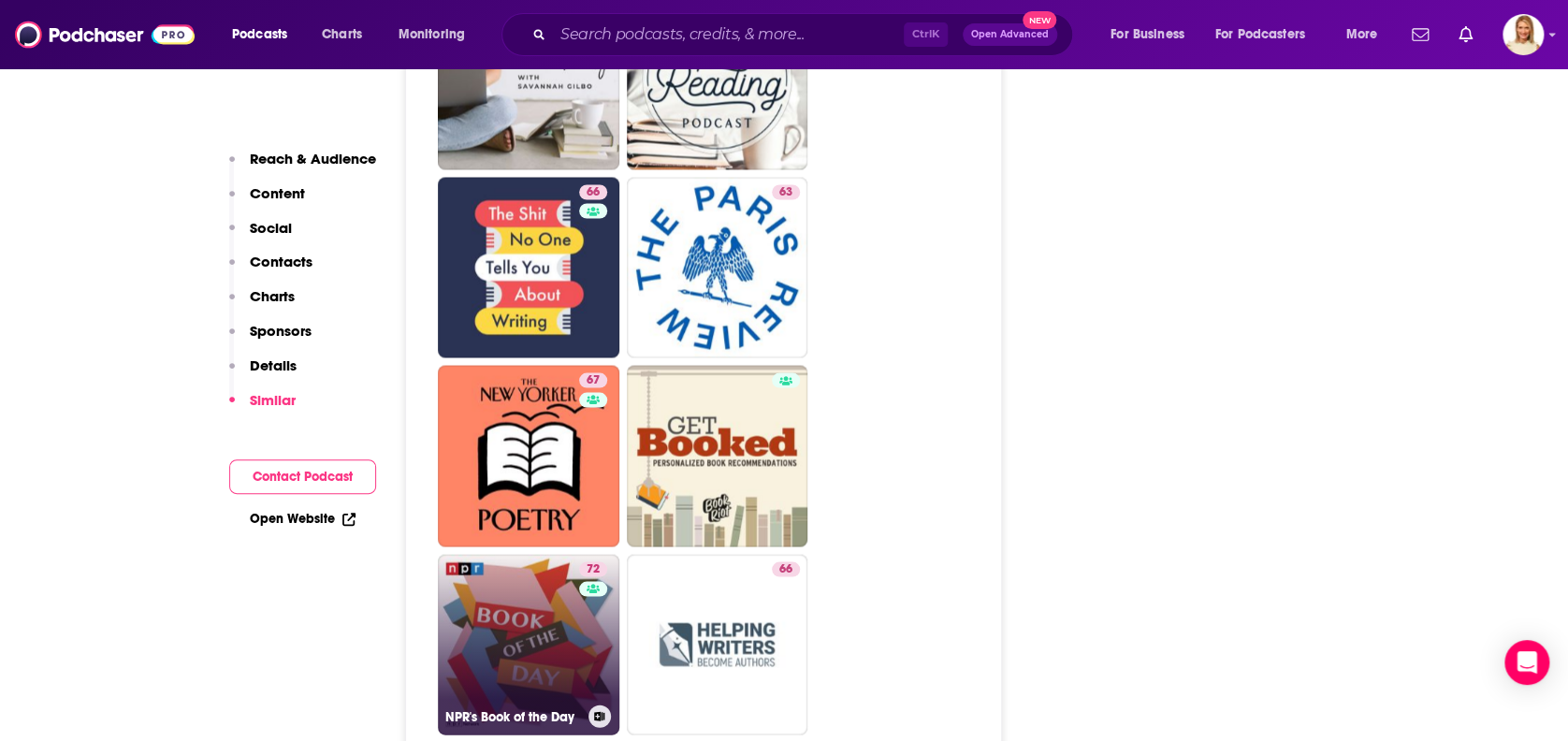
click at [581, 562] on div "72" at bounding box center [595, 634] width 32 height 144
type input "[URL][DOMAIN_NAME]"
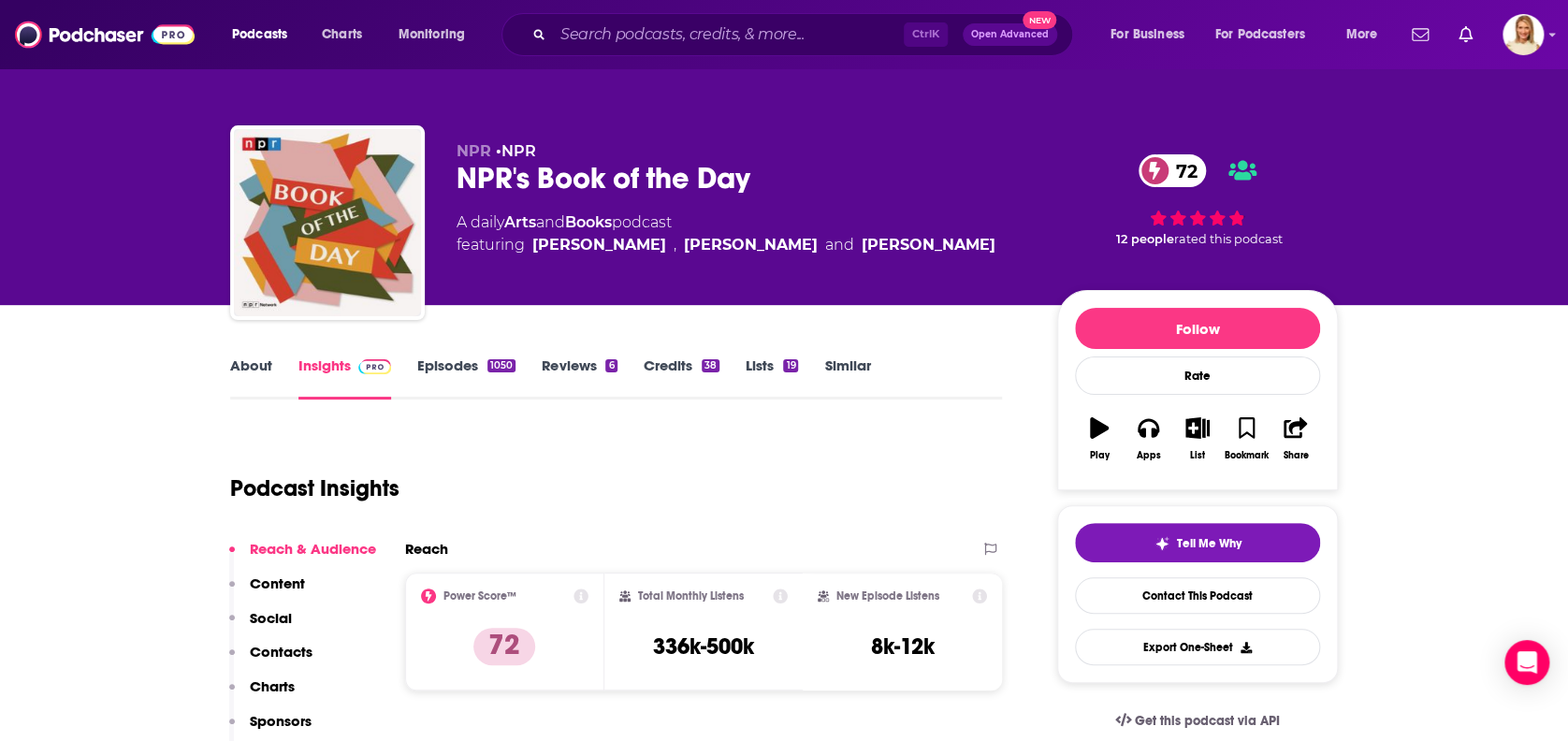
click at [263, 359] on link "About" at bounding box center [251, 378] width 42 height 43
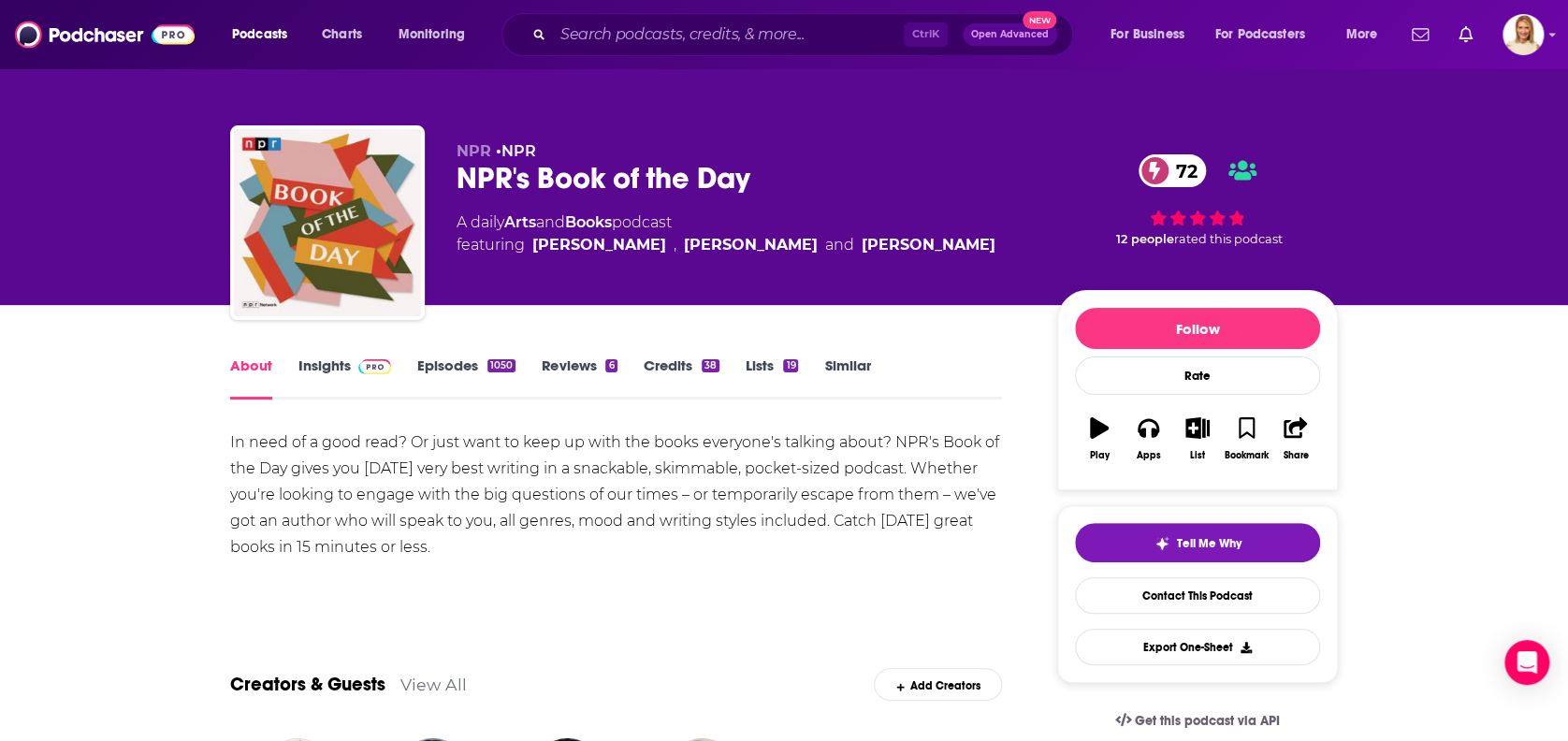
click at [424, 360] on link "Episodes 1050" at bounding box center [466, 378] width 98 height 43
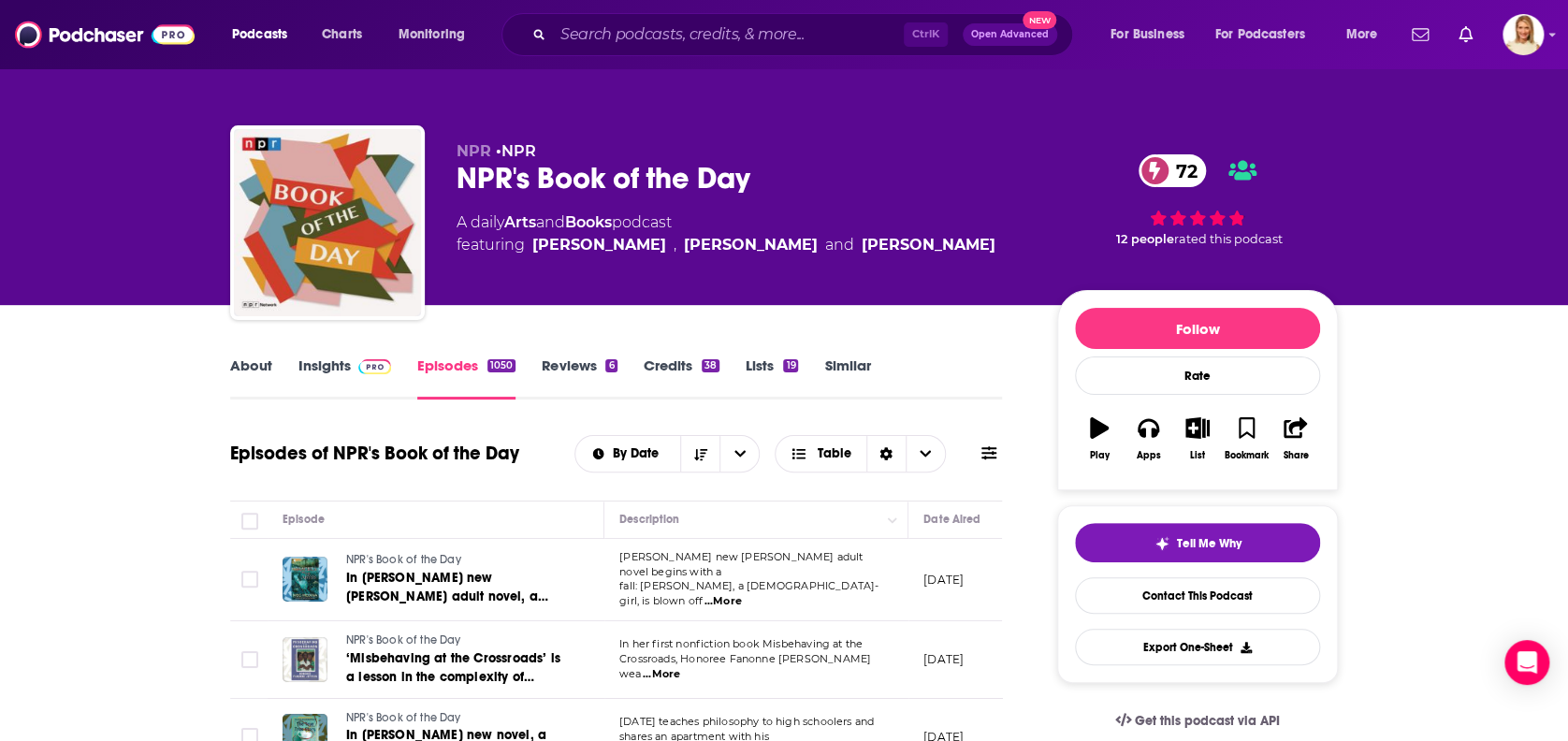
scroll to position [124, 0]
